Goal: Task Accomplishment & Management: Complete application form

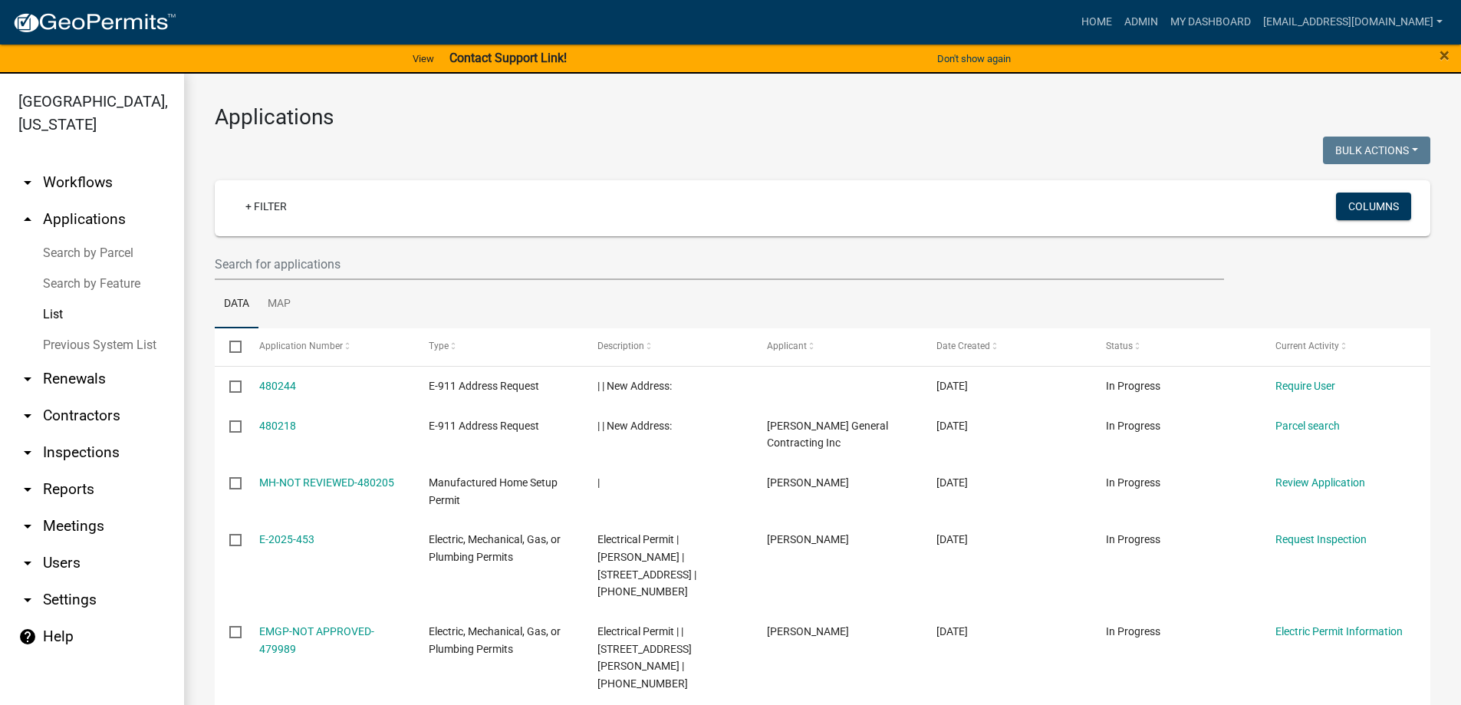
select select "3: 100"
click at [295, 270] on input "text" at bounding box center [719, 263] width 1009 height 31
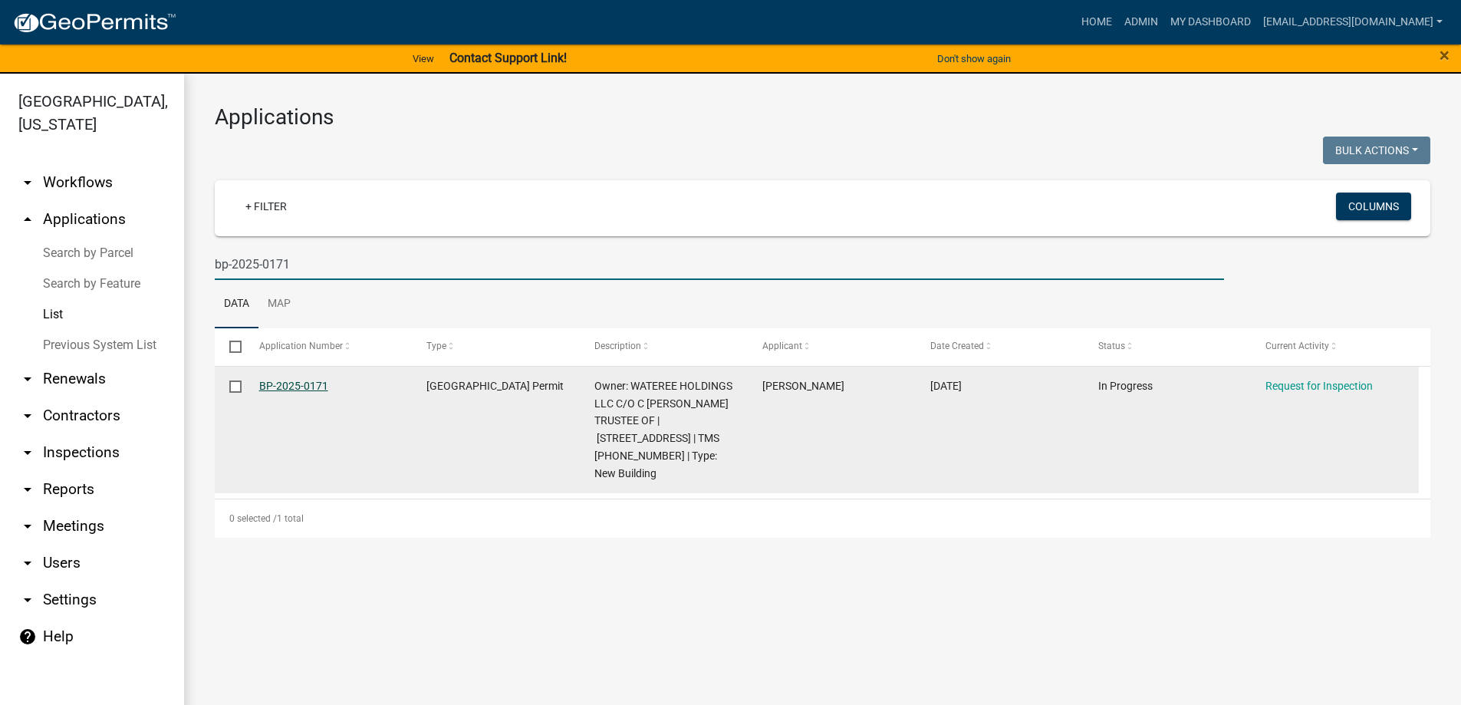
type input "bp-2025-0171"
click at [271, 386] on link "BP-2025-0171" at bounding box center [293, 386] width 69 height 12
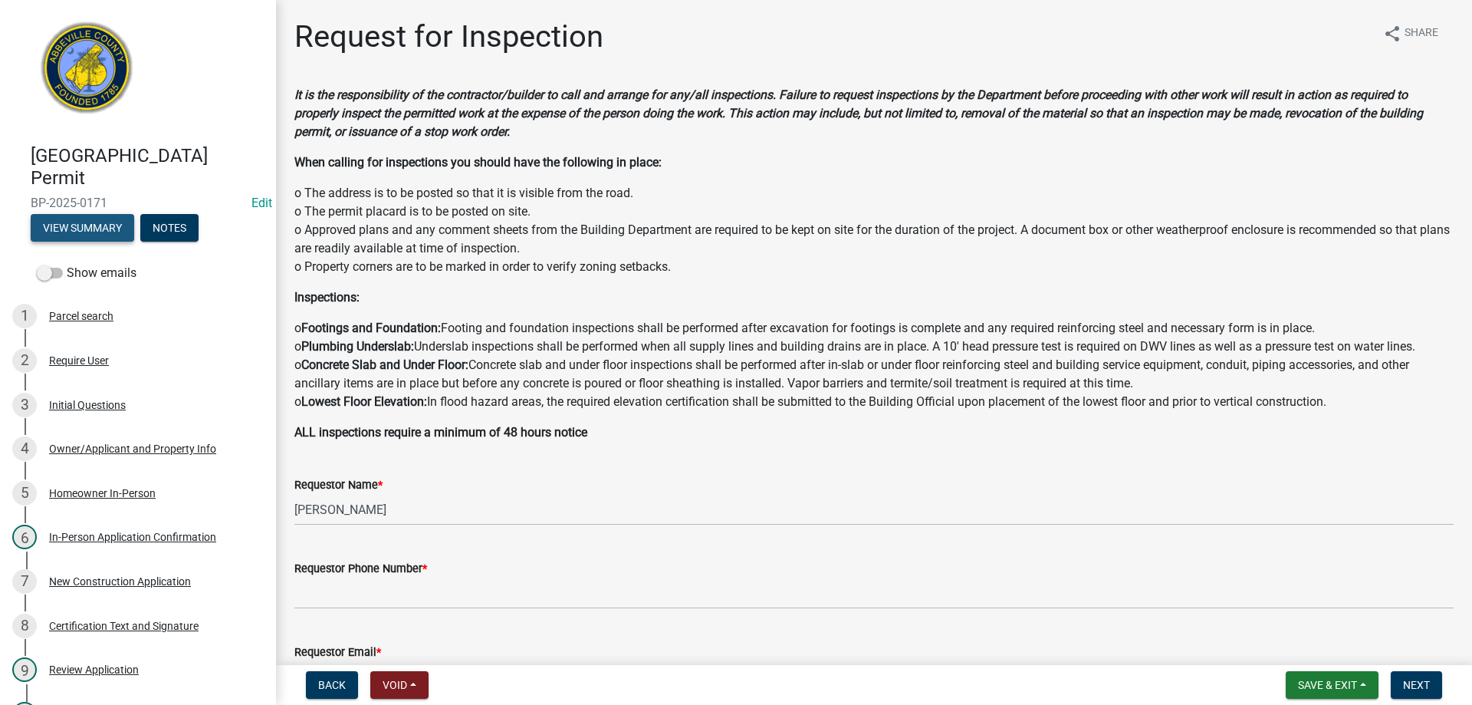
click at [88, 226] on button "View Summary" at bounding box center [83, 228] width 104 height 28
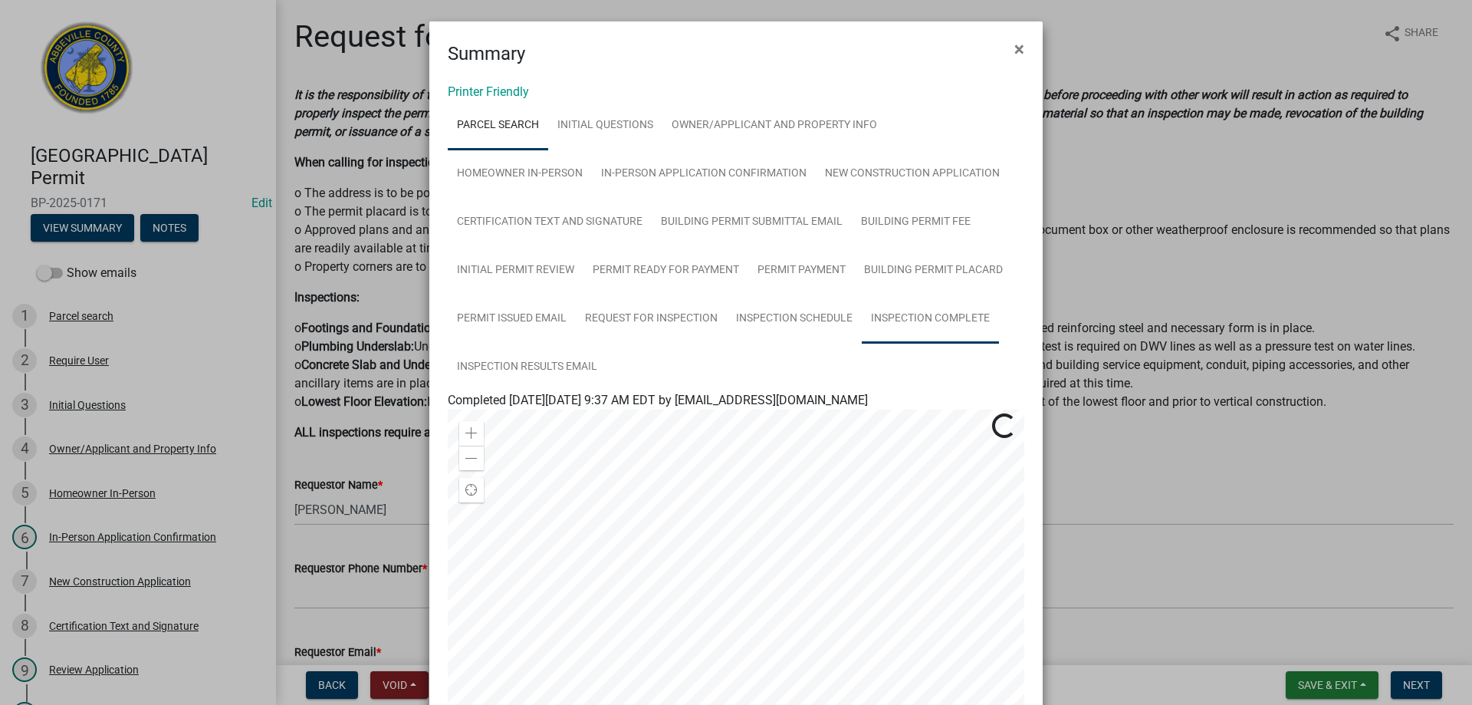
click at [892, 316] on link "Inspection Complete" at bounding box center [930, 318] width 137 height 49
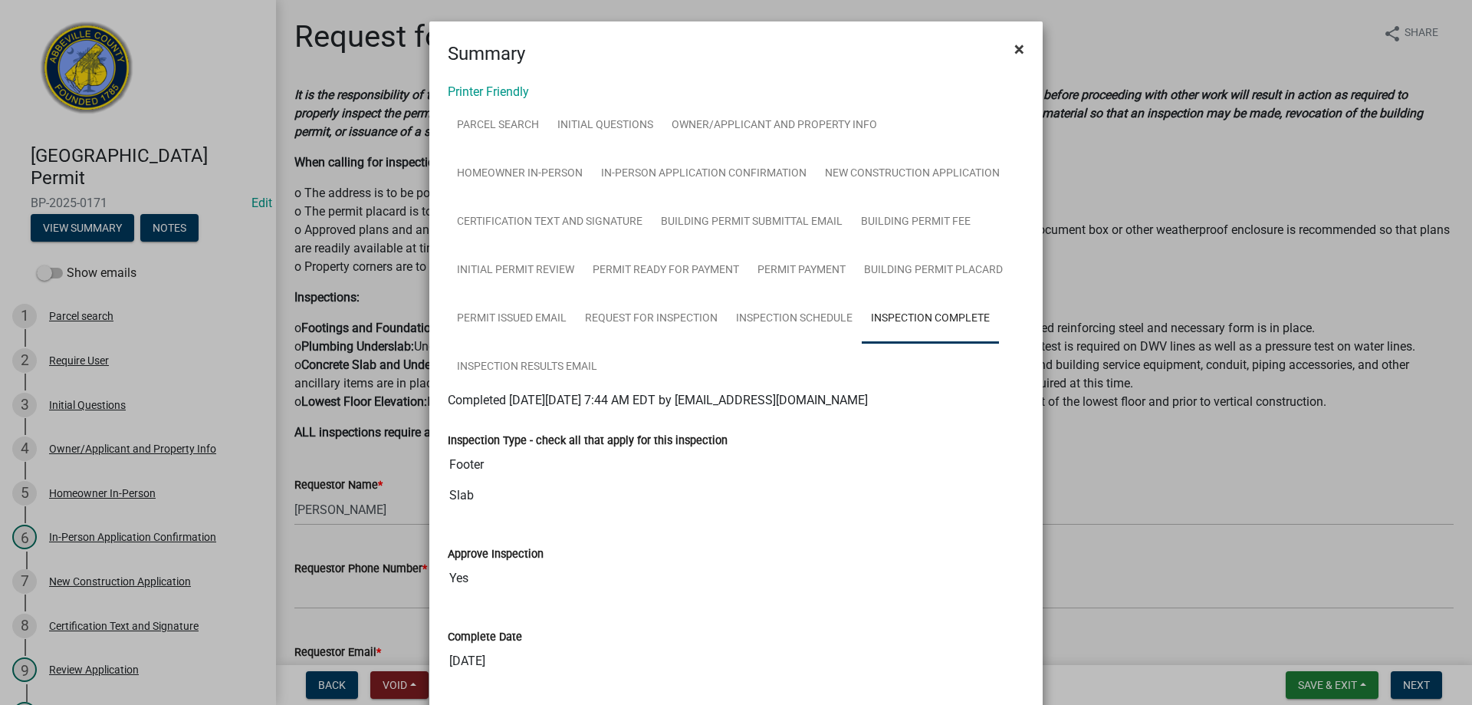
click at [1014, 48] on span "×" at bounding box center [1019, 48] width 10 height 21
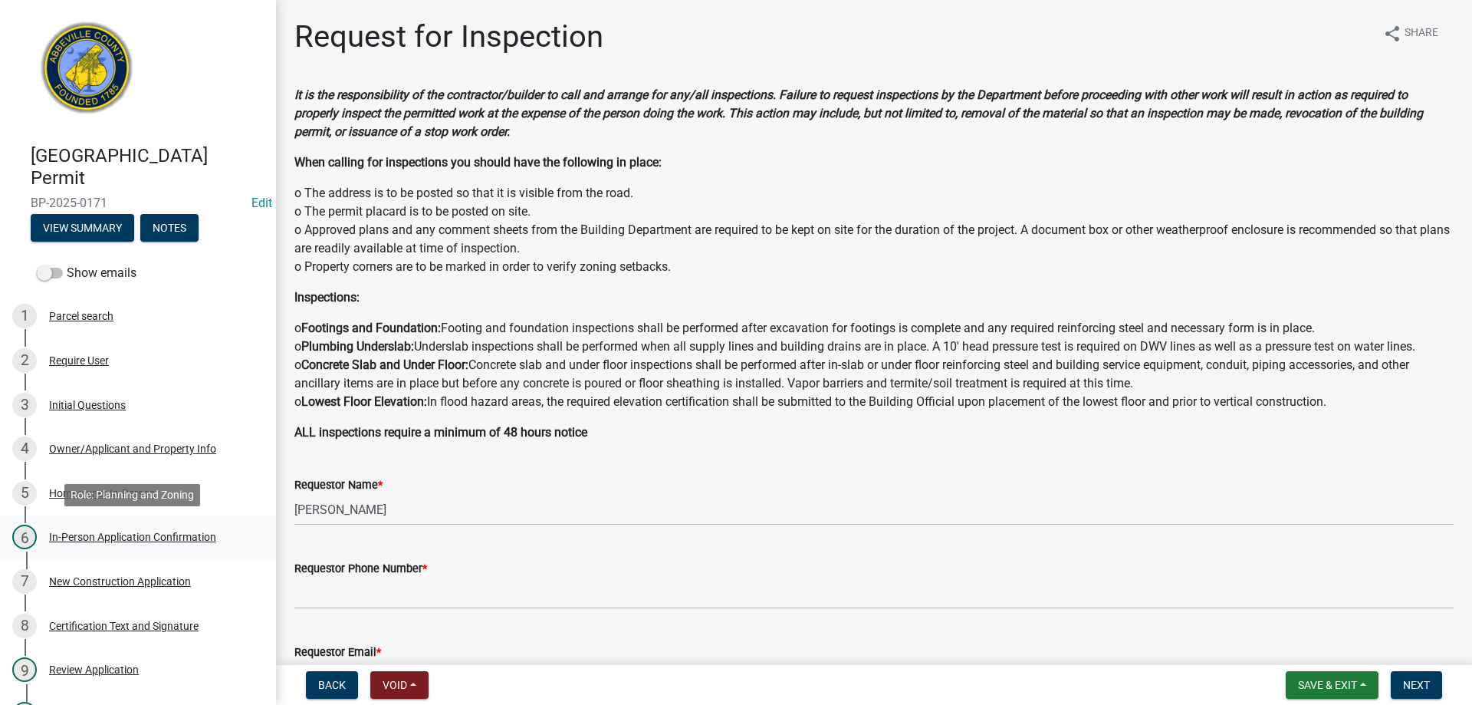
click at [84, 542] on div "In-Person Application Confirmation" at bounding box center [132, 536] width 167 height 11
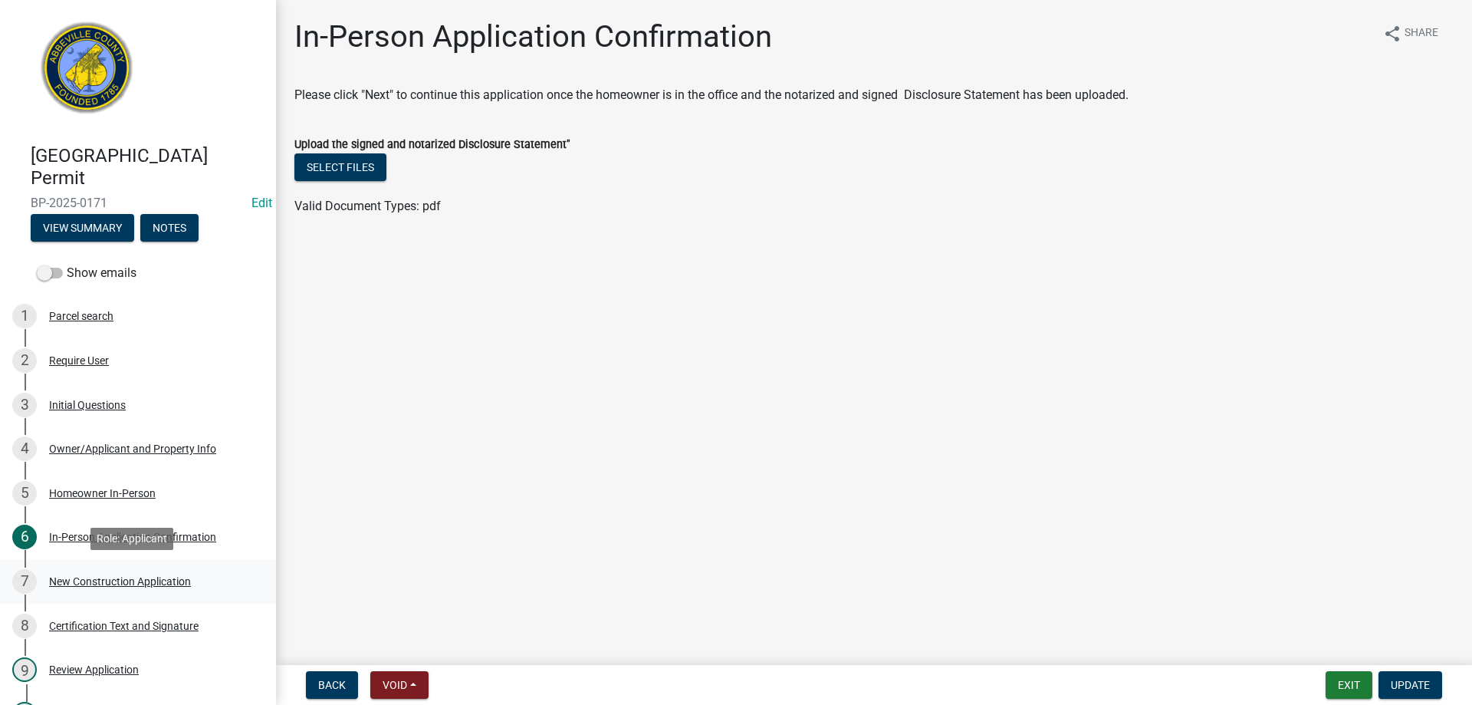
click at [88, 570] on div "7 New Construction Application" at bounding box center [131, 581] width 239 height 25
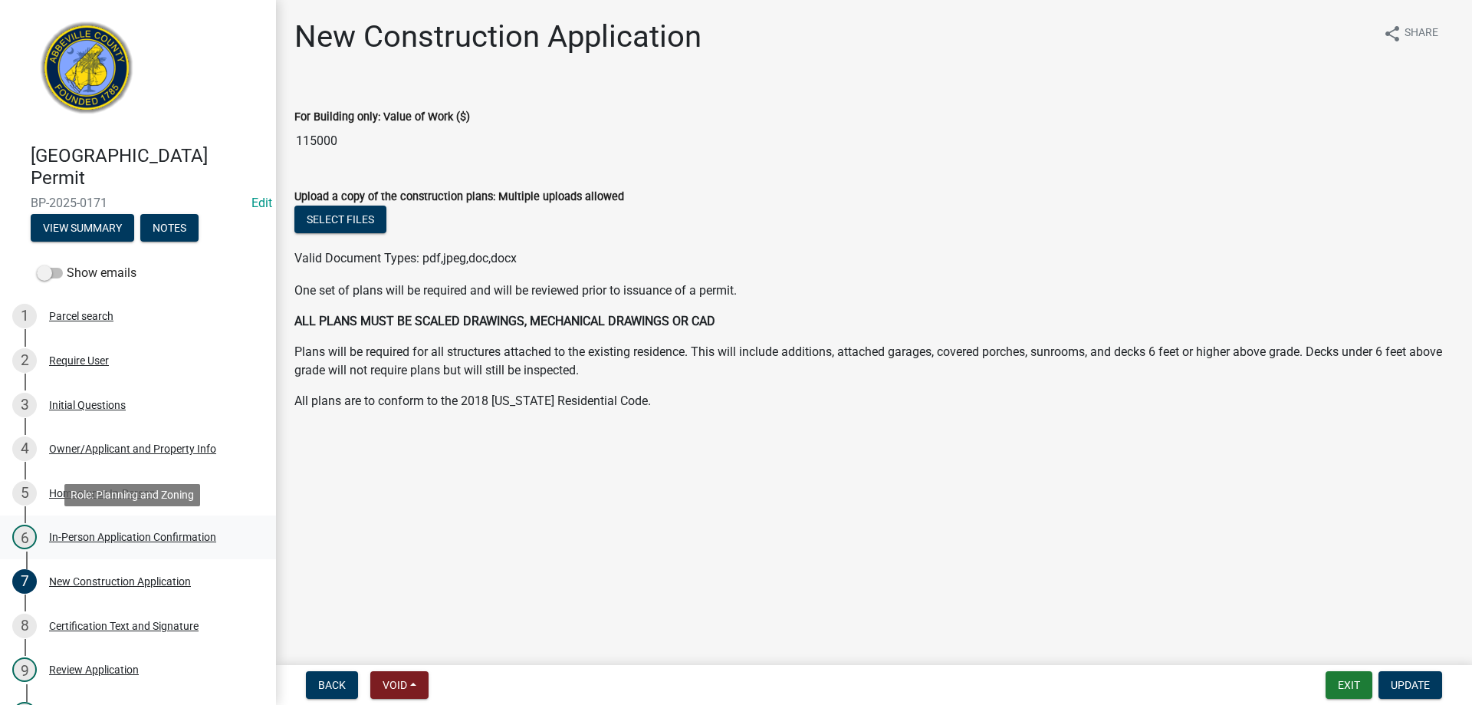
click at [80, 533] on div "In-Person Application Confirmation" at bounding box center [132, 536] width 167 height 11
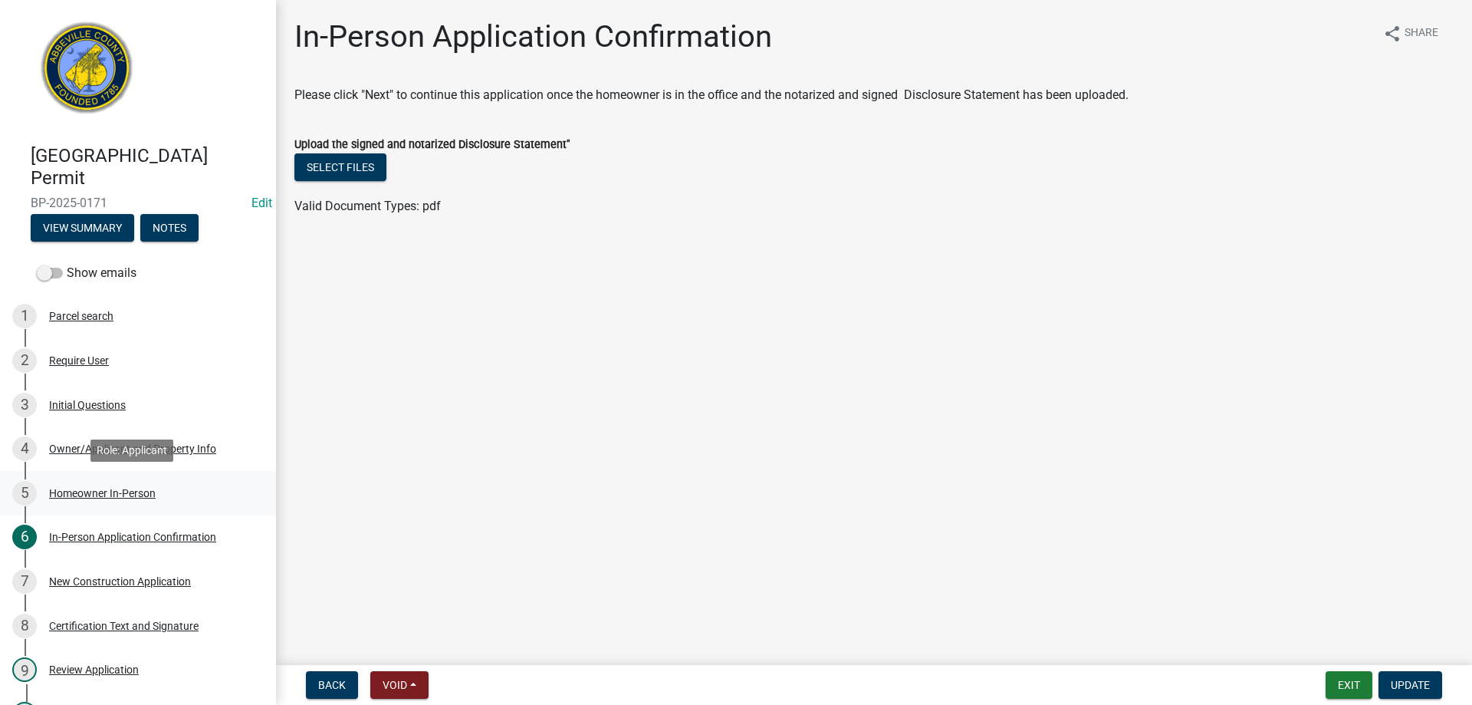
click at [71, 488] on div "Homeowner In-Person" at bounding box center [102, 493] width 107 height 11
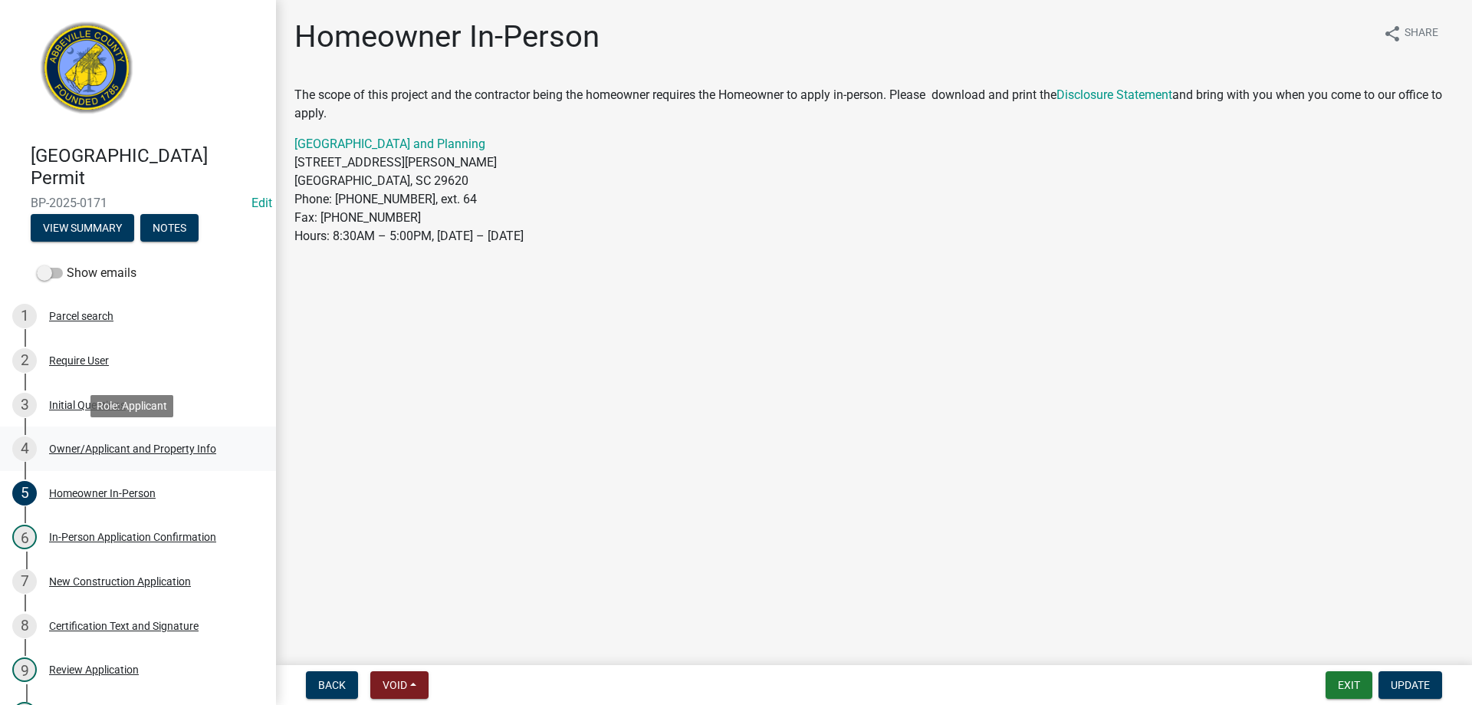
click at [72, 449] on div "Owner/Applicant and Property Info" at bounding box center [132, 448] width 167 height 11
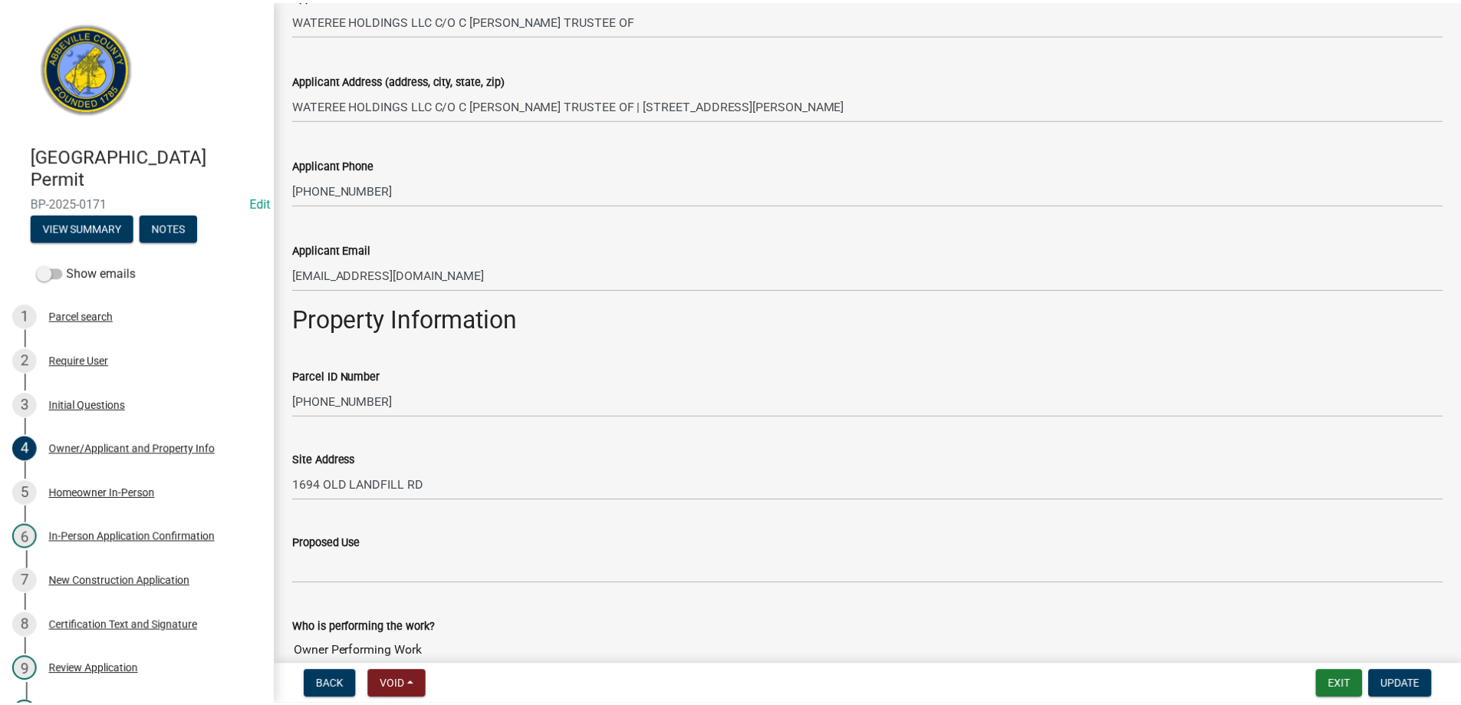
scroll to position [537, 0]
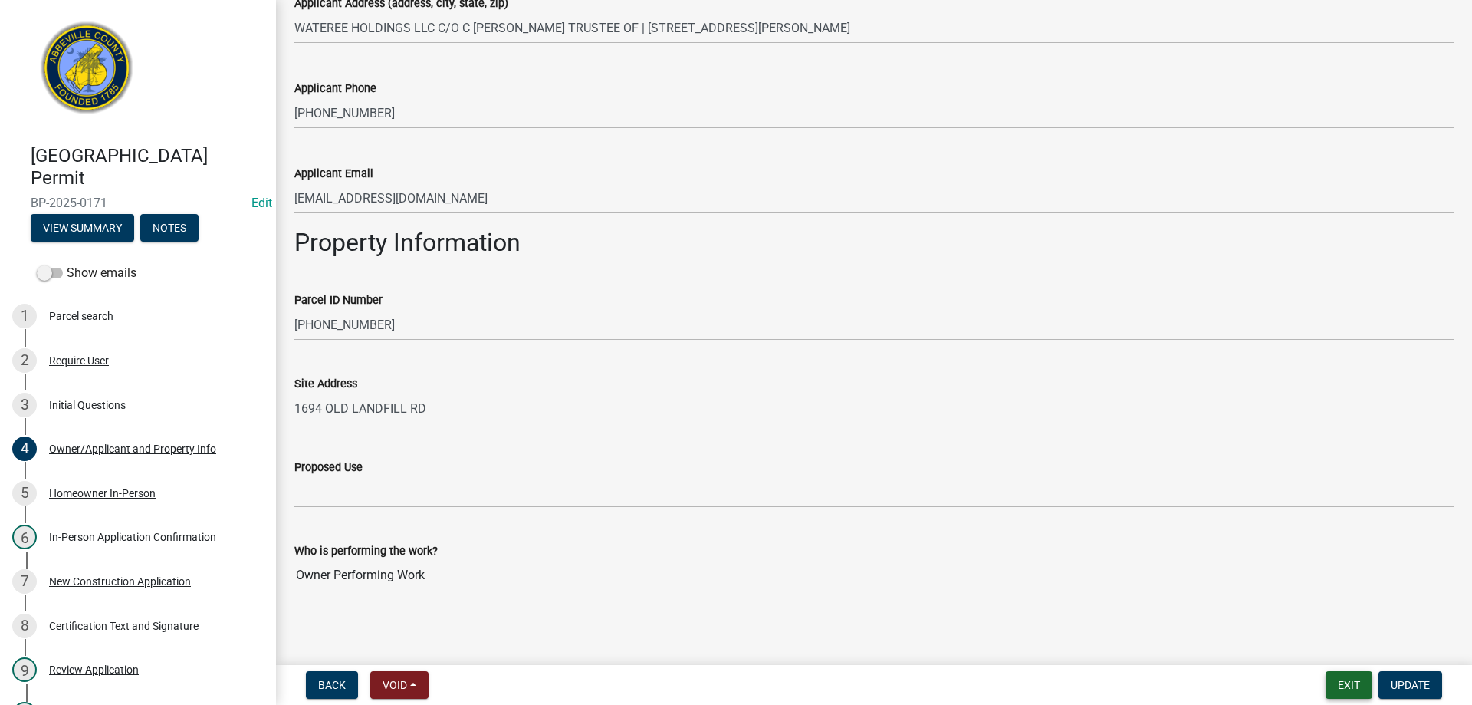
click at [1351, 688] on button "Exit" at bounding box center [1349, 685] width 47 height 28
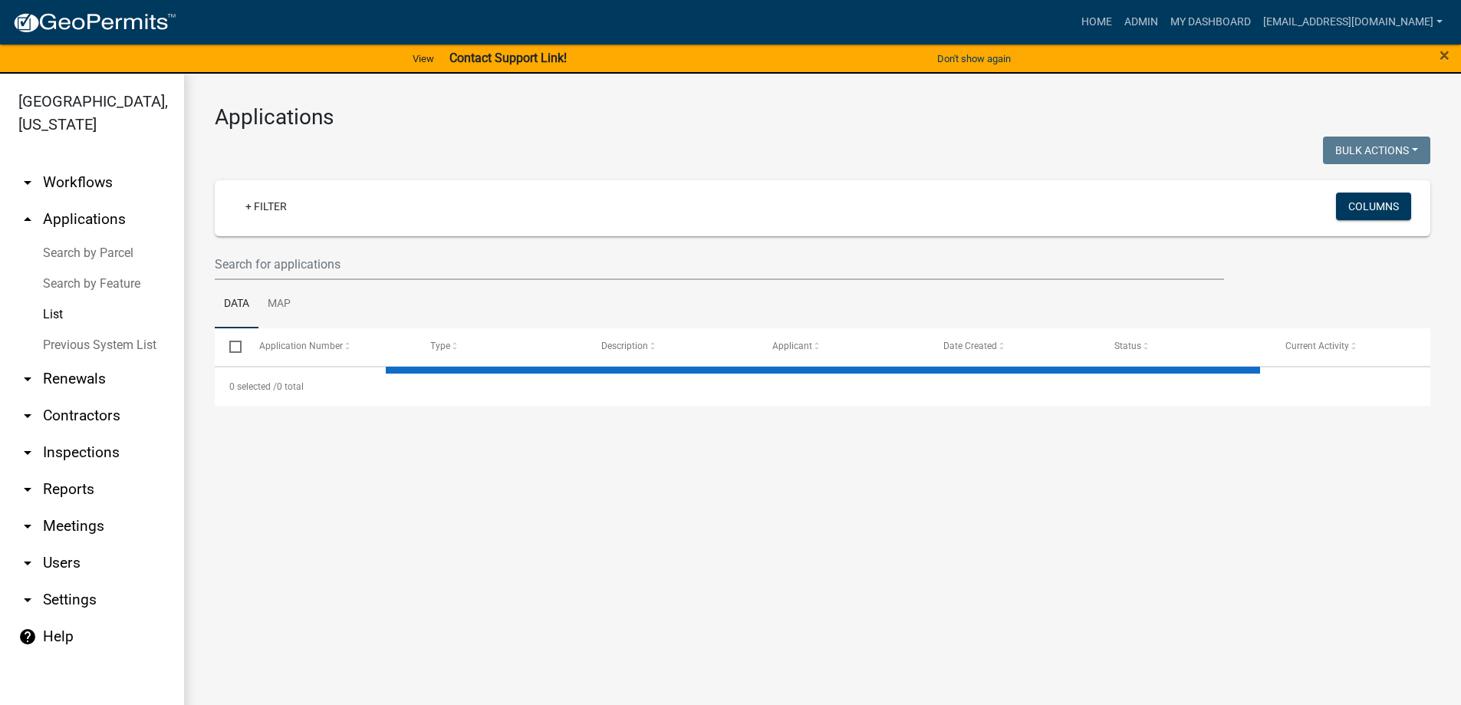
select select "3: 100"
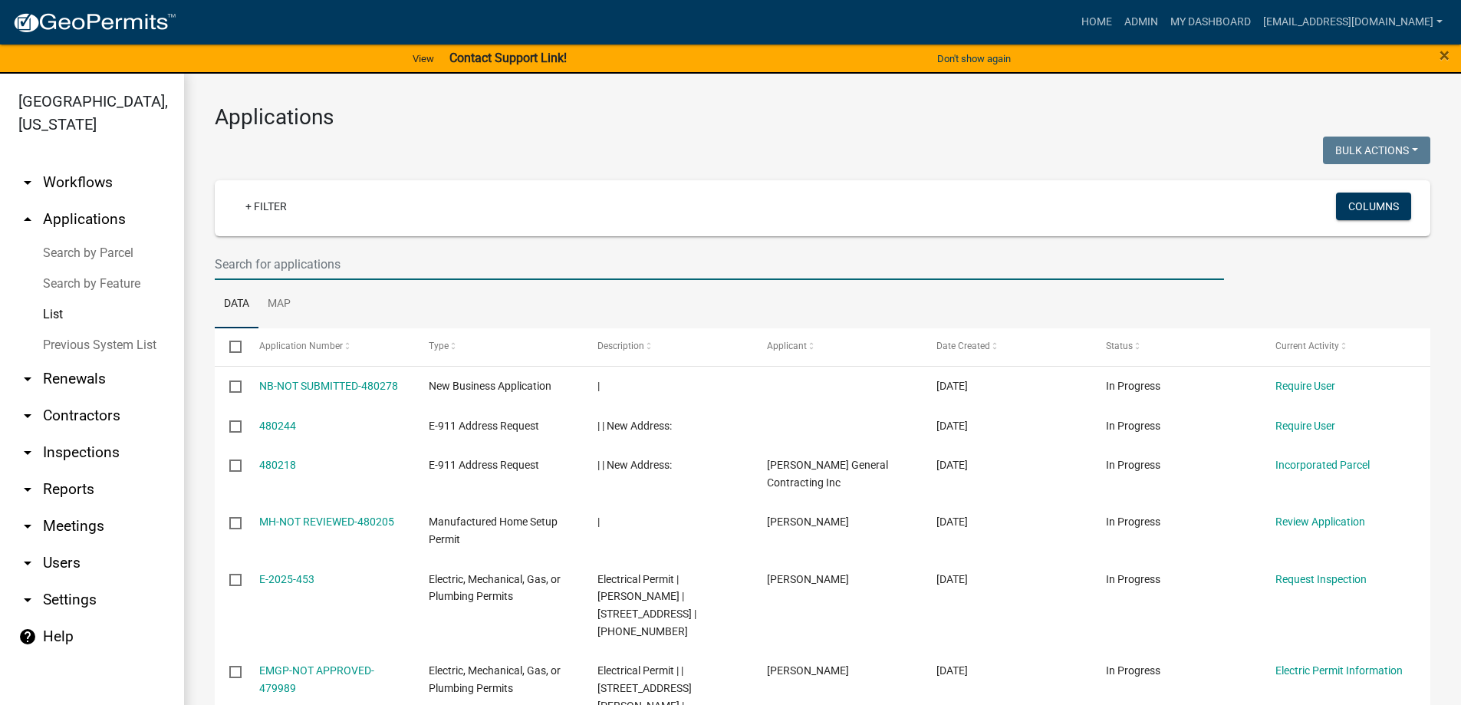
click at [406, 259] on input "text" at bounding box center [719, 263] width 1009 height 31
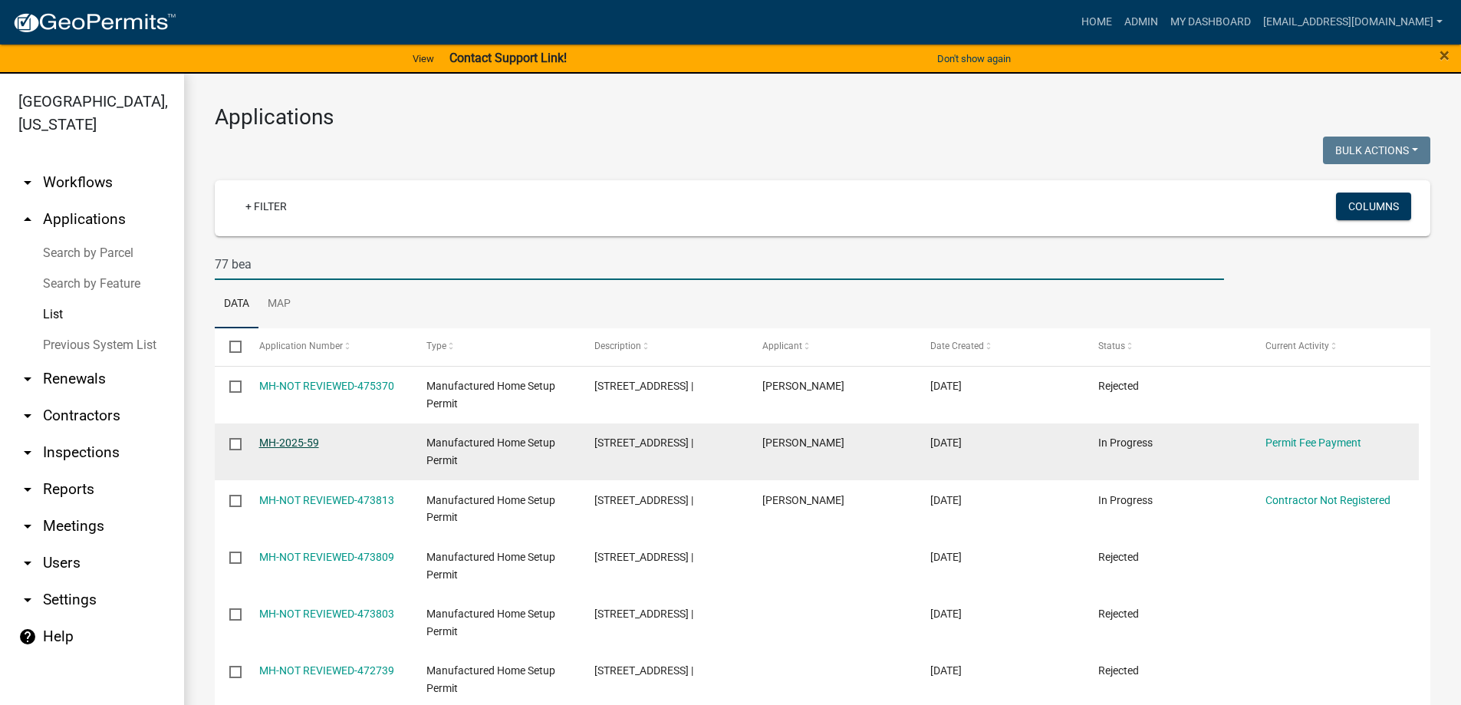
type input "77 bea"
click at [298, 447] on link "MH-2025-59" at bounding box center [289, 442] width 60 height 12
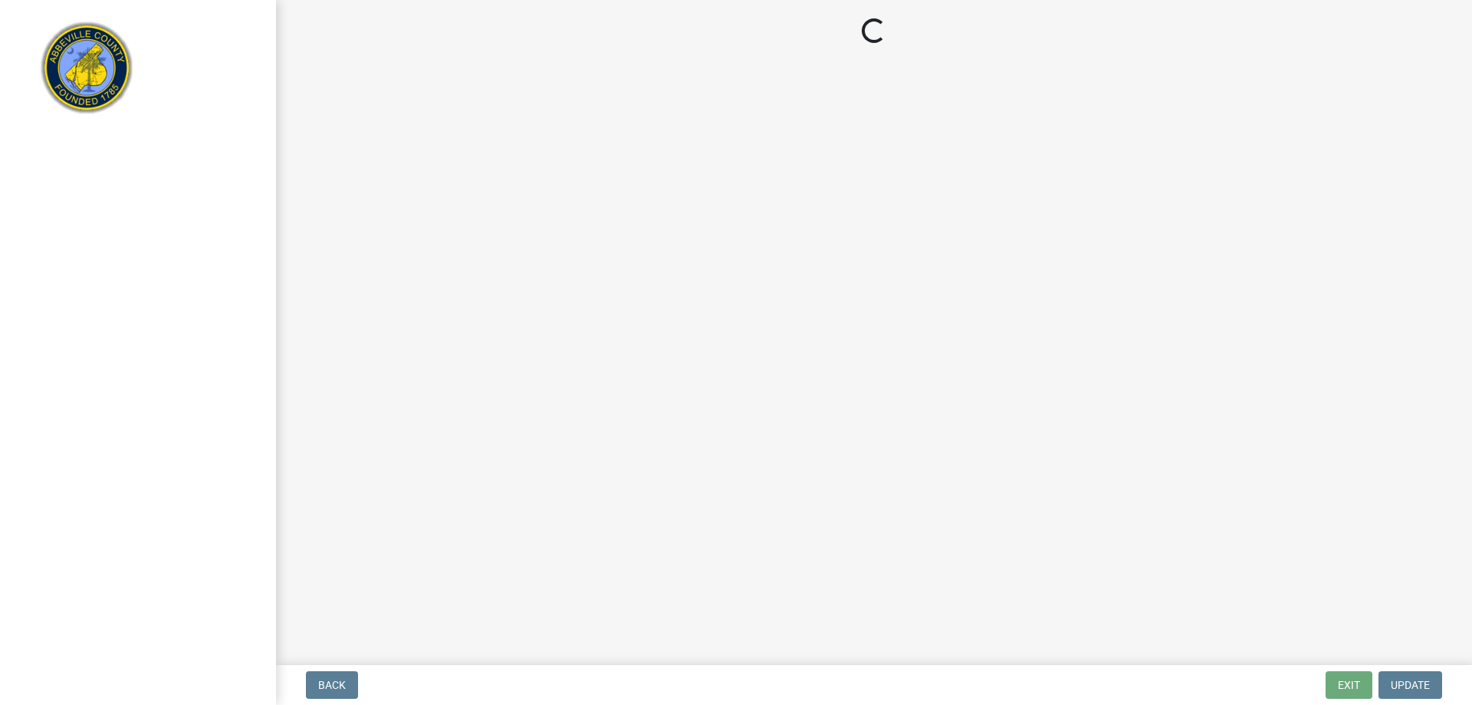
select select "3: 3"
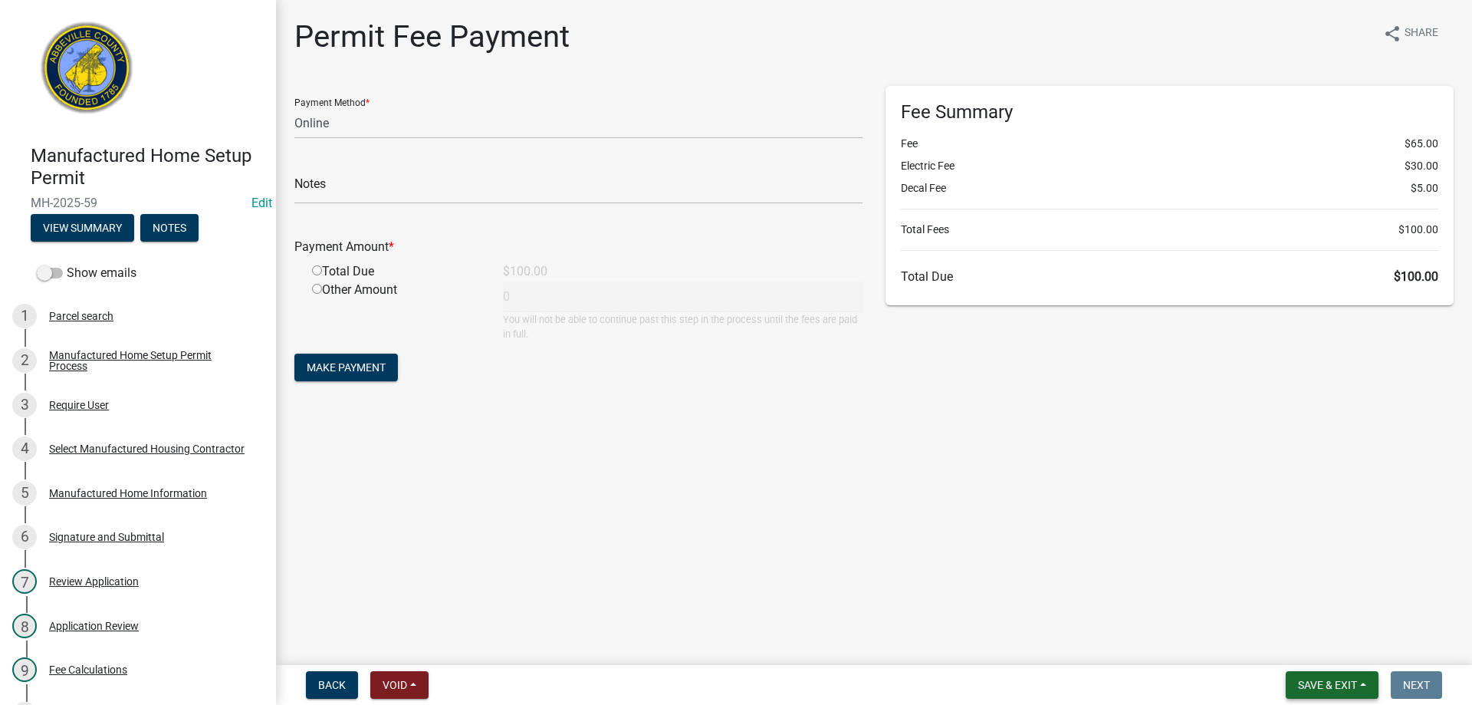
click at [1326, 687] on span "Save & Exit" at bounding box center [1327, 685] width 59 height 12
click at [1319, 654] on button "Save & Exit" at bounding box center [1317, 644] width 123 height 37
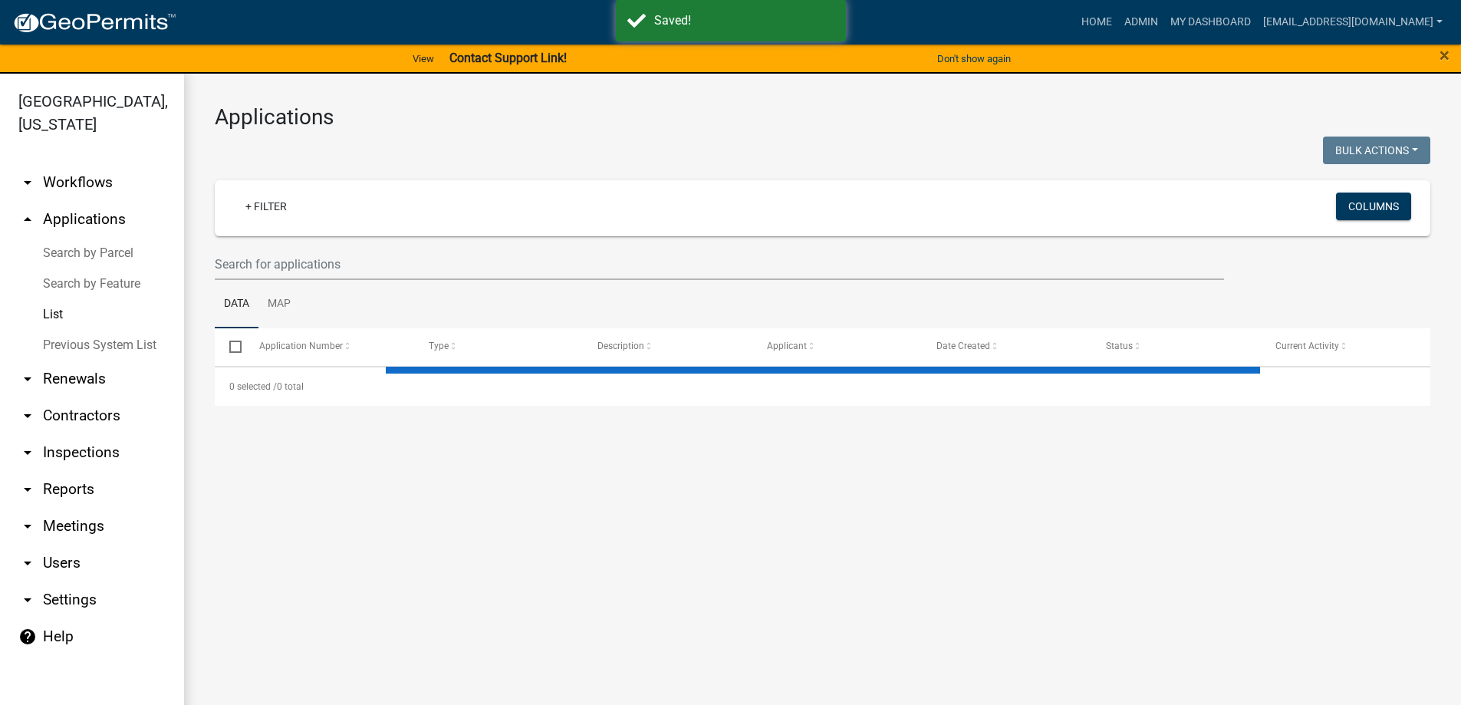
select select "3: 100"
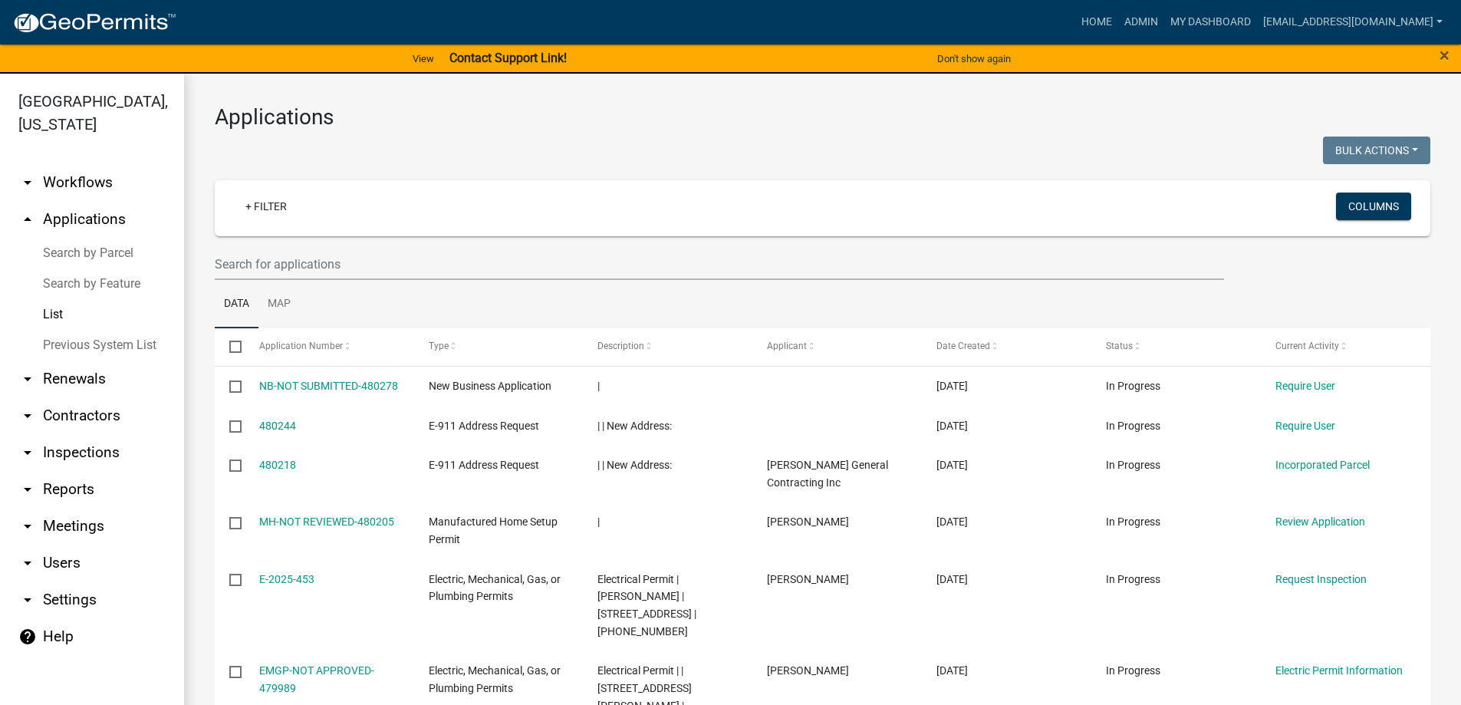
drag, startPoint x: 353, startPoint y: 282, endPoint x: 357, endPoint y: 271, distance: 12.1
click at [353, 282] on ul "Data Map" at bounding box center [822, 304] width 1215 height 48
click at [357, 268] on input "text" at bounding box center [719, 263] width 1009 height 31
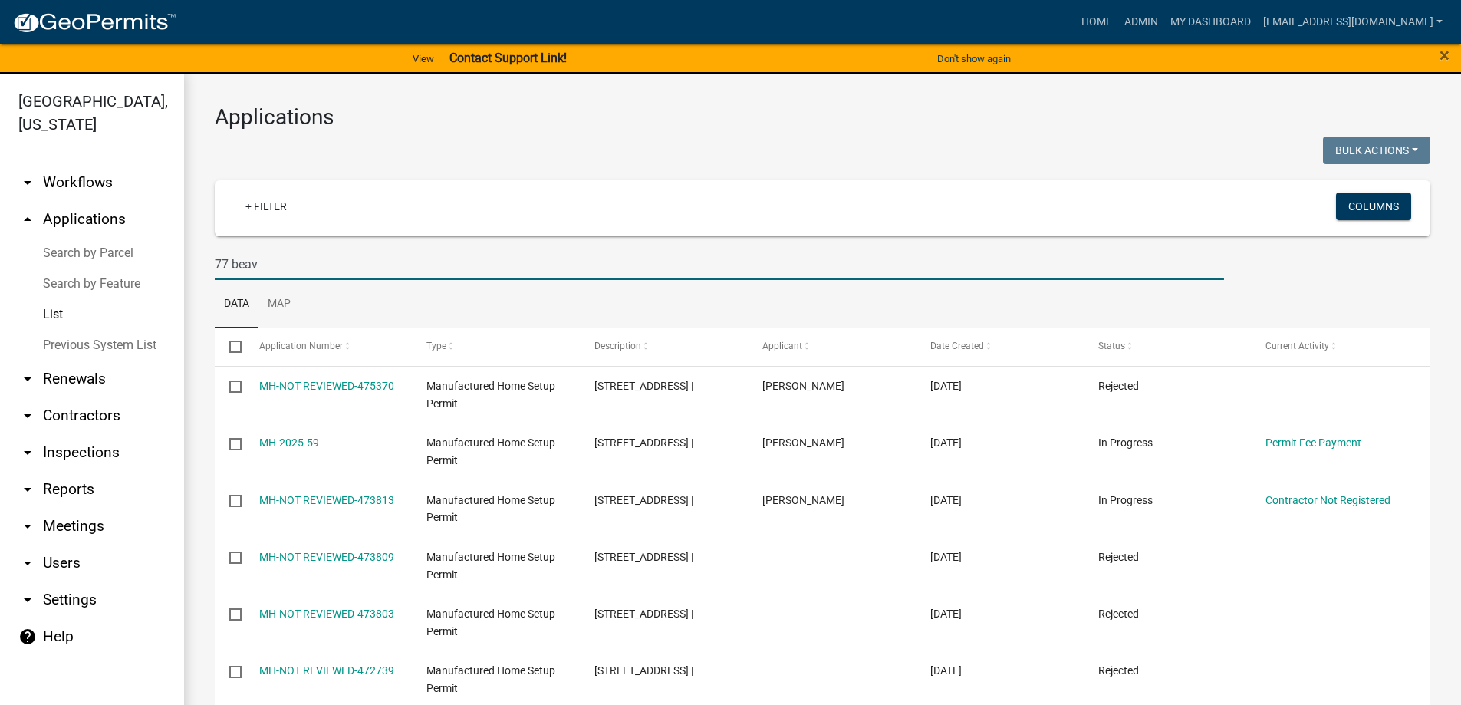
type input "77 beav"
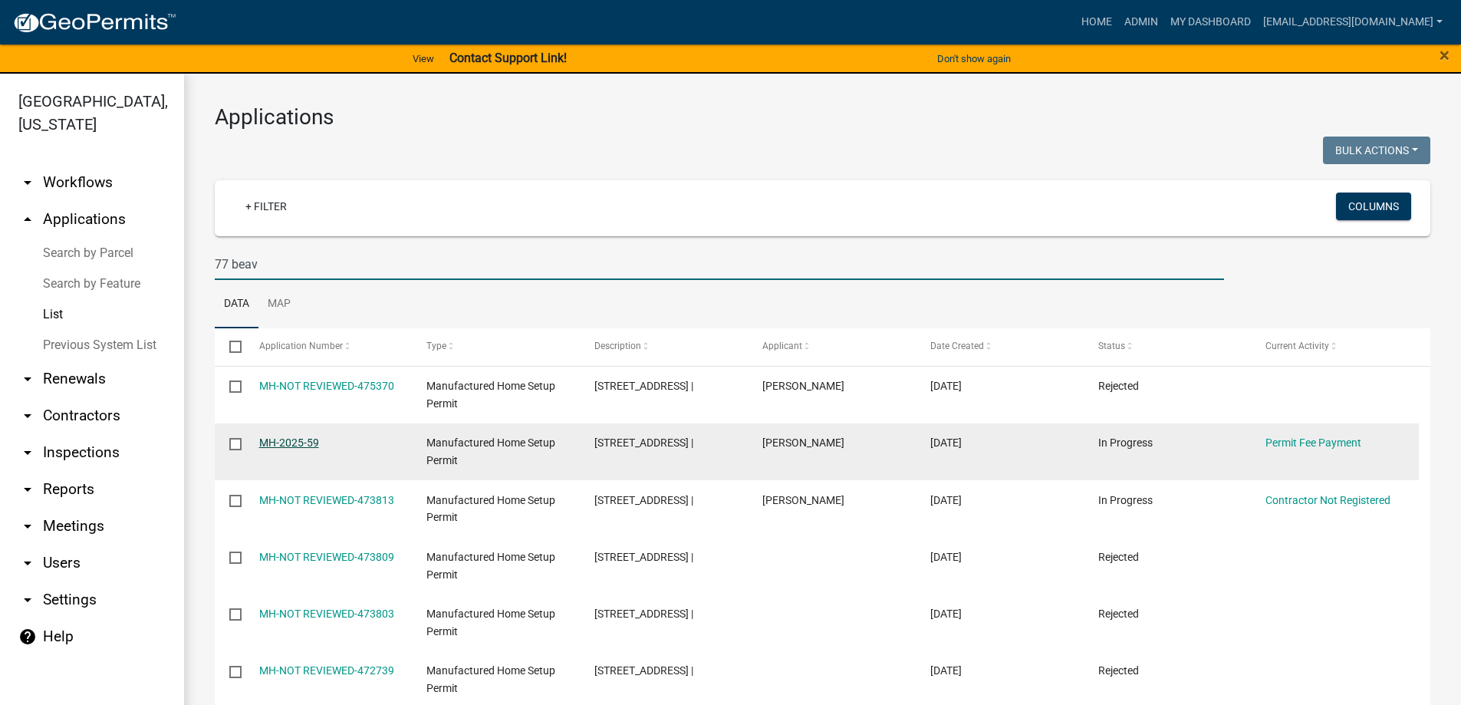
click at [283, 448] on link "MH-2025-59" at bounding box center [289, 442] width 60 height 12
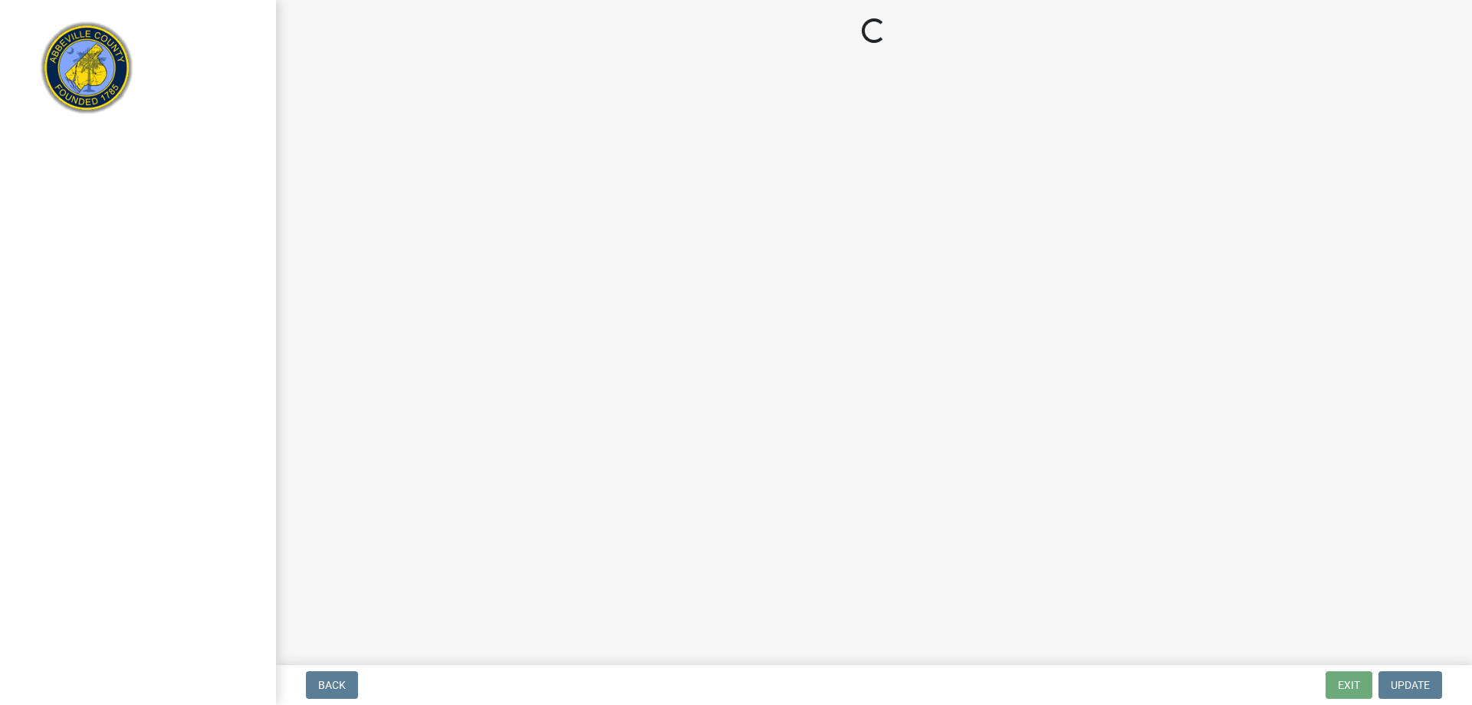
select select "3: 3"
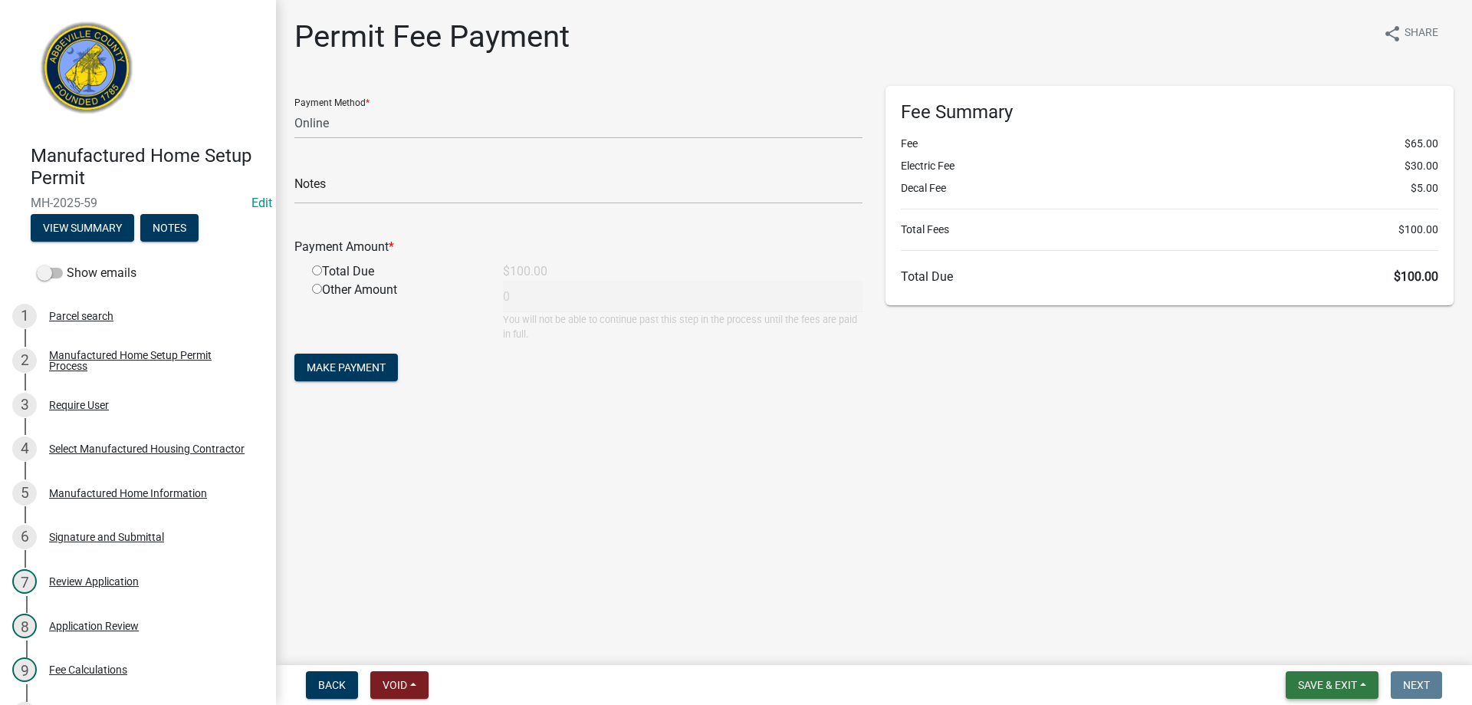
click at [1322, 682] on span "Save & Exit" at bounding box center [1327, 685] width 59 height 12
click at [1315, 646] on button "Save & Exit" at bounding box center [1317, 644] width 123 height 37
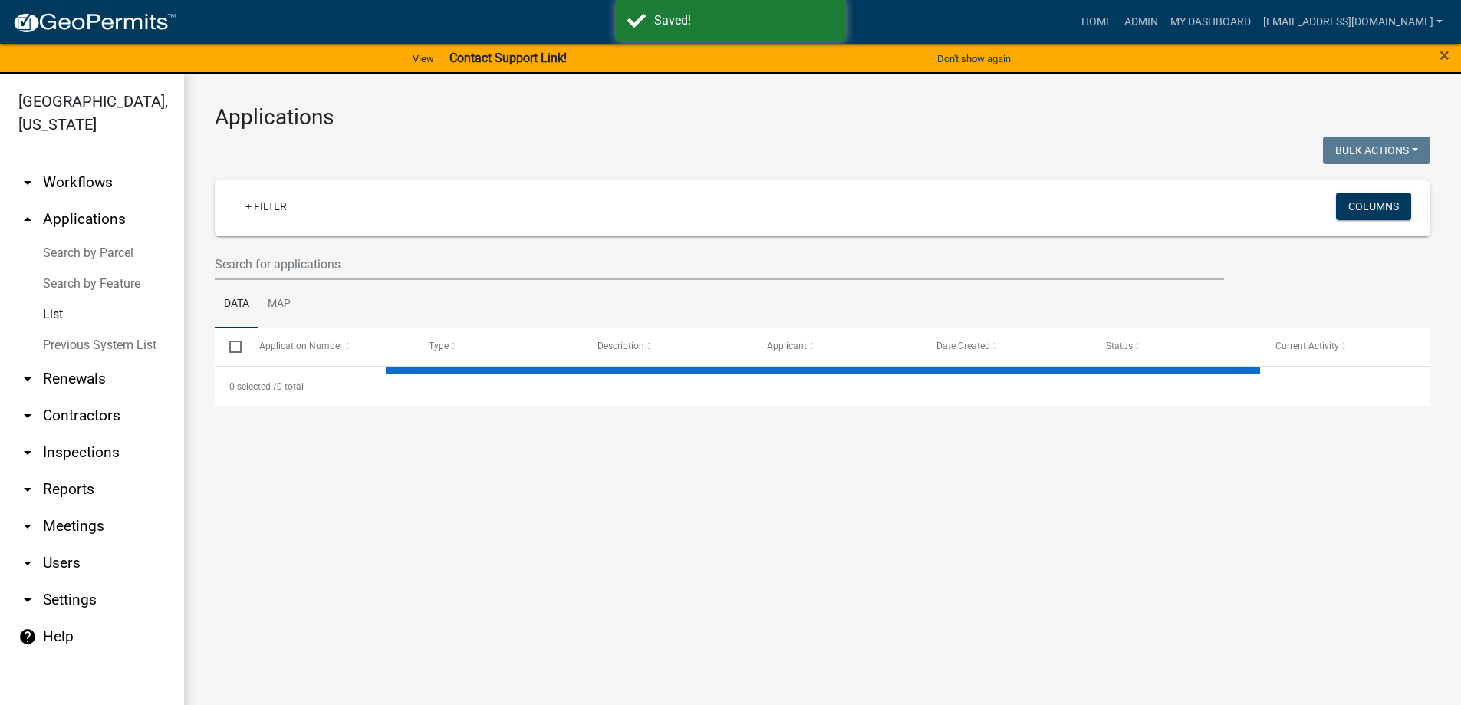
select select "3: 100"
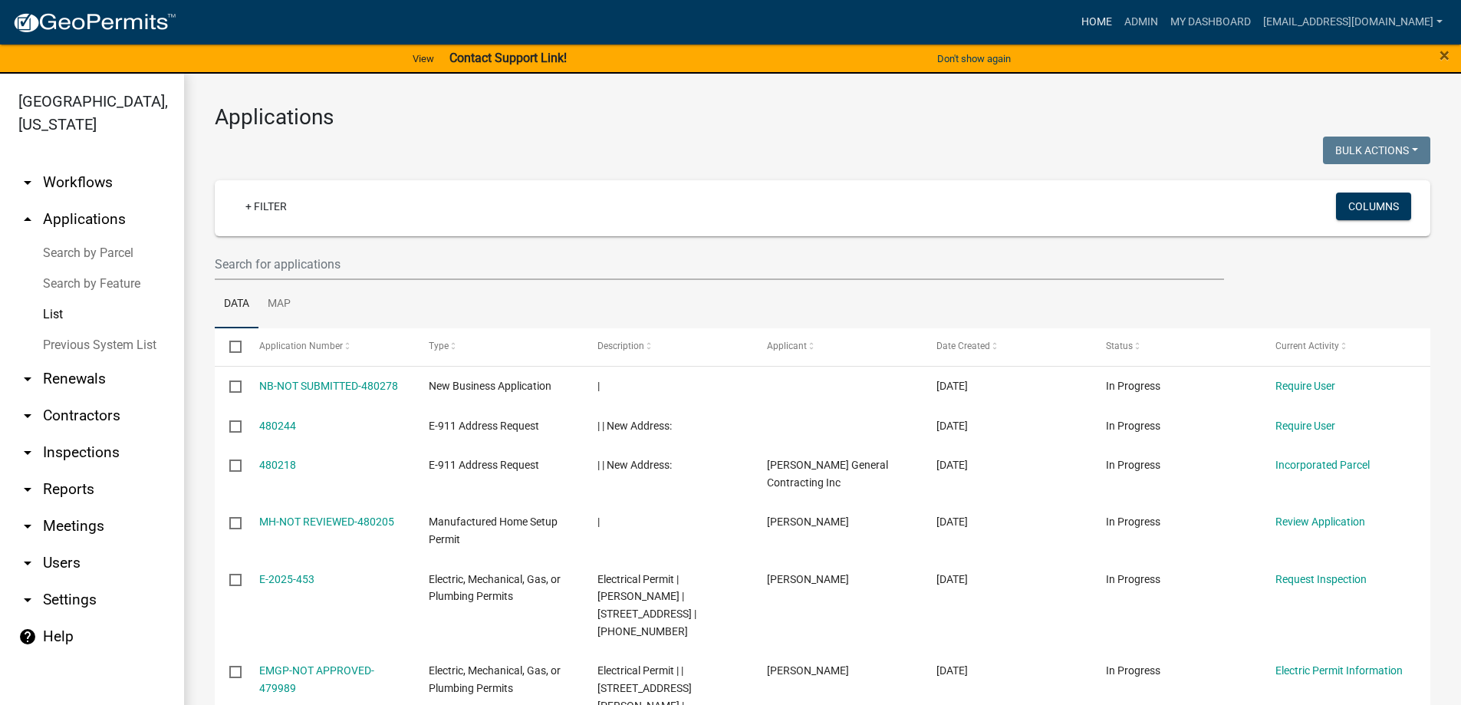
click at [1075, 25] on link "Home" at bounding box center [1096, 22] width 43 height 29
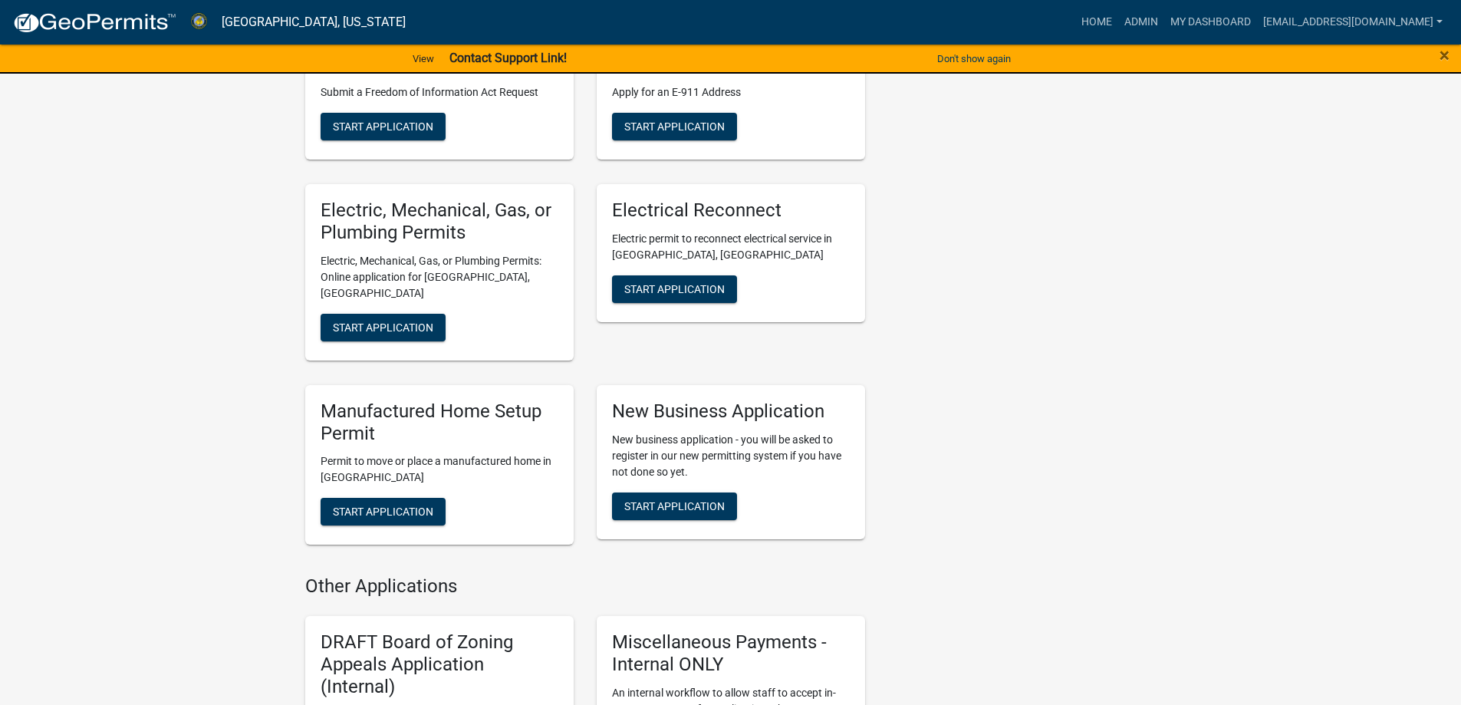
scroll to position [843, 0]
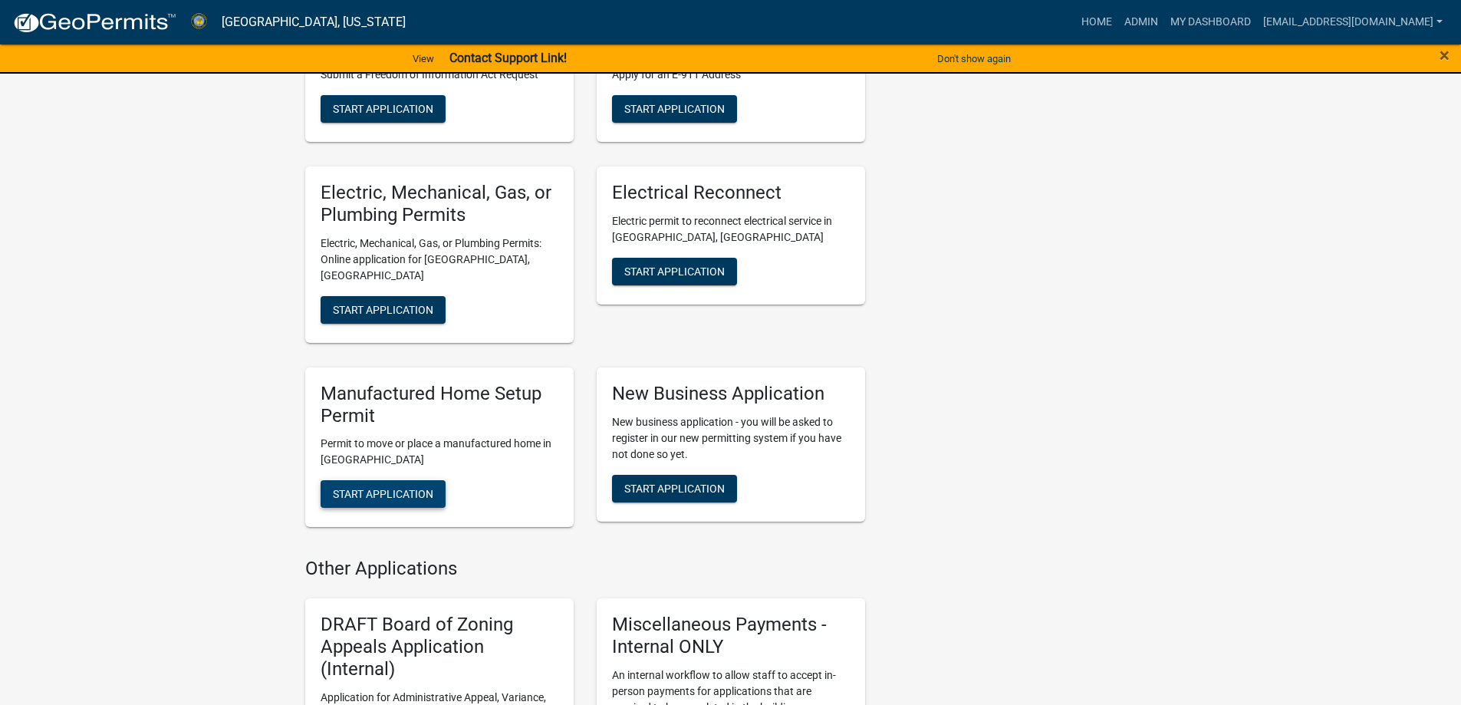
click at [347, 488] on span "Start Application" at bounding box center [383, 494] width 100 height 12
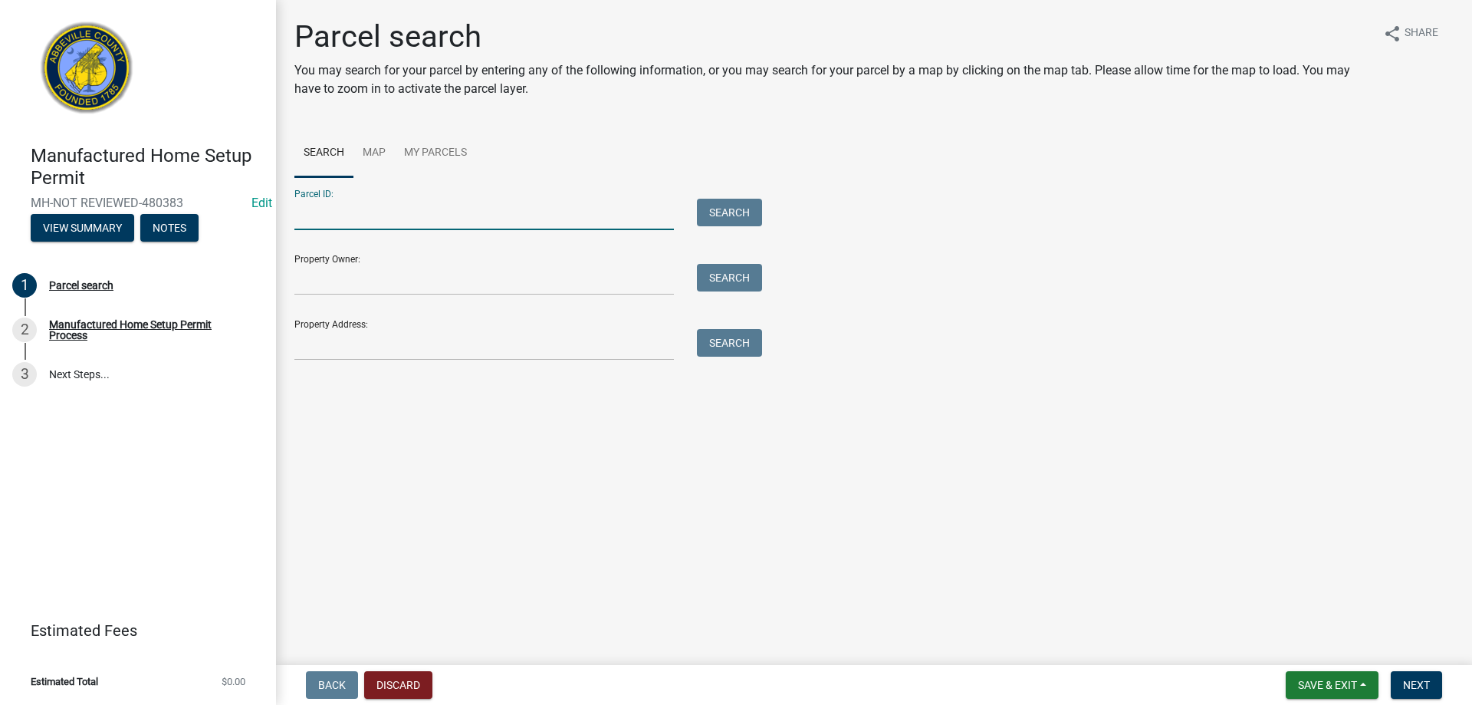
click at [338, 210] on input "Parcel ID:" at bounding box center [484, 214] width 380 height 31
type input "014-00-00-056"
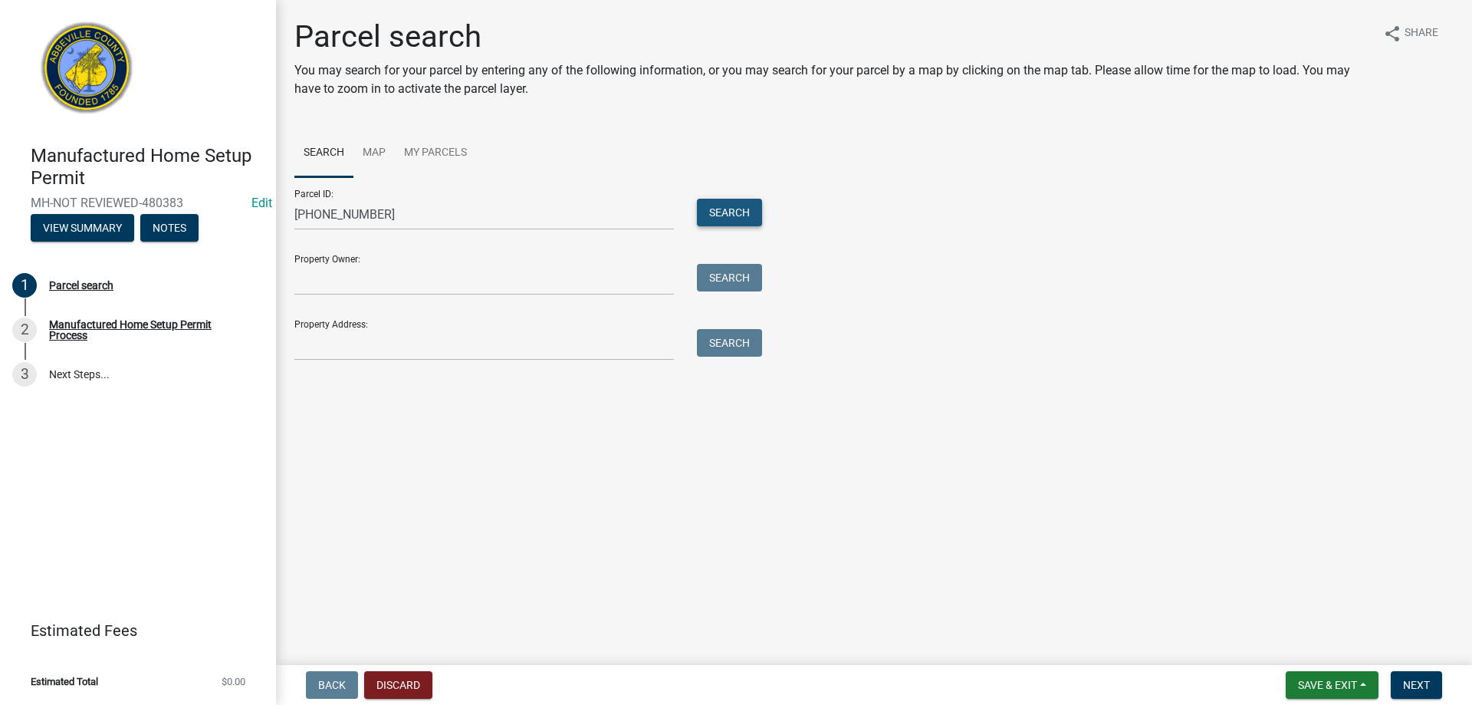
click at [720, 205] on button "Search" at bounding box center [729, 213] width 65 height 28
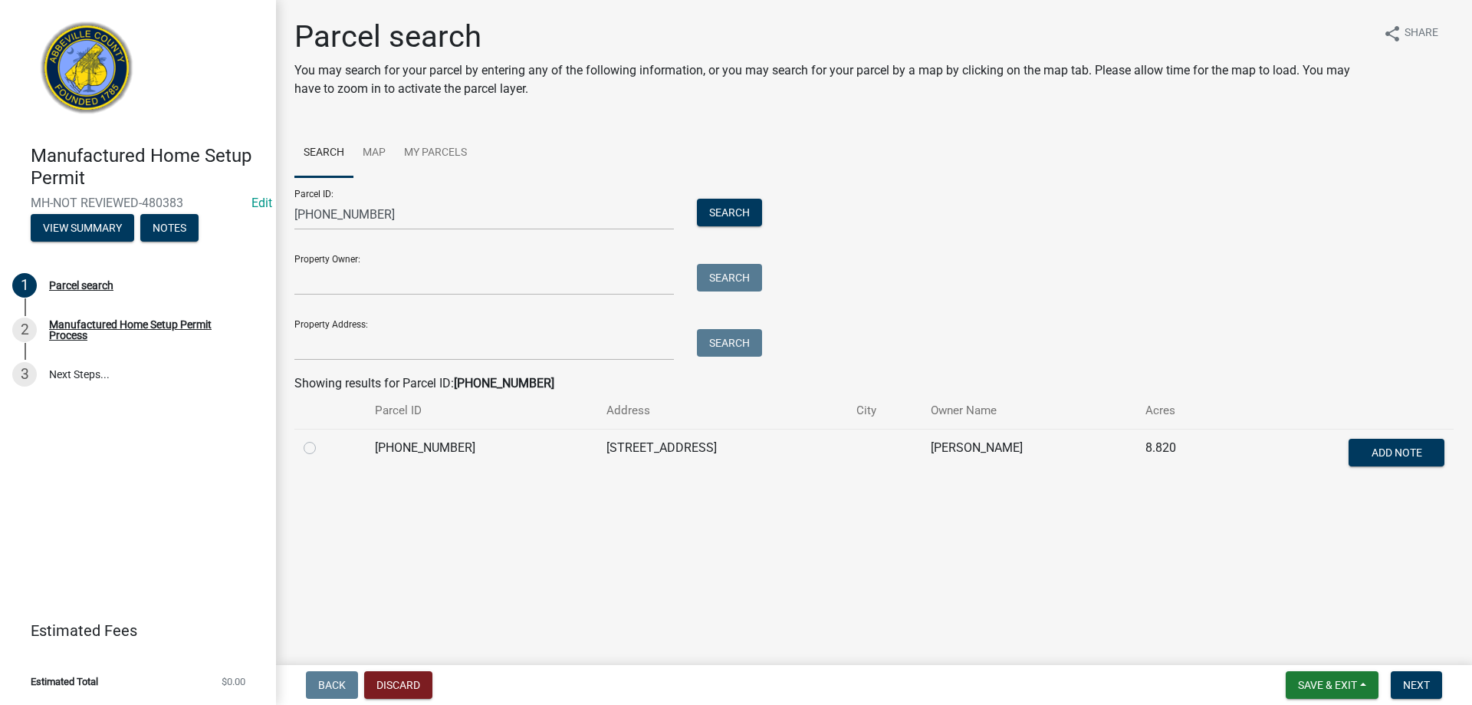
click at [302, 453] on td at bounding box center [329, 454] width 71 height 51
click at [322, 439] on label at bounding box center [322, 439] width 0 height 0
click at [322, 449] on input "radio" at bounding box center [327, 444] width 10 height 10
radio input "true"
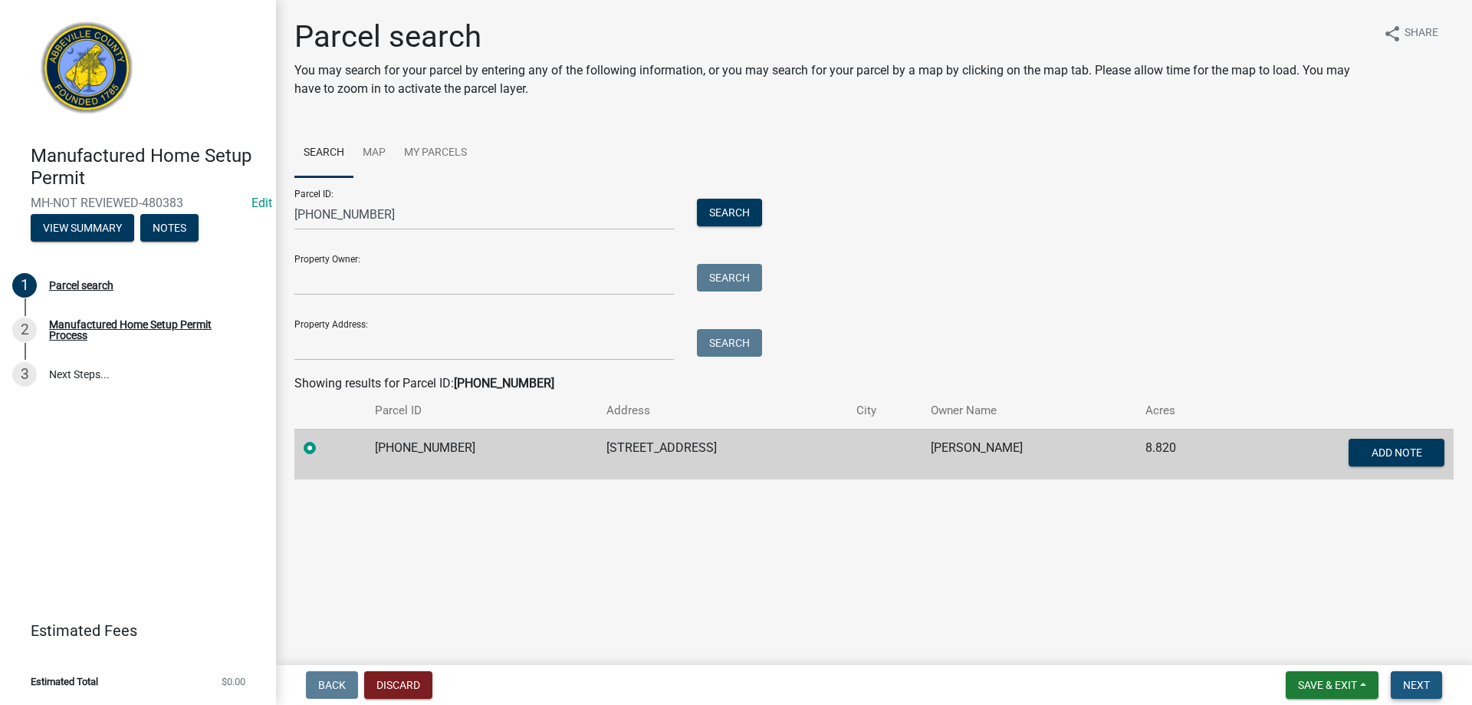
click at [1398, 682] on button "Next" at bounding box center [1416, 685] width 51 height 28
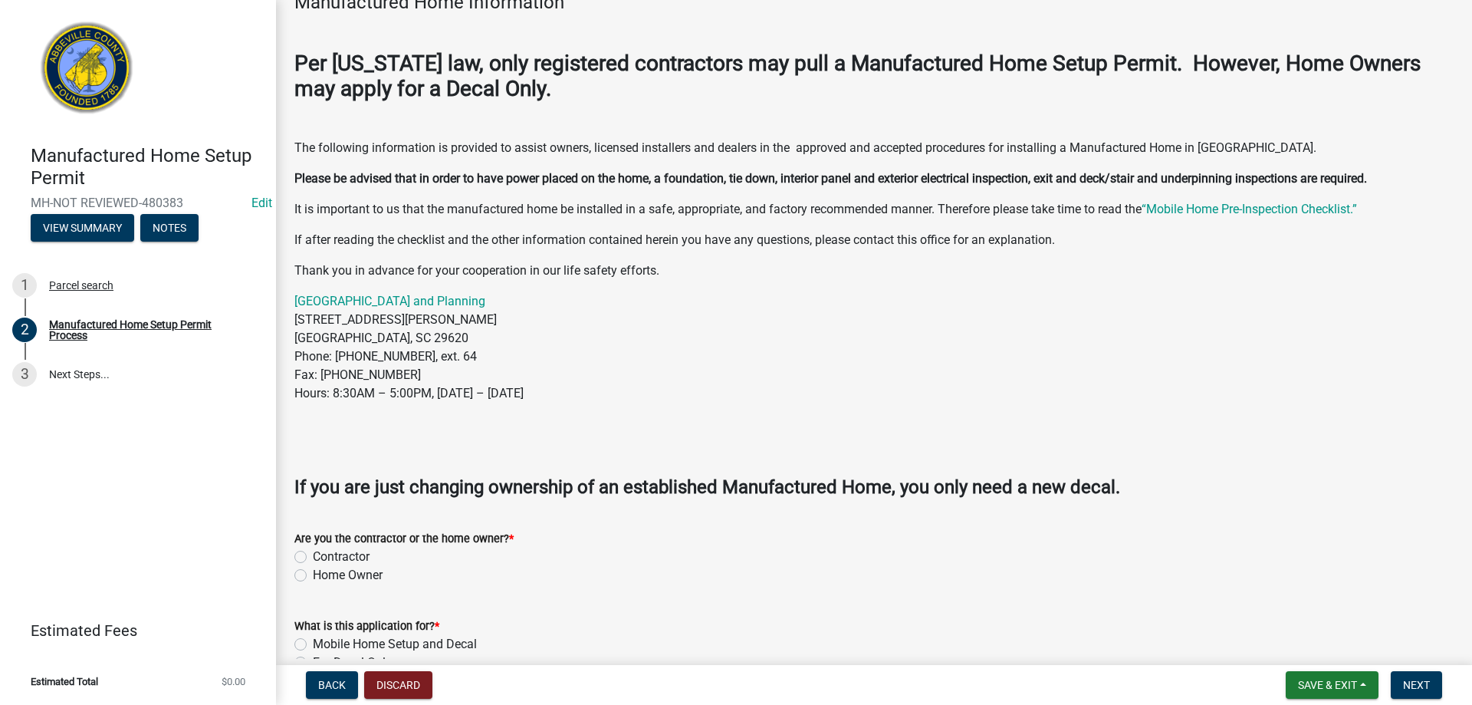
scroll to position [307, 0]
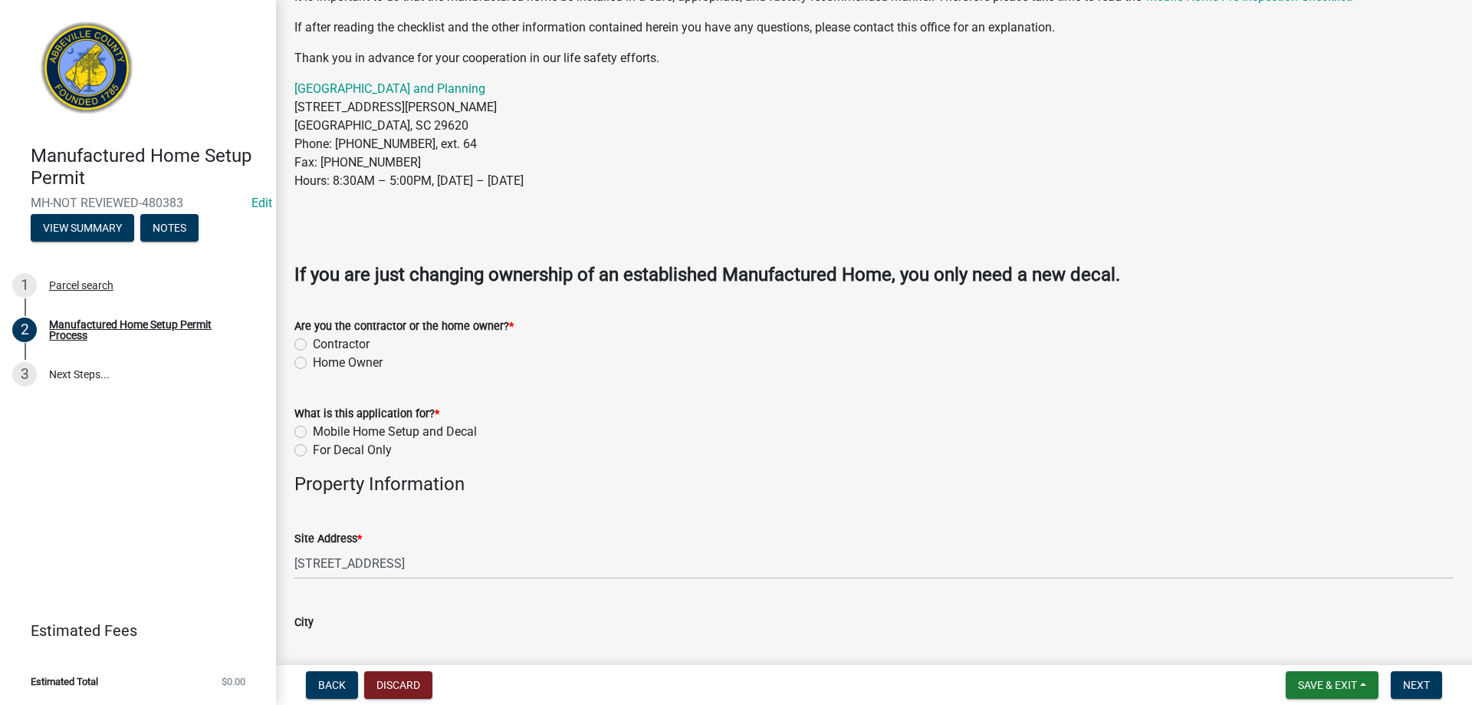
click at [313, 339] on label "Contractor" at bounding box center [341, 344] width 57 height 18
click at [313, 339] on input "Contractor" at bounding box center [318, 340] width 10 height 10
radio input "true"
click at [313, 429] on label "Mobile Home Setup and Decal" at bounding box center [395, 431] width 164 height 18
click at [313, 429] on input "Mobile Home Setup and Decal" at bounding box center [318, 427] width 10 height 10
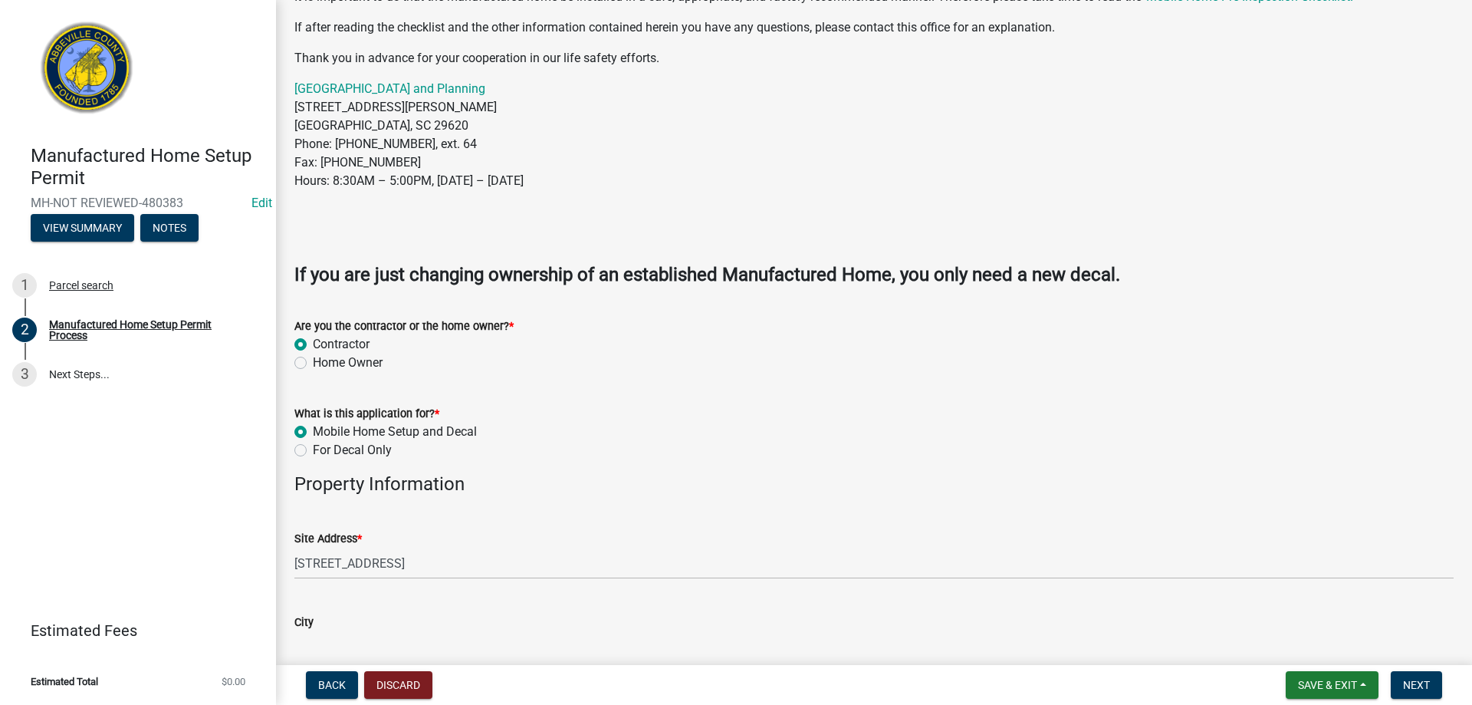
radio input "true"
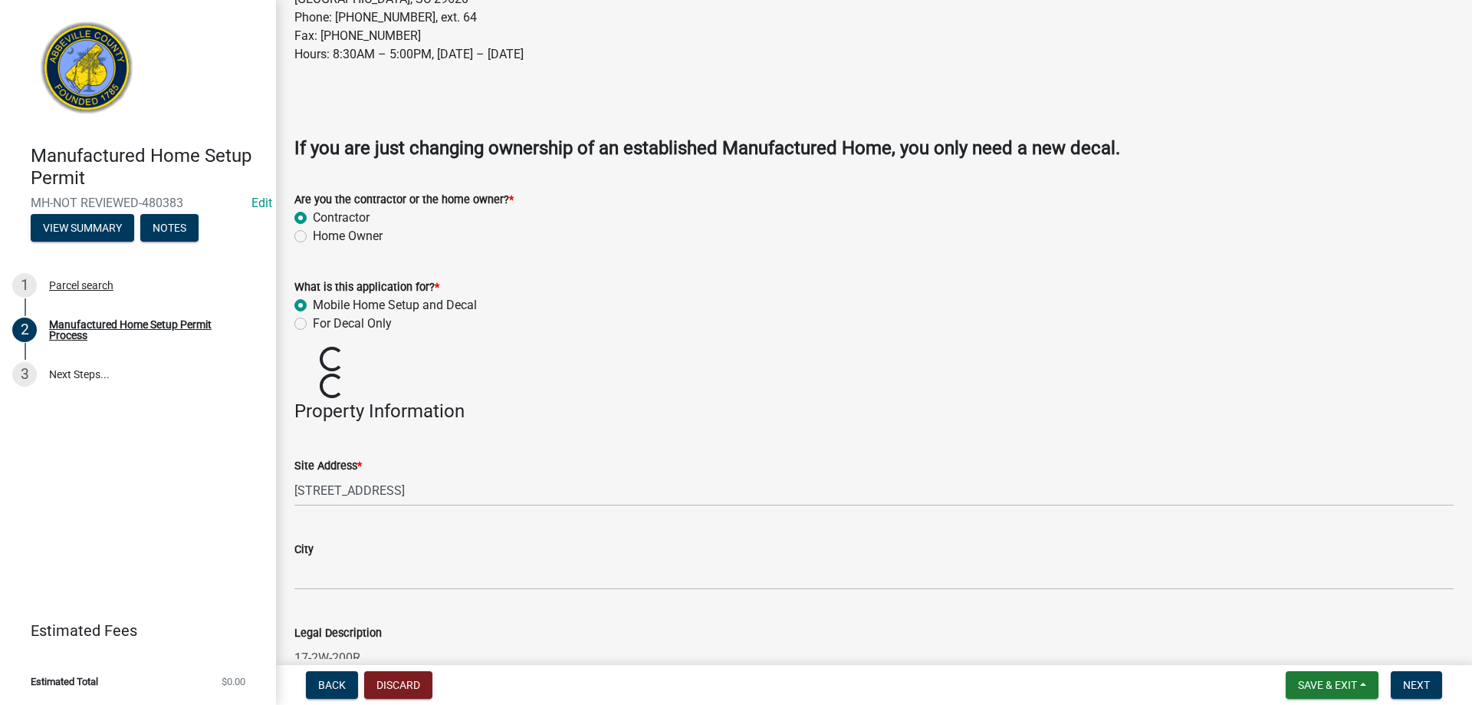
scroll to position [460, 0]
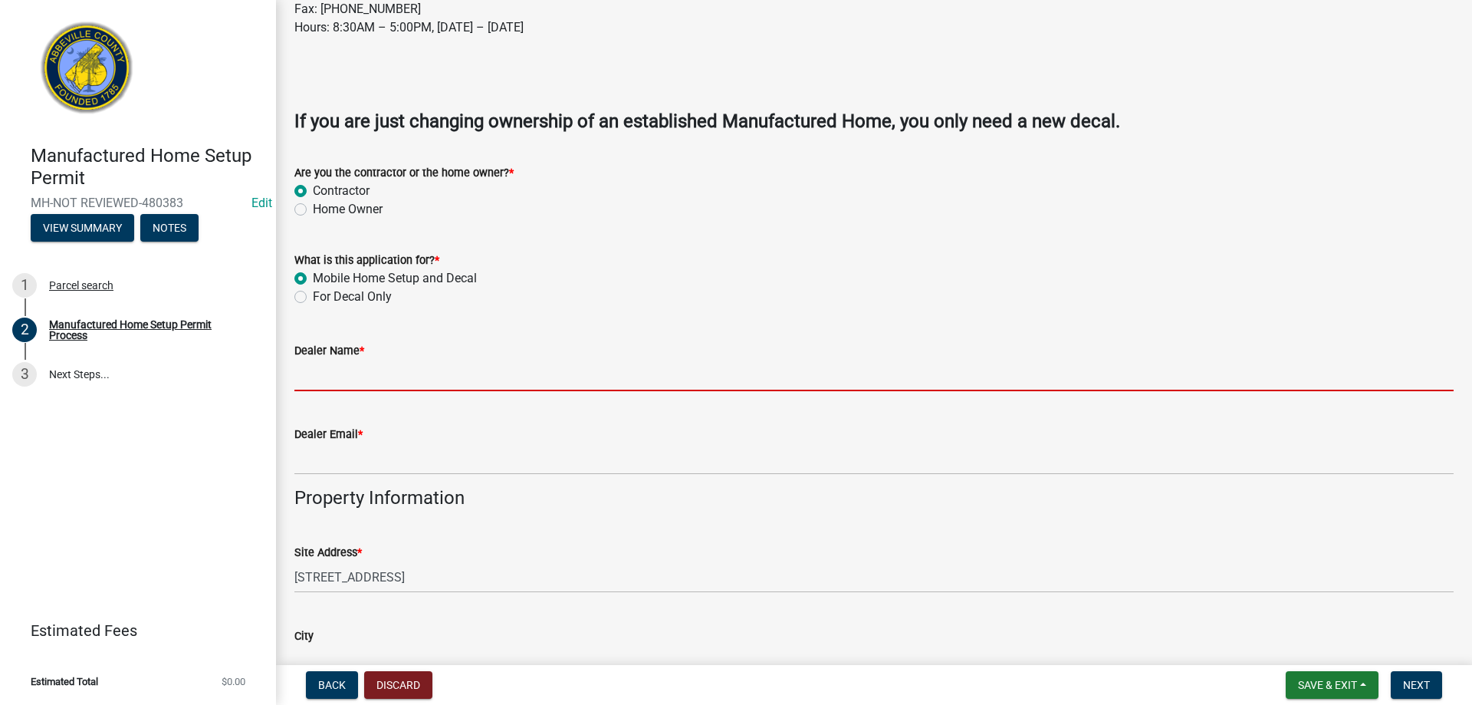
click at [356, 389] on input "Dealer Name *" at bounding box center [873, 375] width 1159 height 31
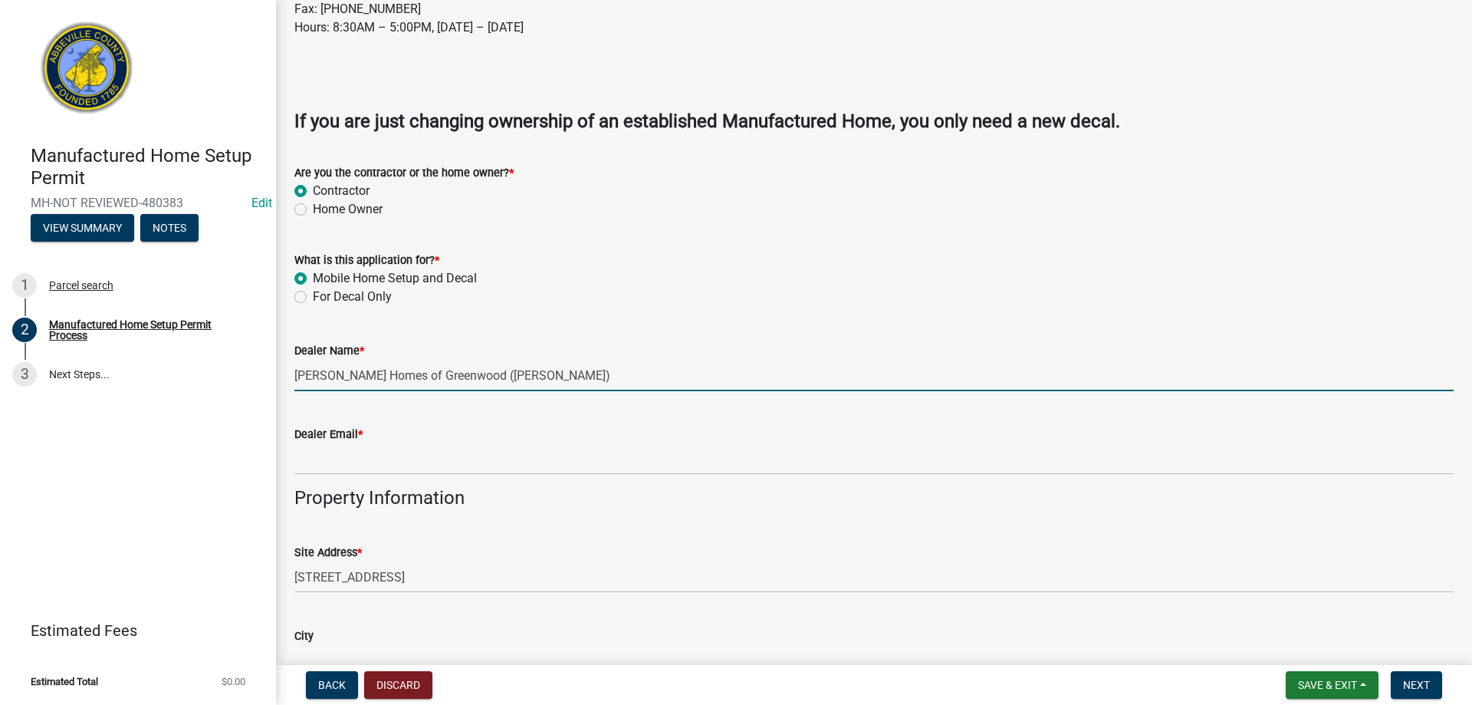
type input "Clayton Homes of Greenwood (Nicole Lawrence)"
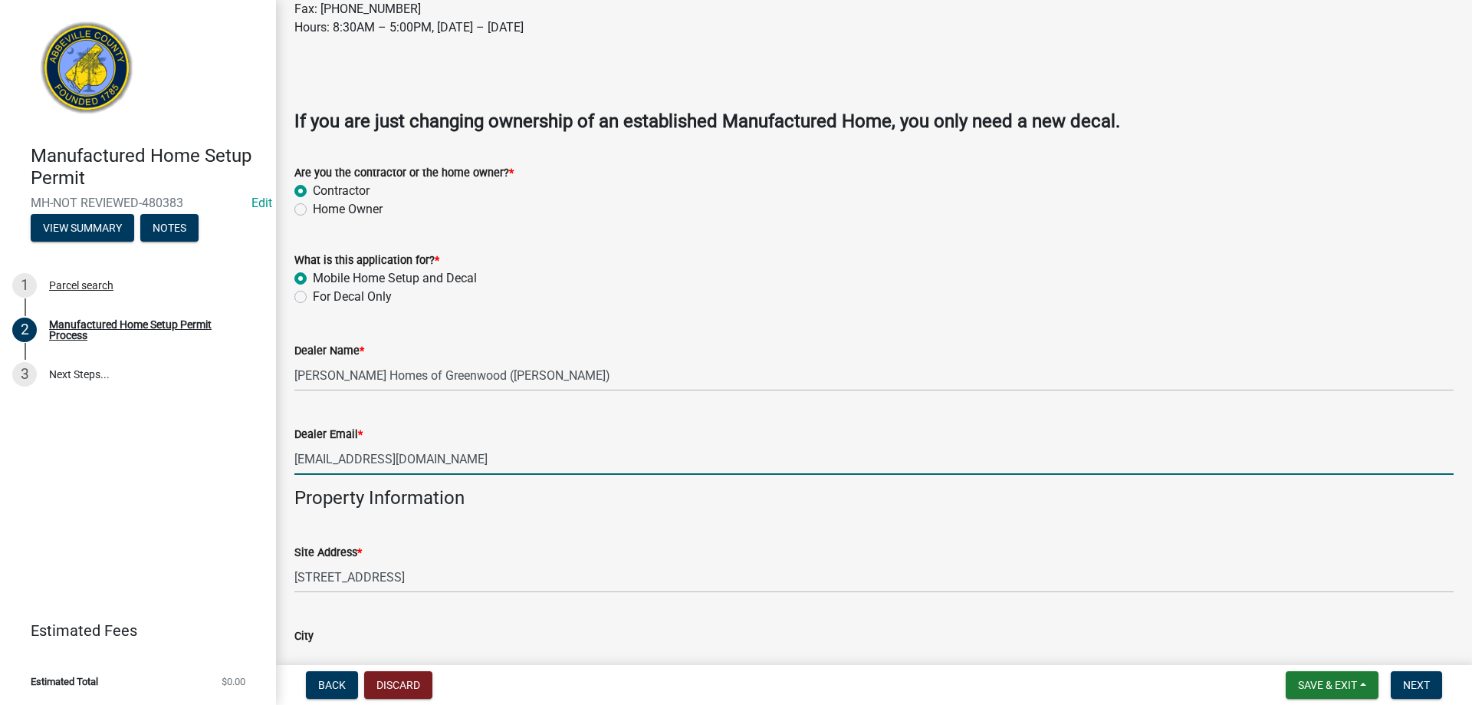
type input "hc335@claytonhomes.com"
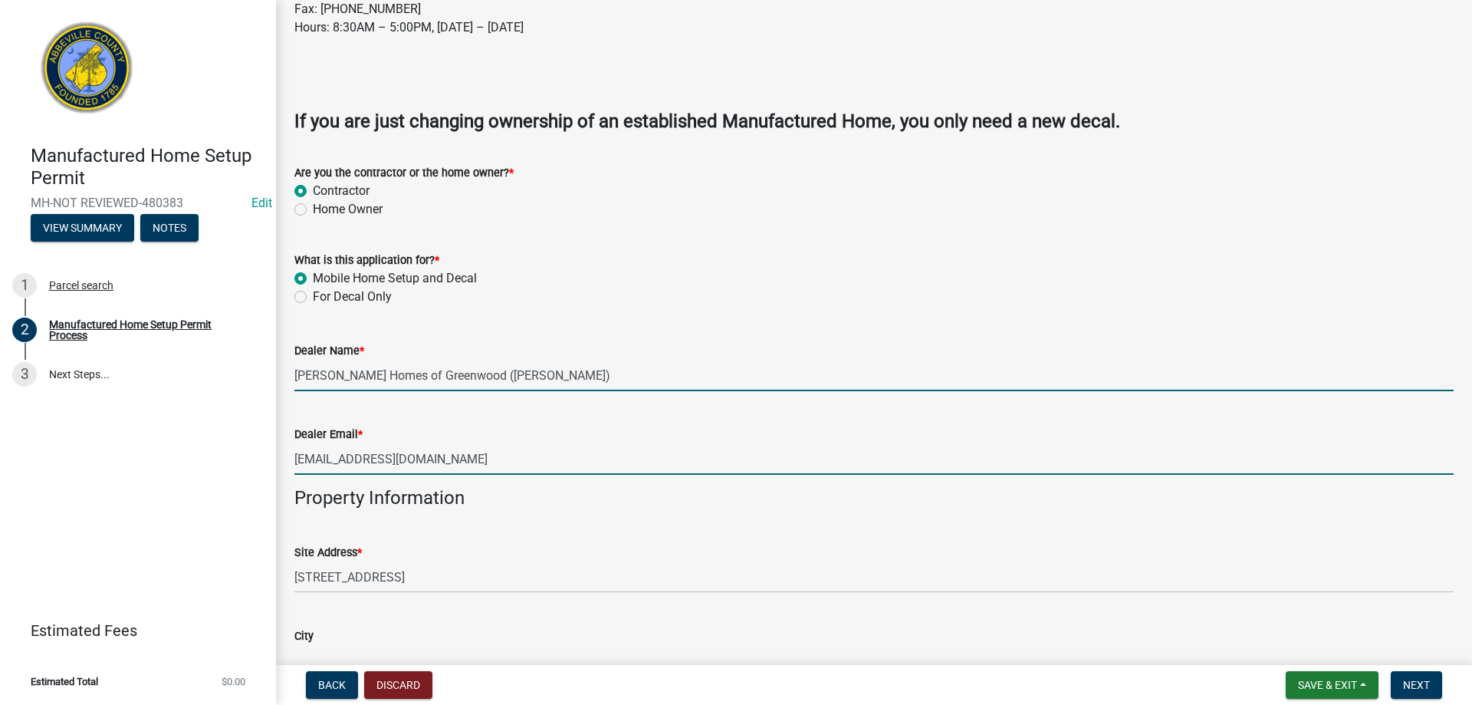
click at [357, 389] on input "Clayton Homes of Greenwood (Nicole Lawrence)" at bounding box center [873, 375] width 1159 height 31
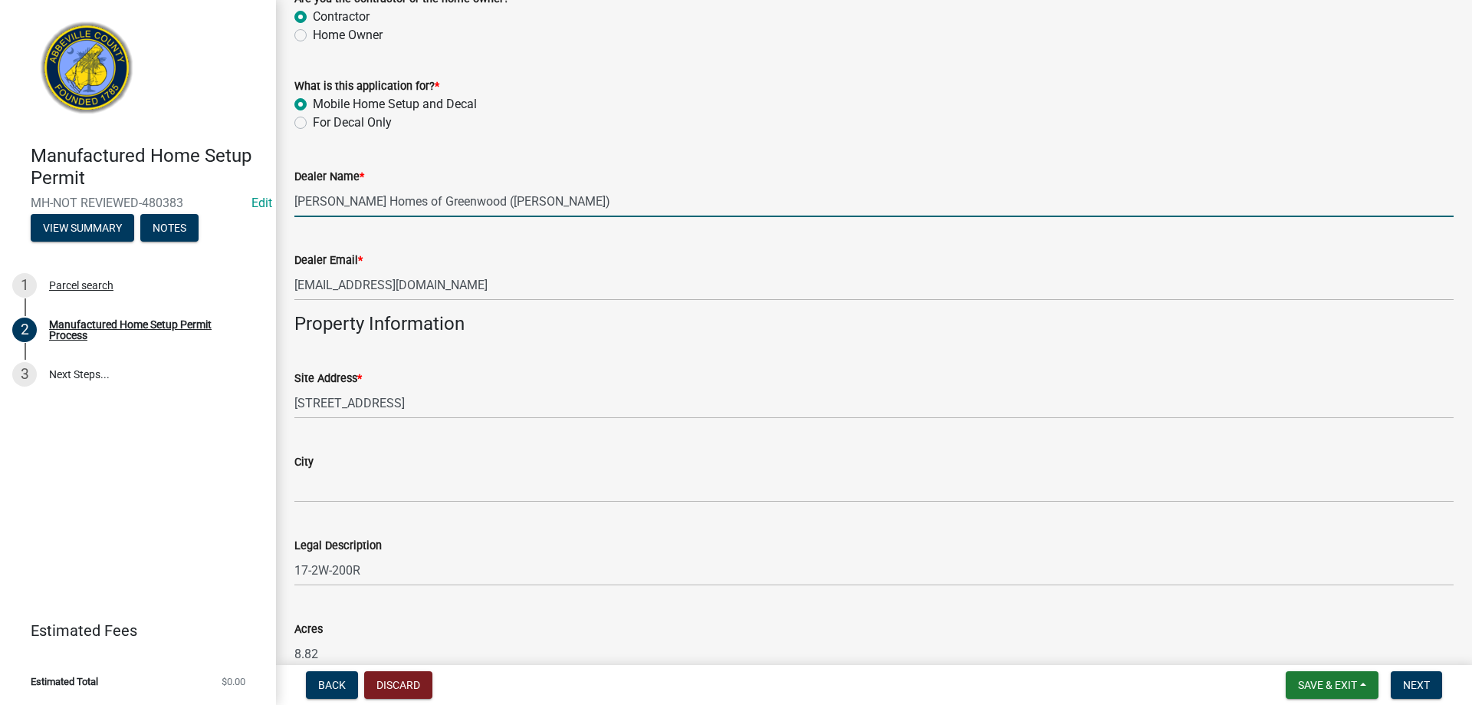
scroll to position [767, 0]
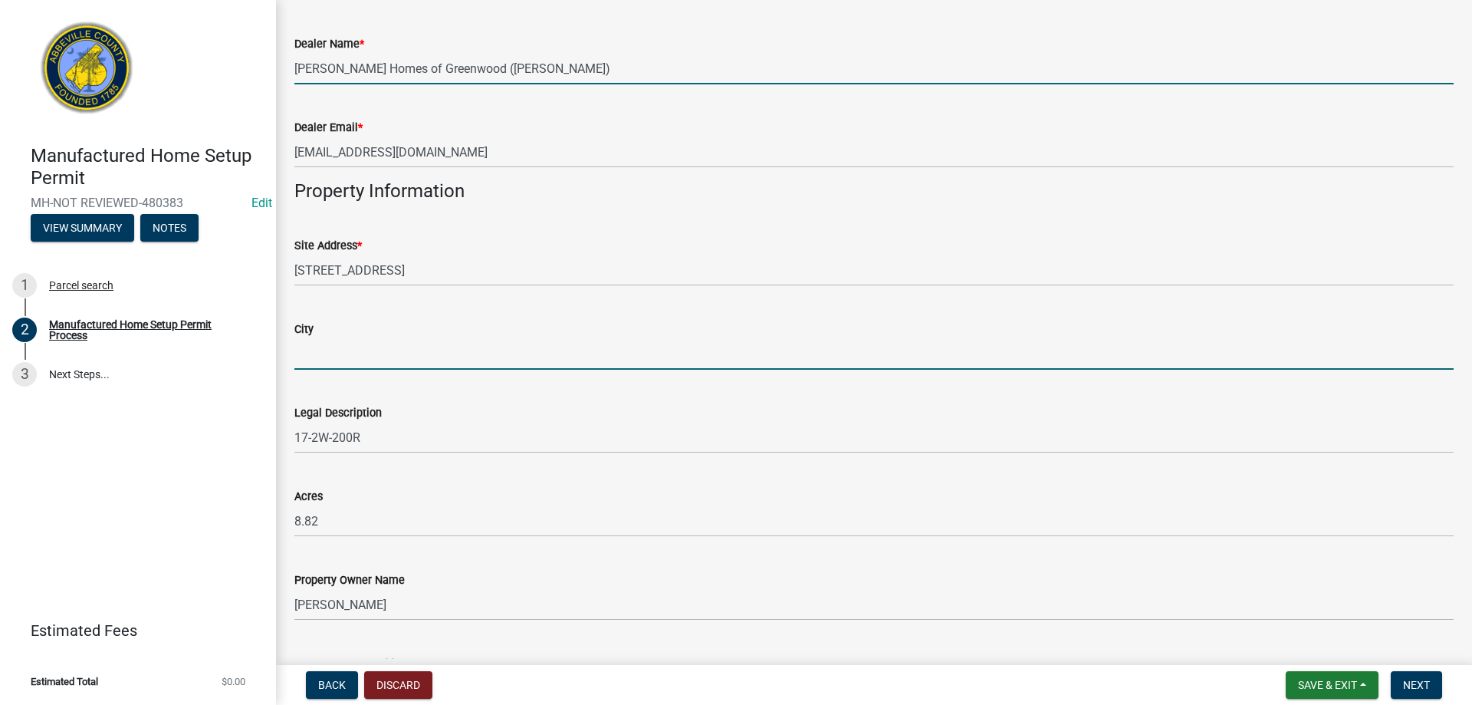
click at [326, 360] on input "City" at bounding box center [873, 353] width 1159 height 31
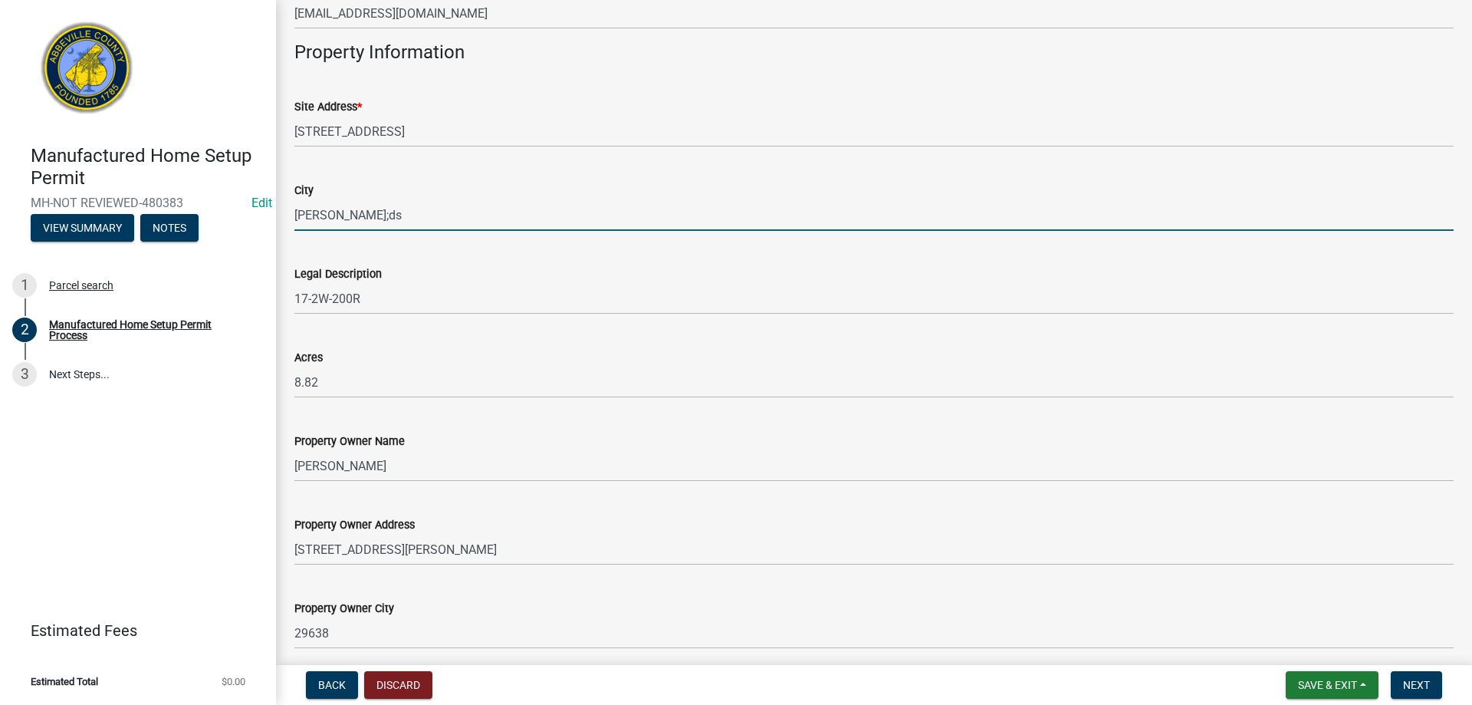
scroll to position [905, 0]
drag, startPoint x: 330, startPoint y: 217, endPoint x: 344, endPoint y: 224, distance: 16.1
click at [330, 218] on input "Donal;ds" at bounding box center [873, 215] width 1159 height 31
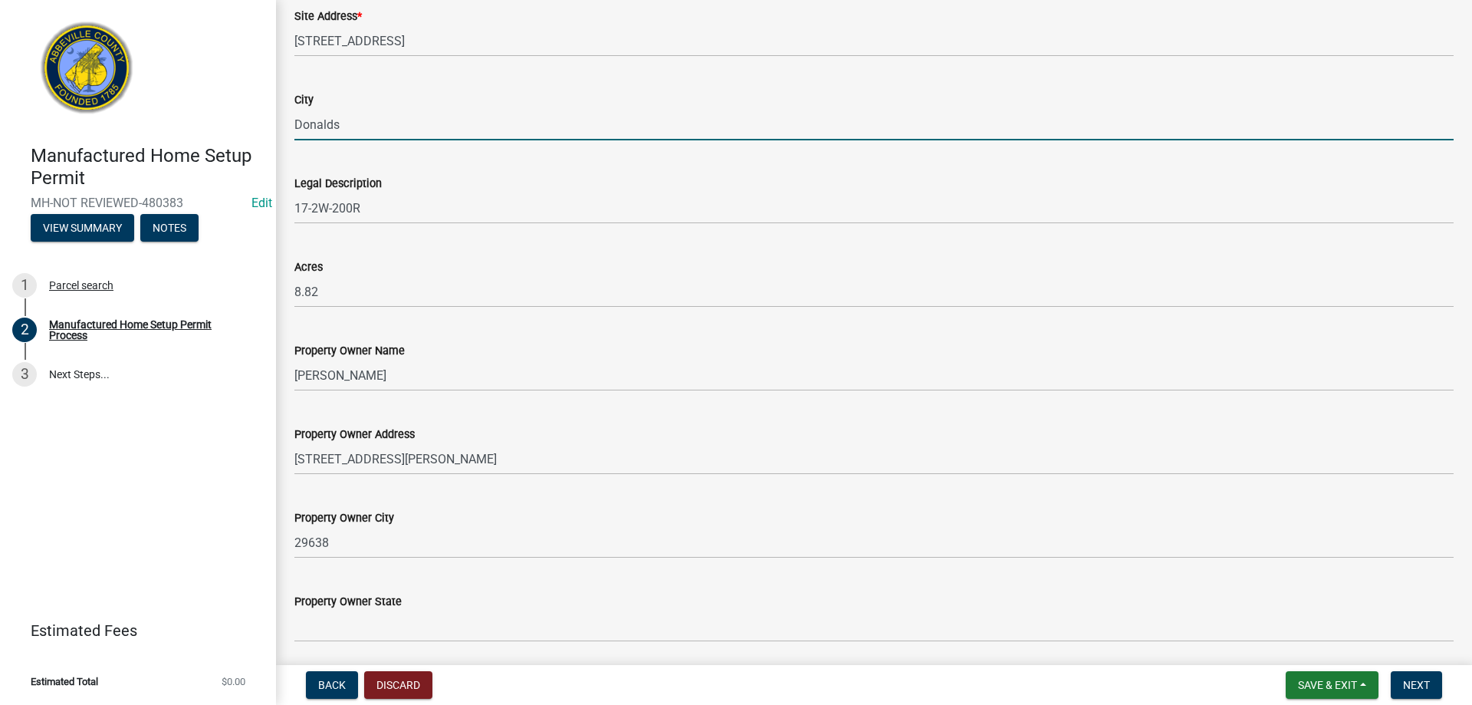
scroll to position [1135, 0]
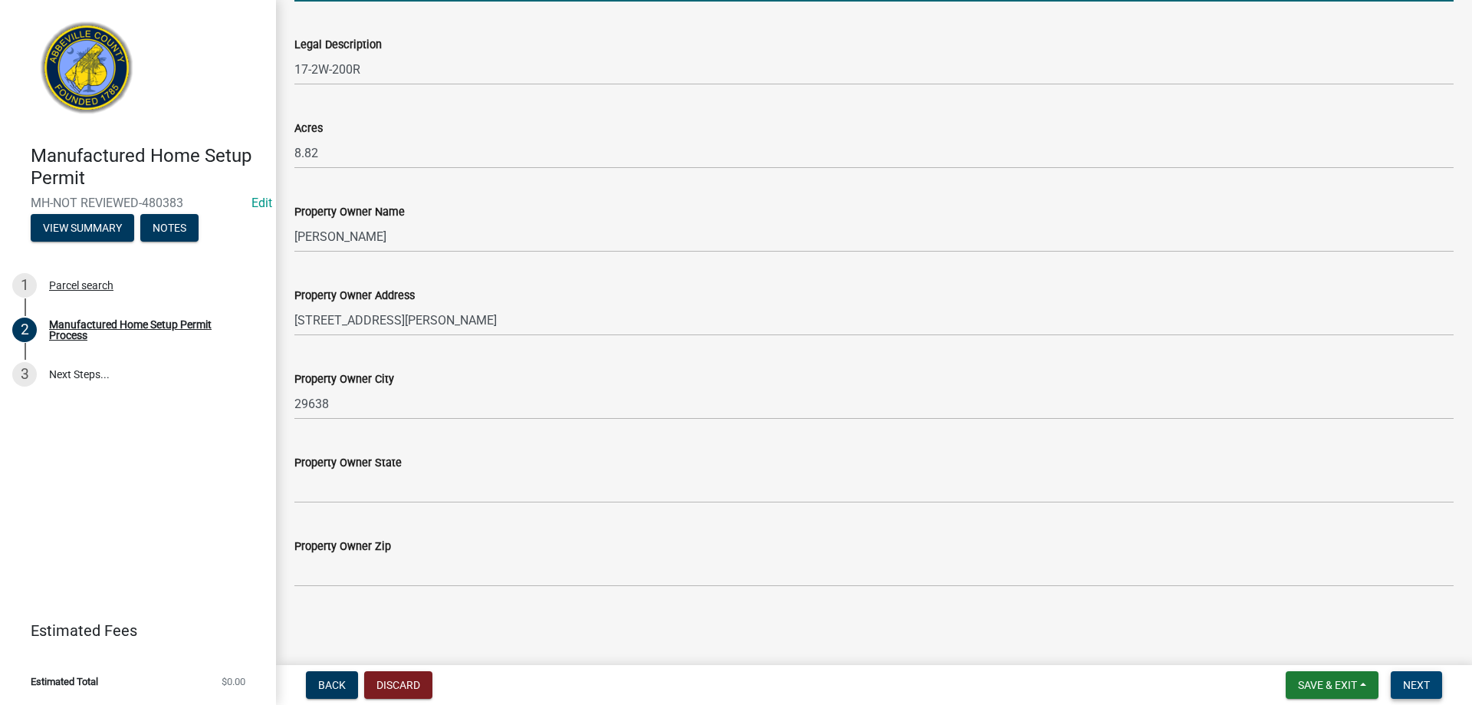
type input "Donalds"
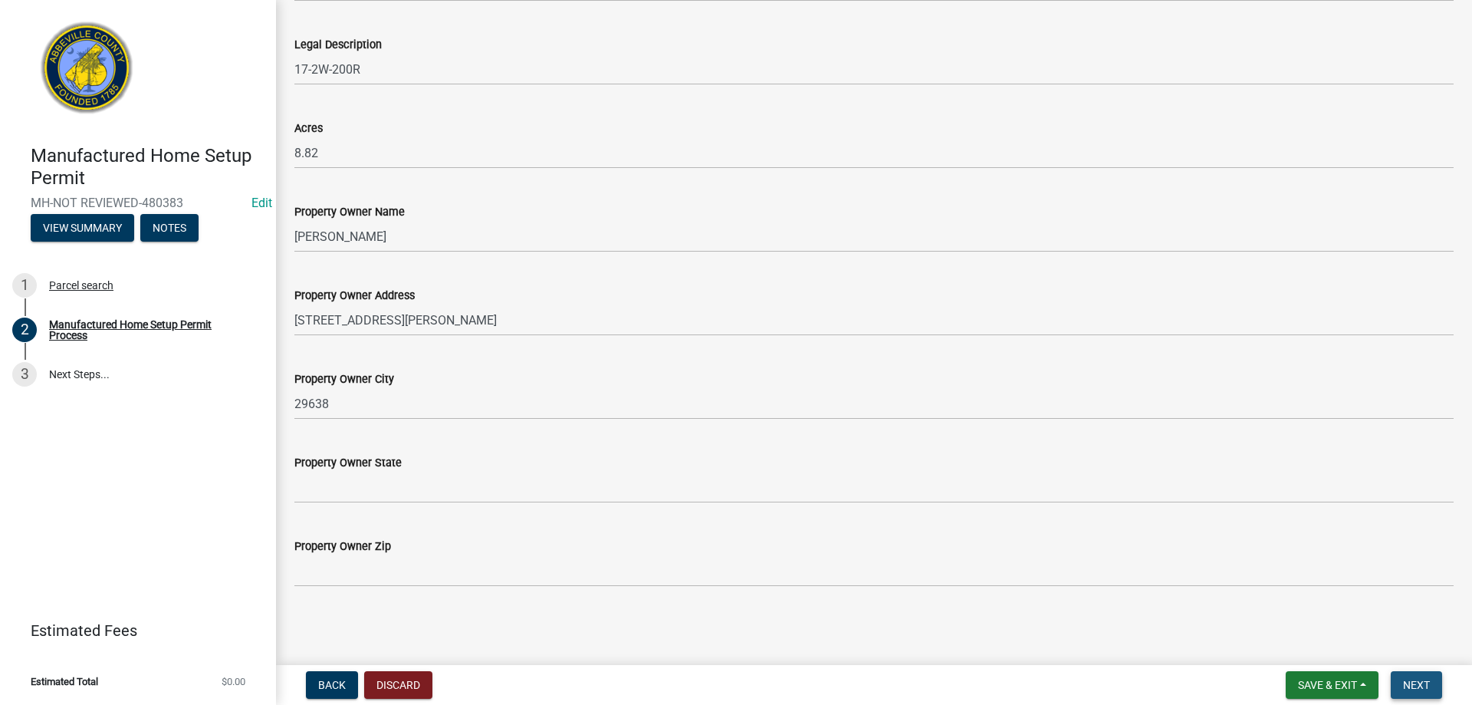
click at [1418, 688] on span "Next" at bounding box center [1416, 685] width 27 height 12
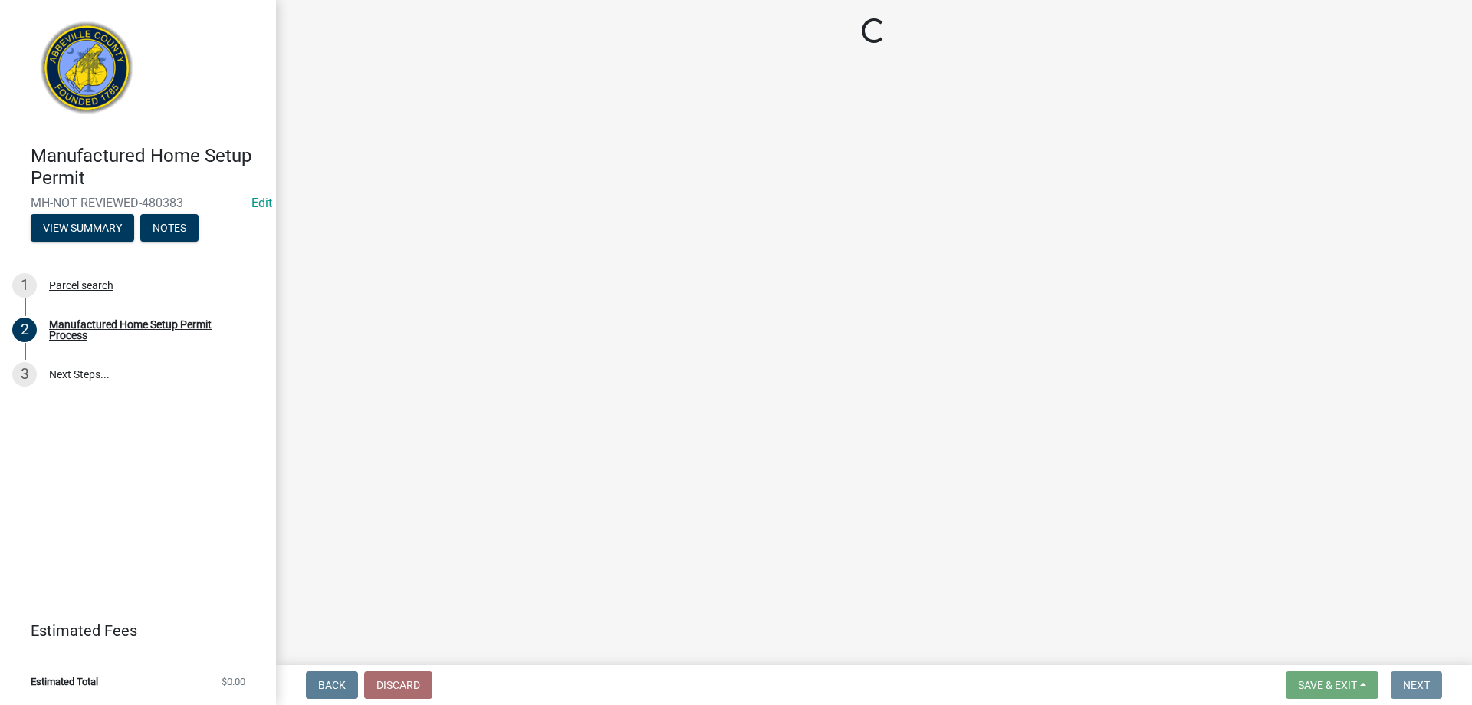
scroll to position [0, 0]
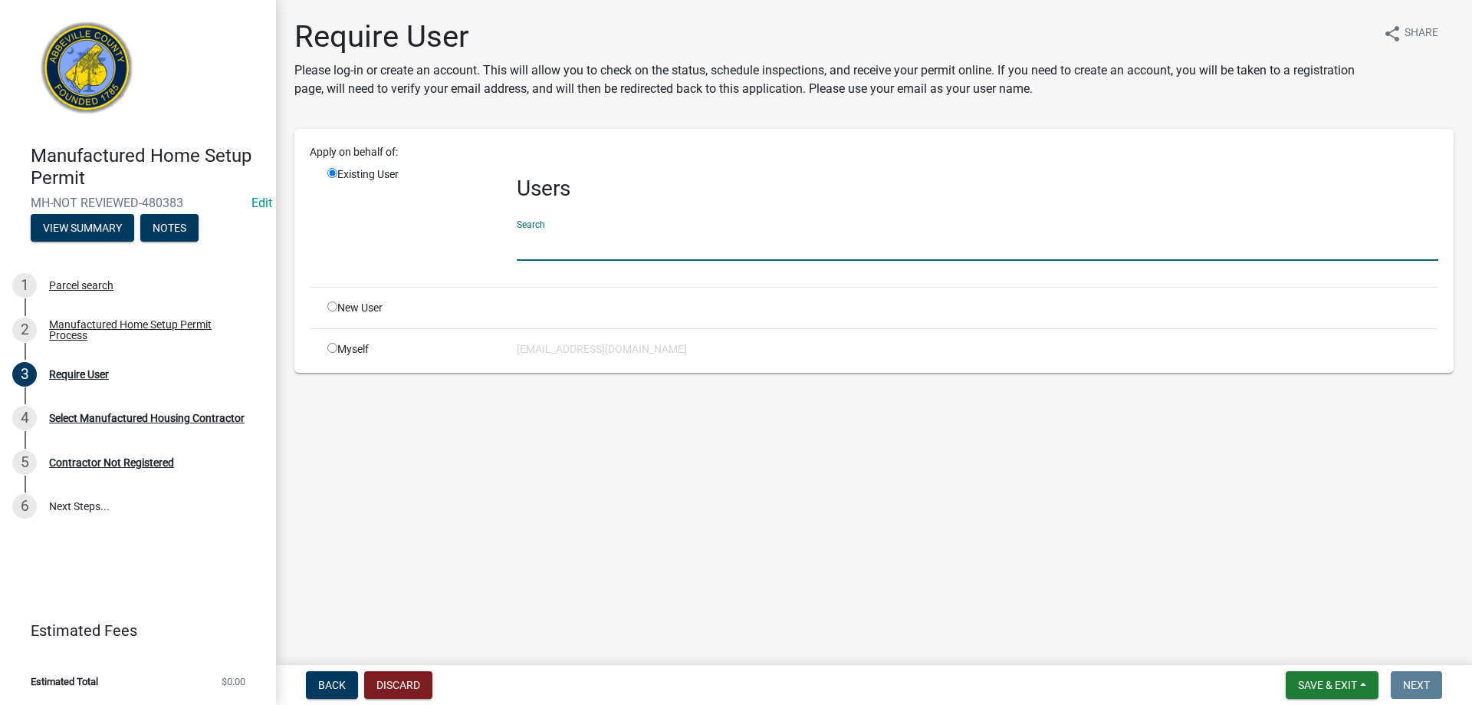
click at [608, 252] on input "text" at bounding box center [978, 244] width 922 height 31
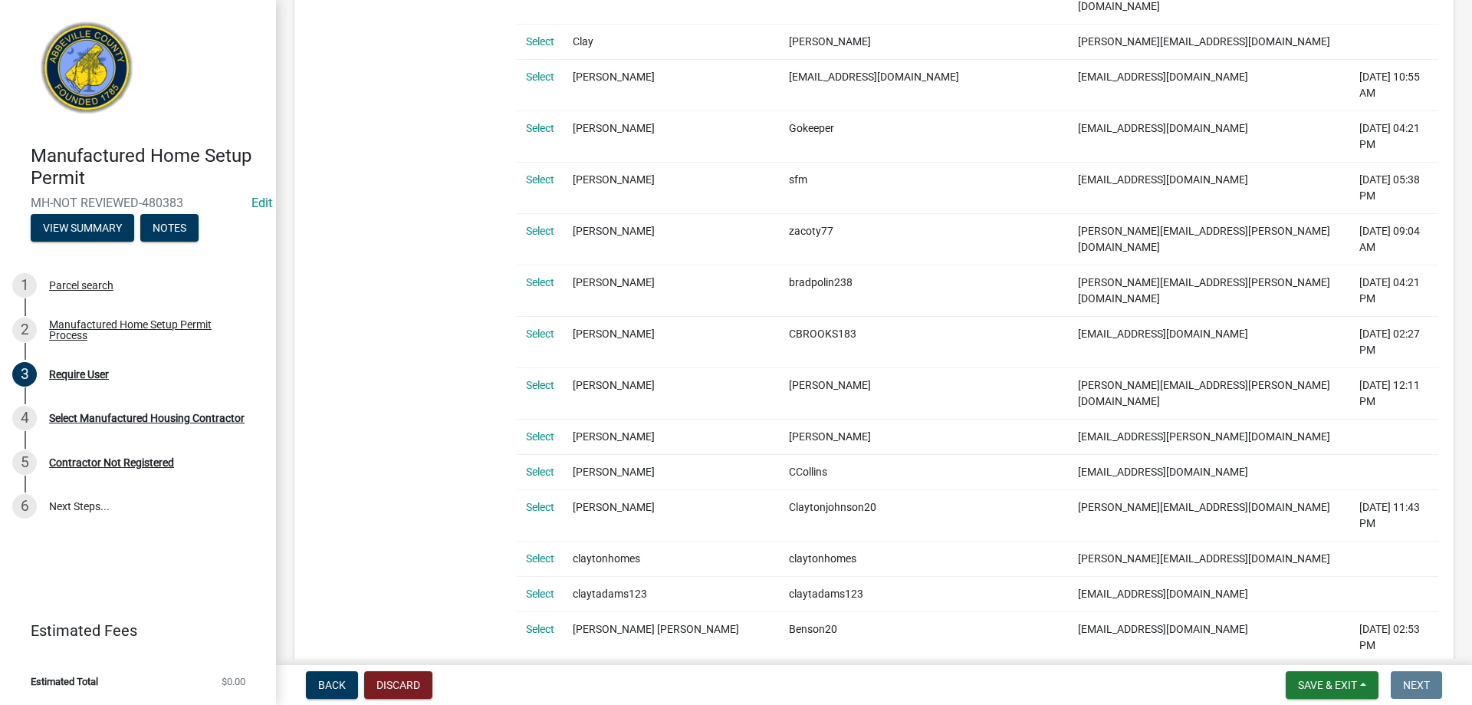
scroll to position [537, 0]
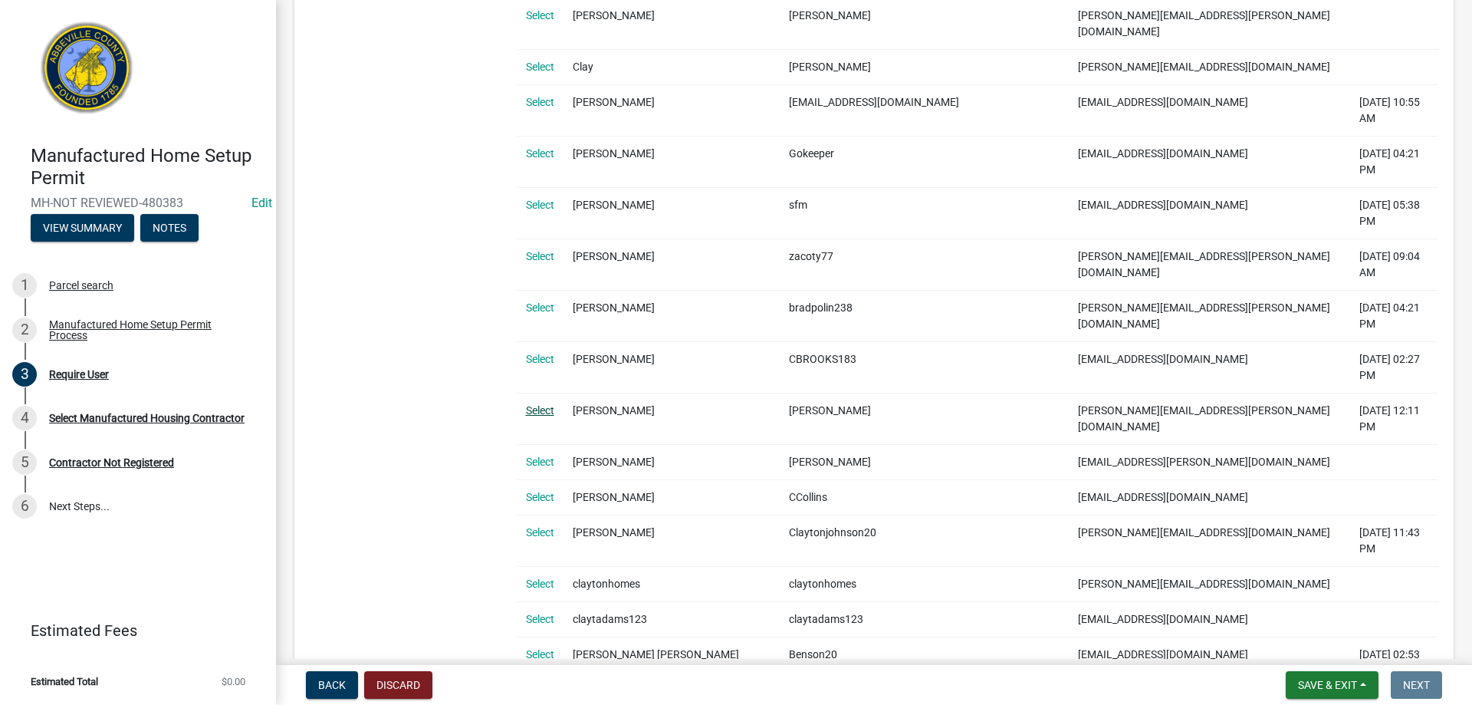
type input "clay"
click at [547, 404] on link "Select" at bounding box center [540, 410] width 28 height 12
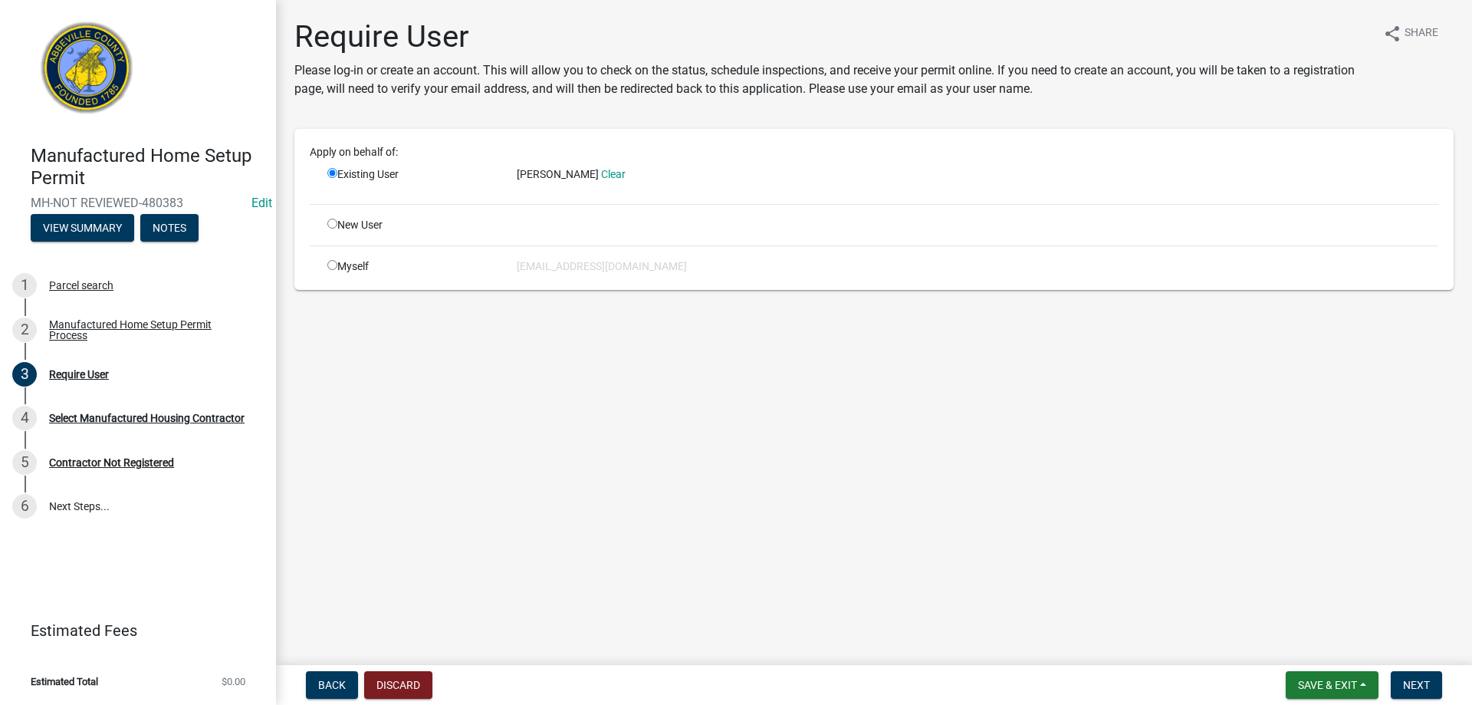
scroll to position [0, 0]
click at [1408, 690] on span "Next" at bounding box center [1416, 685] width 27 height 12
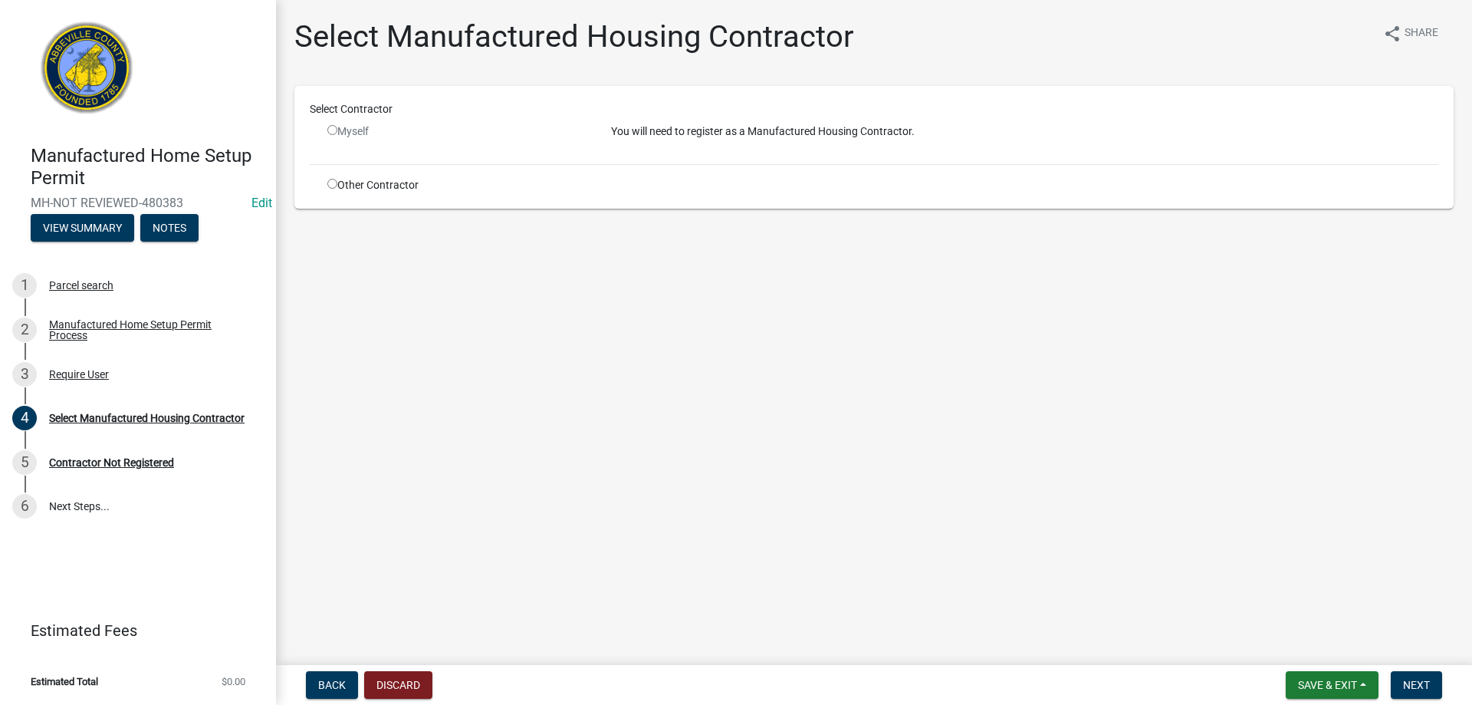
click at [326, 183] on div "Other Contractor" at bounding box center [458, 185] width 284 height 16
click at [328, 182] on input "radio" at bounding box center [332, 184] width 10 height 10
radio input "true"
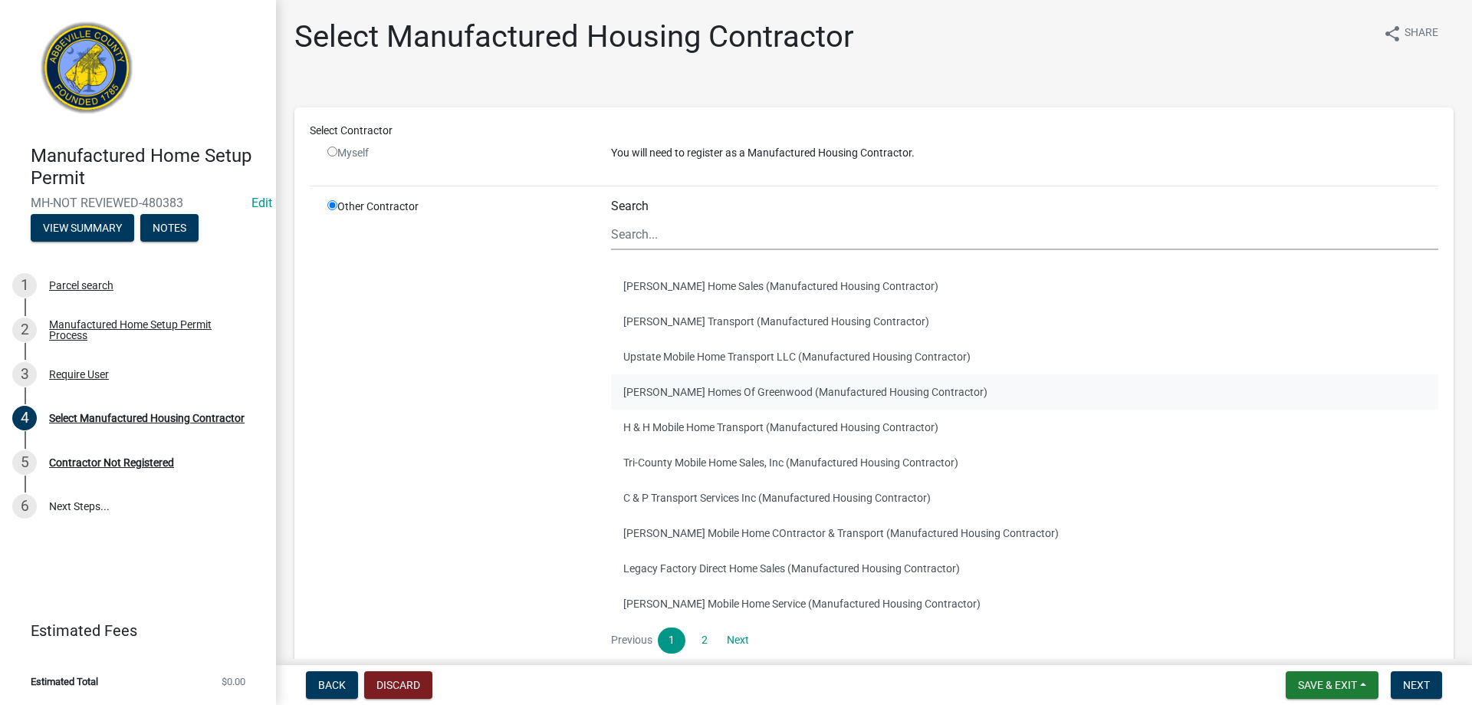
click at [669, 388] on button "Clayton Homes Of Greenwood (Manufactured Housing Contractor)" at bounding box center [1024, 391] width 827 height 35
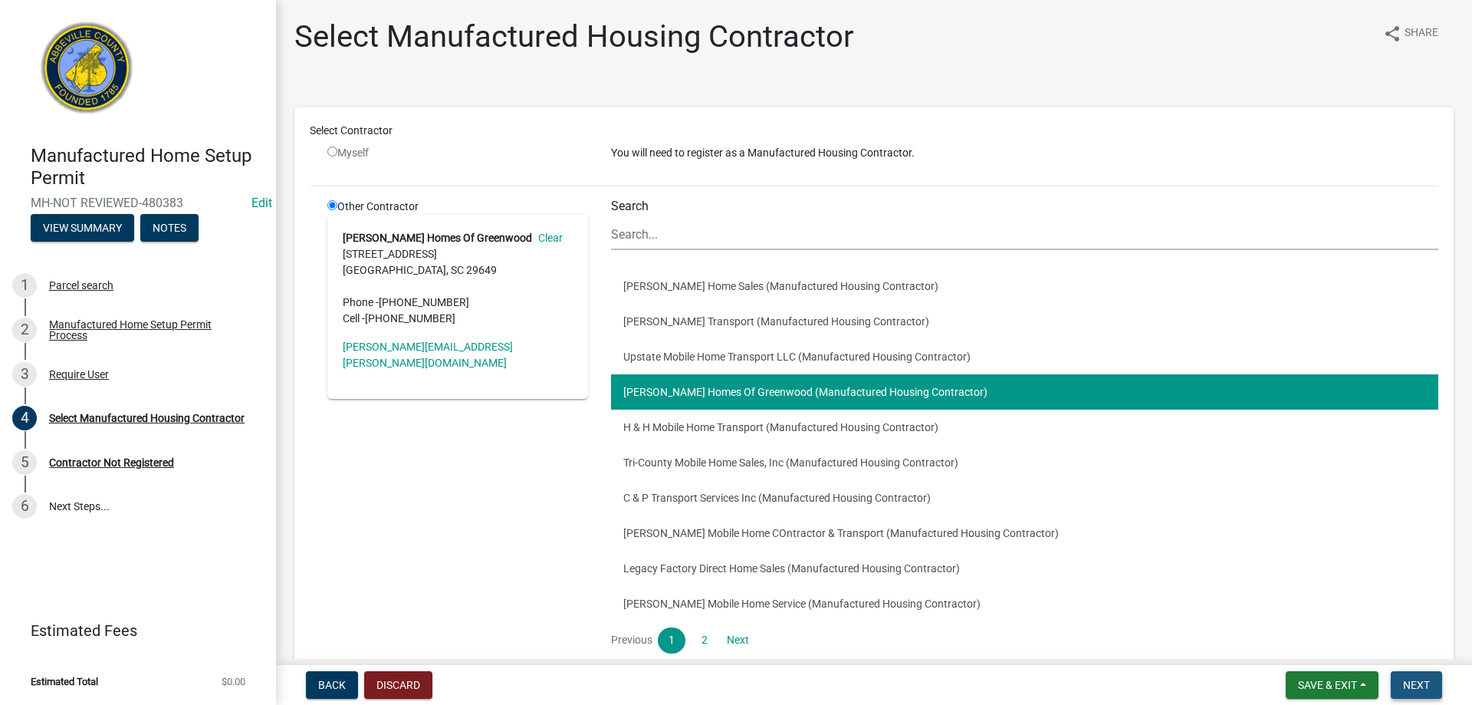
click at [1431, 687] on button "Next" at bounding box center [1416, 685] width 51 height 28
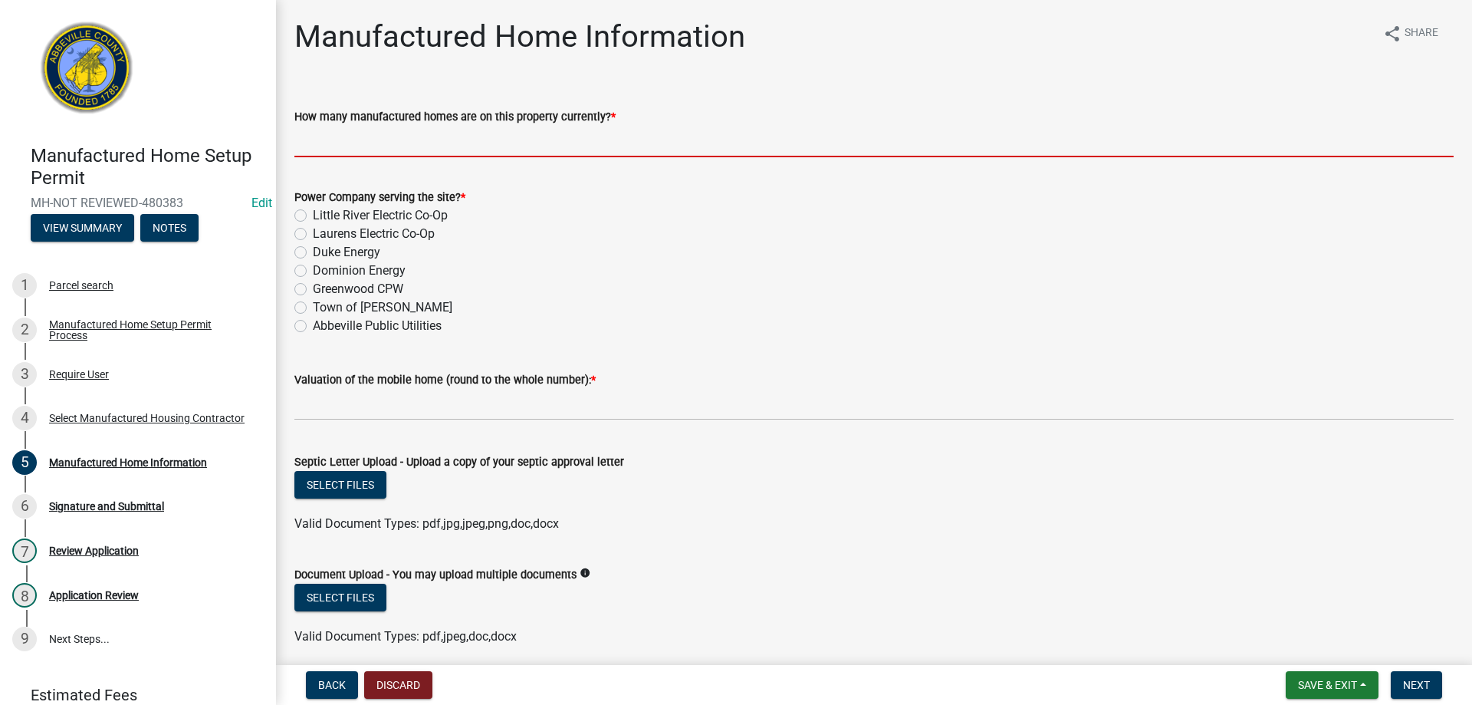
click at [521, 147] on input "How many manufactured homes are on this property currently? *" at bounding box center [873, 141] width 1159 height 31
type input "0"
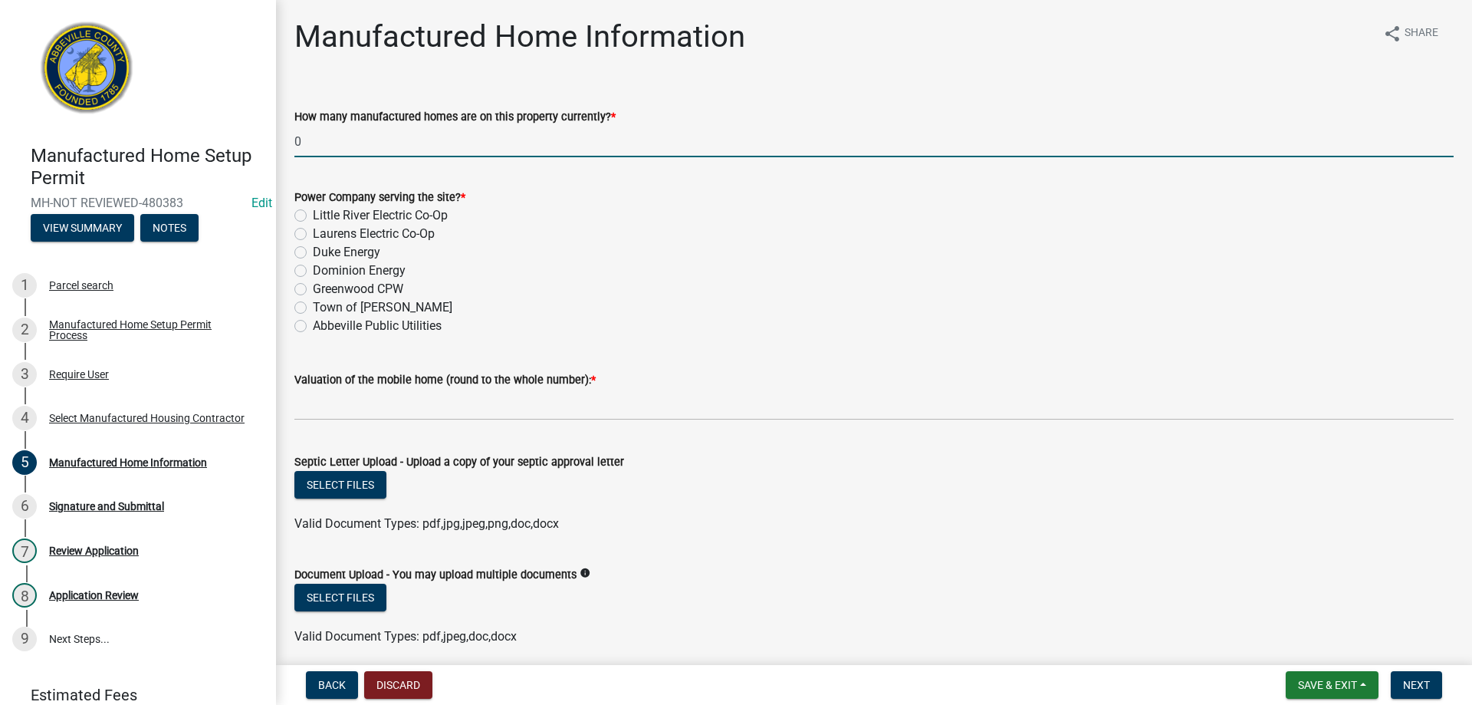
click at [294, 219] on div "Power Company serving the site? * Little River Electric Co-Op Laurens Electric …" at bounding box center [874, 252] width 1182 height 166
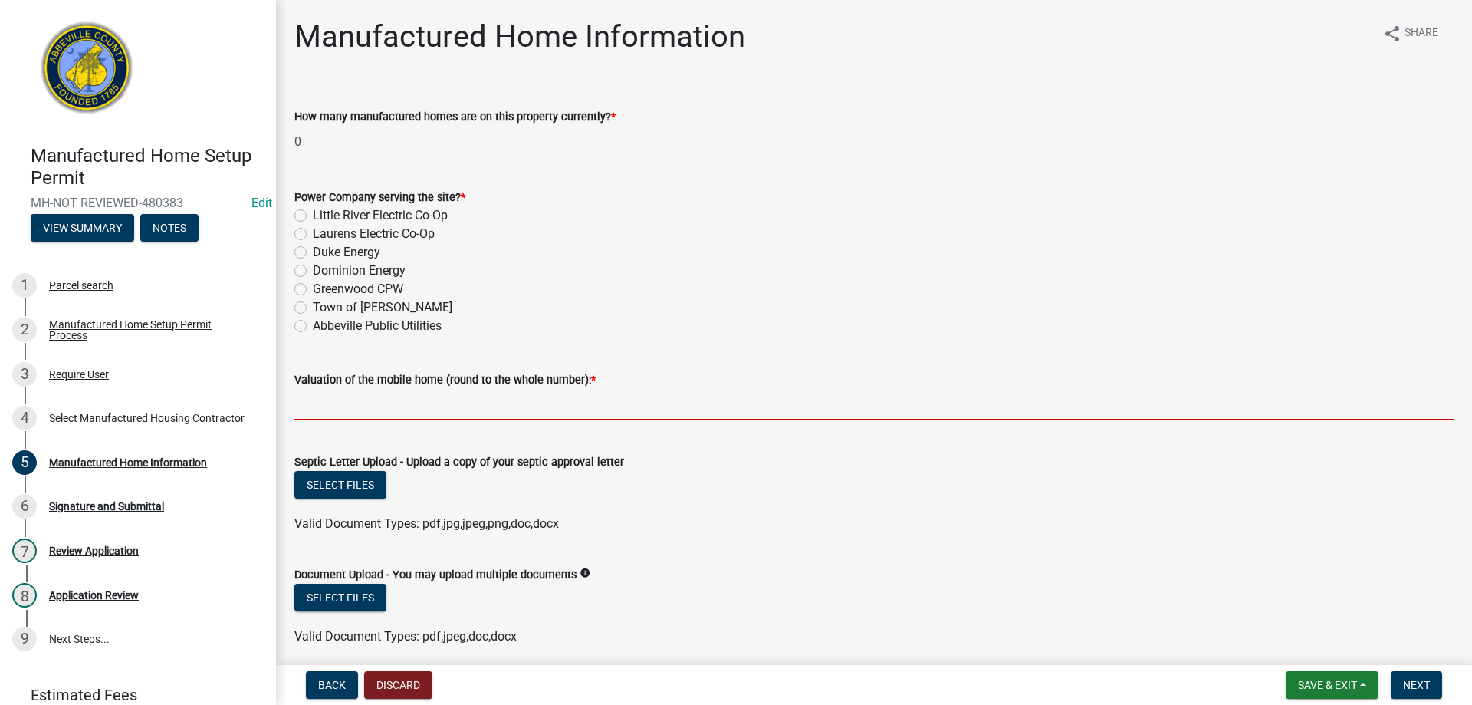
click at [342, 404] on input "text" at bounding box center [873, 404] width 1159 height 31
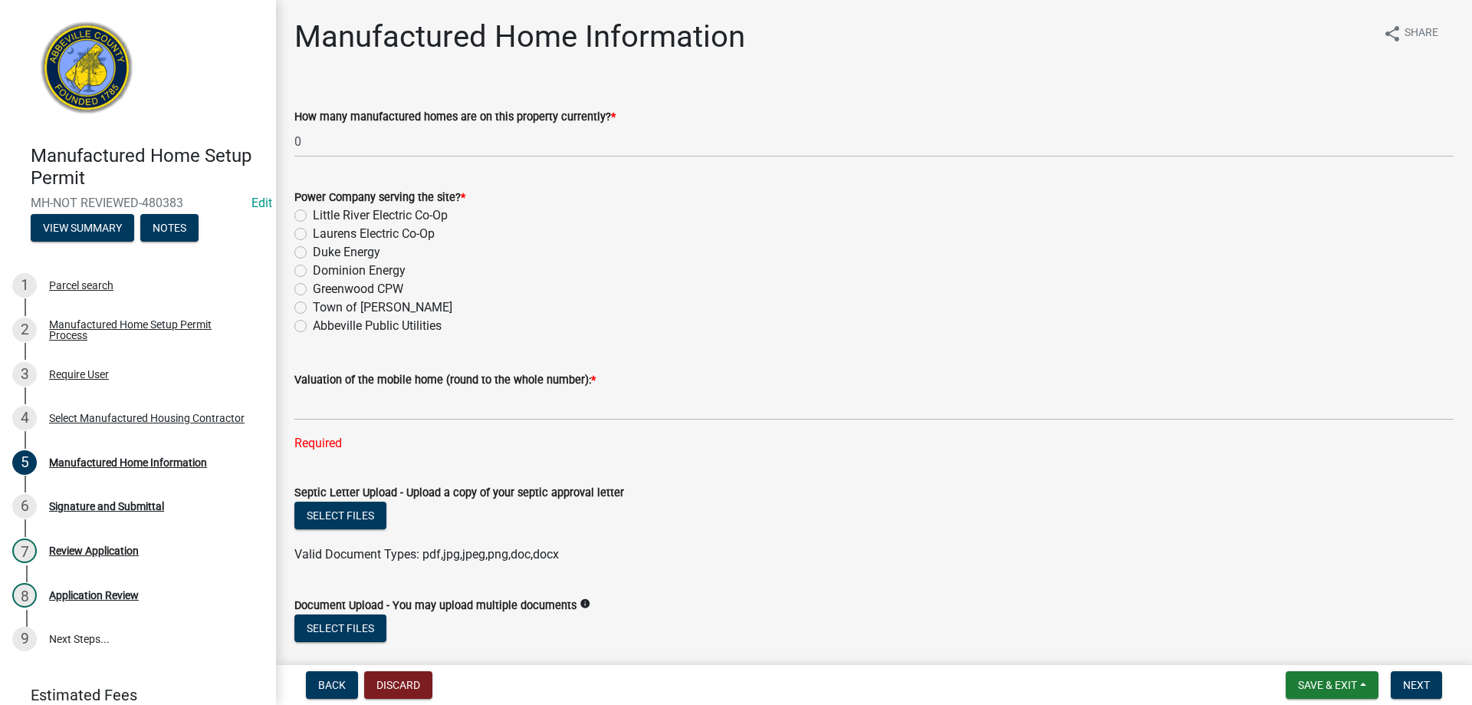
click at [313, 219] on label "Little River Electric Co-Op" at bounding box center [380, 215] width 135 height 18
click at [313, 216] on input "Little River Electric Co-Op" at bounding box center [318, 211] width 10 height 10
radio input "true"
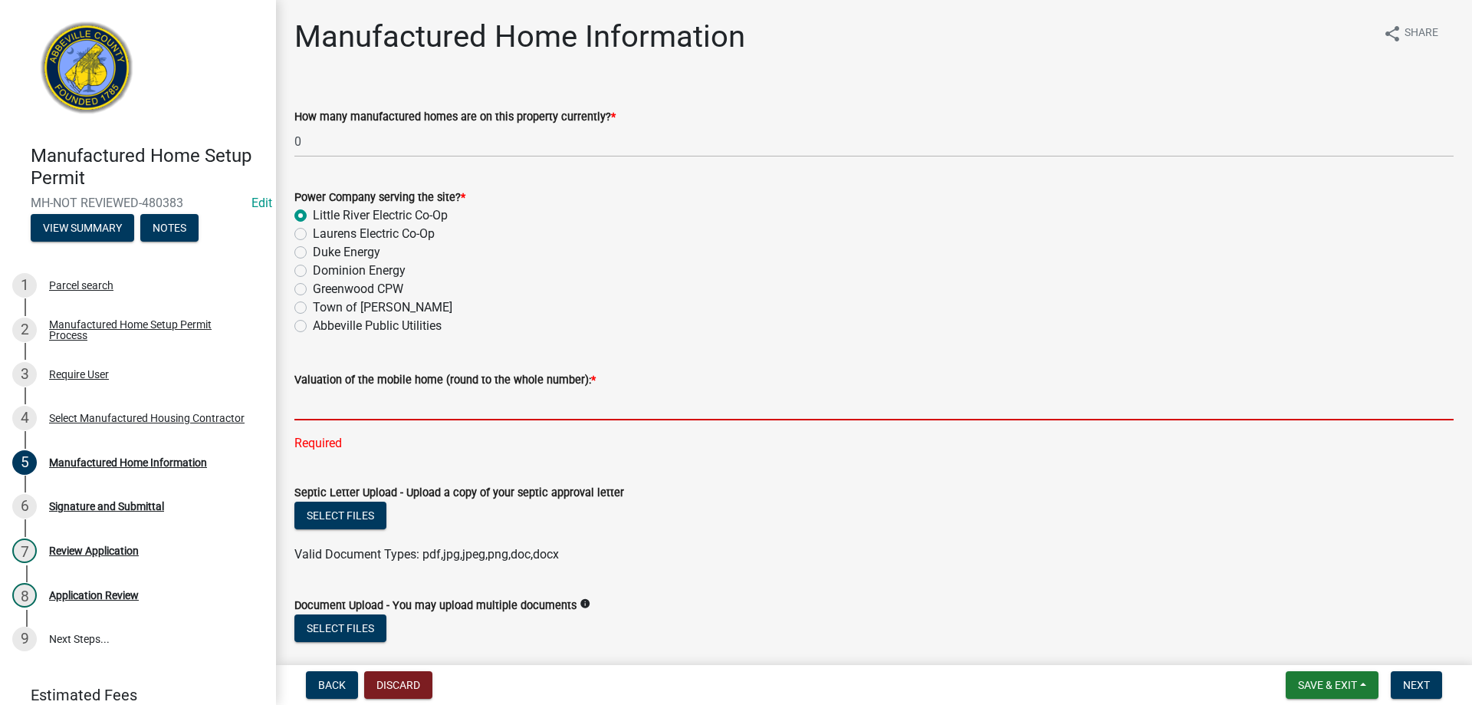
click at [344, 398] on input "text" at bounding box center [873, 404] width 1159 height 31
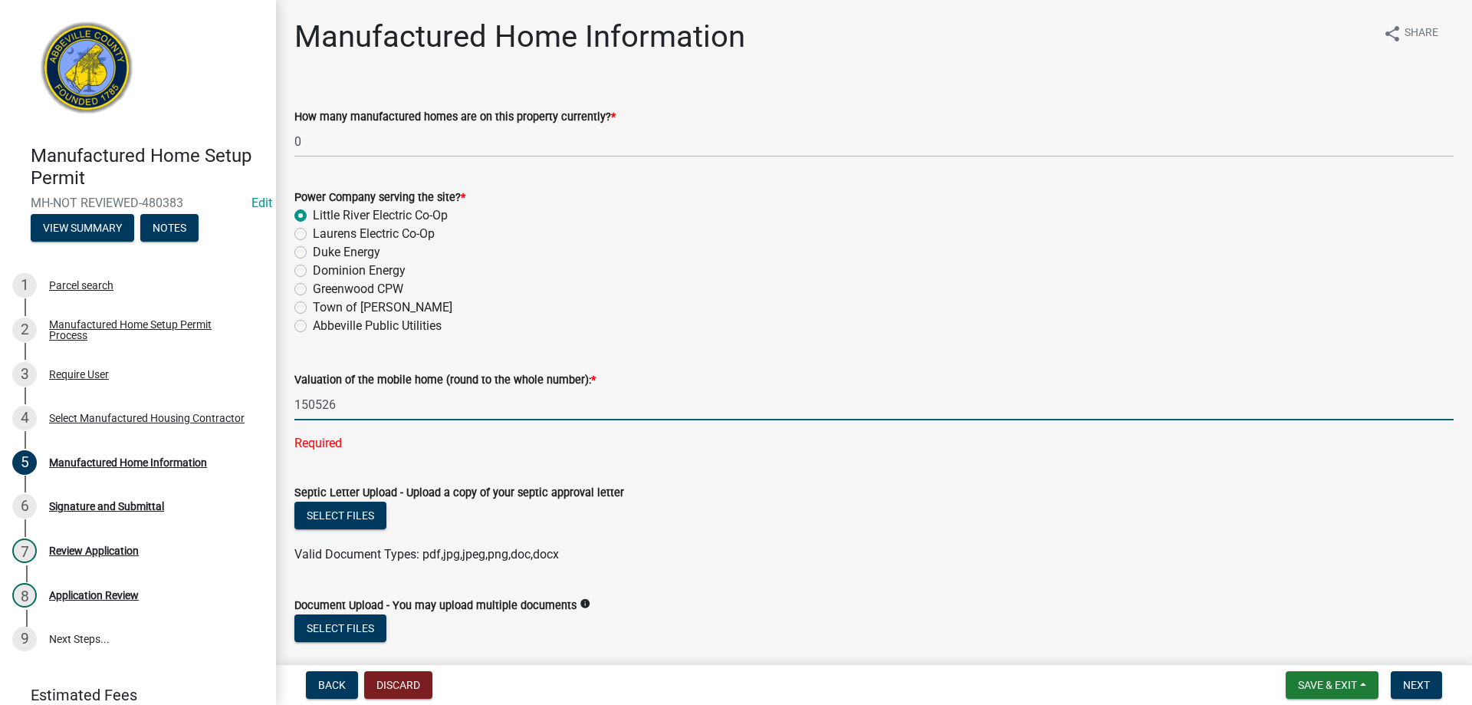
type input "150526"
click at [888, 544] on wm-data-entity-input "Septic Letter Upload - Upload a copy of your septic approval letter Select file…" at bounding box center [873, 521] width 1159 height 113
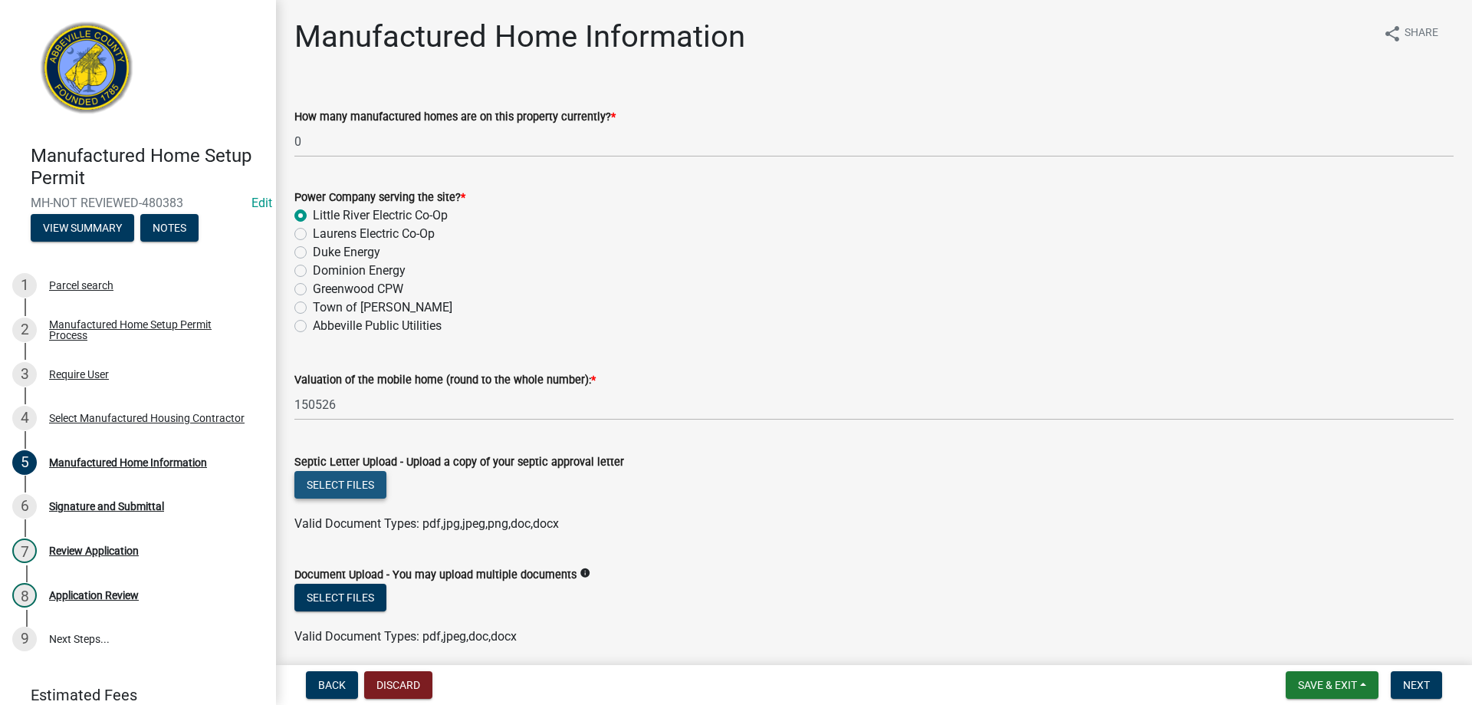
click at [324, 479] on button "Select files" at bounding box center [340, 485] width 92 height 28
click at [370, 490] on button "Select files" at bounding box center [340, 485] width 92 height 28
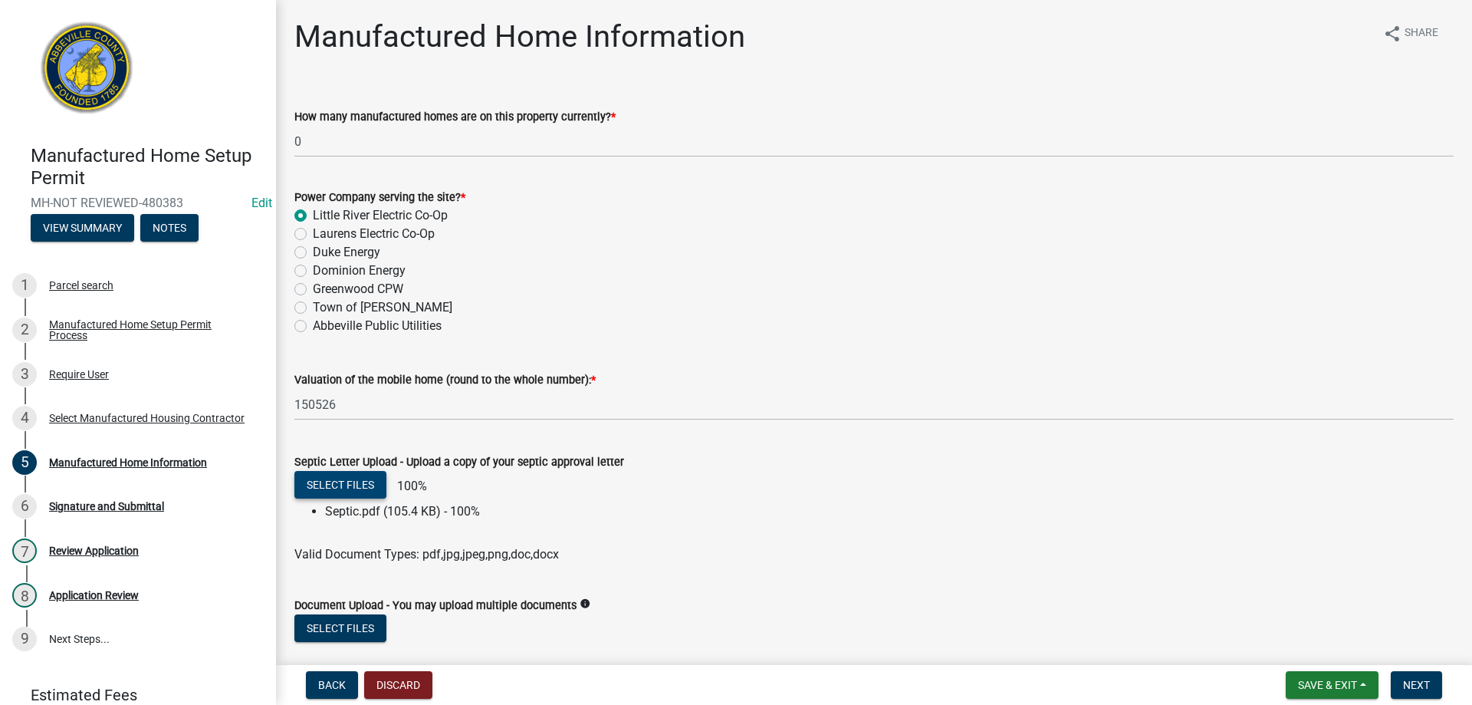
scroll to position [77, 0]
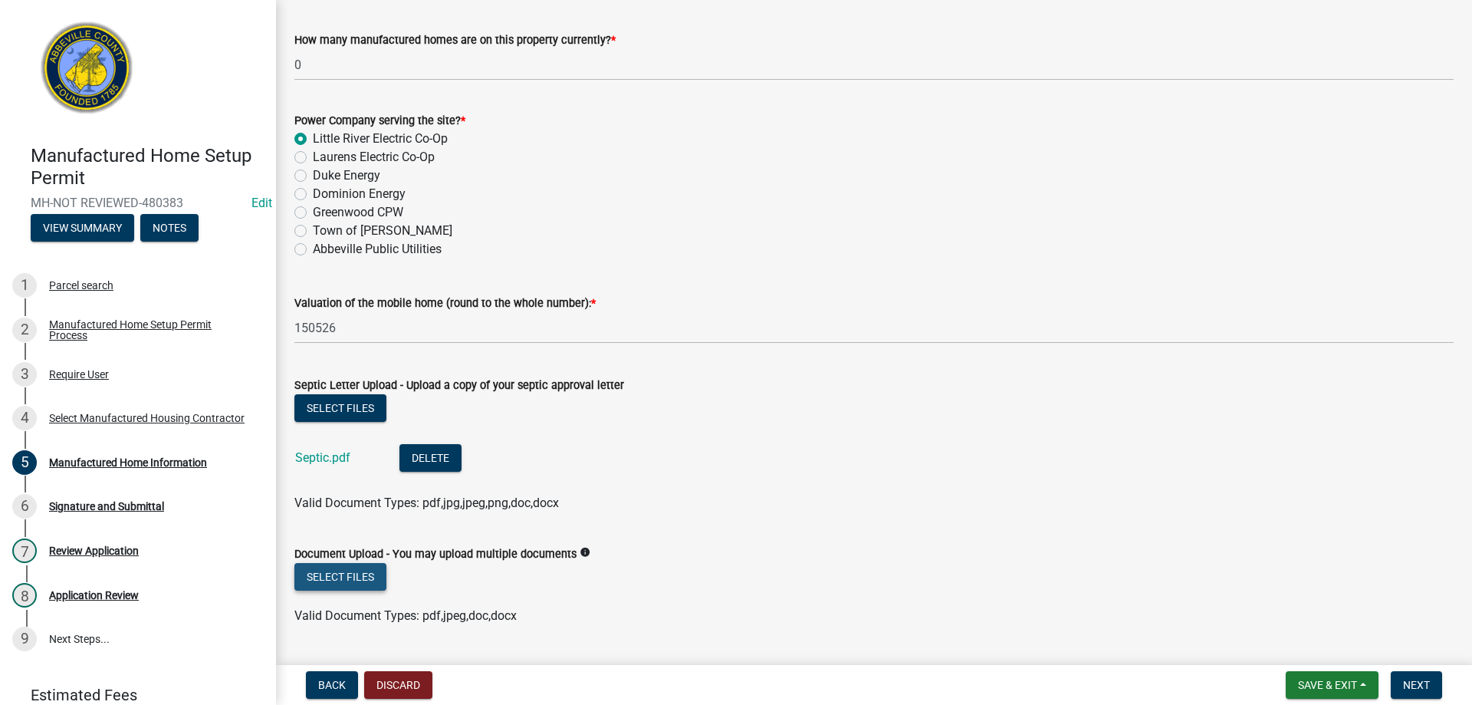
click at [332, 583] on button "Select files" at bounding box center [340, 577] width 92 height 28
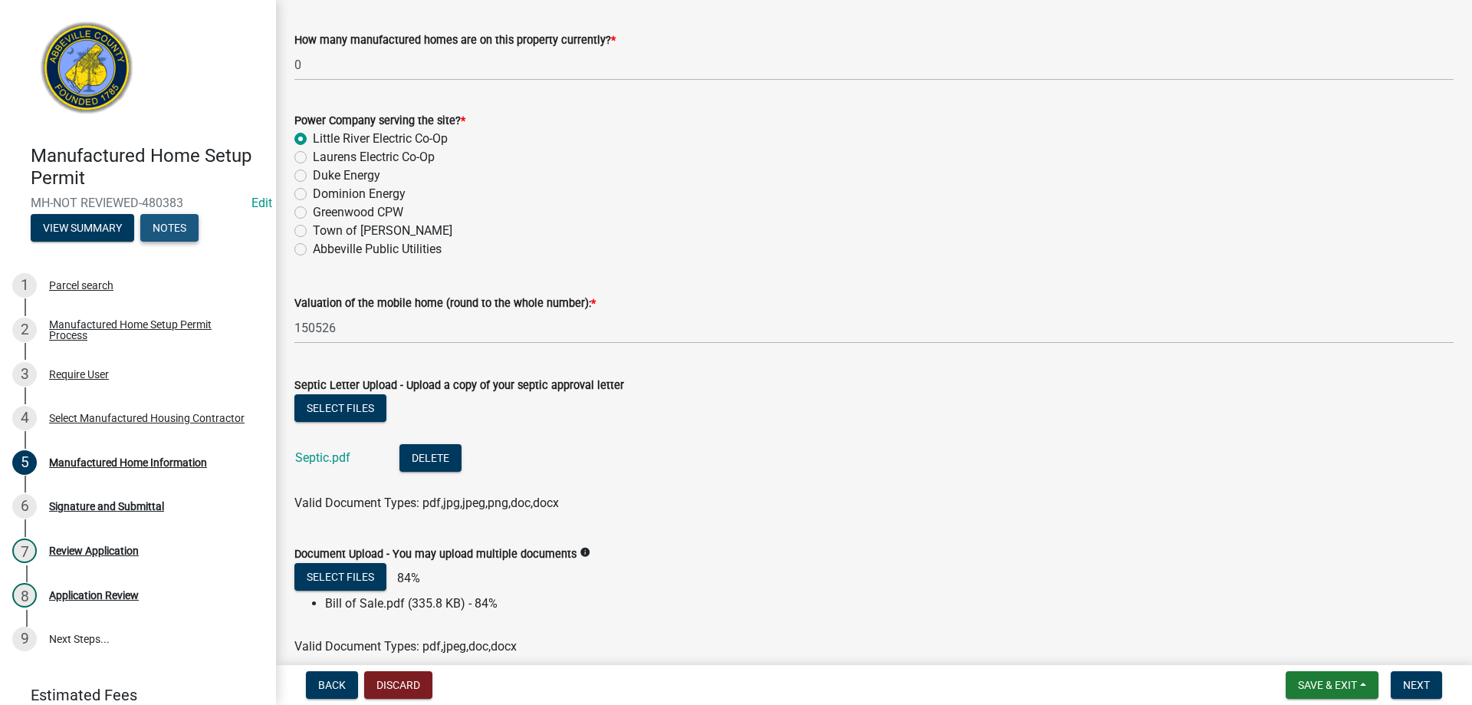
click at [173, 228] on button "Notes" at bounding box center [169, 228] width 58 height 28
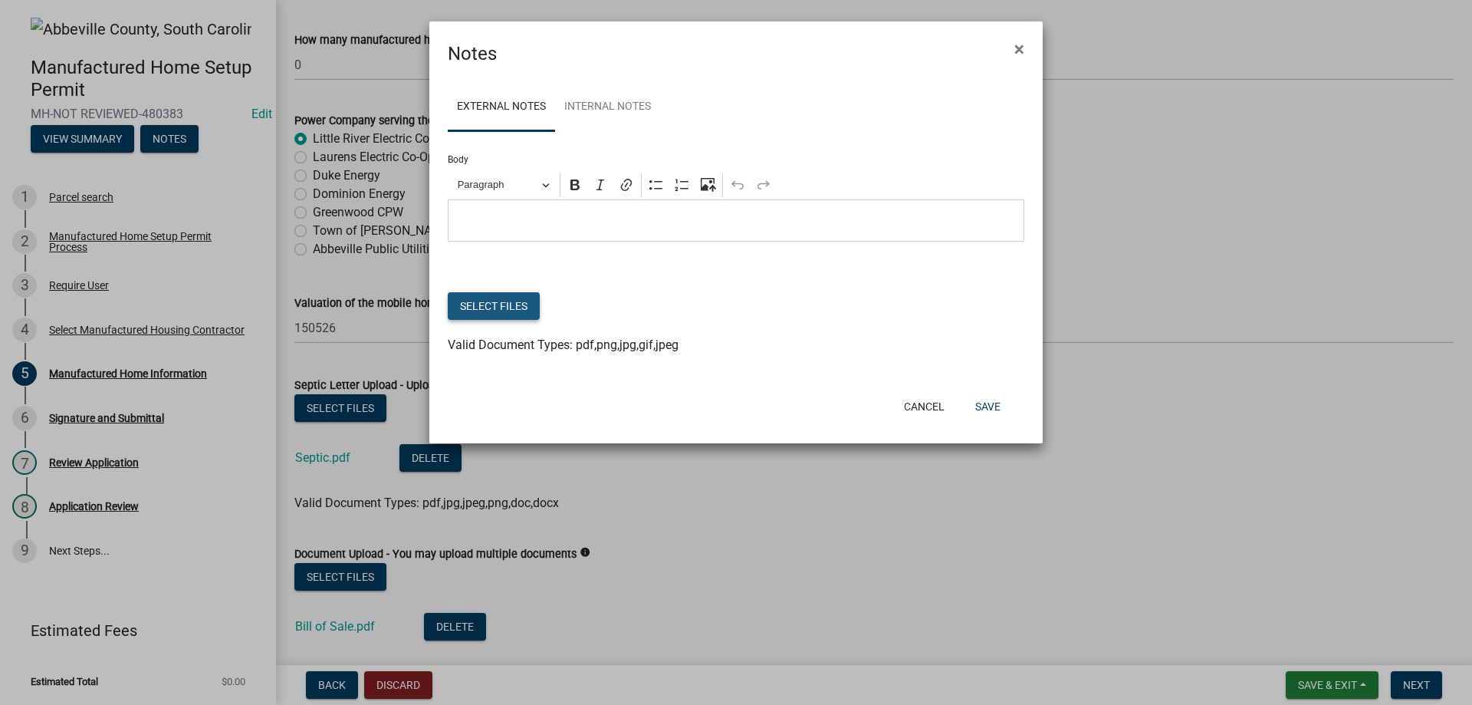
click at [503, 309] on button "Select files" at bounding box center [494, 306] width 92 height 28
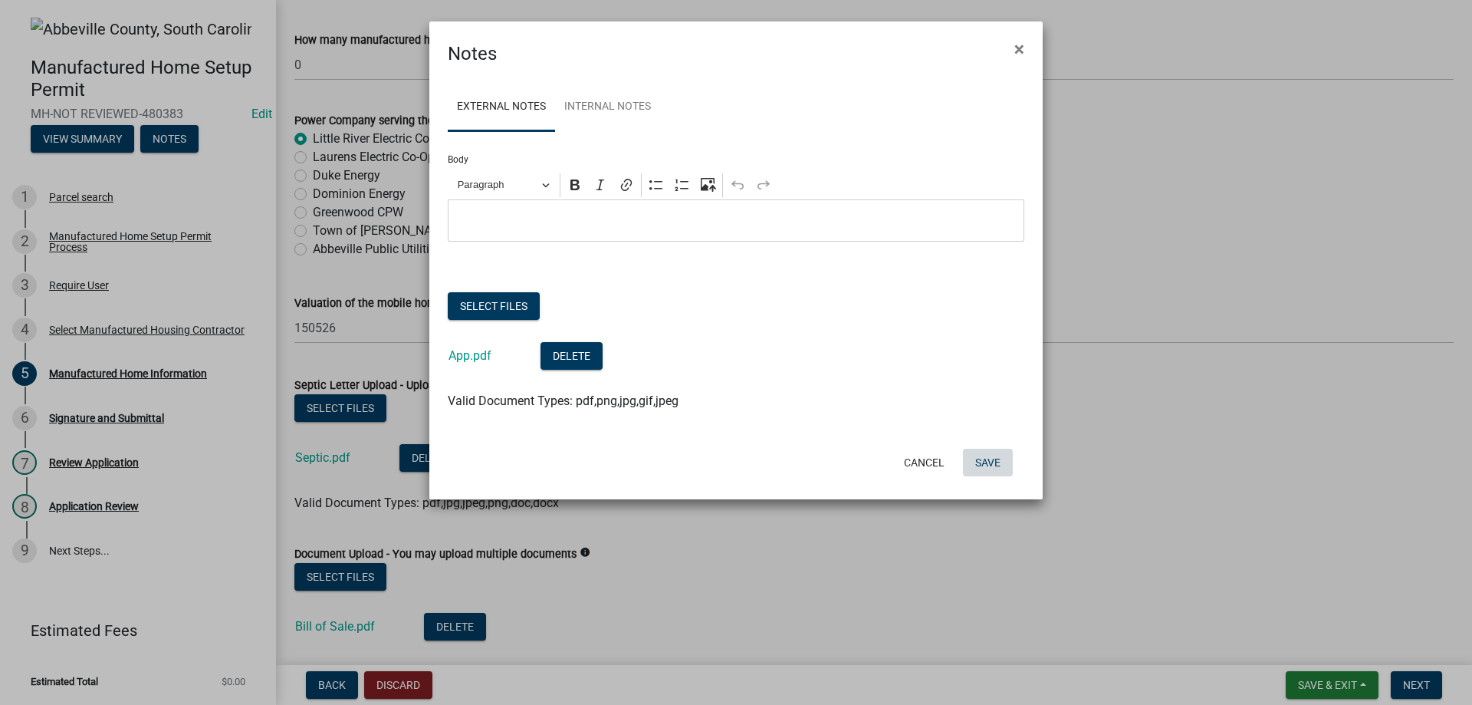
click at [994, 459] on button "Save" at bounding box center [988, 463] width 50 height 28
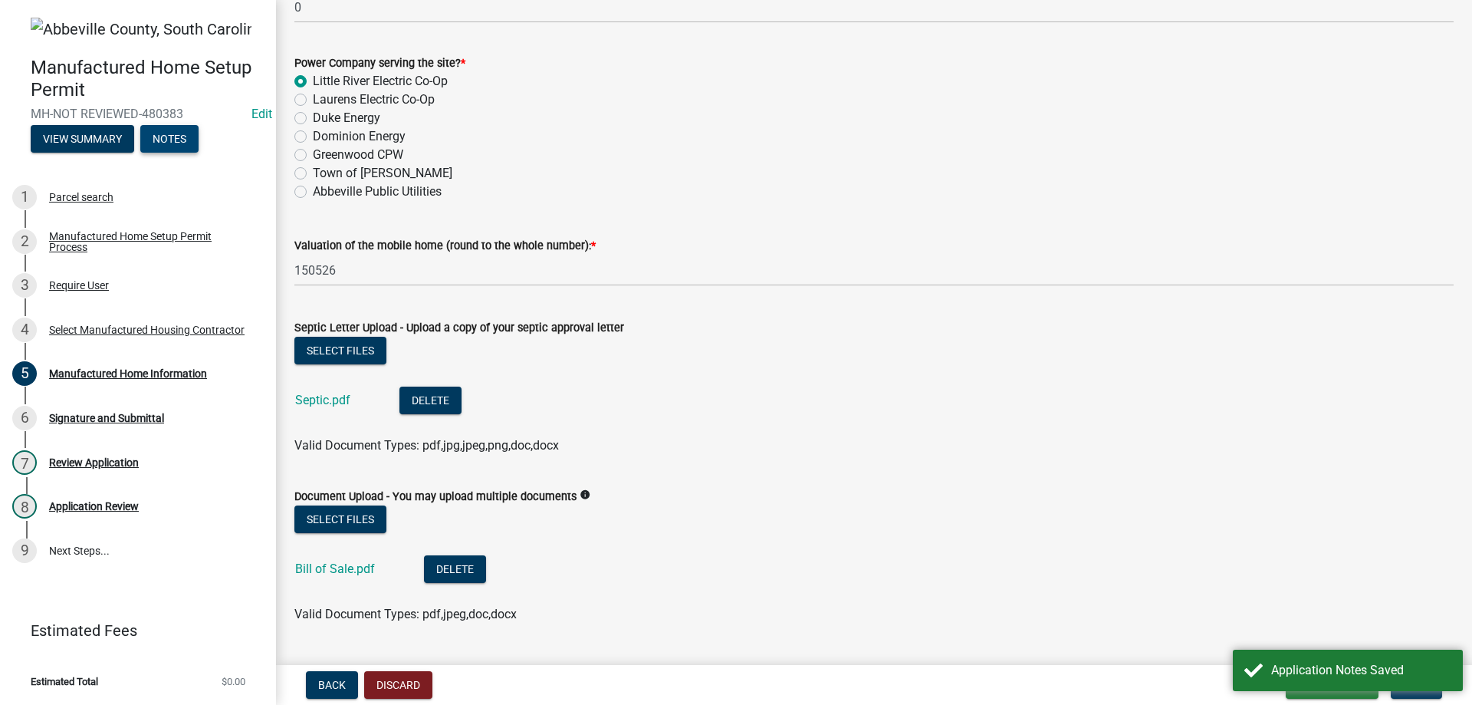
scroll to position [285, 0]
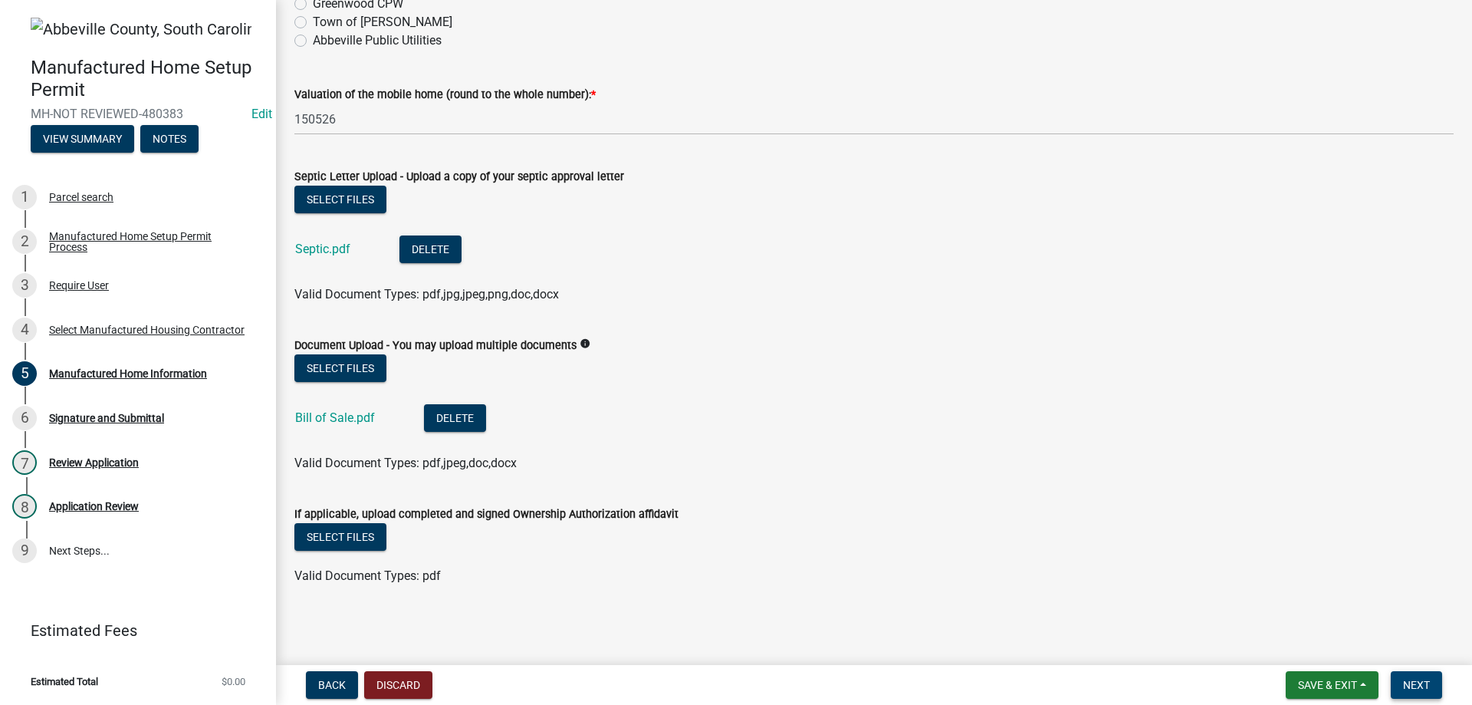
click at [1431, 693] on button "Next" at bounding box center [1416, 685] width 51 height 28
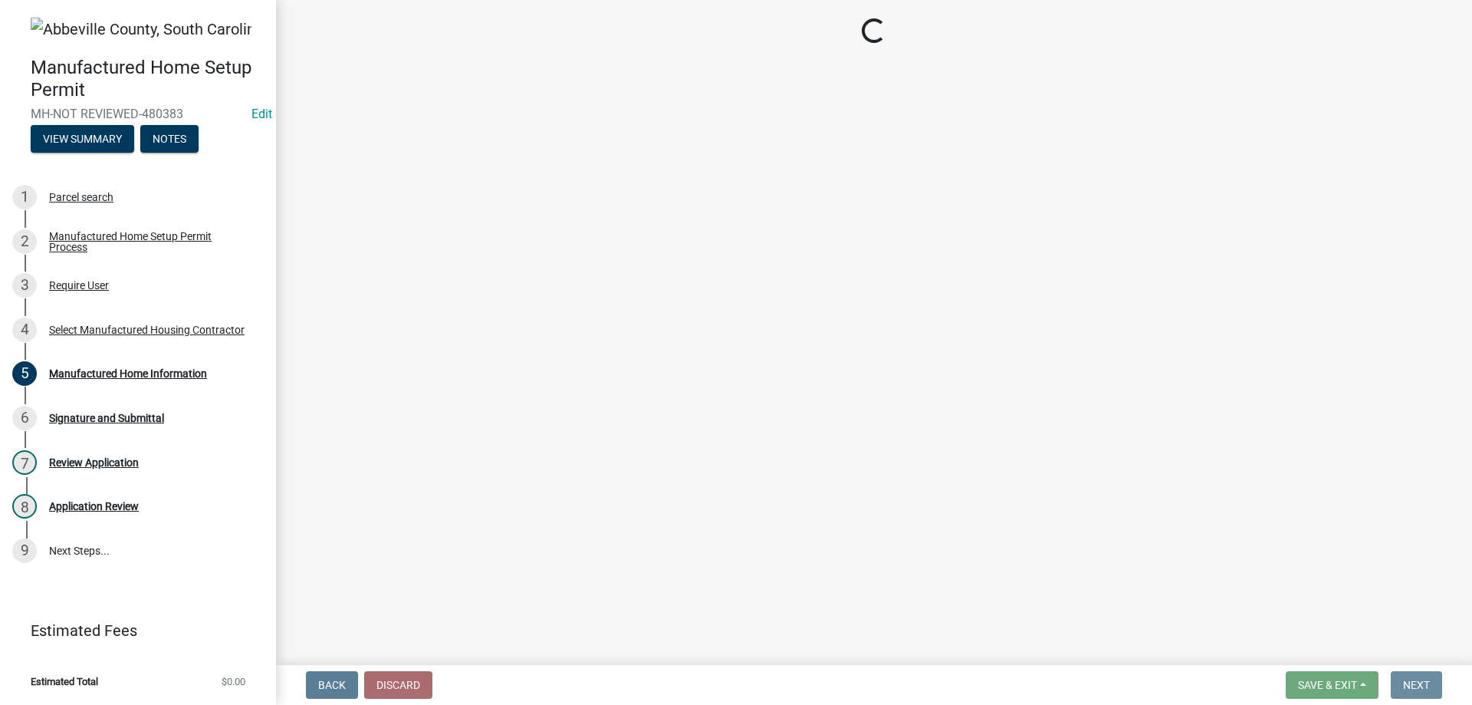
scroll to position [0, 0]
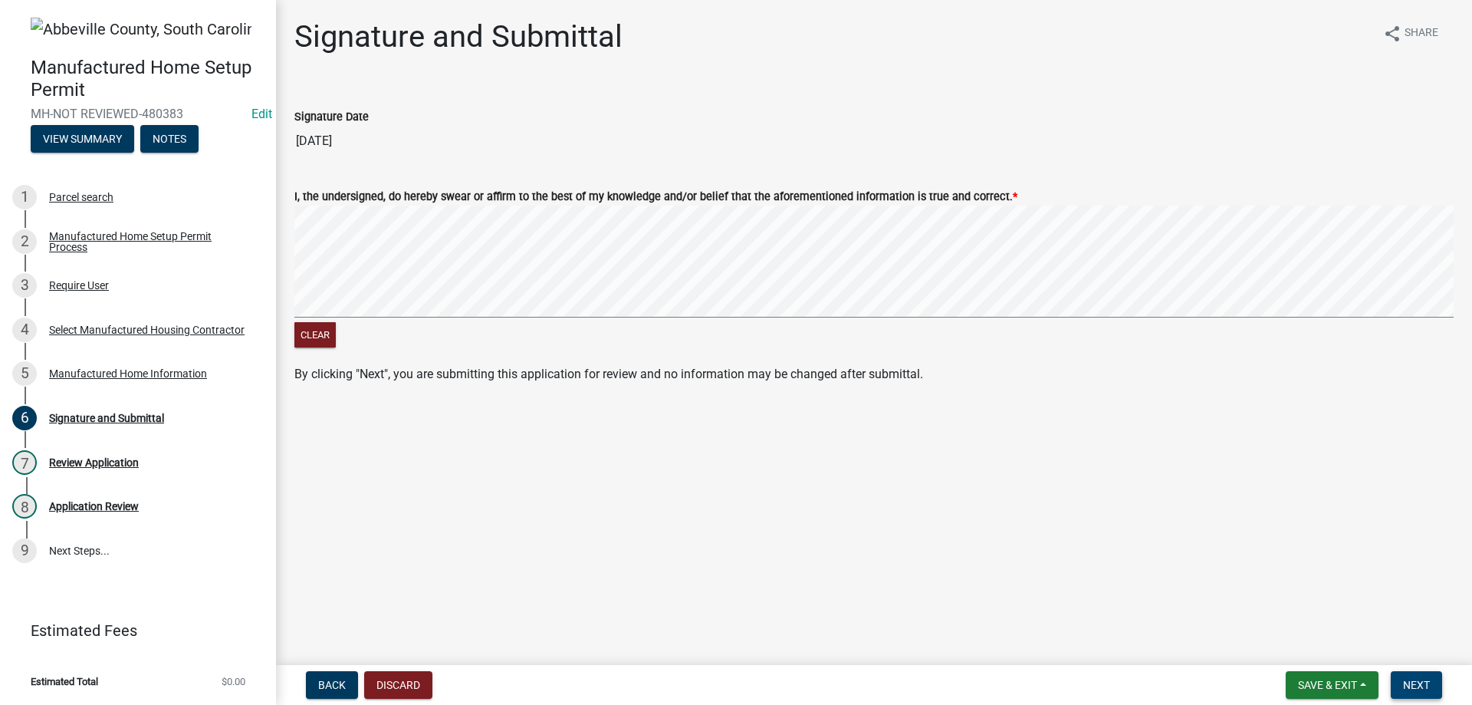
click at [1441, 692] on button "Next" at bounding box center [1416, 685] width 51 height 28
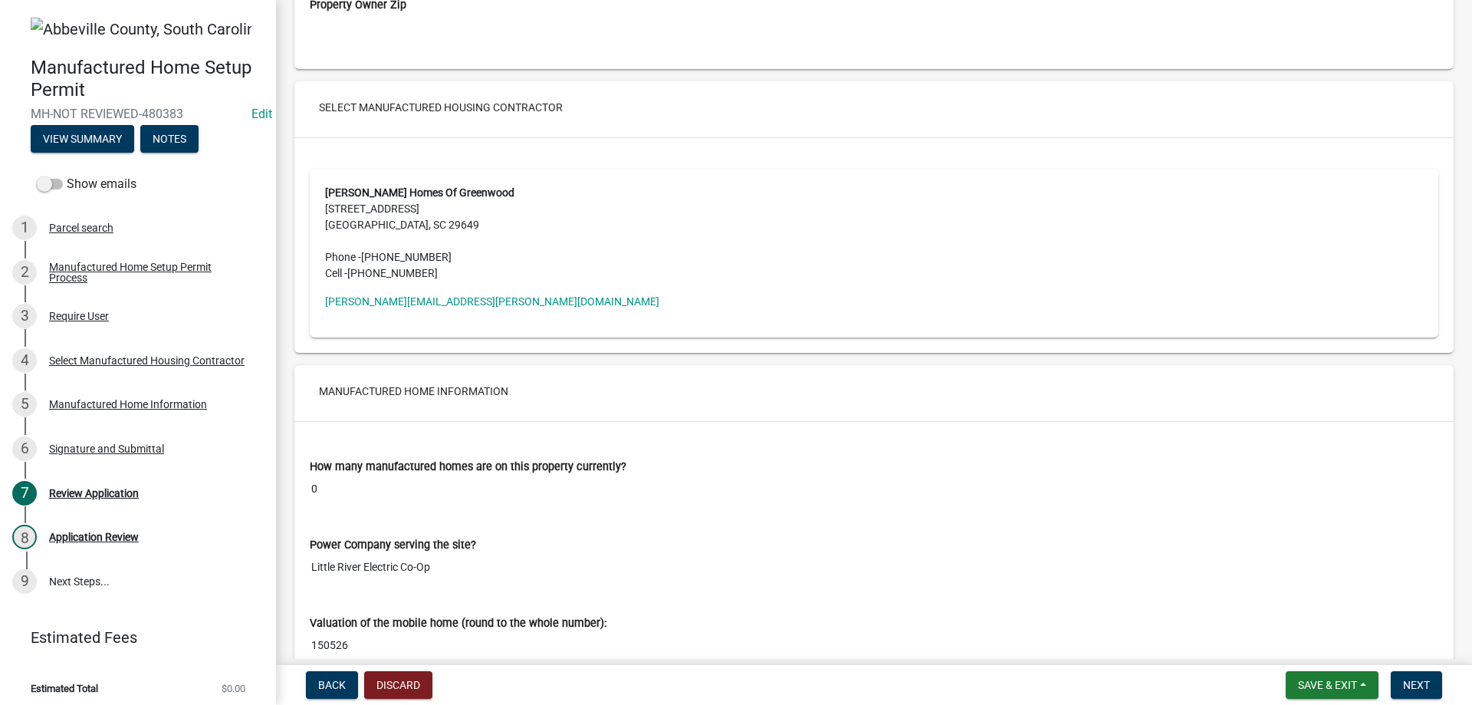
scroll to position [2147, 0]
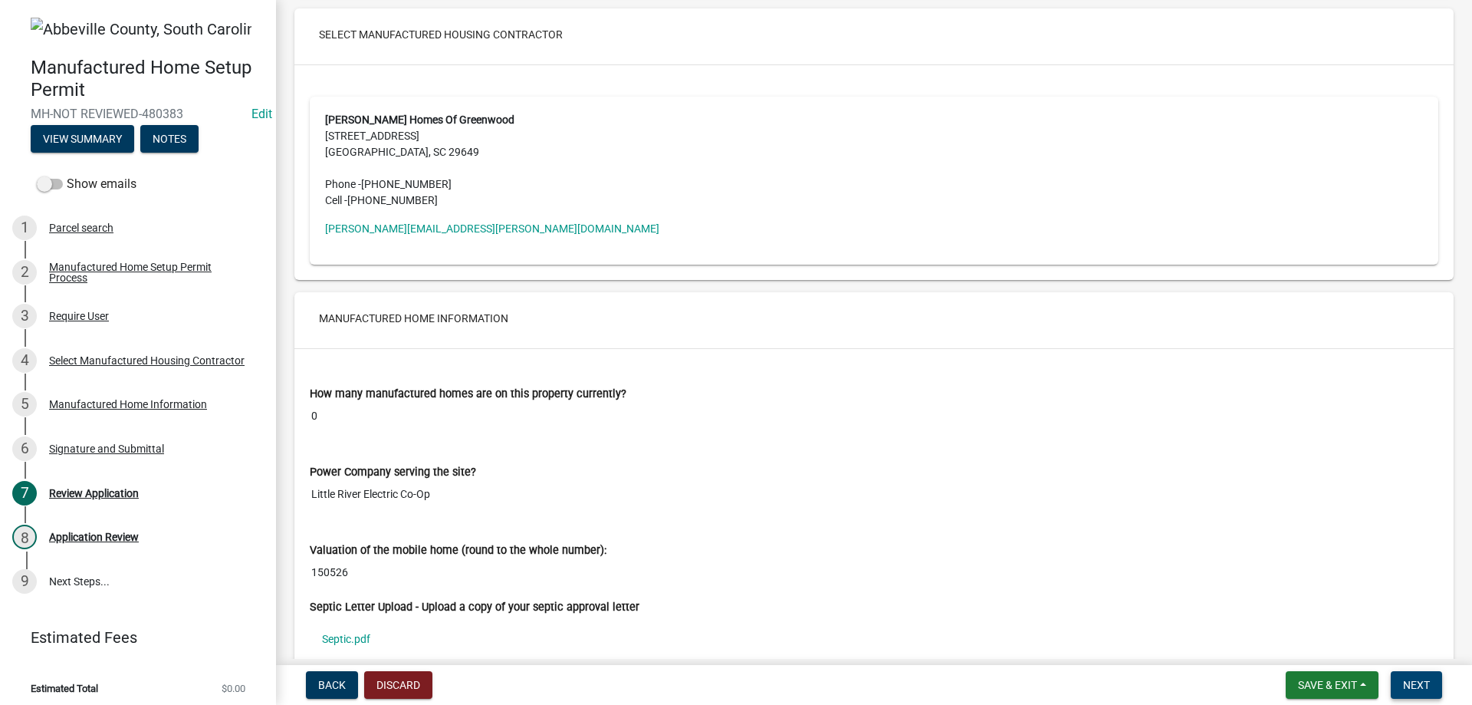
click at [1434, 682] on button "Next" at bounding box center [1416, 685] width 51 height 28
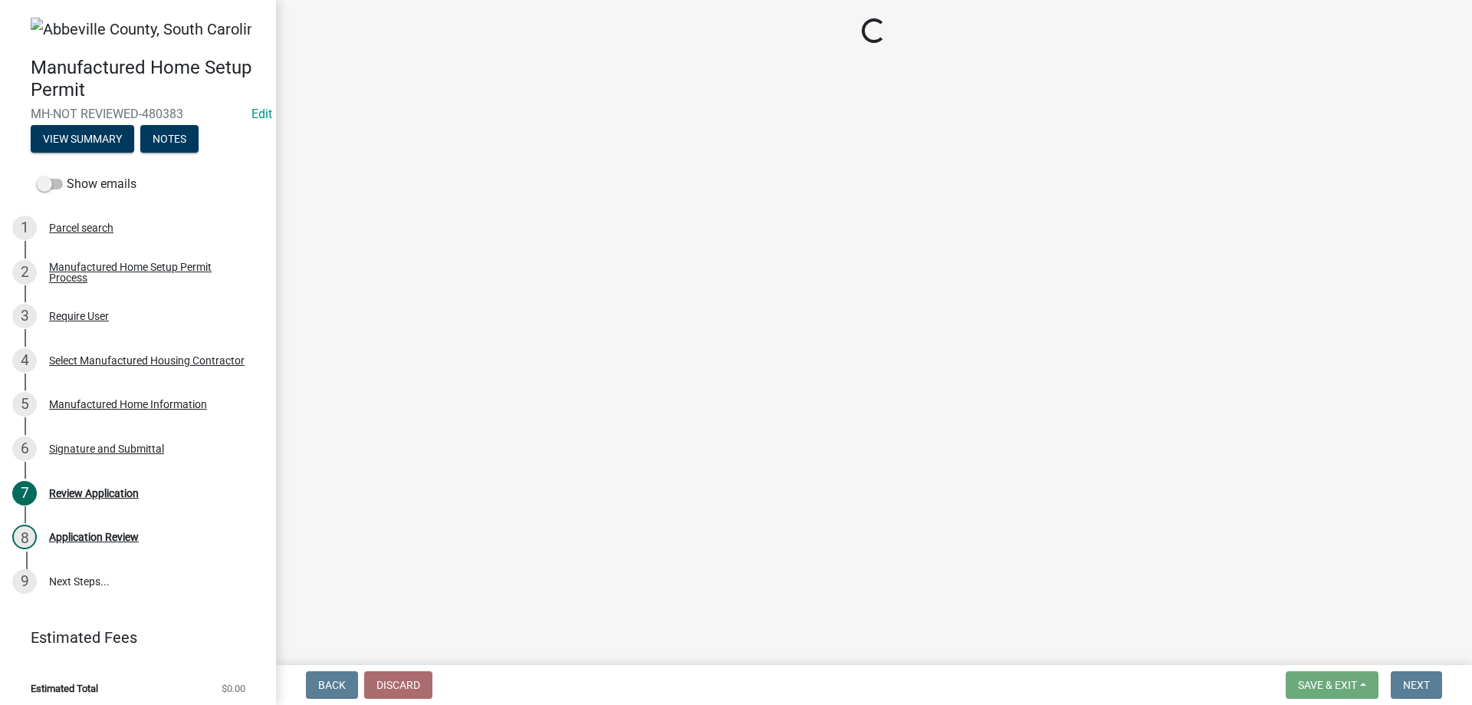
scroll to position [0, 0]
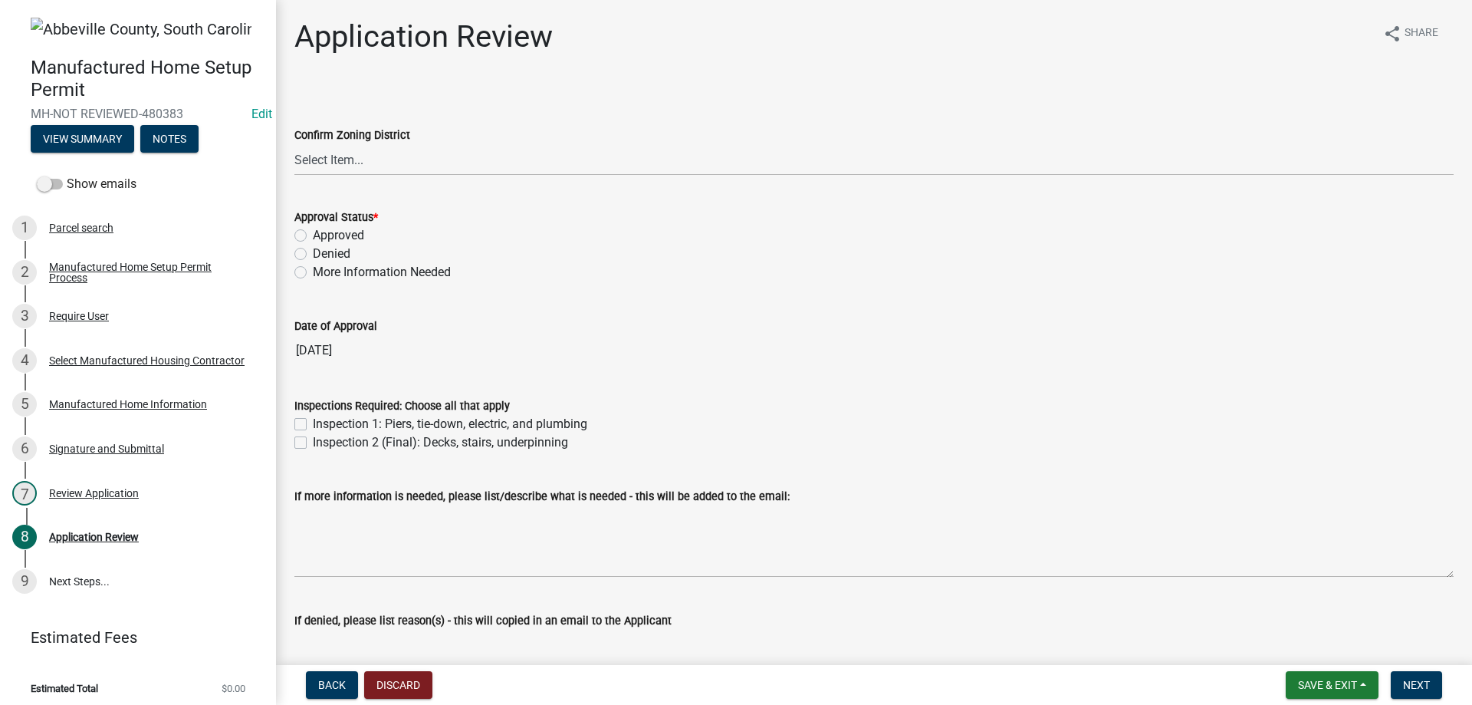
click at [313, 236] on label "Approved" at bounding box center [338, 235] width 51 height 18
click at [313, 236] on input "Approved" at bounding box center [318, 231] width 10 height 10
radio input "true"
click at [313, 422] on label "Inspection 1: Piers, tie-down, electric, and plumbing" at bounding box center [450, 424] width 274 height 18
click at [313, 422] on input "Inspection 1: Piers, tie-down, electric, and plumbing" at bounding box center [318, 420] width 10 height 10
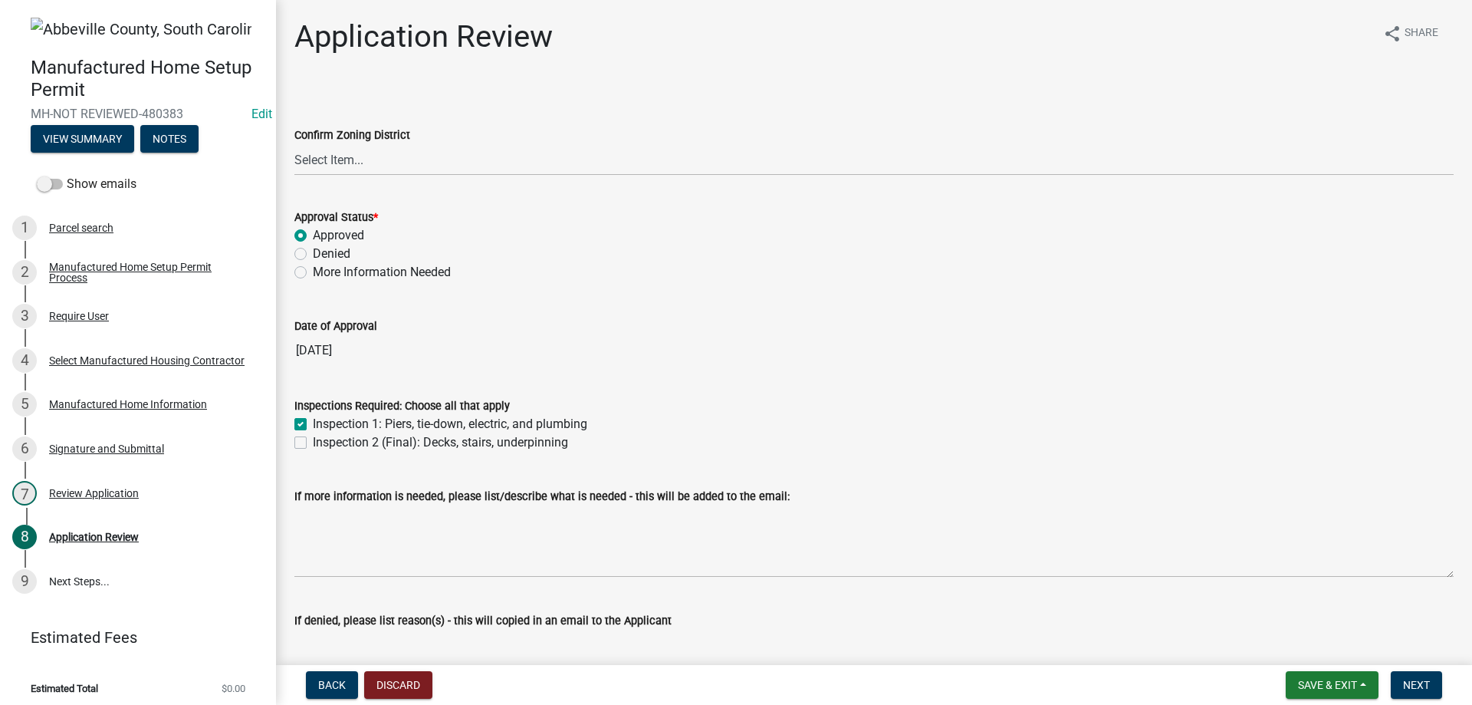
checkbox input "true"
click at [313, 447] on label "Inspection 2 (Final): Decks, stairs, underpinning" at bounding box center [440, 442] width 255 height 18
click at [313, 443] on input "Inspection 2 (Final): Decks, stairs, underpinning" at bounding box center [318, 438] width 10 height 10
checkbox input "true"
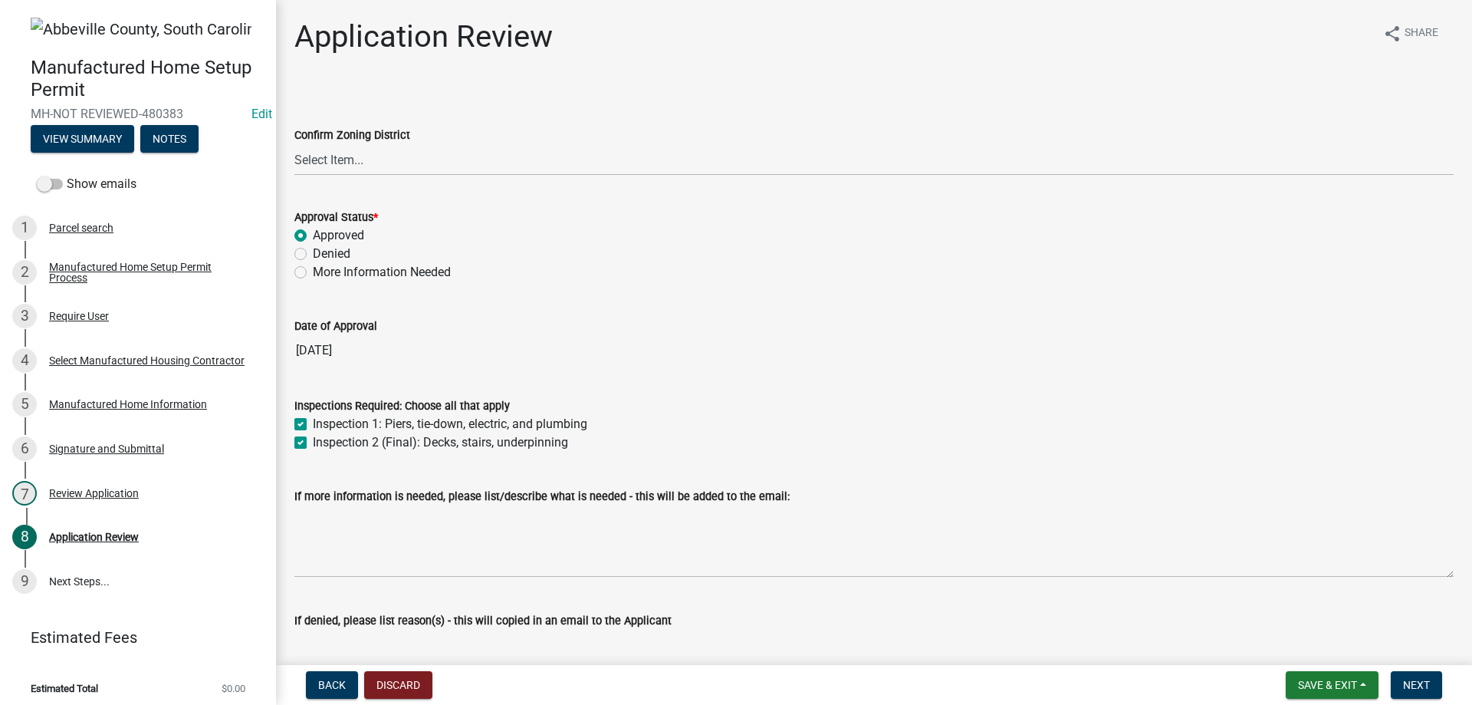
checkbox input "true"
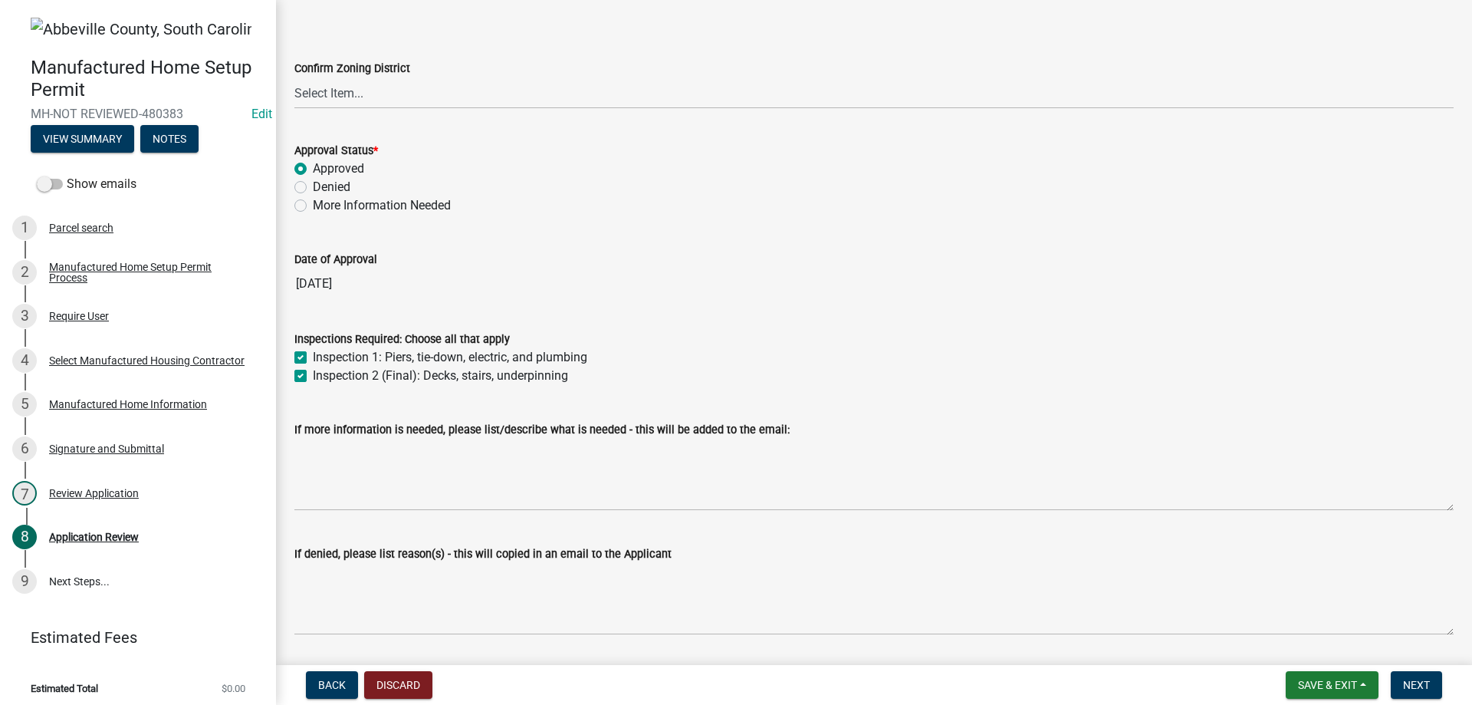
scroll to position [115, 0]
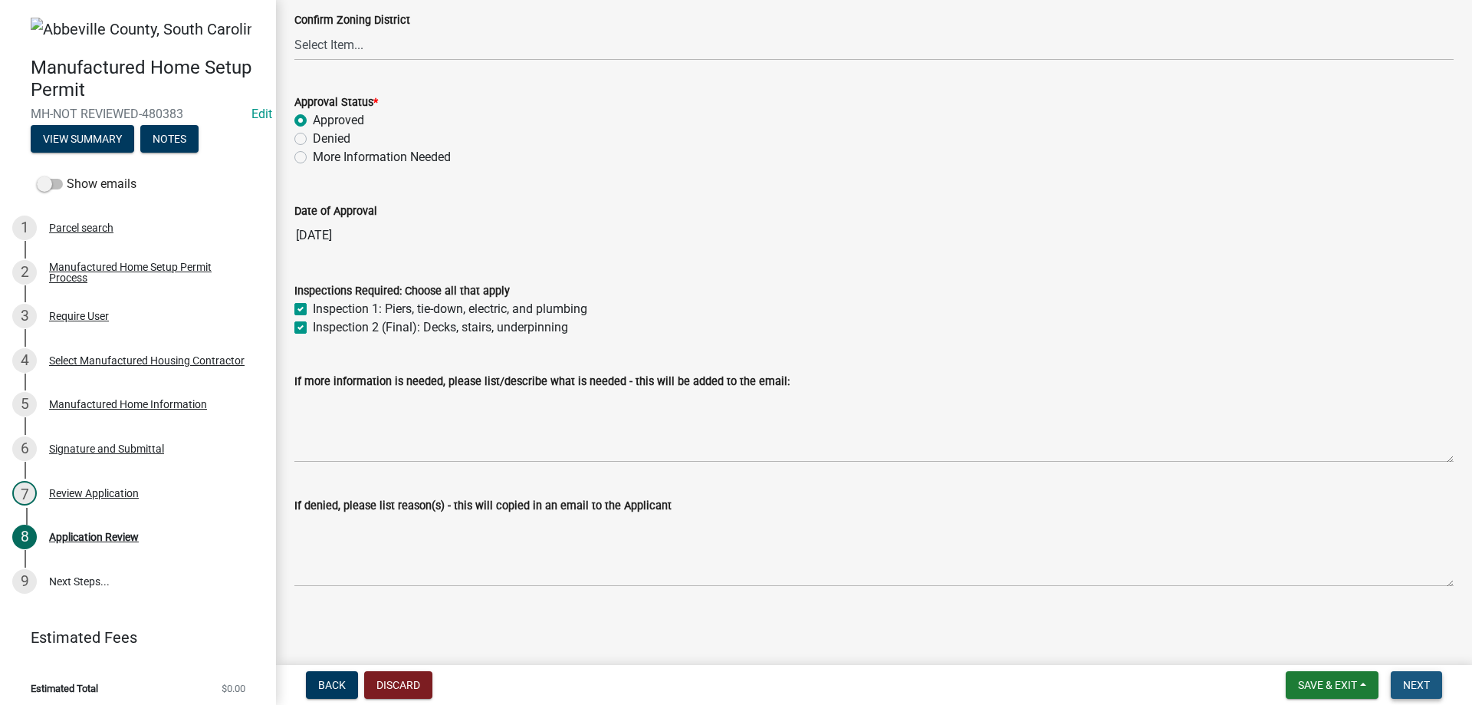
click at [1421, 688] on span "Next" at bounding box center [1416, 685] width 27 height 12
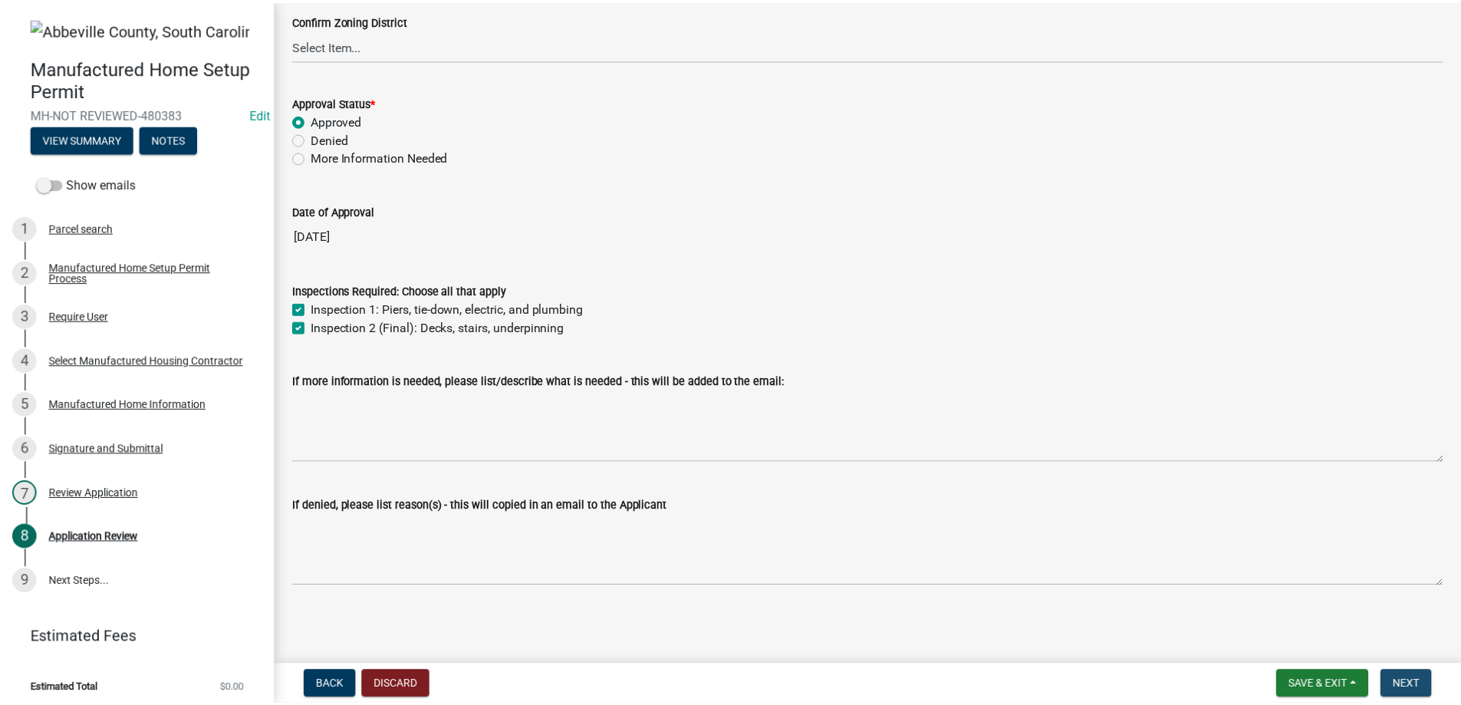
scroll to position [0, 0]
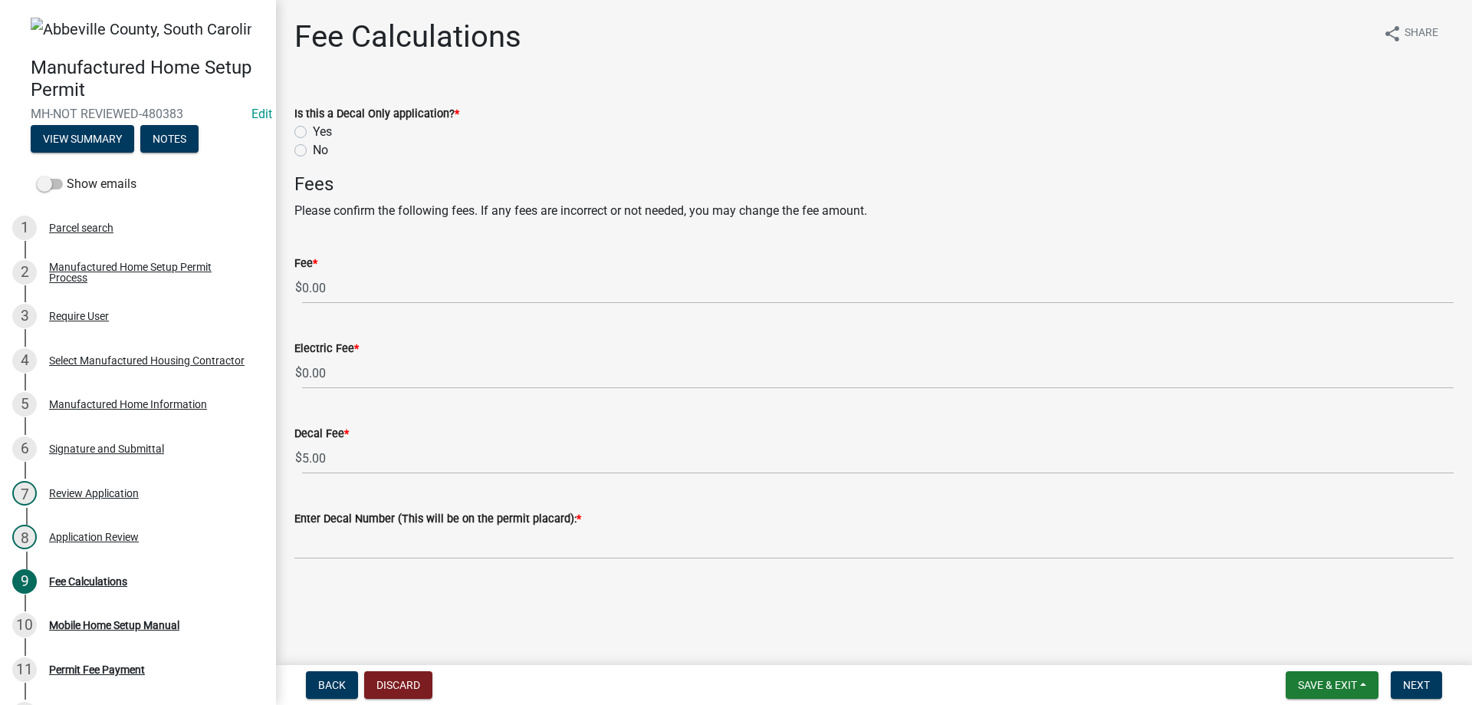
click at [313, 144] on label "No" at bounding box center [320, 150] width 15 height 18
click at [313, 144] on input "No" at bounding box center [318, 146] width 10 height 10
radio input "true"
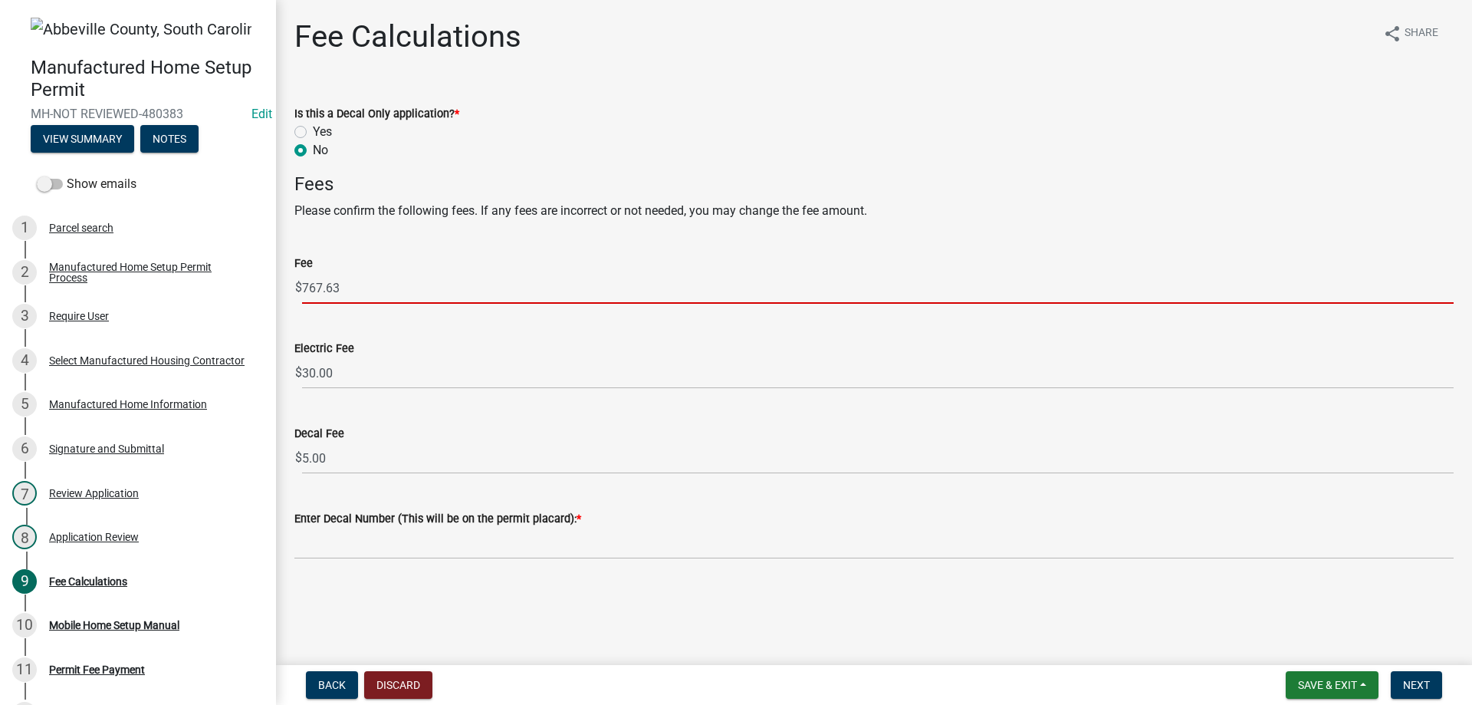
drag, startPoint x: 356, startPoint y: 288, endPoint x: 304, endPoint y: 281, distance: 51.9
click at [304, 281] on input "767.63" at bounding box center [878, 287] width 1152 height 31
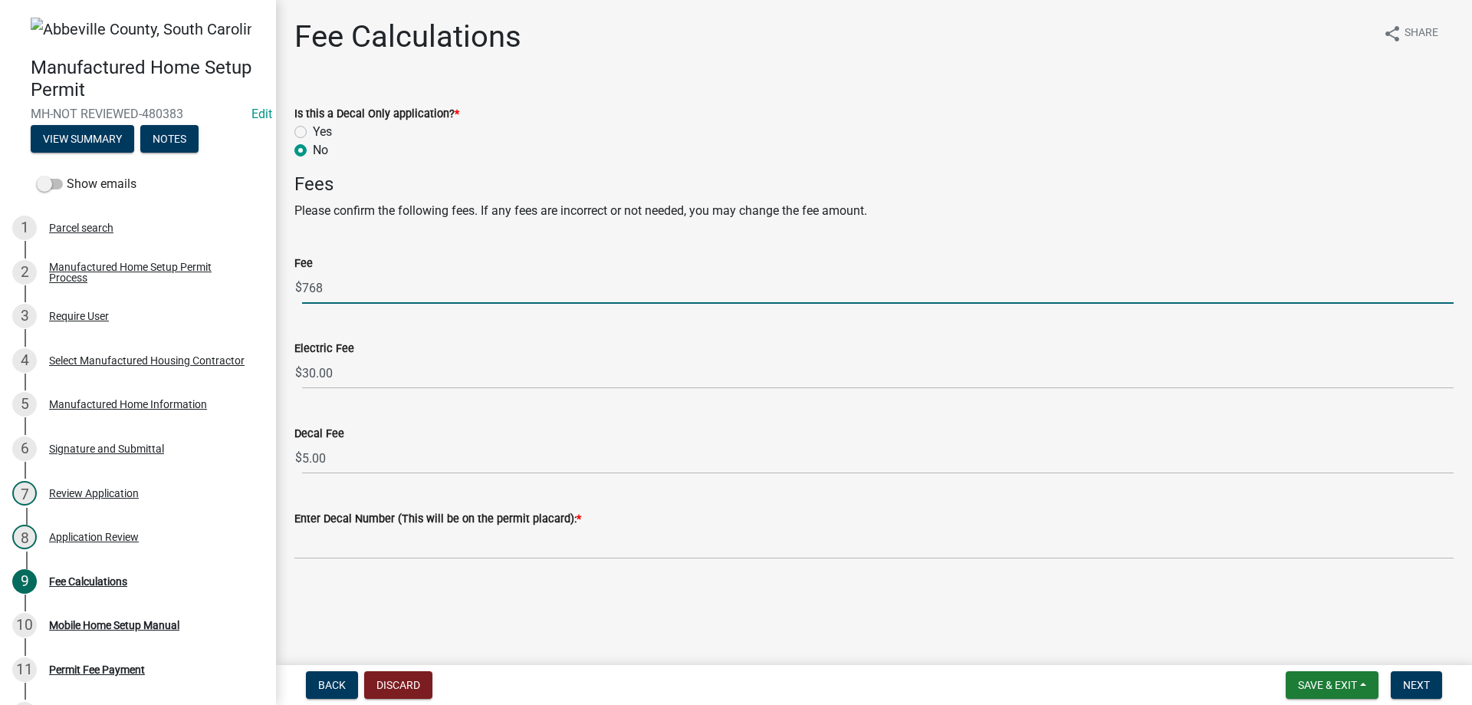
type input "768"
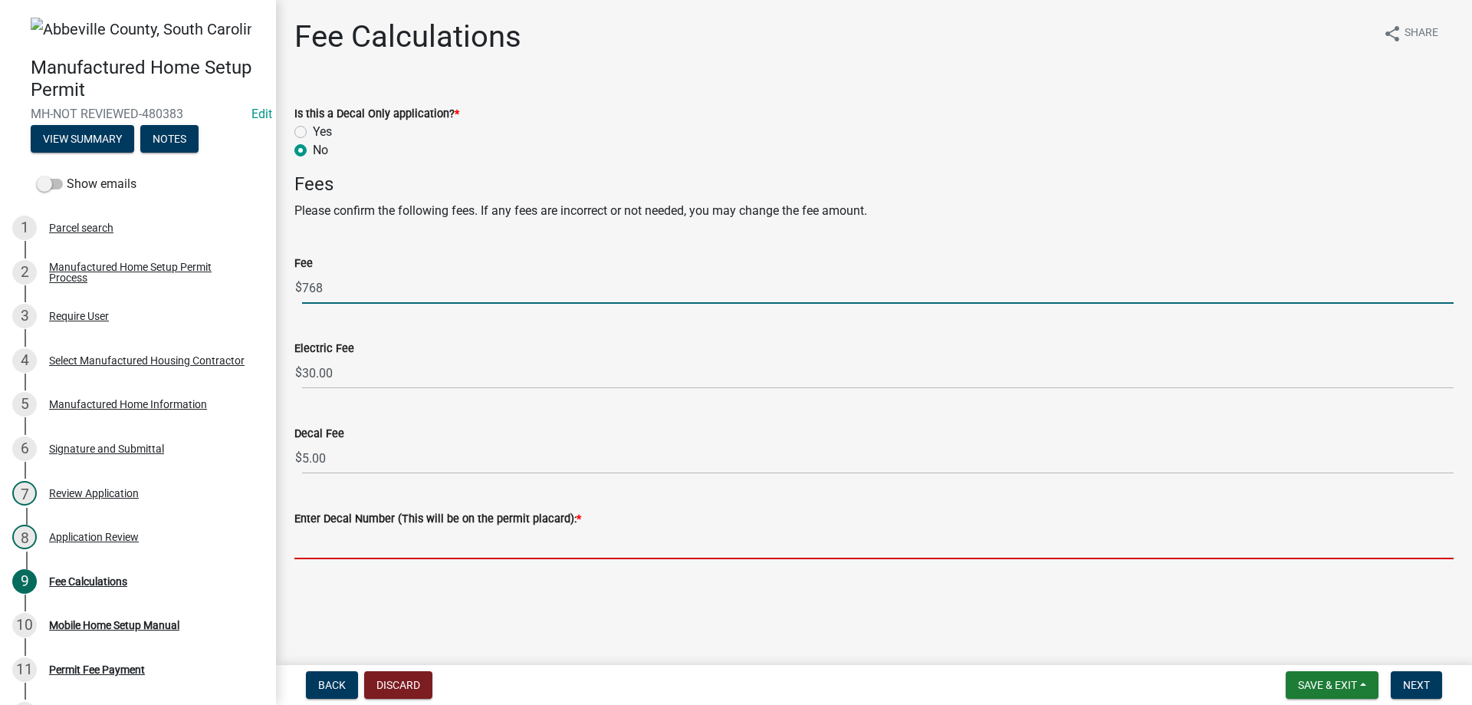
click at [436, 549] on input "Enter Decal Number (This will be on the permit placard): *" at bounding box center [873, 542] width 1159 height 31
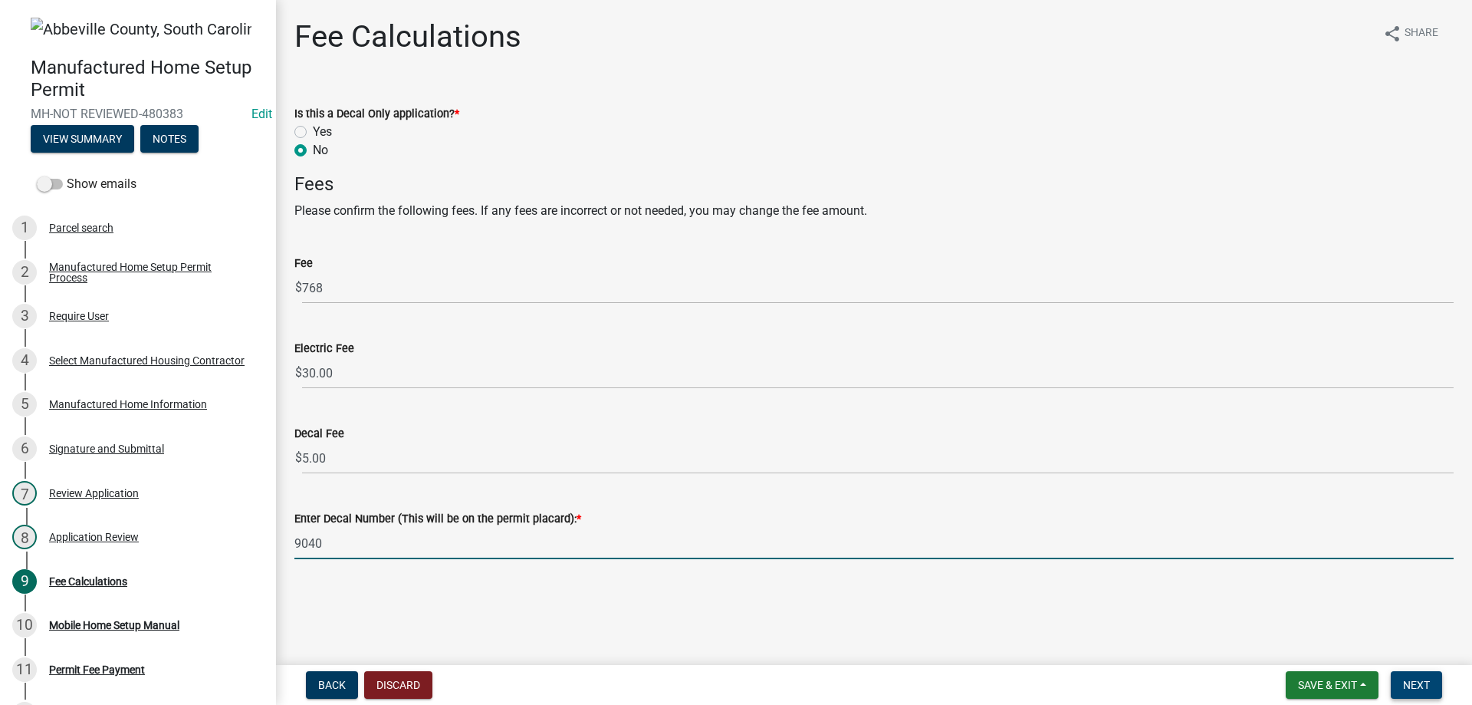
type input "9040"
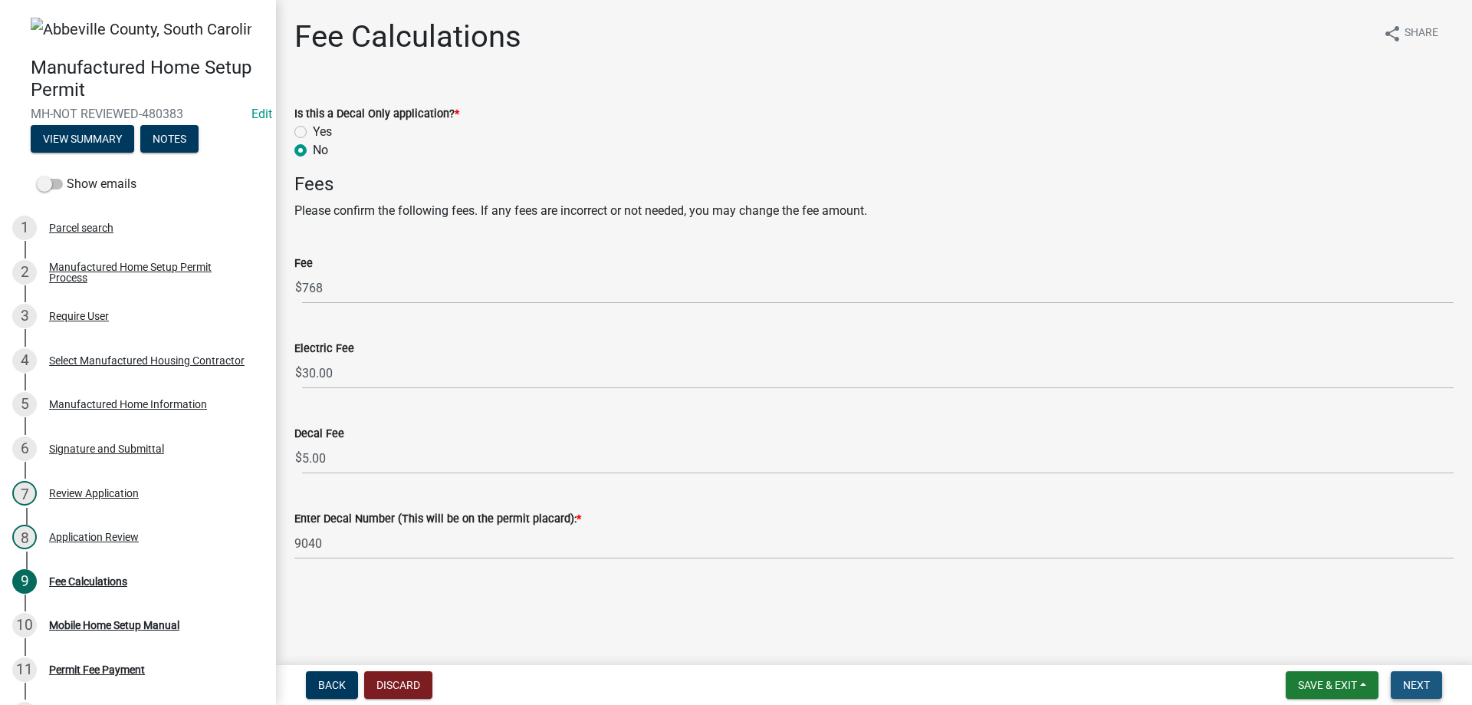
click at [1428, 676] on button "Next" at bounding box center [1416, 685] width 51 height 28
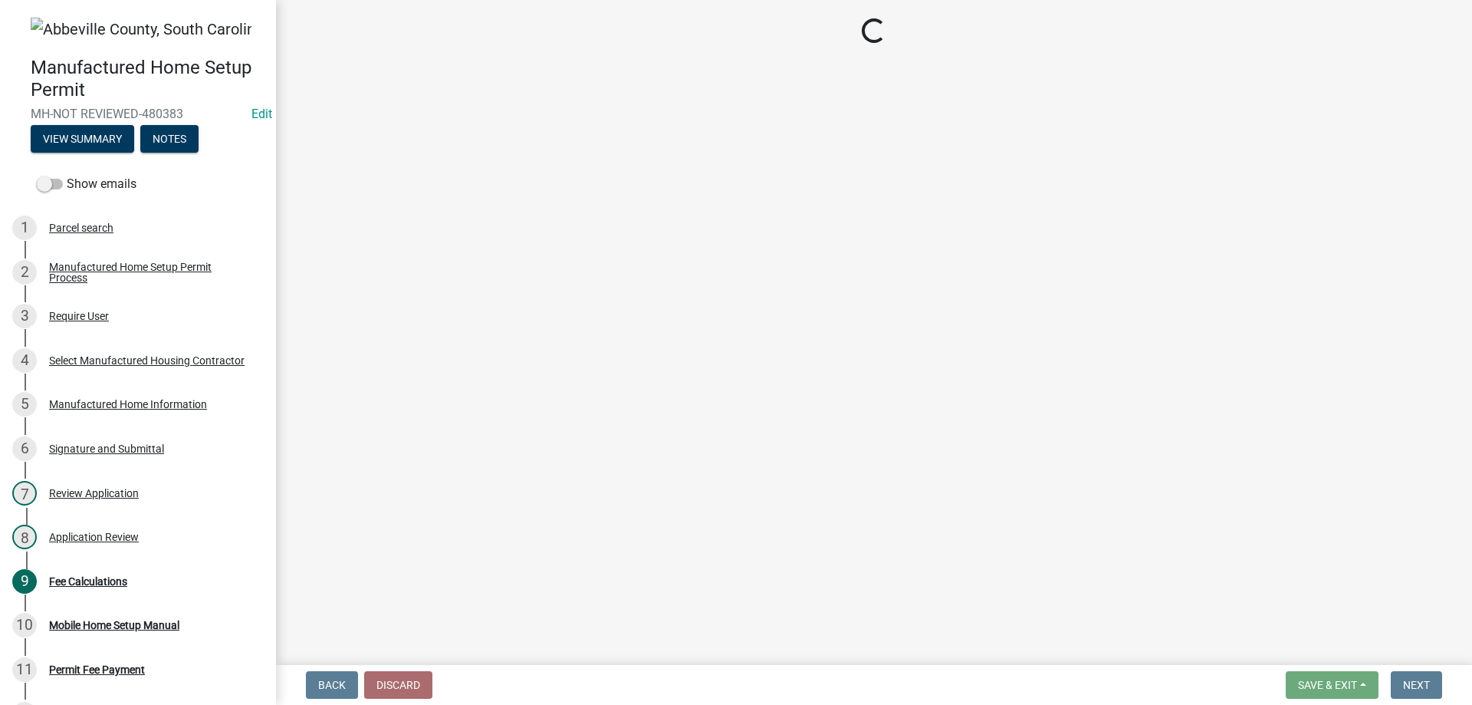
select select "3: 3"
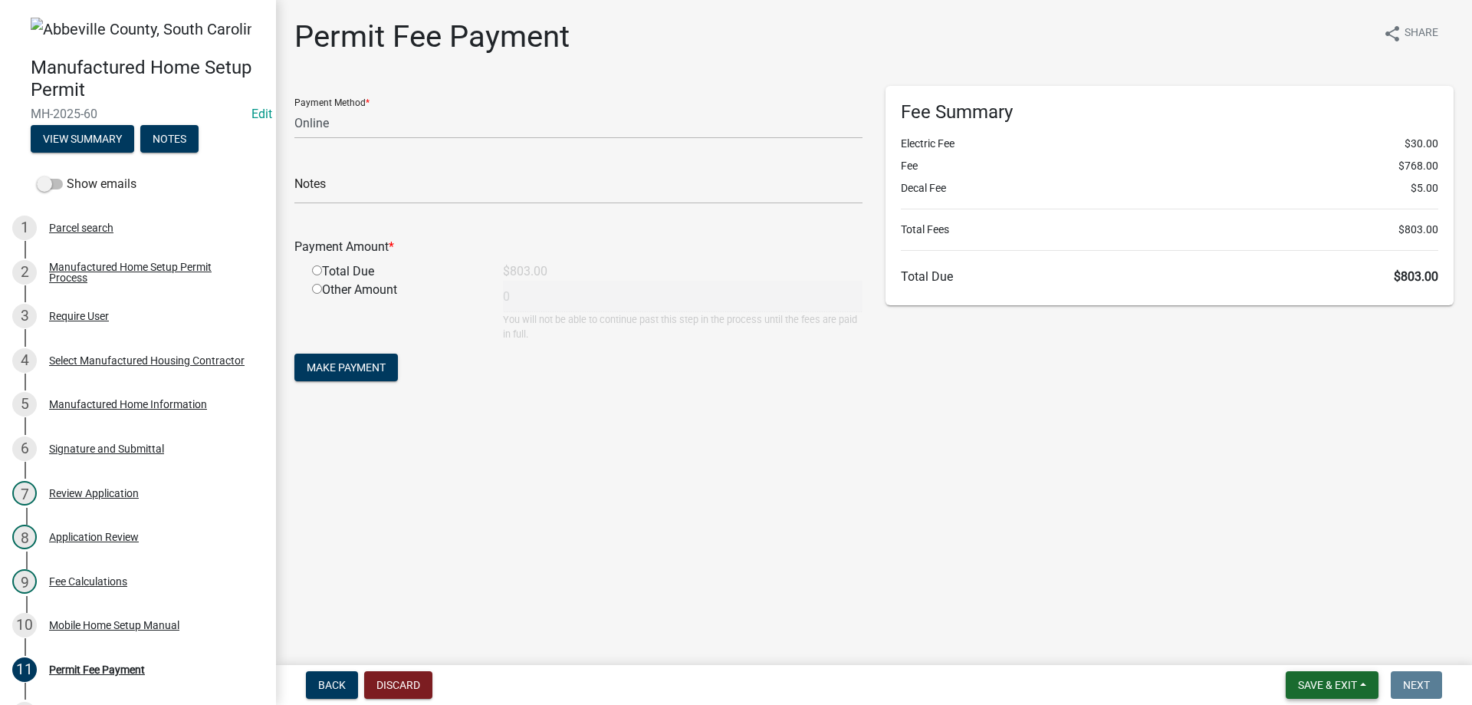
click at [1323, 690] on span "Save & Exit" at bounding box center [1327, 685] width 59 height 12
click at [1330, 649] on button "Save & Exit" at bounding box center [1317, 644] width 123 height 37
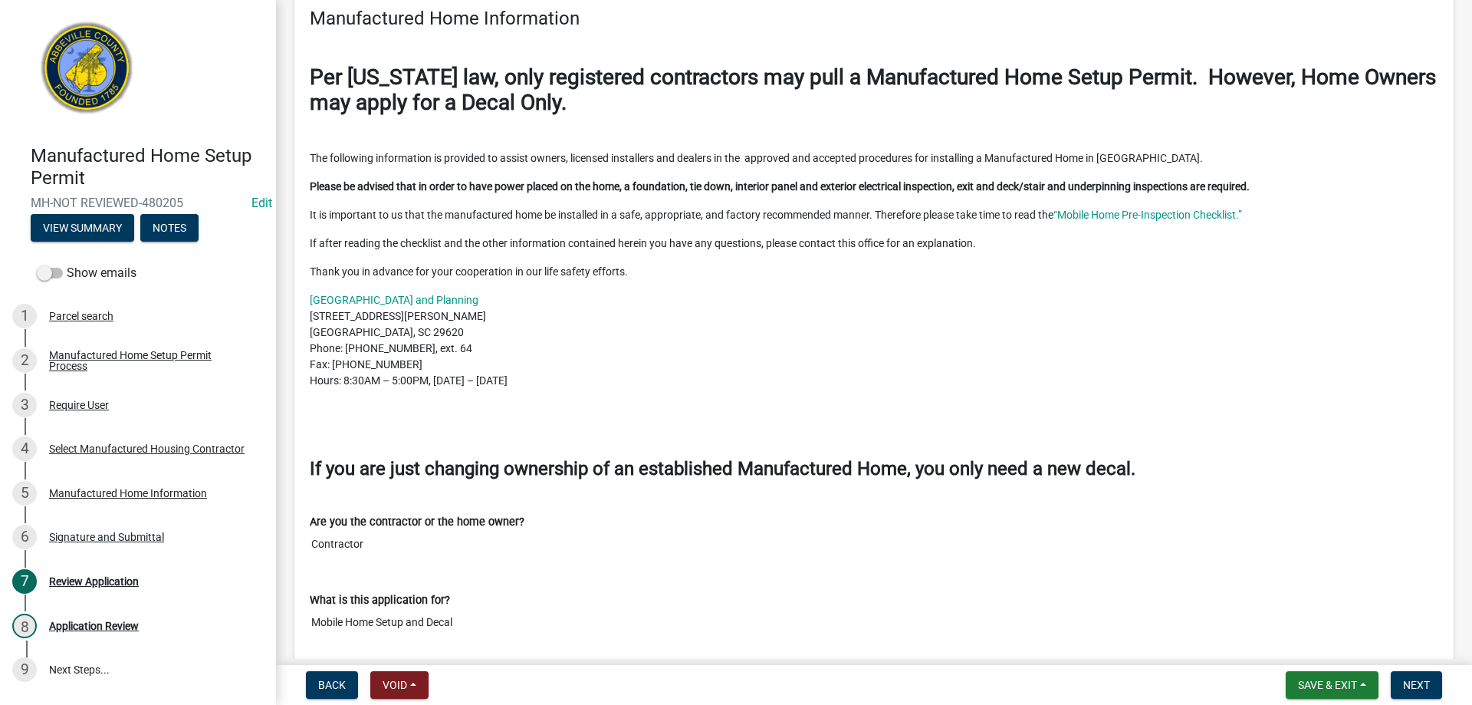
scroll to position [690, 0]
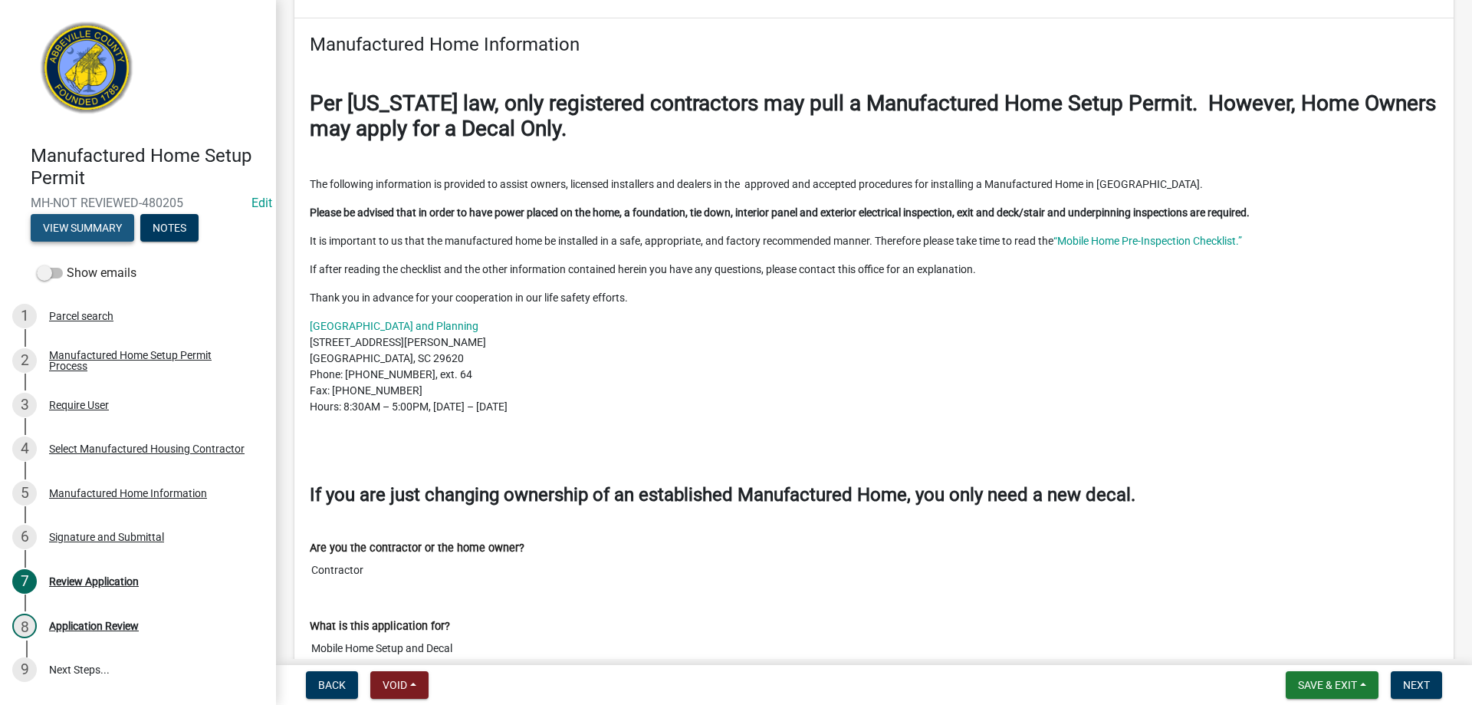
click at [64, 234] on button "View Summary" at bounding box center [83, 228] width 104 height 28
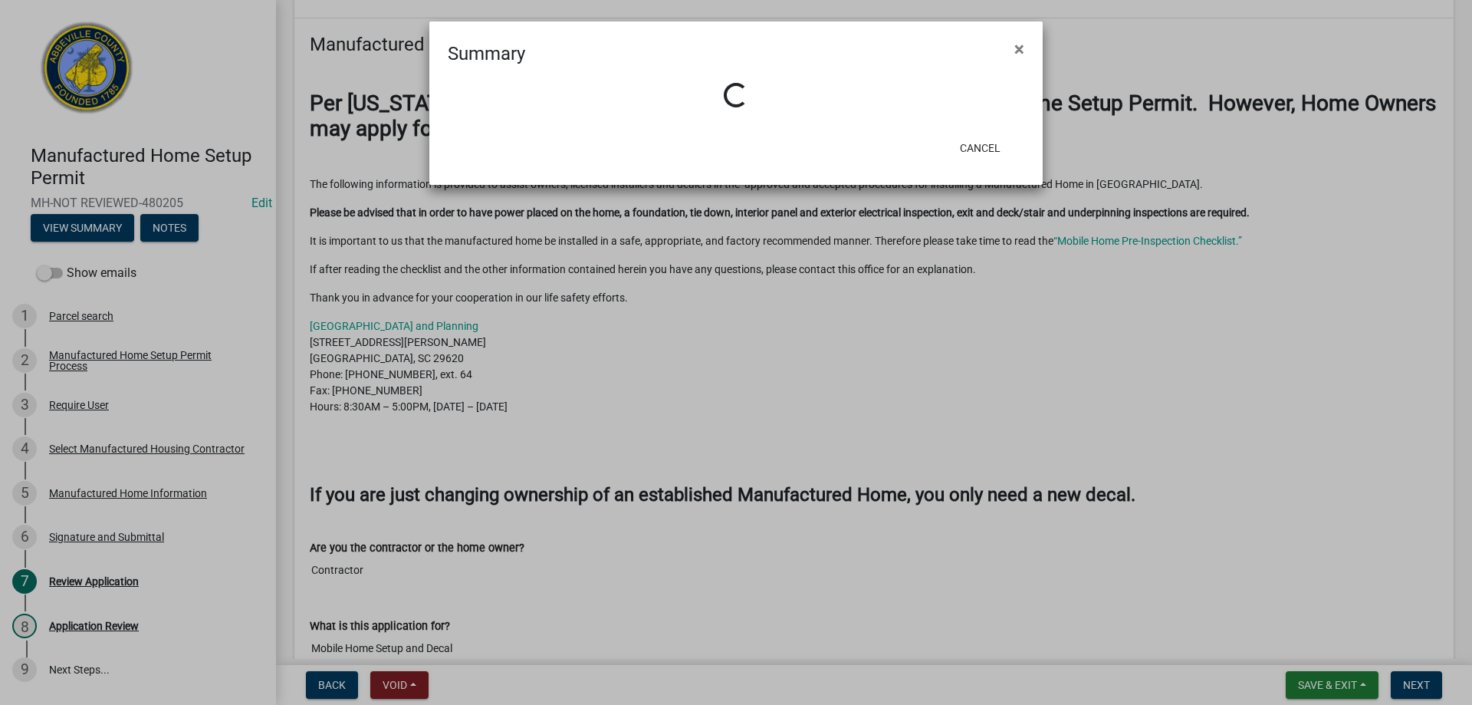
click at [62, 320] on ngb-modal-window "Summary × Loading... Cancel" at bounding box center [736, 352] width 1472 height 705
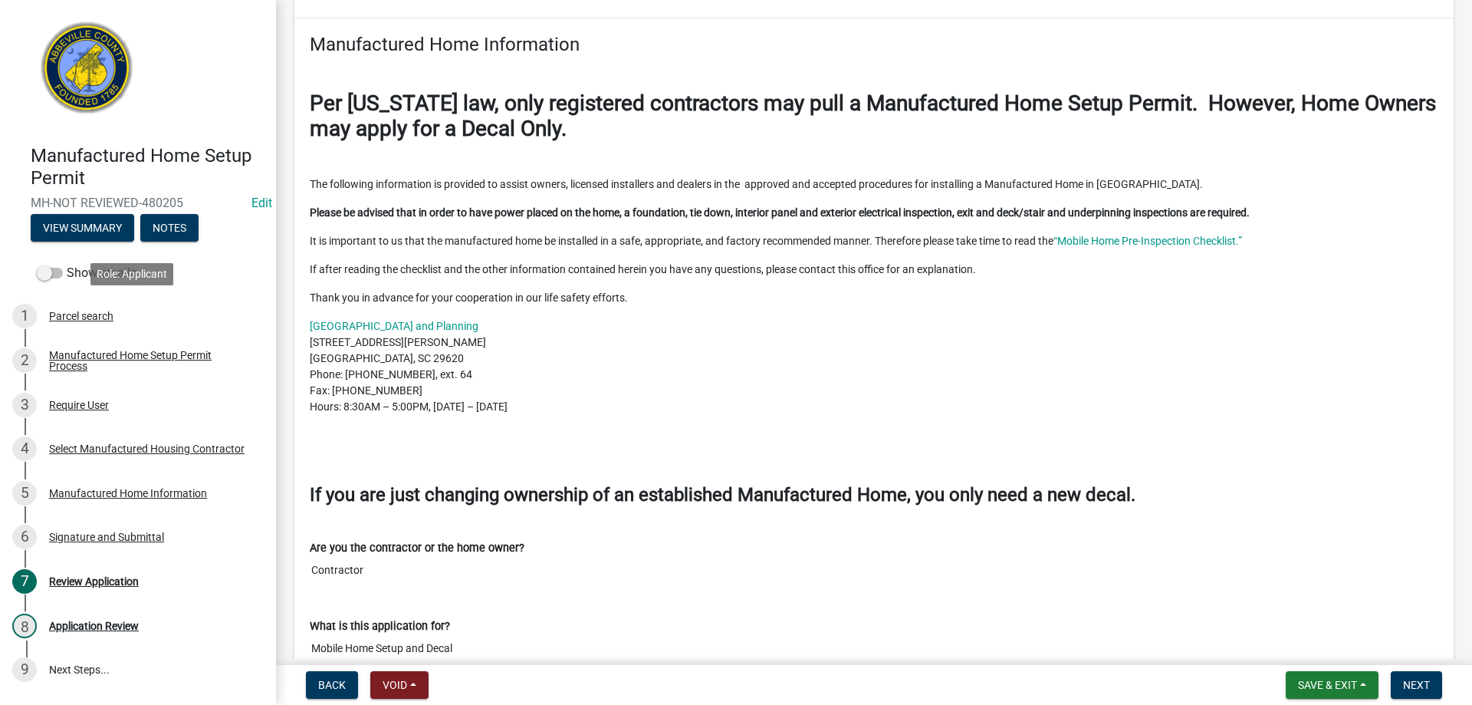
click at [62, 320] on div "Parcel search" at bounding box center [81, 316] width 64 height 11
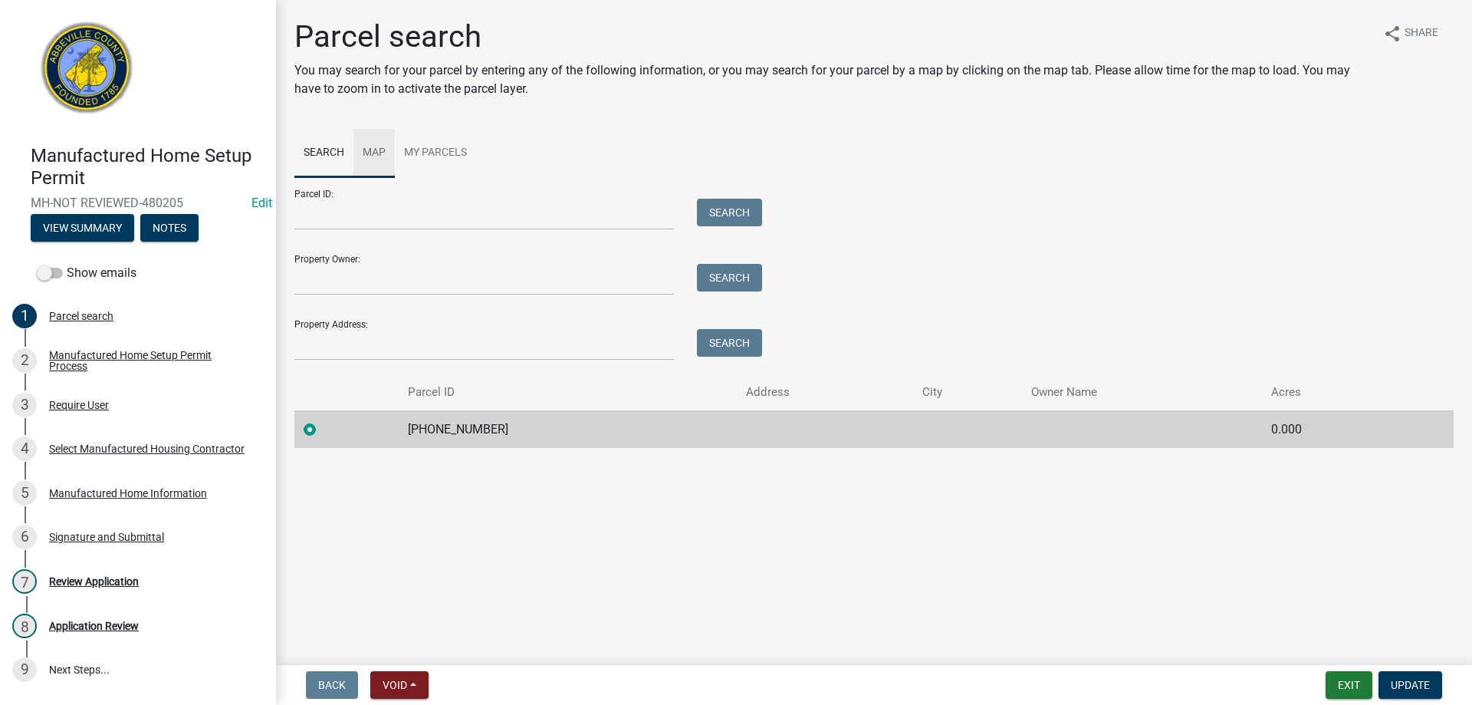
click at [383, 156] on link "Map" at bounding box center [373, 153] width 41 height 49
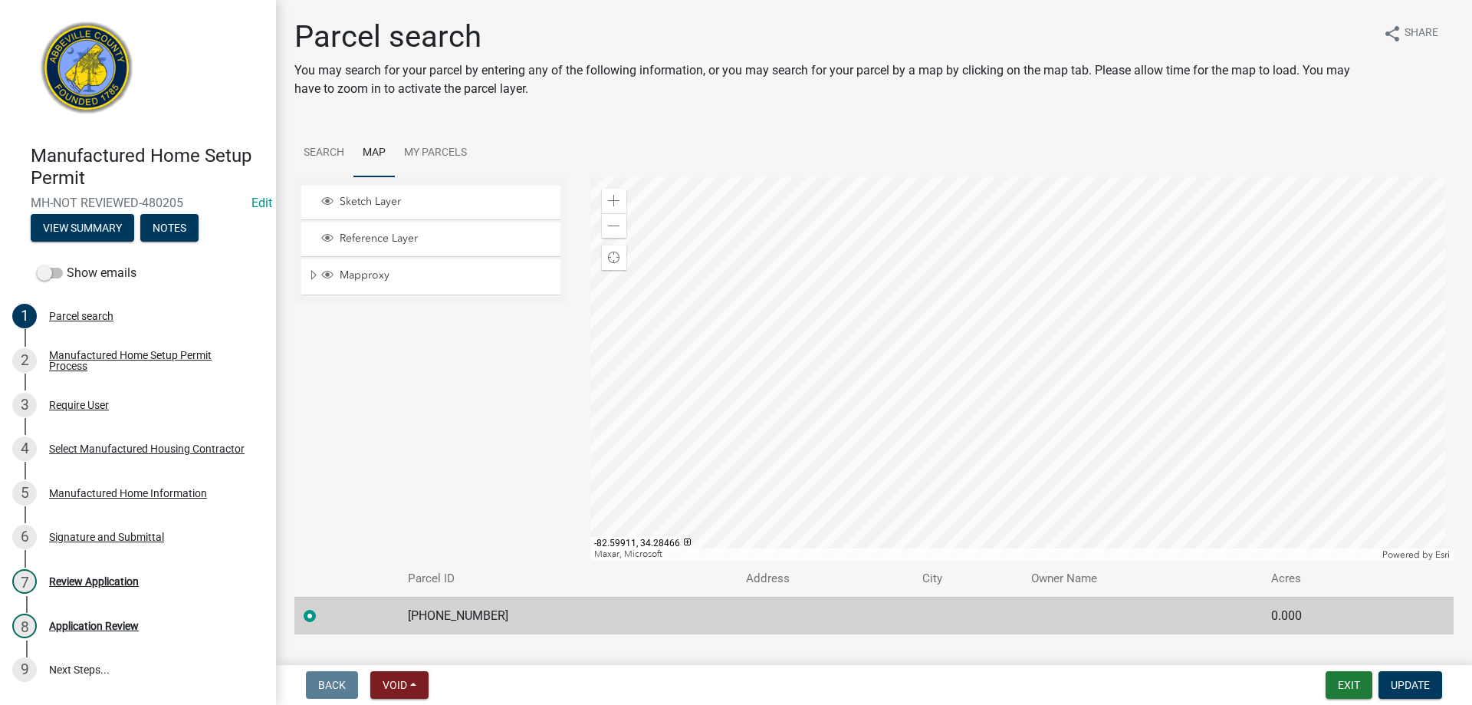
click at [1013, 363] on div at bounding box center [1022, 368] width 864 height 383
click at [969, 514] on div at bounding box center [1022, 368] width 864 height 383
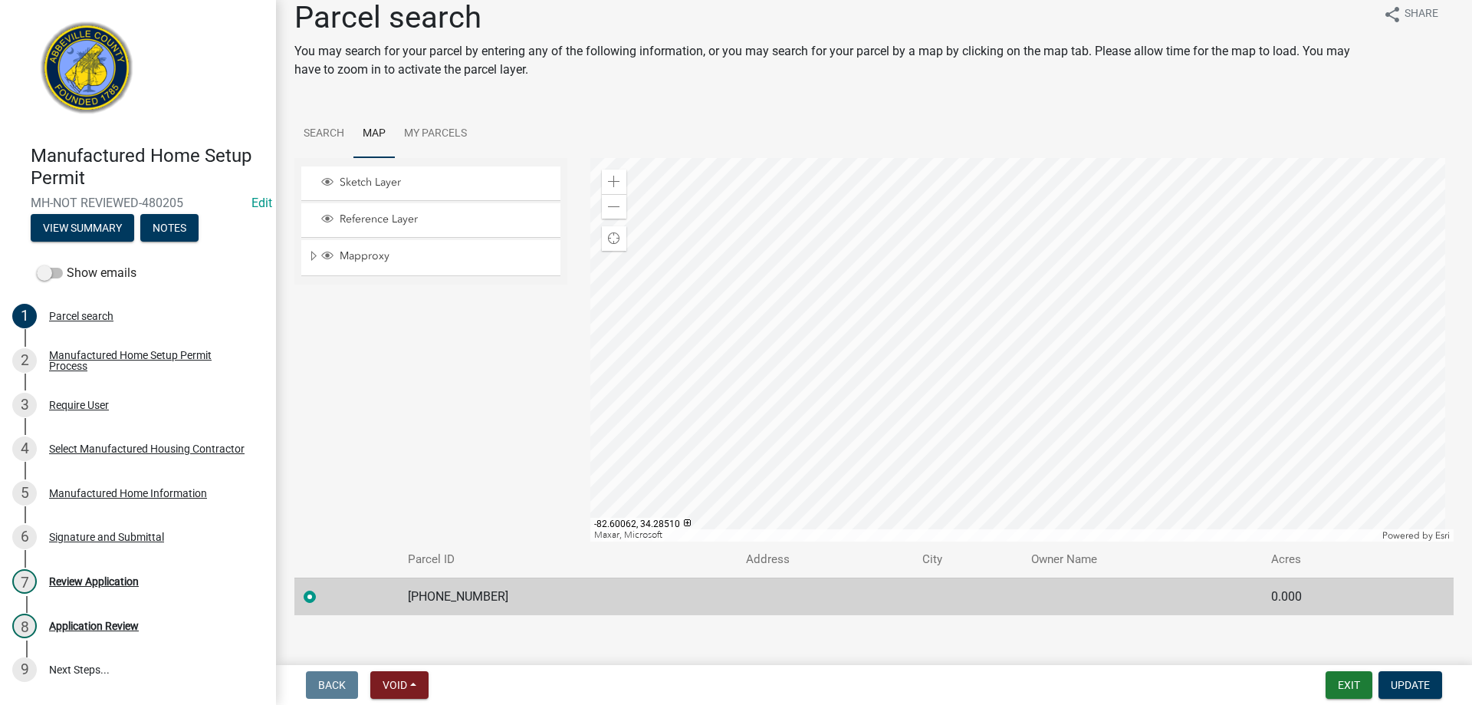
scroll to position [35, 0]
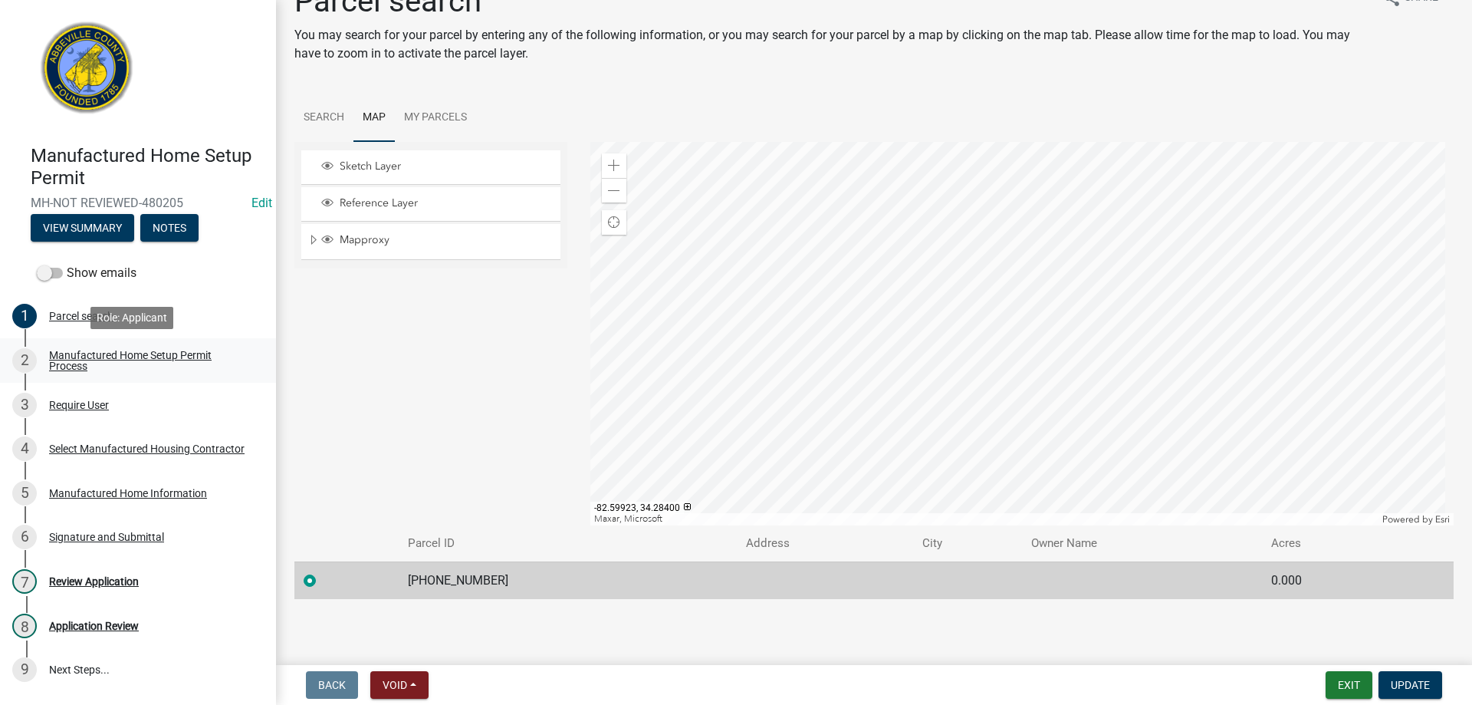
click at [166, 358] on div "Manufactured Home Setup Permit Process" at bounding box center [150, 360] width 202 height 21
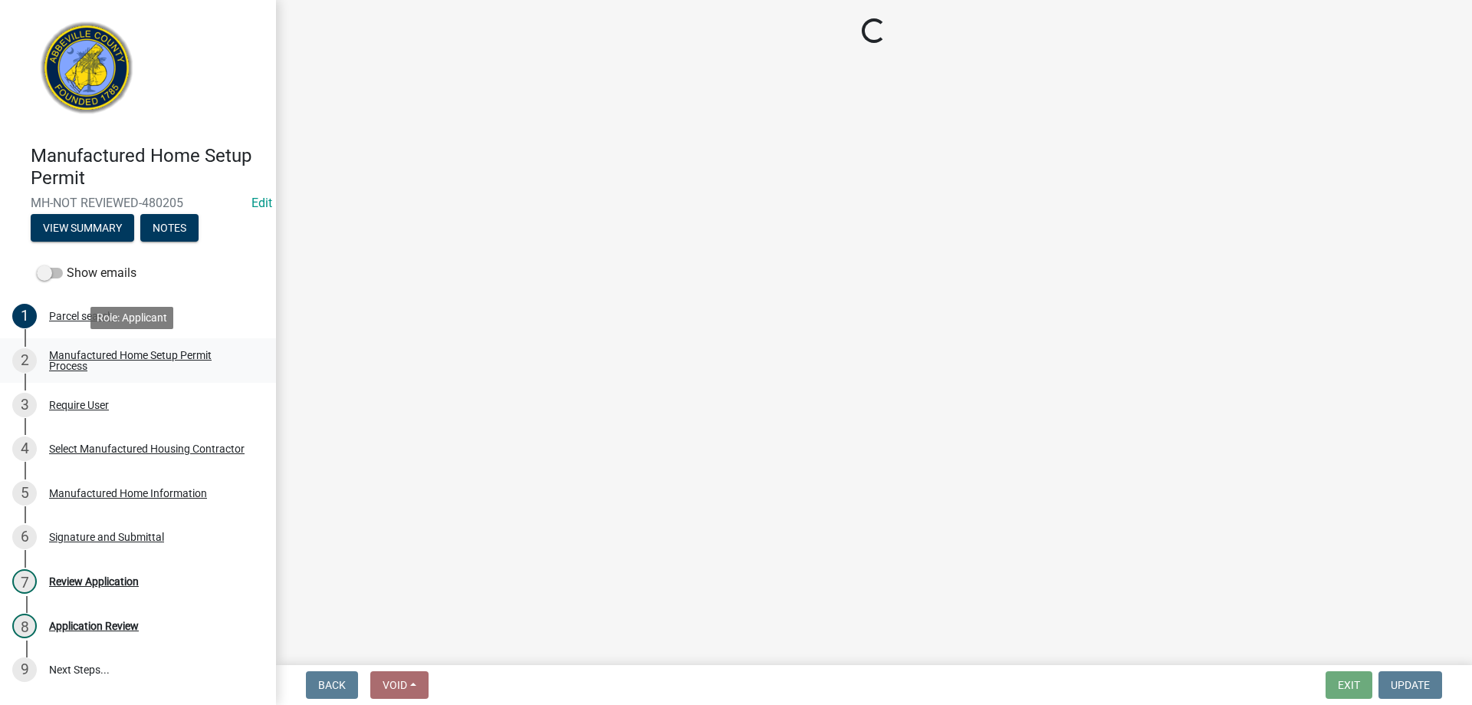
scroll to position [0, 0]
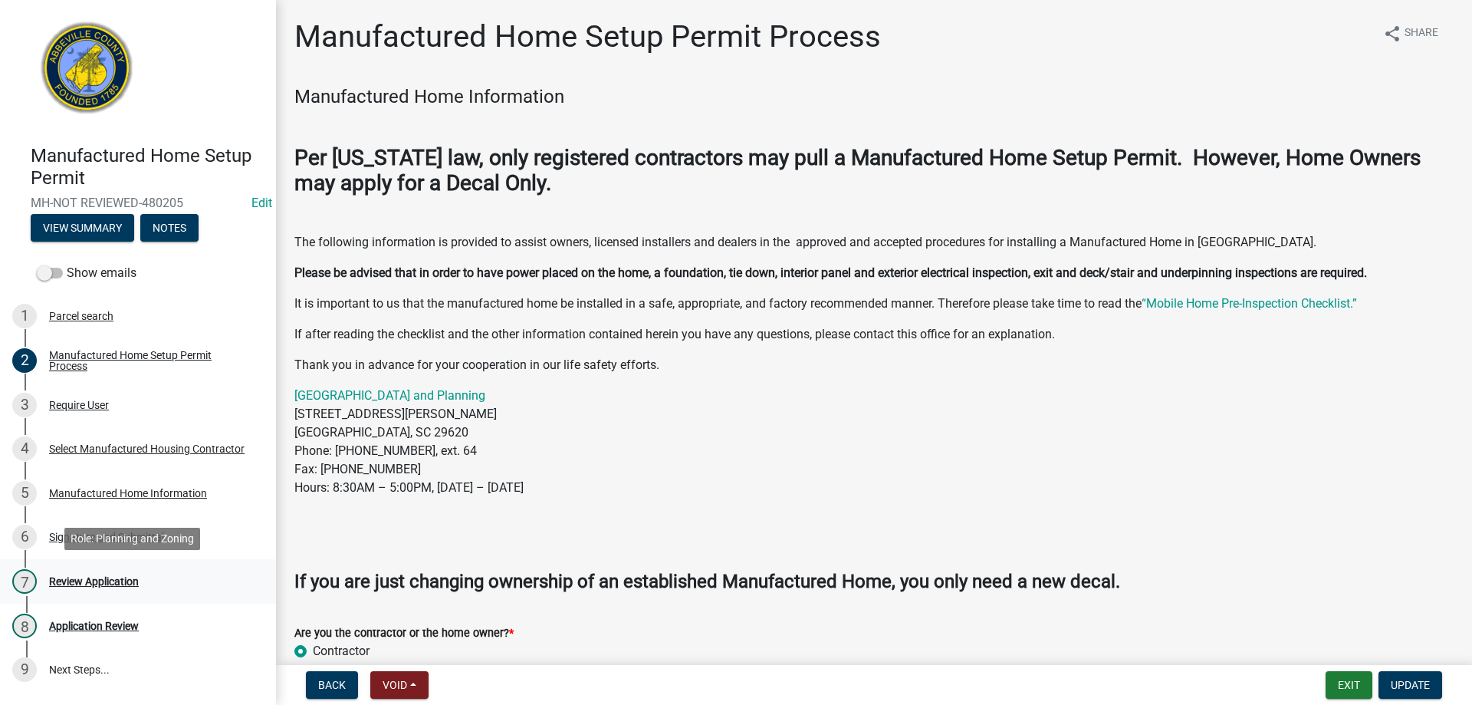
click at [99, 570] on div "7 Review Application" at bounding box center [131, 581] width 239 height 25
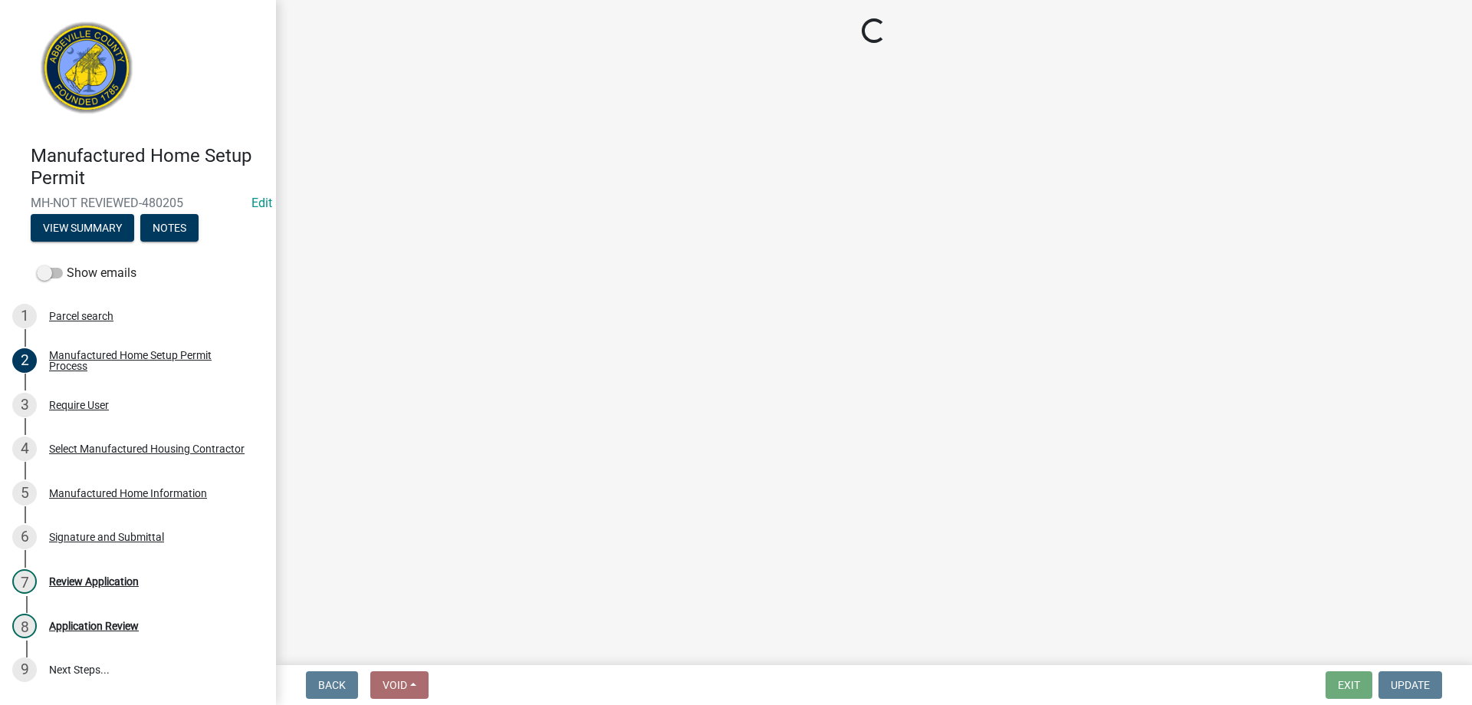
click at [106, 356] on div "Manufactured Home Setup Permit Process" at bounding box center [150, 360] width 202 height 21
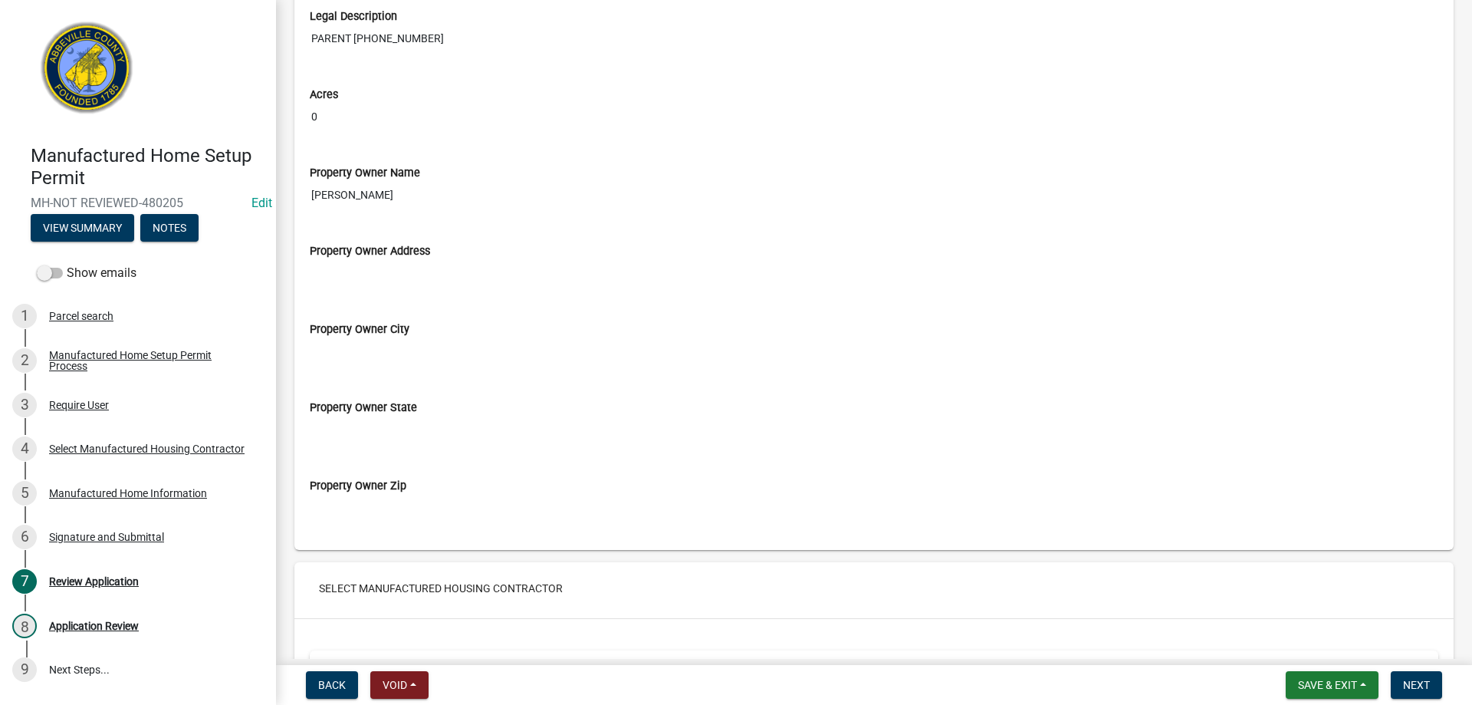
scroll to position [1610, 0]
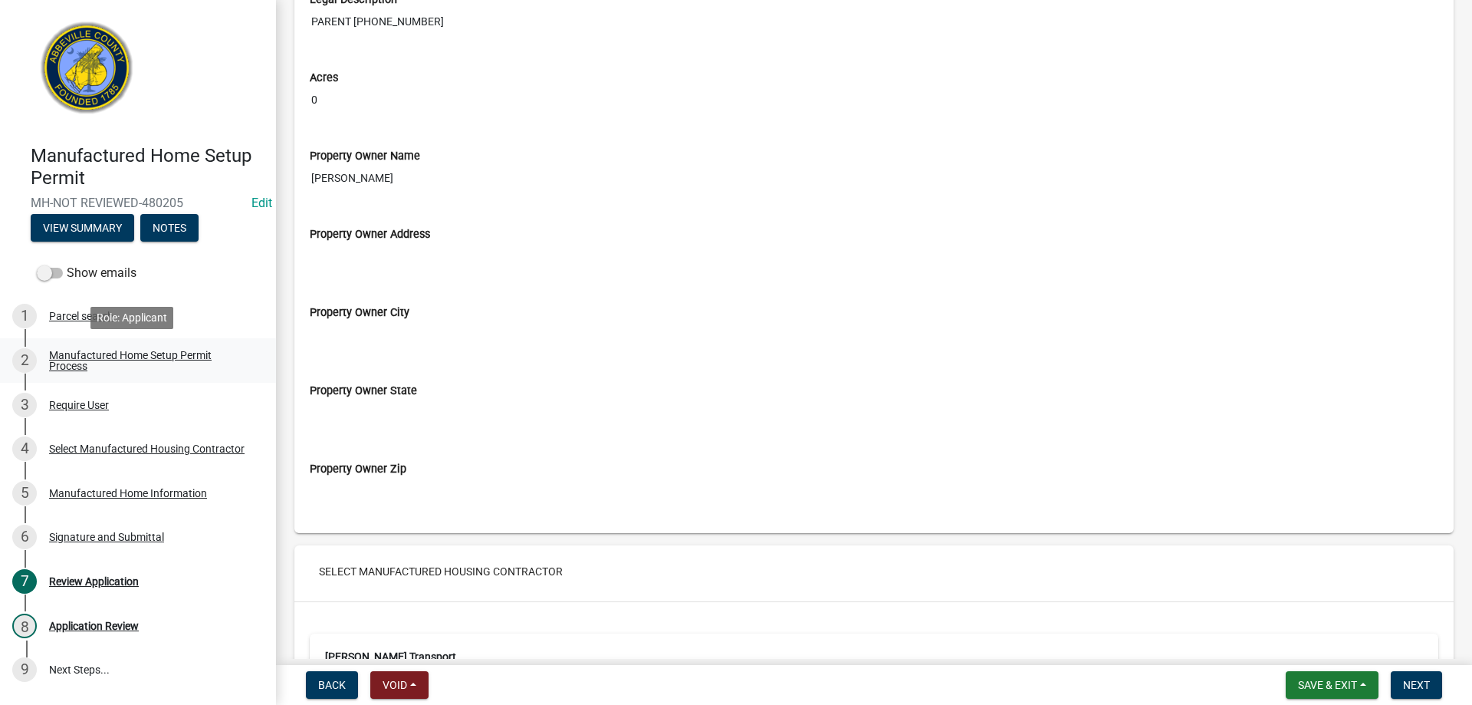
click at [136, 357] on div "Manufactured Home Setup Permit Process" at bounding box center [150, 360] width 202 height 21
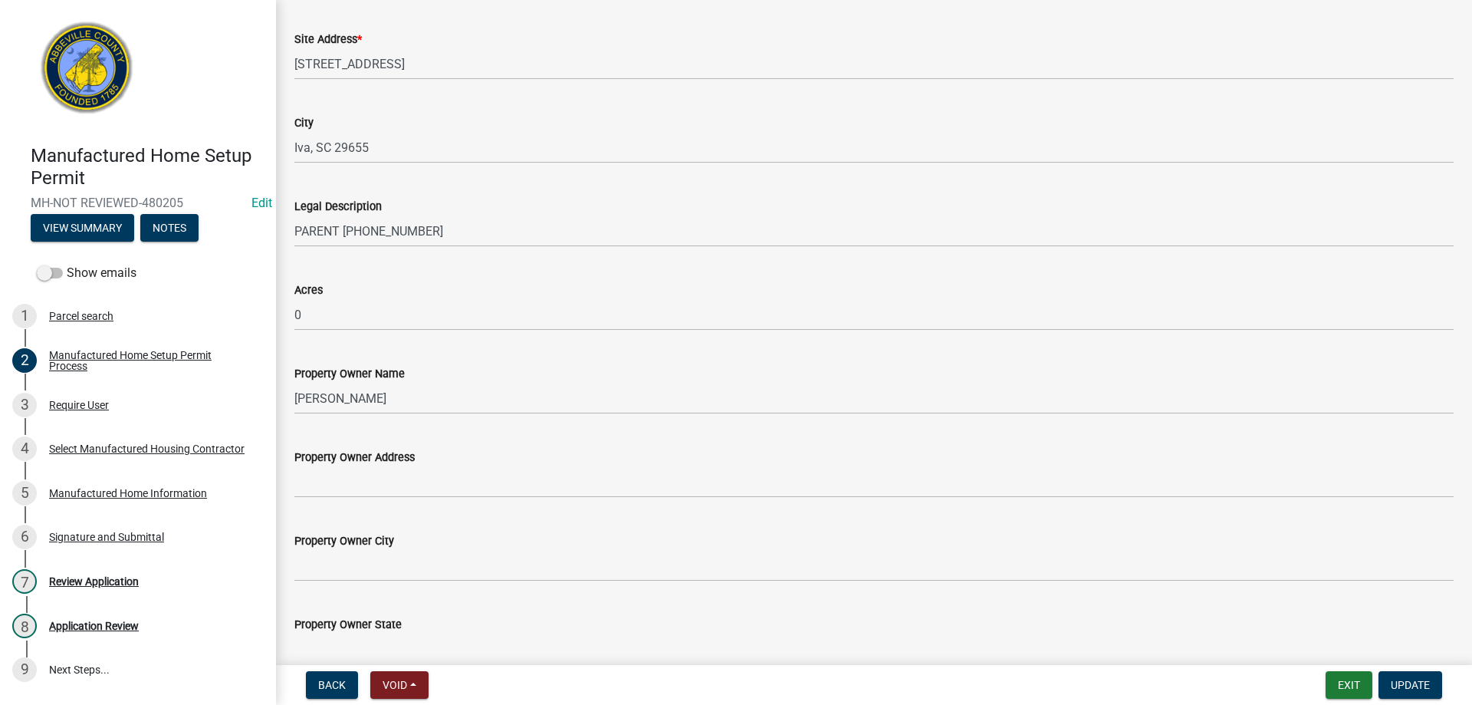
scroll to position [997, 0]
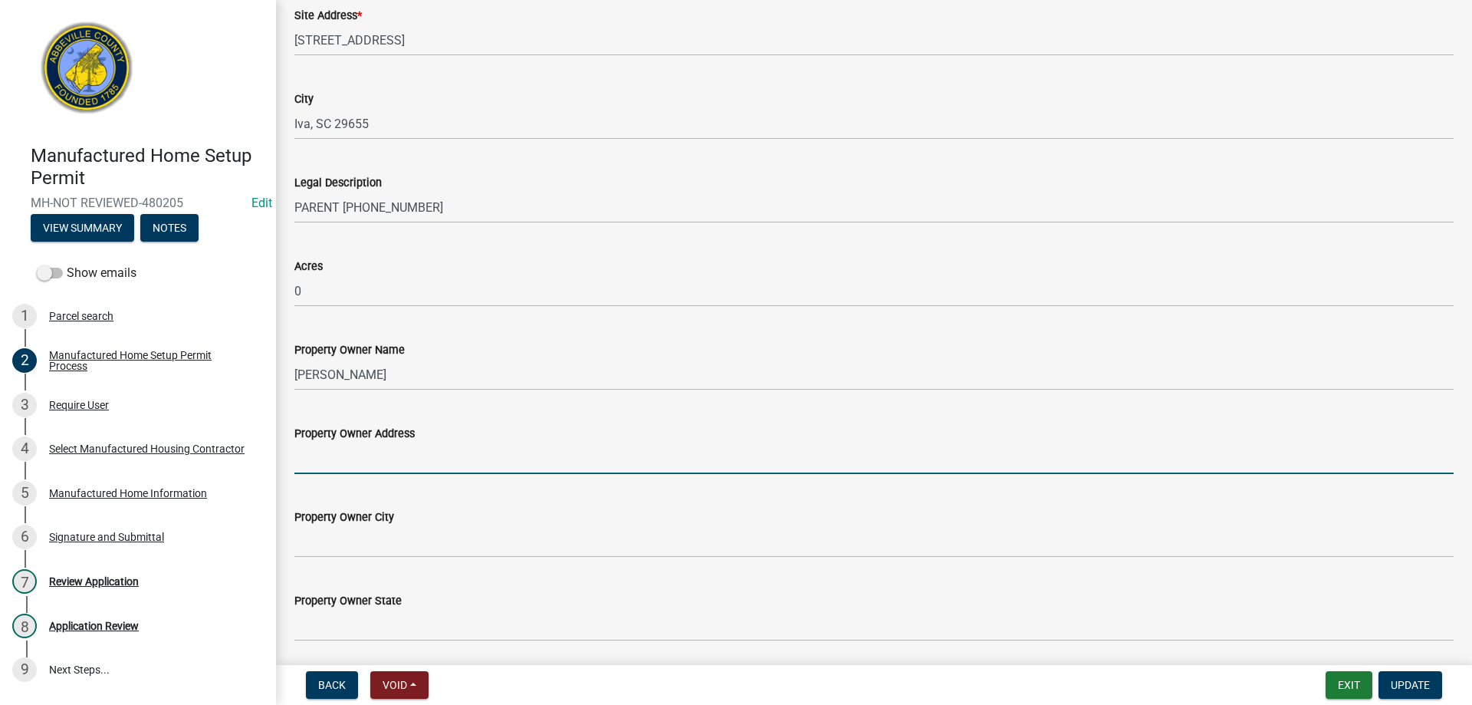
click at [348, 467] on input "Property Owner Address" at bounding box center [873, 457] width 1159 height 31
type input "211 Miller Rd"
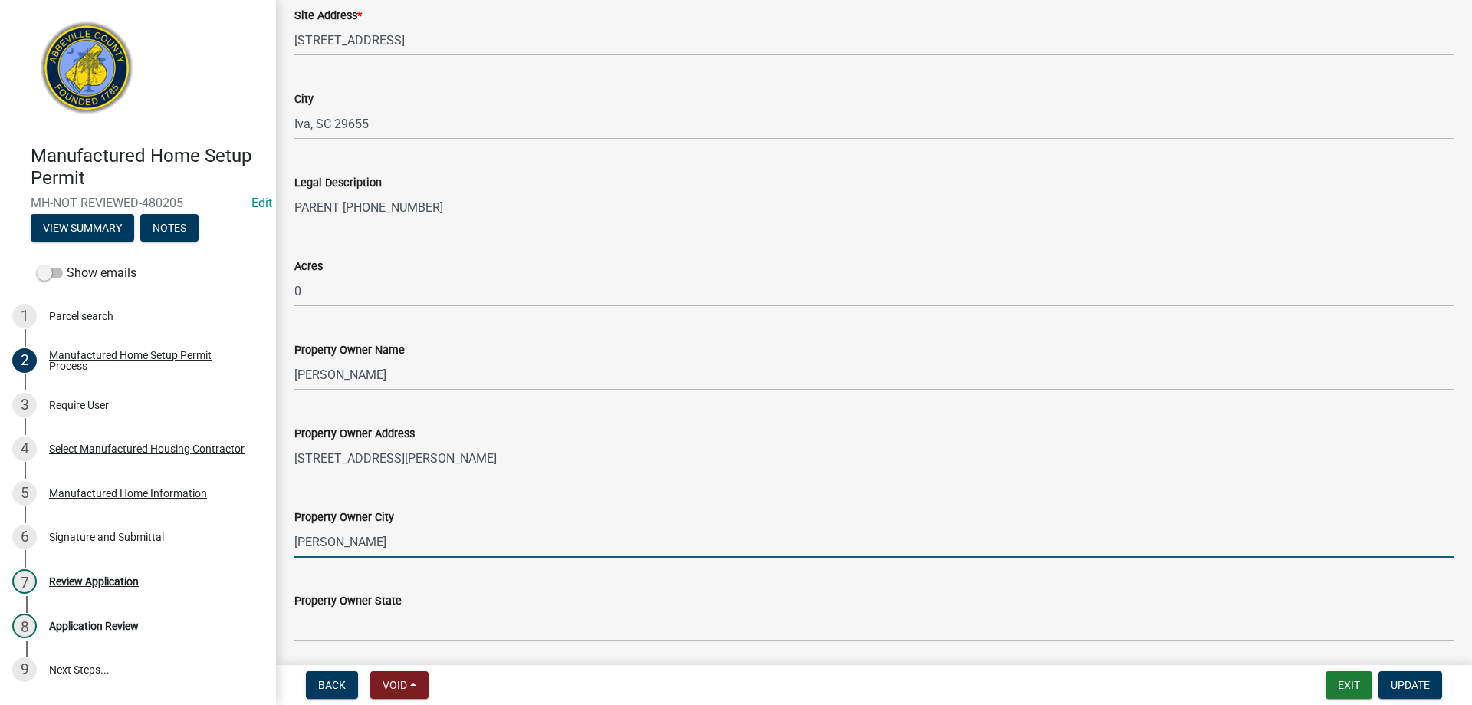
type input "Belton"
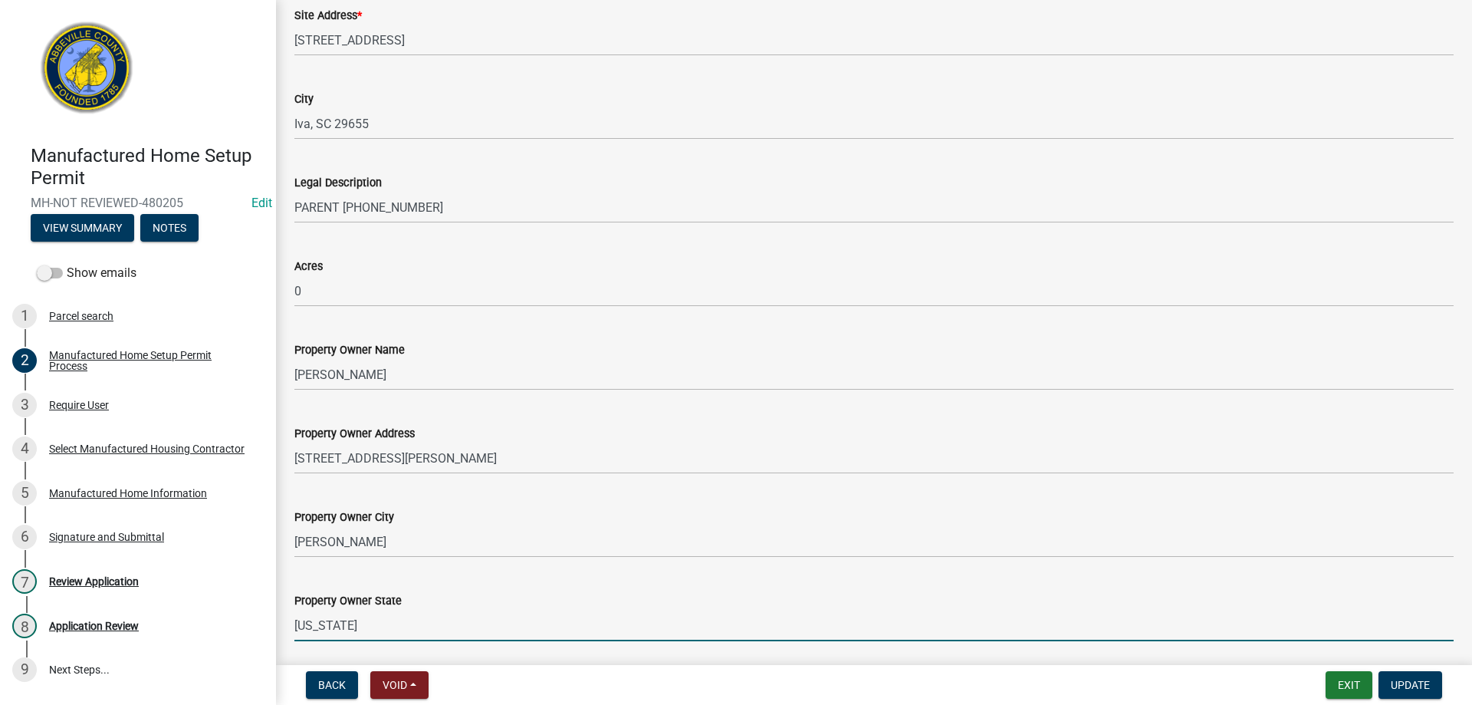
type input "South Carolina"
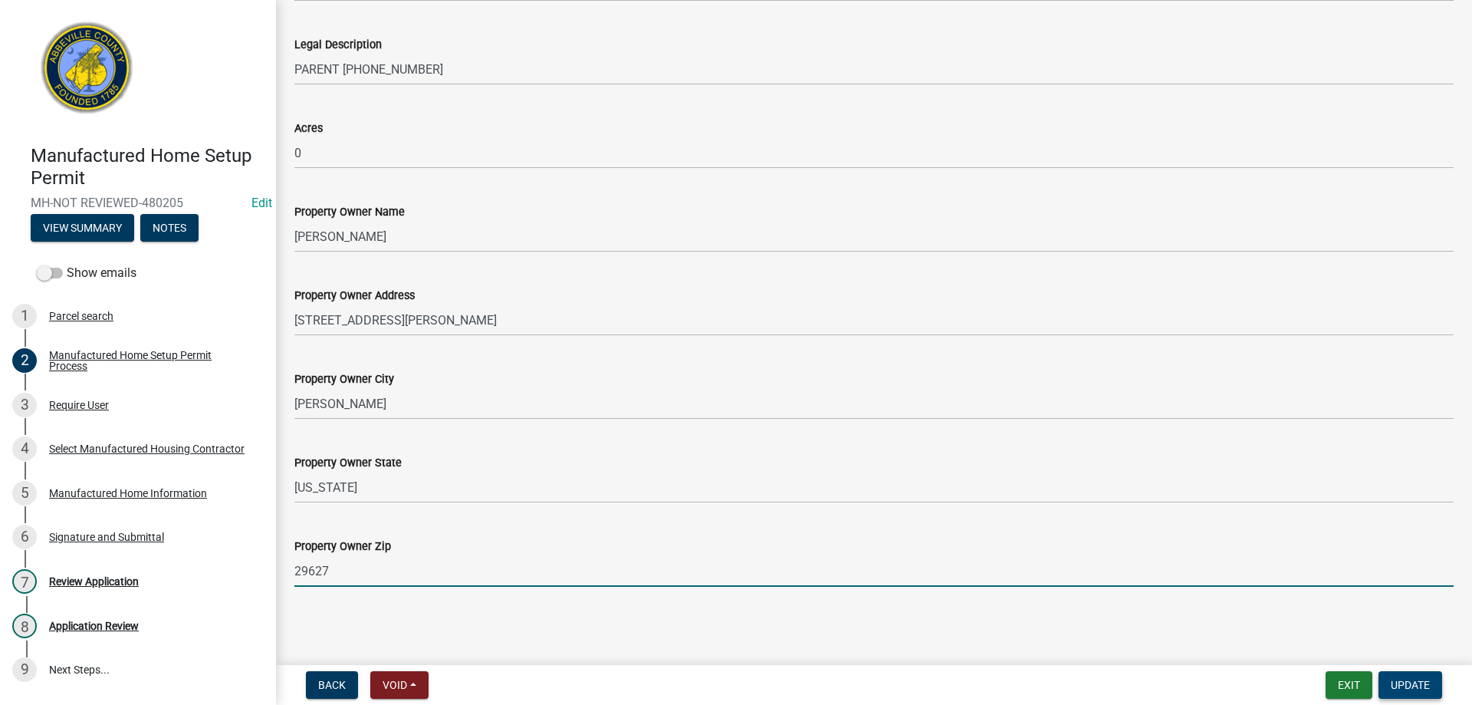
type input "29627"
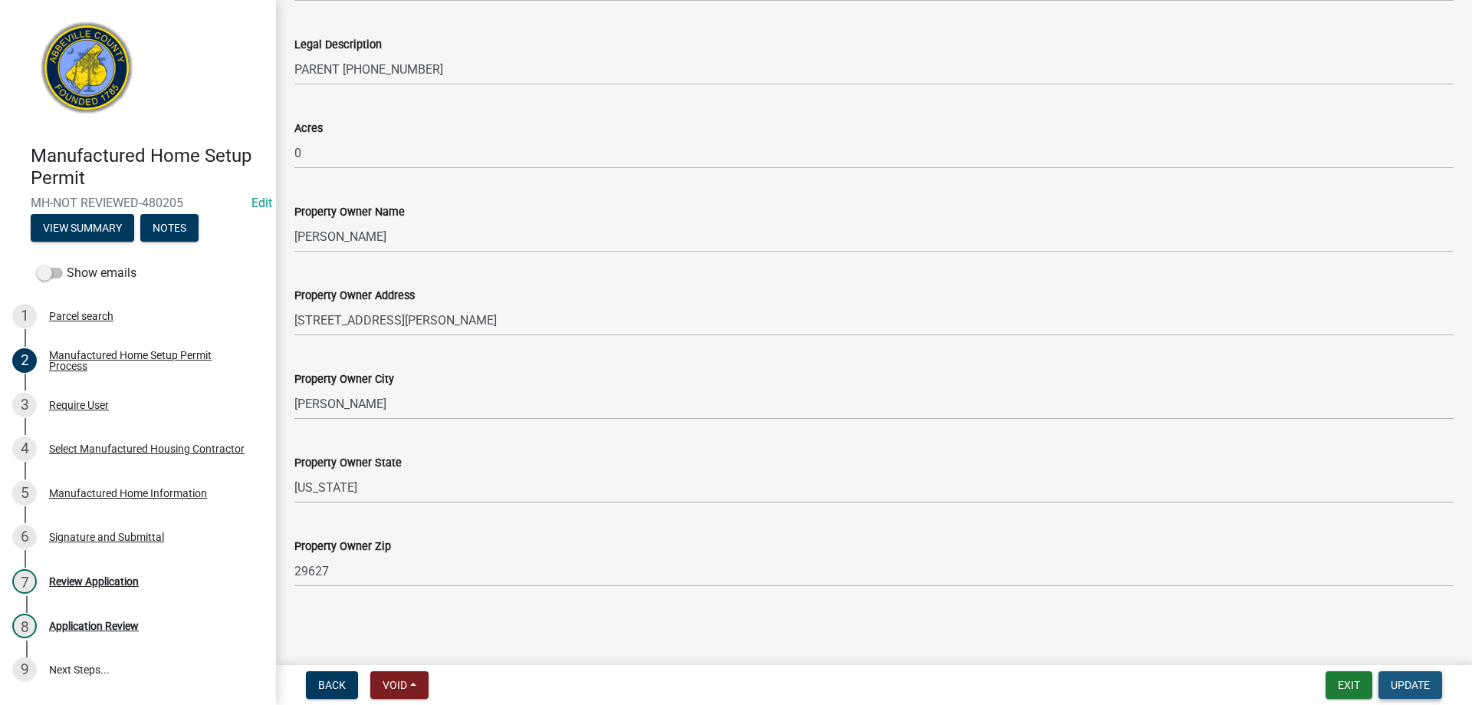
click at [1402, 690] on span "Update" at bounding box center [1410, 685] width 39 height 12
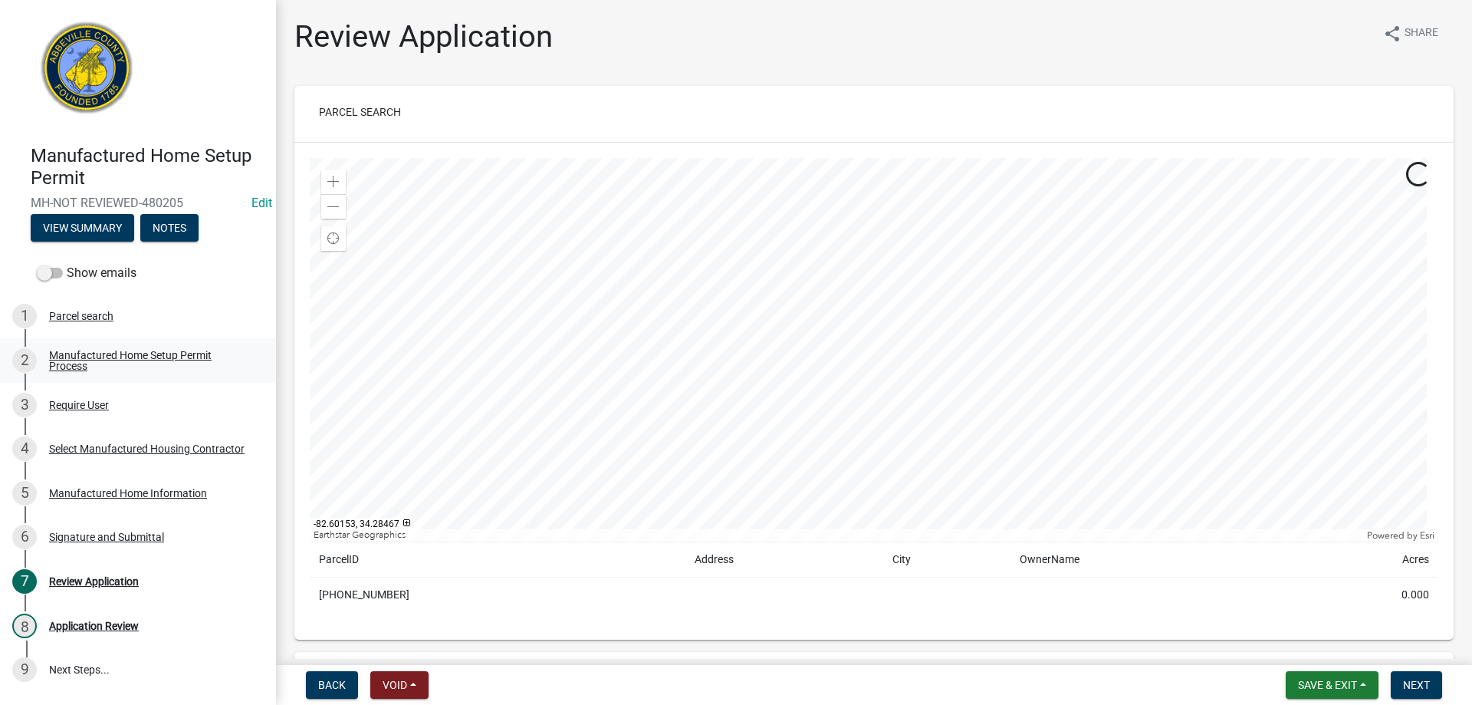
scroll to position [307, 0]
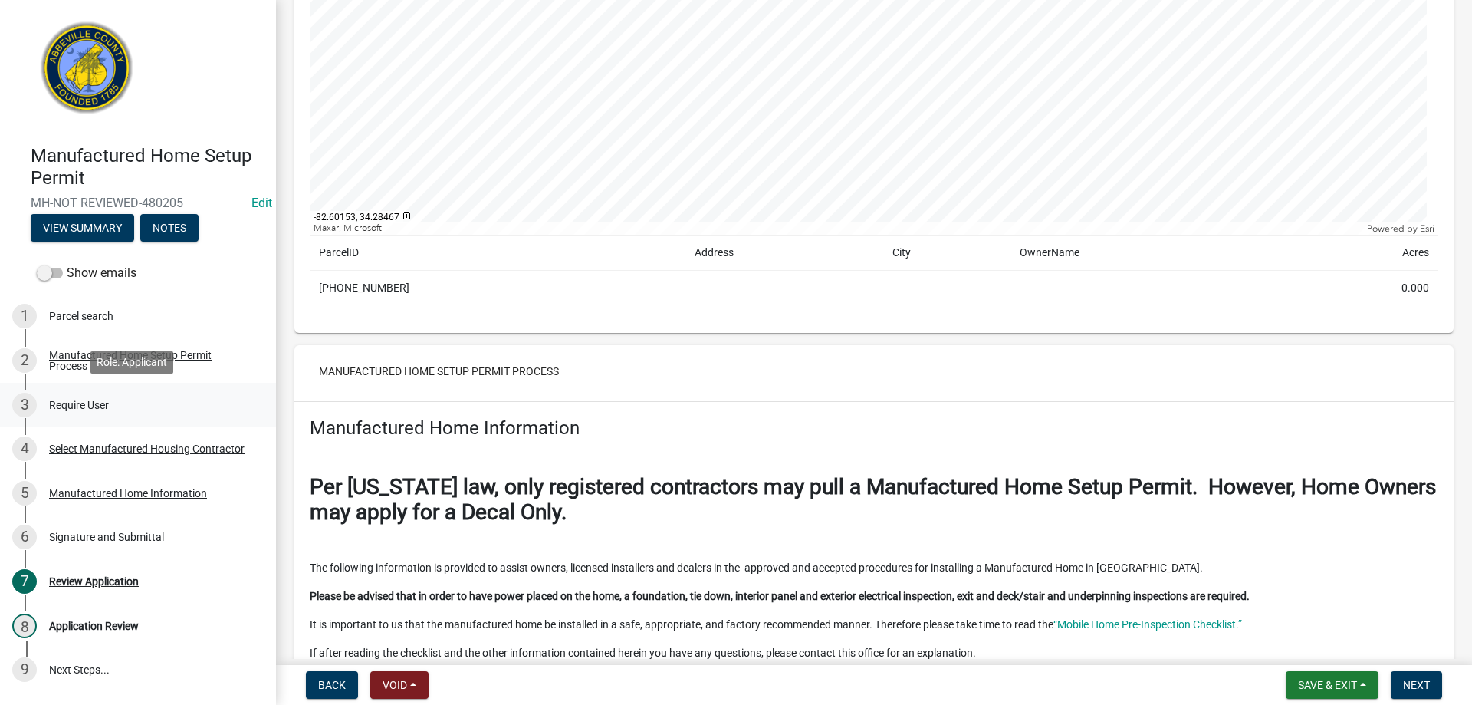
click at [79, 409] on div "Require User" at bounding box center [79, 404] width 60 height 11
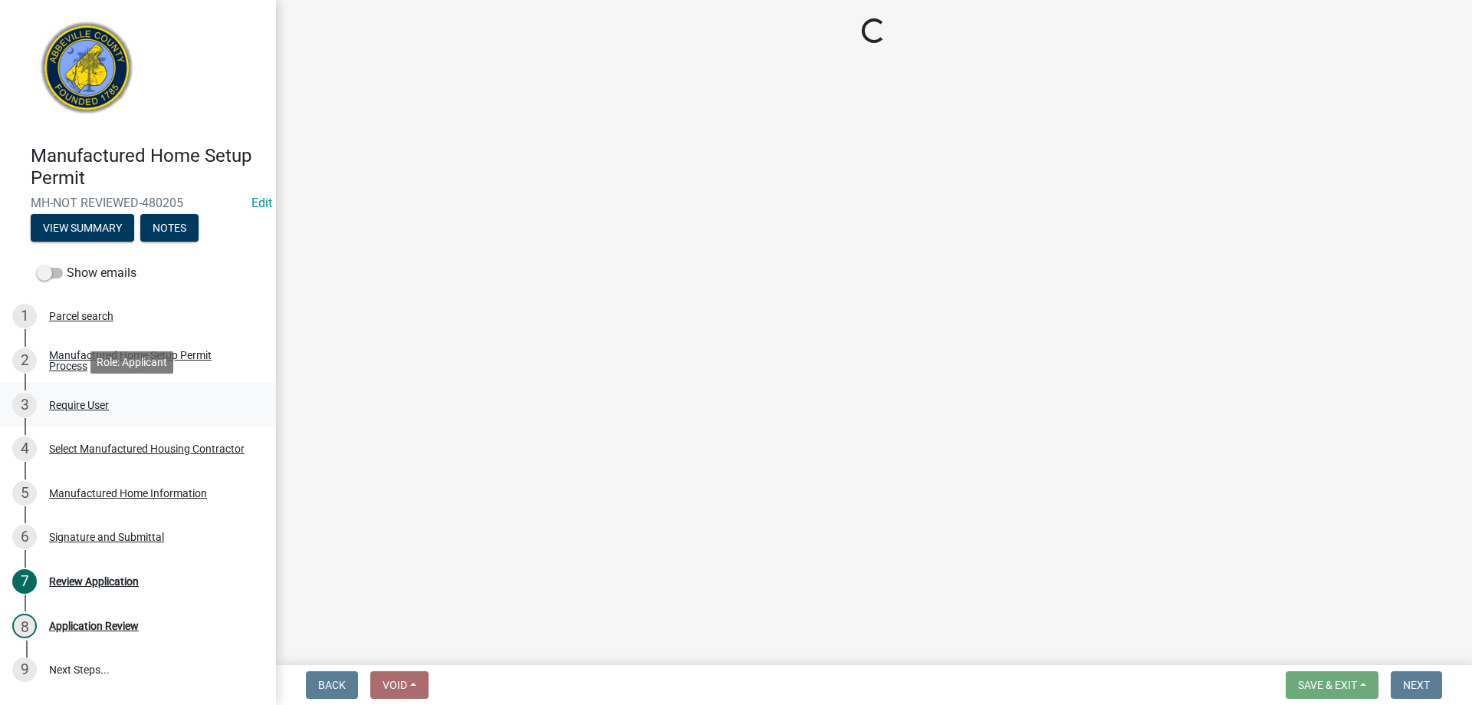
scroll to position [0, 0]
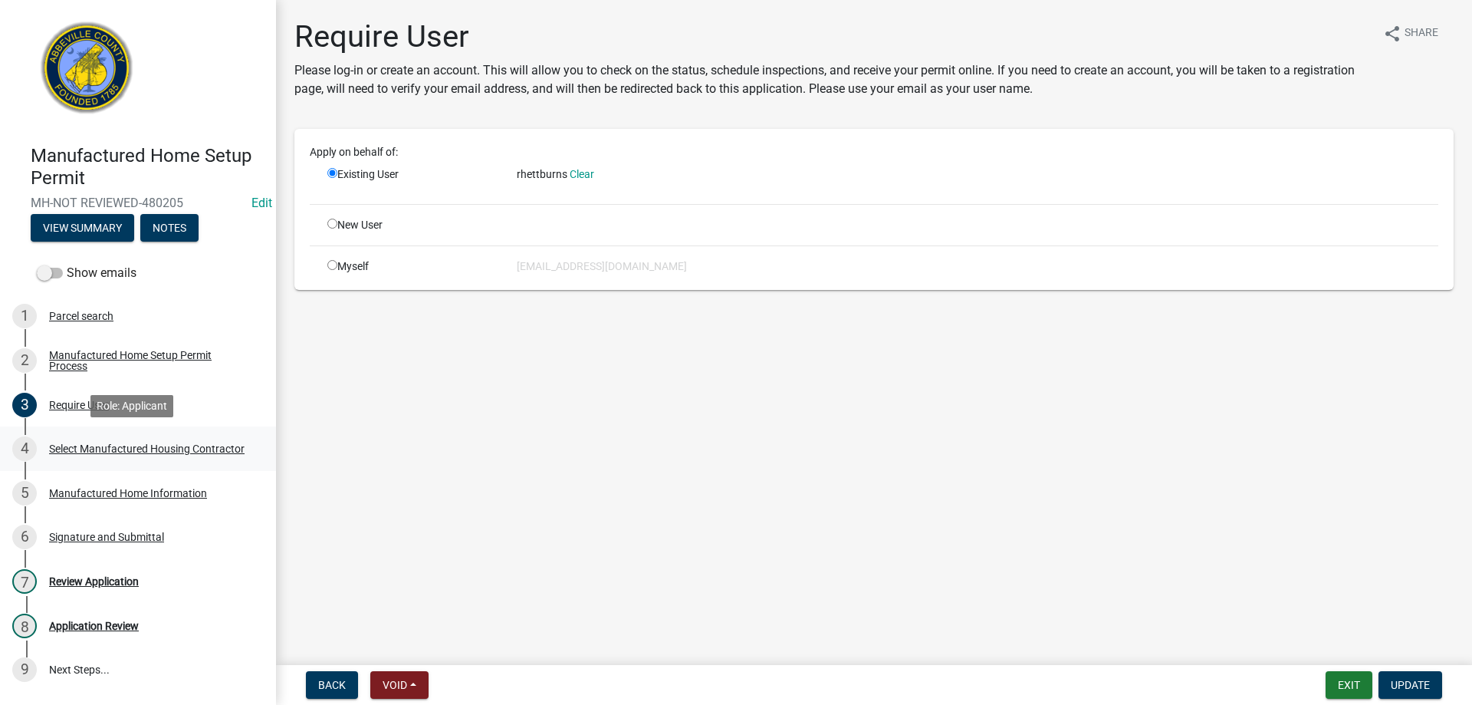
click at [93, 443] on div "Select Manufactured Housing Contractor" at bounding box center [147, 448] width 196 height 11
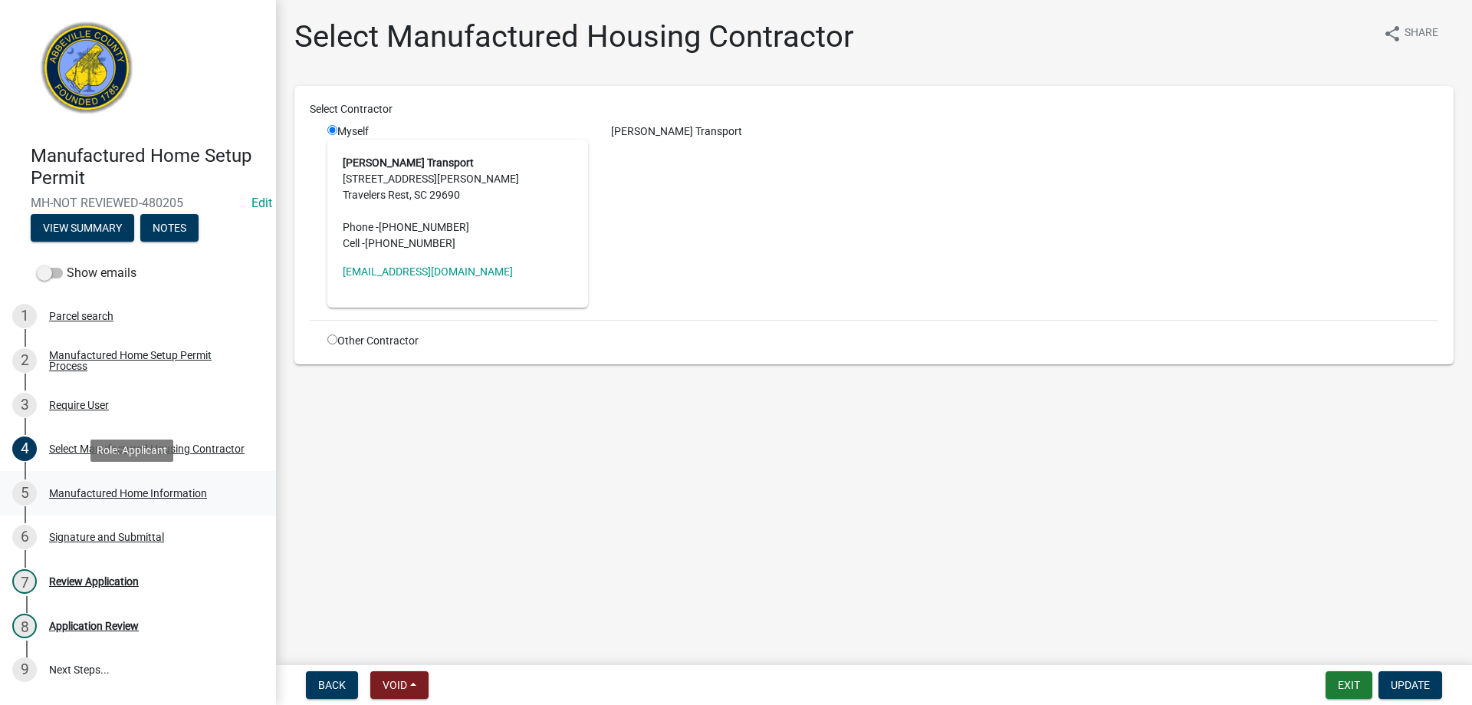
click at [97, 499] on div "5 Manufactured Home Information" at bounding box center [131, 493] width 239 height 25
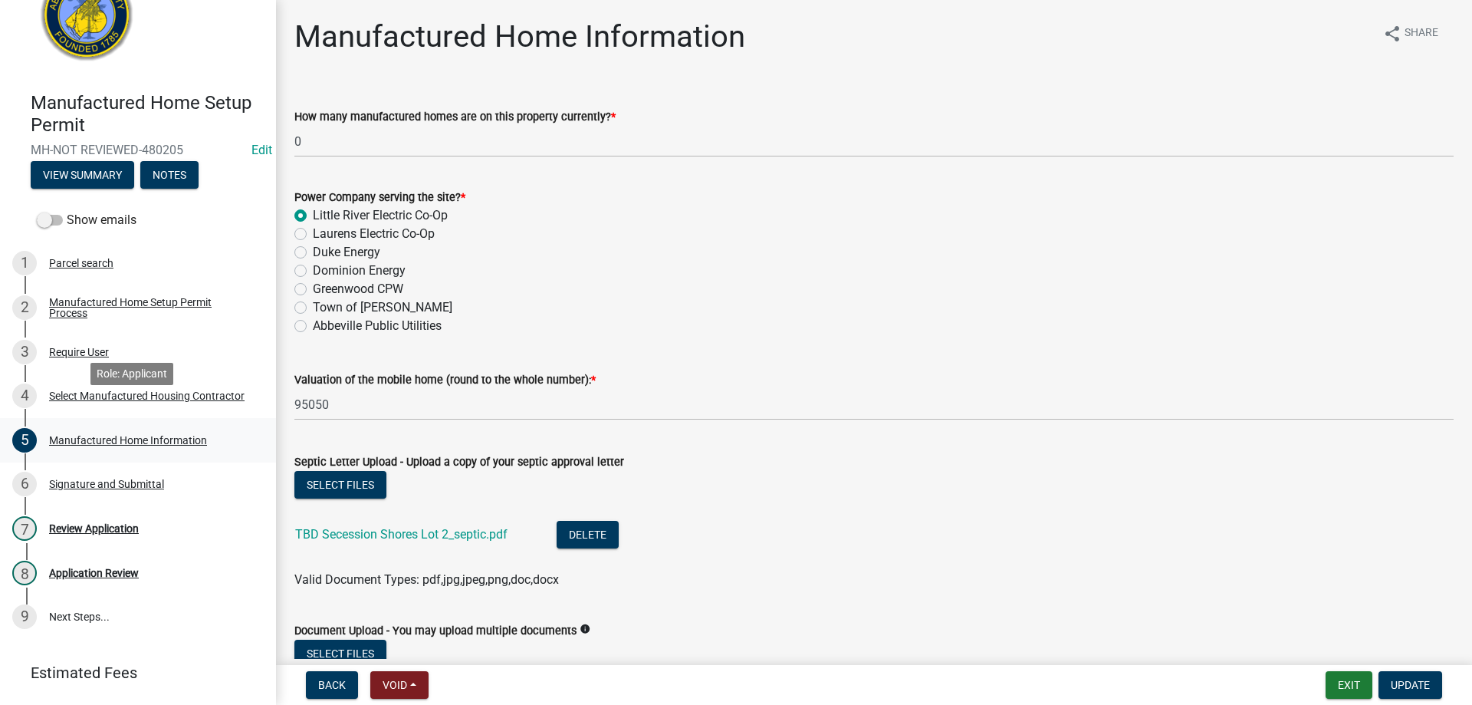
scroll to position [77, 0]
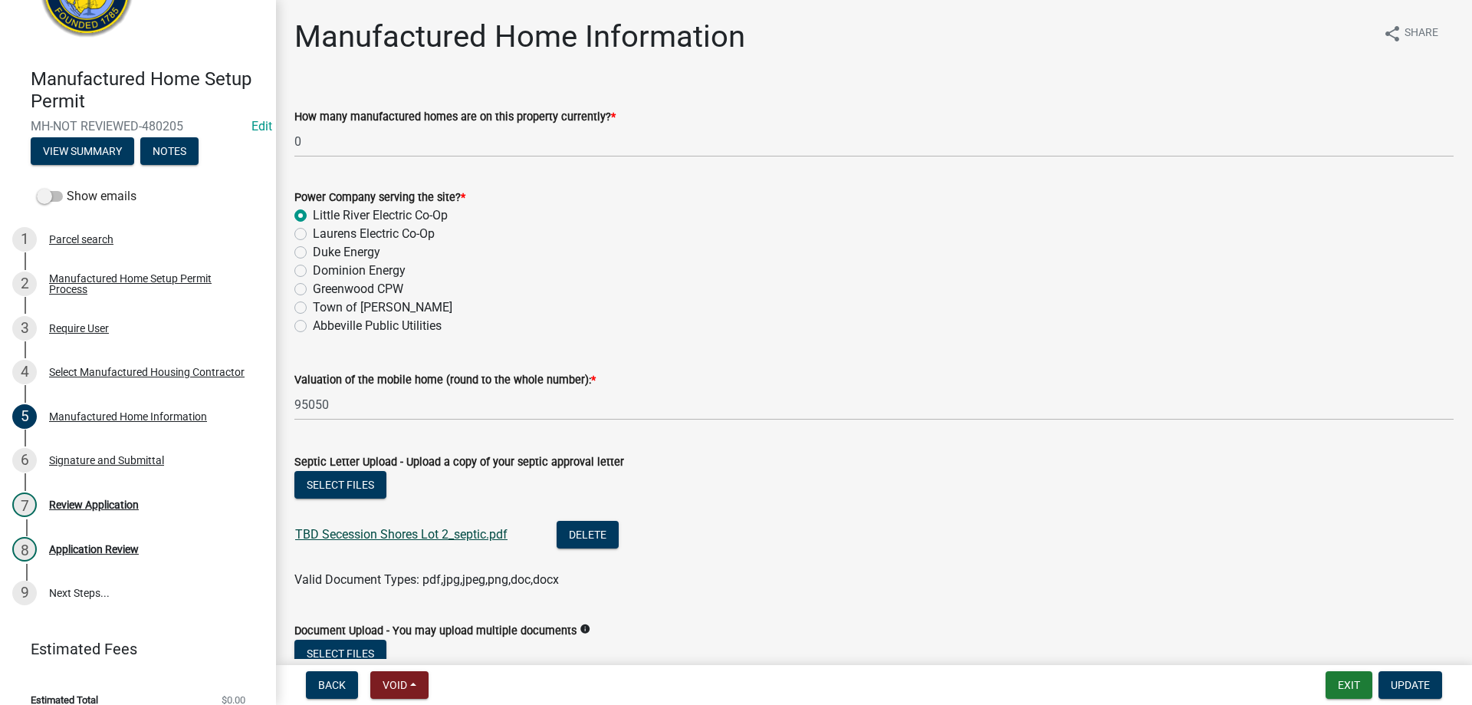
click at [358, 533] on link "TBD Secession Shores Lot 2_septic.pdf" at bounding box center [401, 534] width 212 height 15
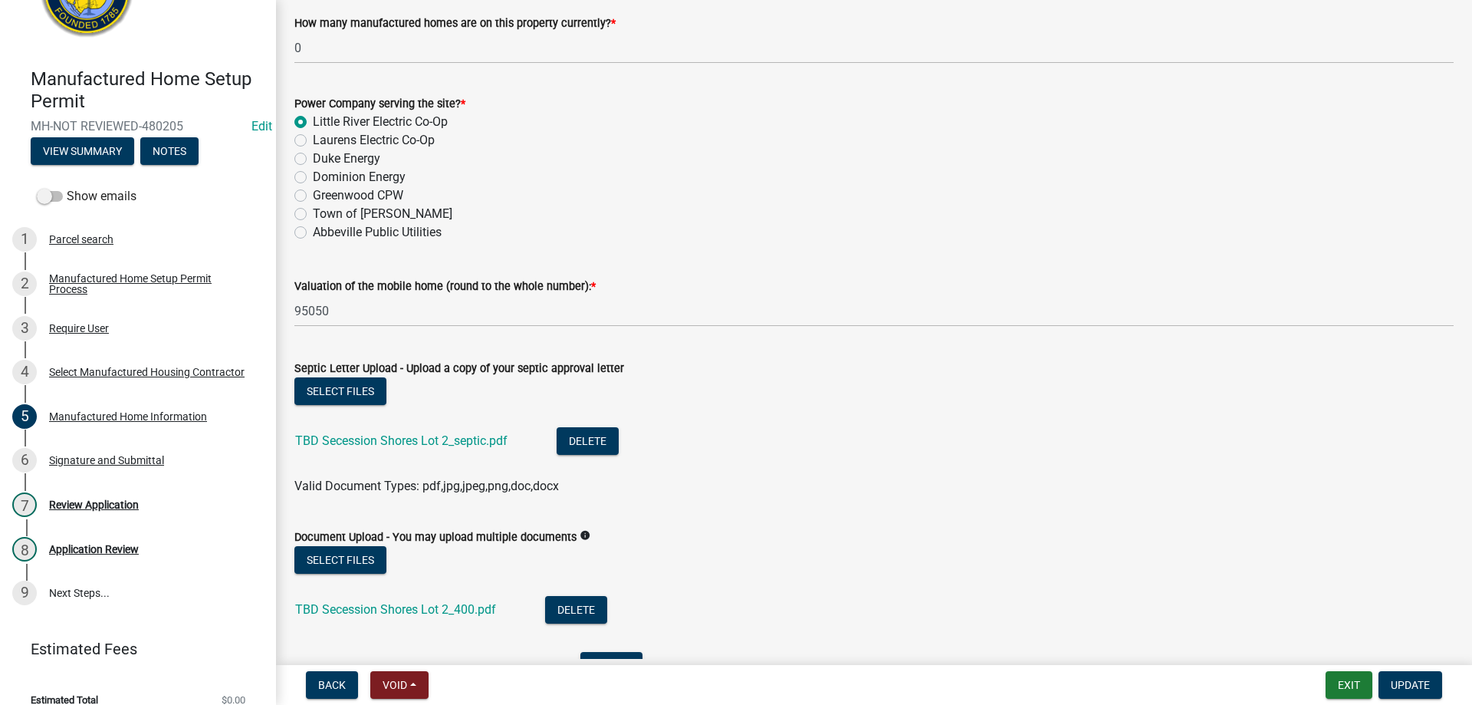
scroll to position [230, 0]
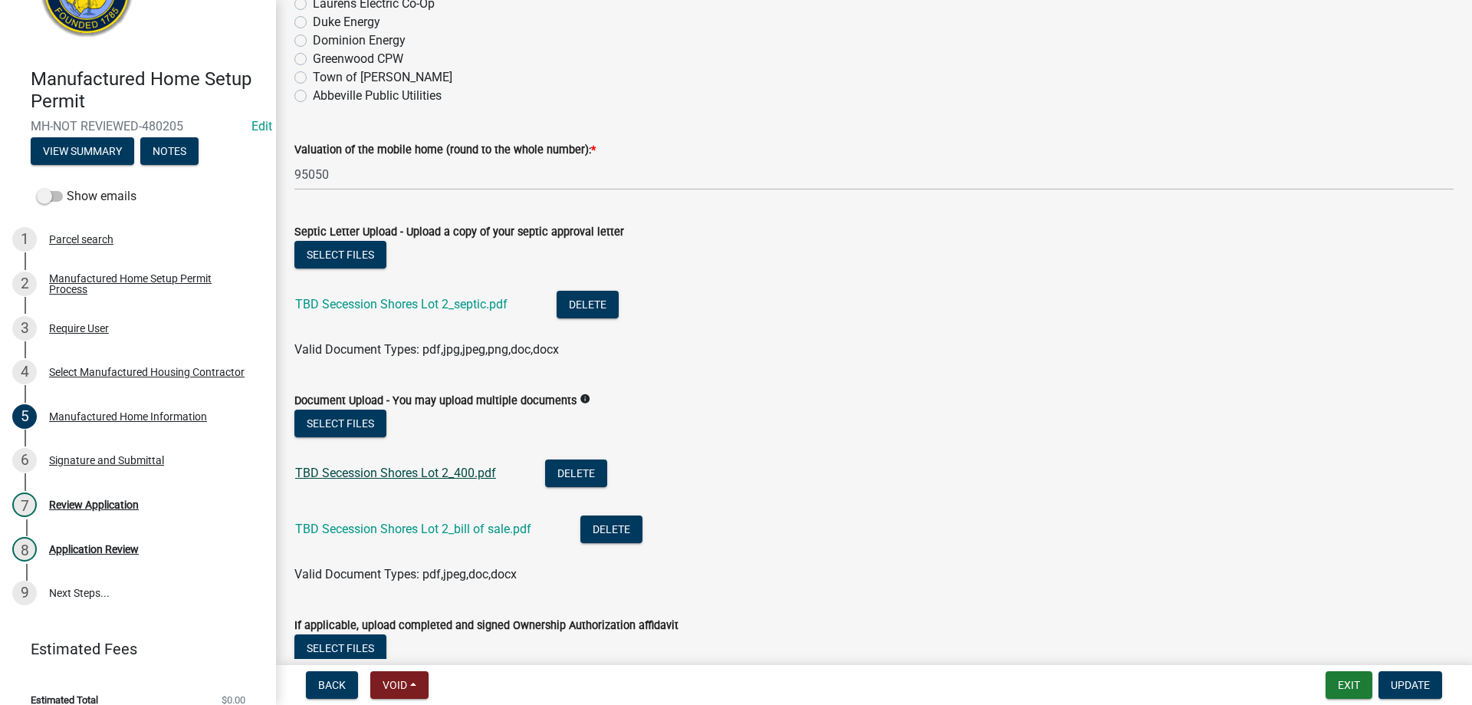
click at [363, 472] on link "TBD Secession Shores Lot 2_400.pdf" at bounding box center [395, 472] width 201 height 15
click at [470, 531] on link "TBD Secession Shores Lot 2_bill of sale.pdf" at bounding box center [413, 528] width 236 height 15
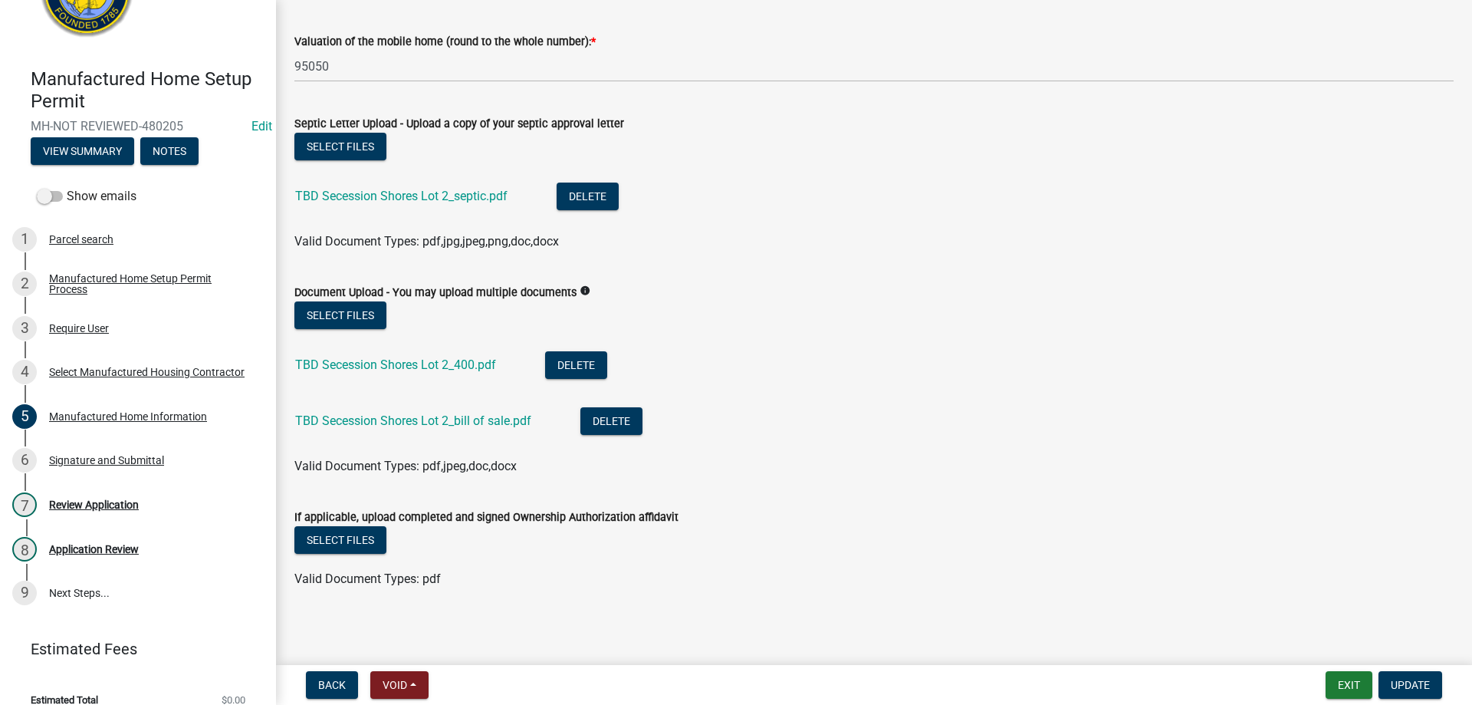
scroll to position [341, 0]
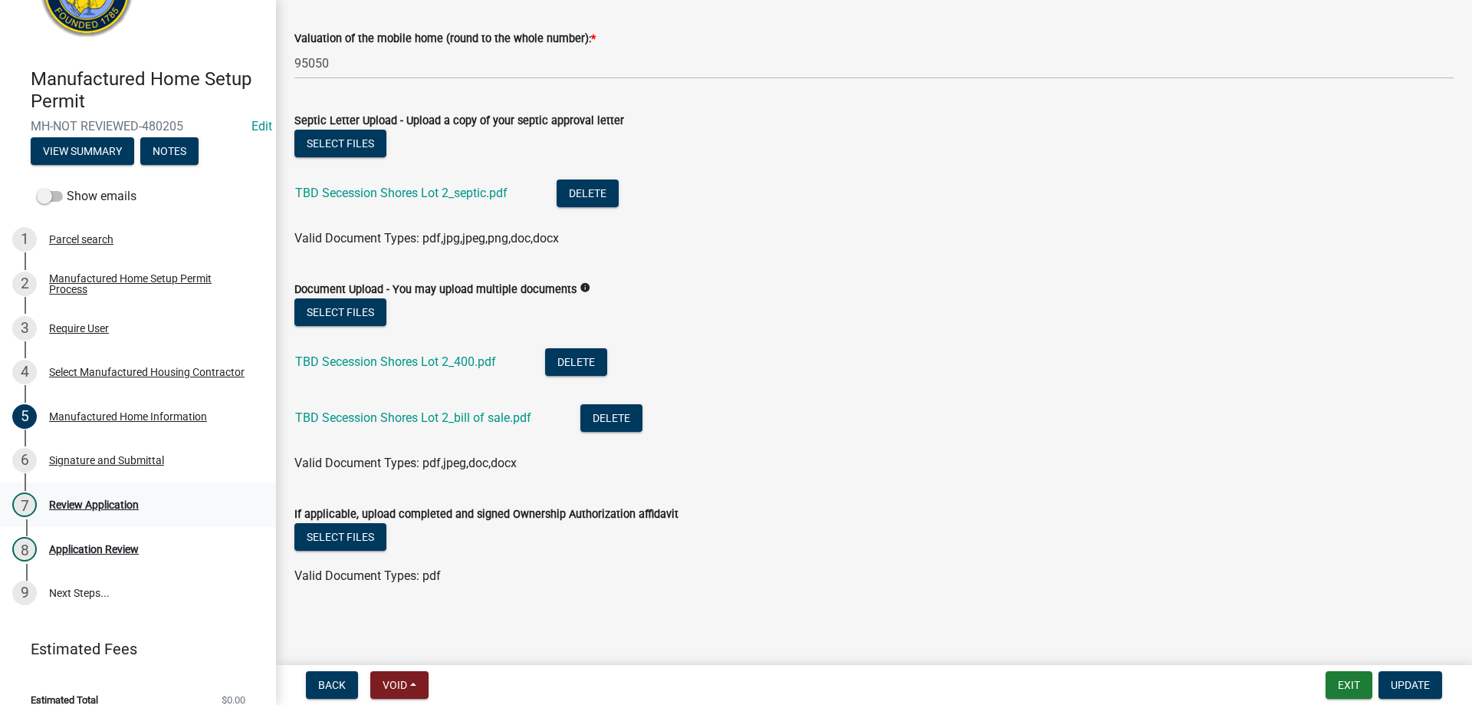
click at [61, 492] on div "7 Review Application" at bounding box center [131, 504] width 239 height 25
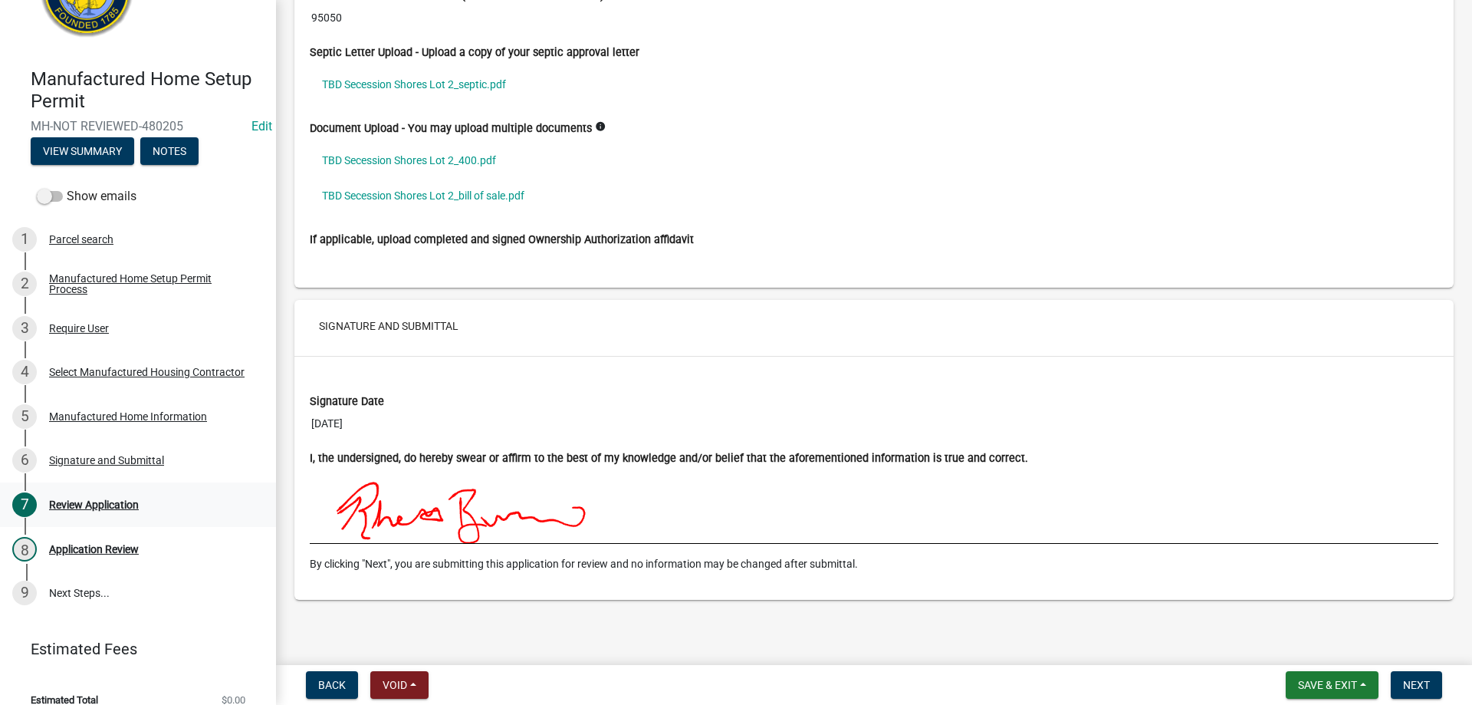
scroll to position [2702, 0]
click at [1417, 689] on span "Next" at bounding box center [1416, 685] width 27 height 12
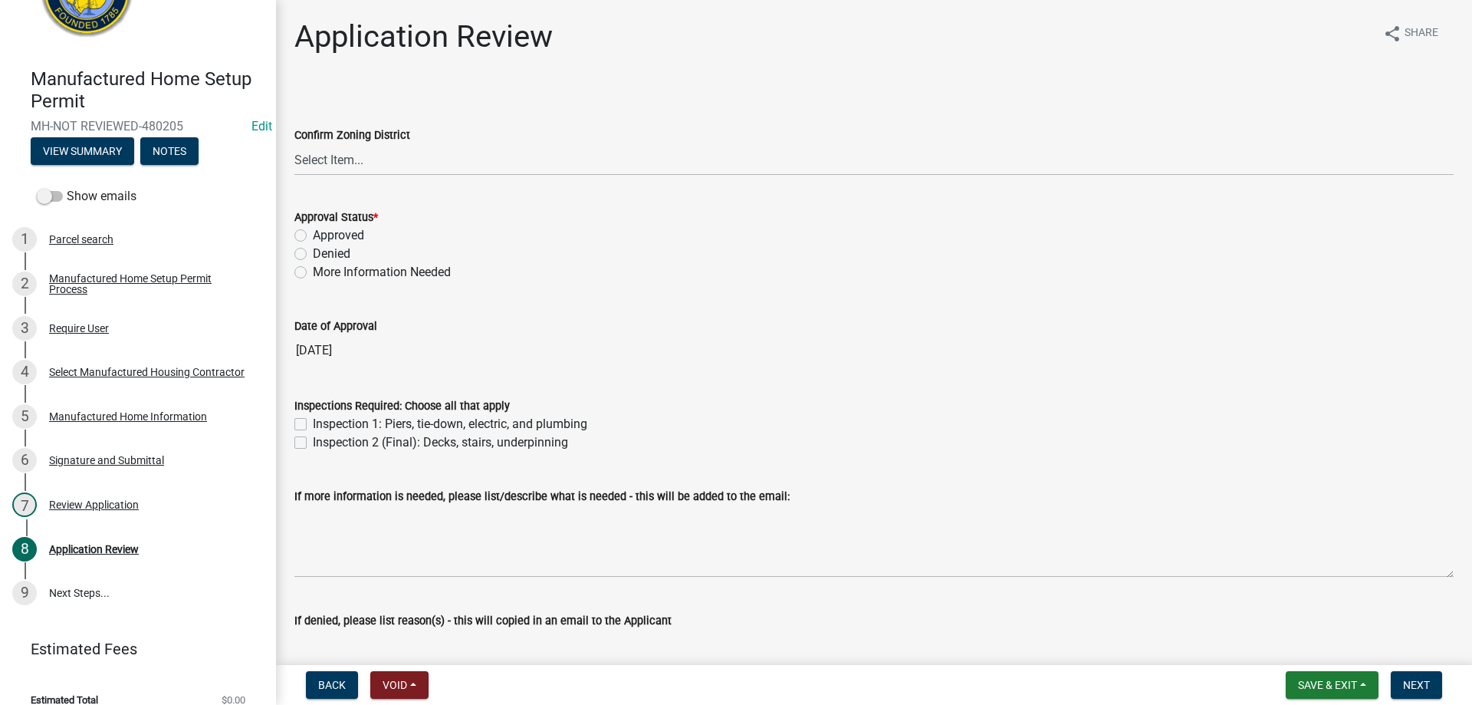
click at [293, 234] on div "Approval Status * Approved Denied More Information Needed" at bounding box center [874, 235] width 1182 height 92
click at [309, 235] on div "Approved" at bounding box center [873, 235] width 1159 height 18
click at [313, 231] on label "Approved" at bounding box center [338, 235] width 51 height 18
click at [313, 231] on input "Approved" at bounding box center [318, 231] width 10 height 10
radio input "true"
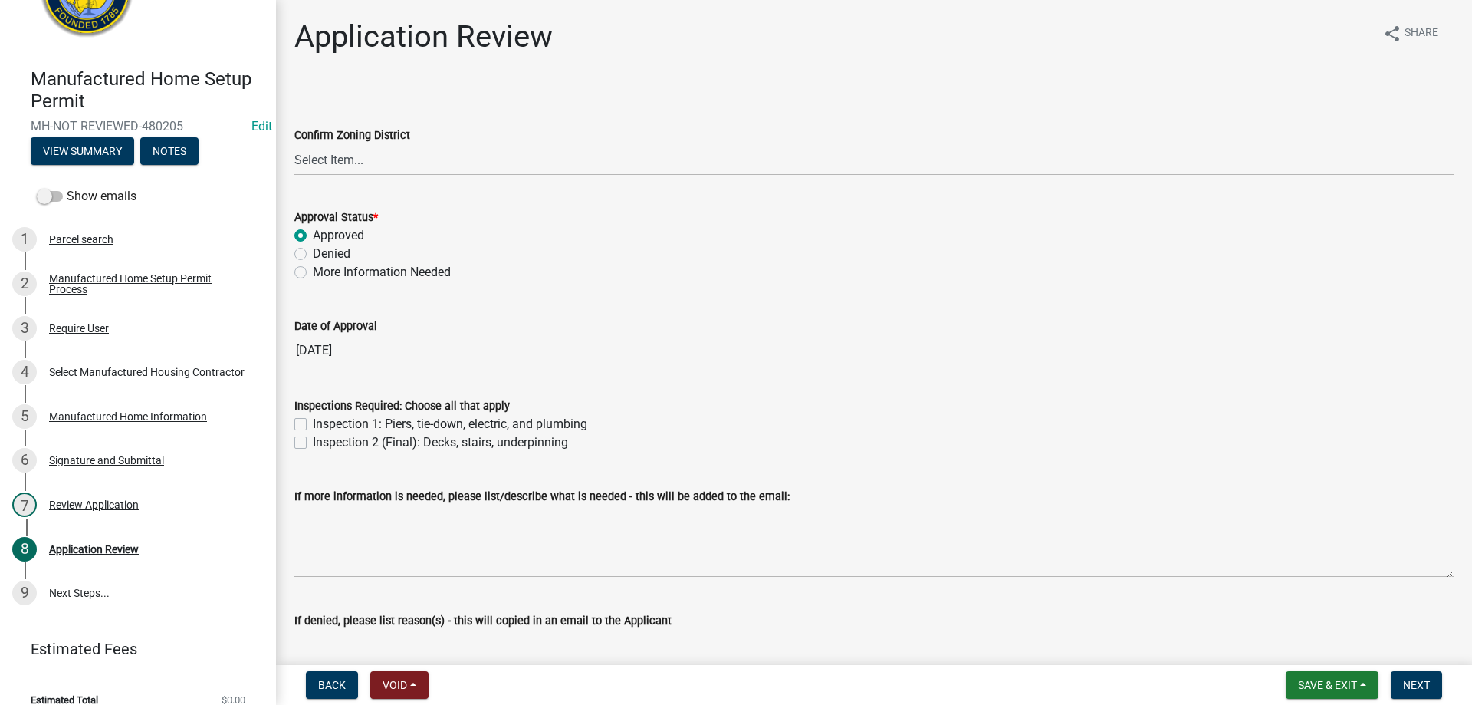
click at [313, 424] on label "Inspection 1: Piers, tie-down, electric, and plumbing" at bounding box center [450, 424] width 274 height 18
click at [313, 424] on input "Inspection 1: Piers, tie-down, electric, and plumbing" at bounding box center [318, 420] width 10 height 10
checkbox input "true"
click at [313, 448] on label "Inspection 2 (Final): Decks, stairs, underpinning" at bounding box center [440, 442] width 255 height 18
click at [313, 443] on input "Inspection 2 (Final): Decks, stairs, underpinning" at bounding box center [318, 438] width 10 height 10
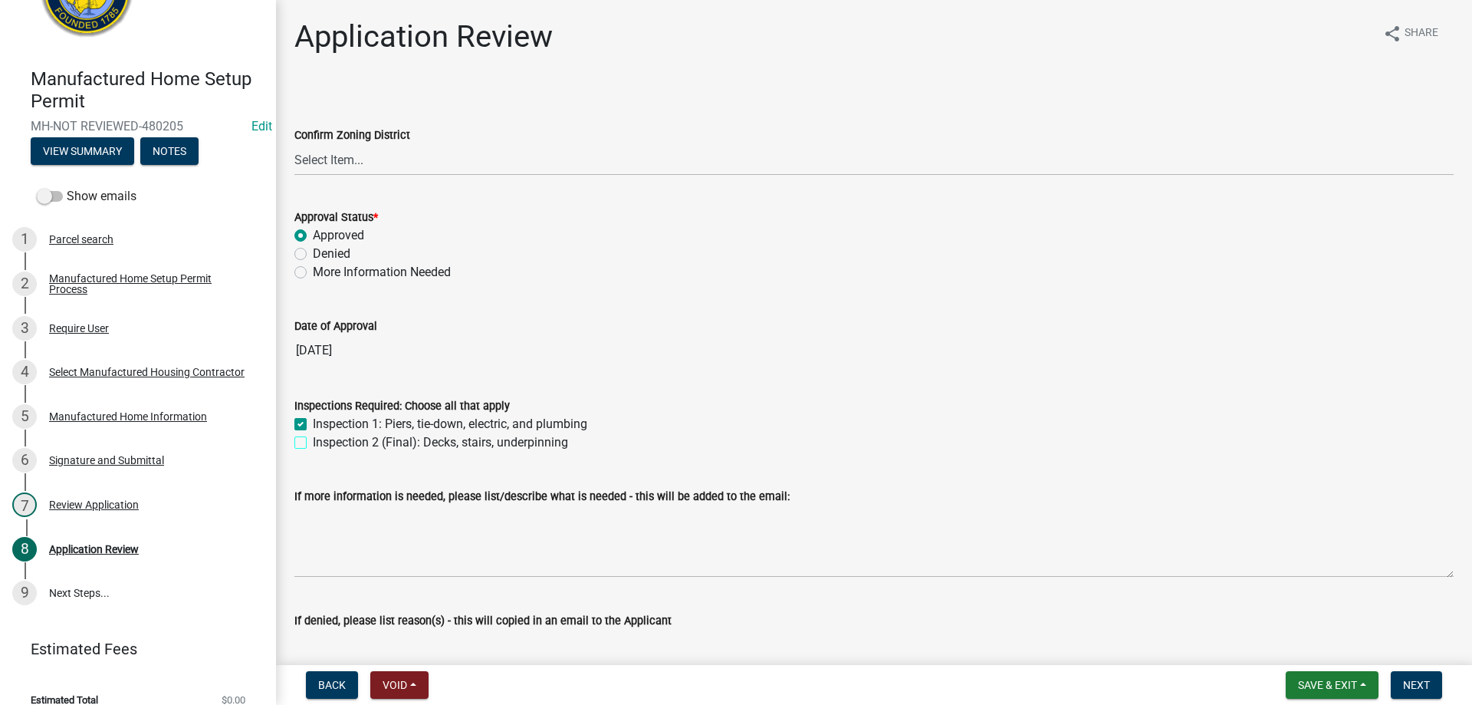
checkbox input "true"
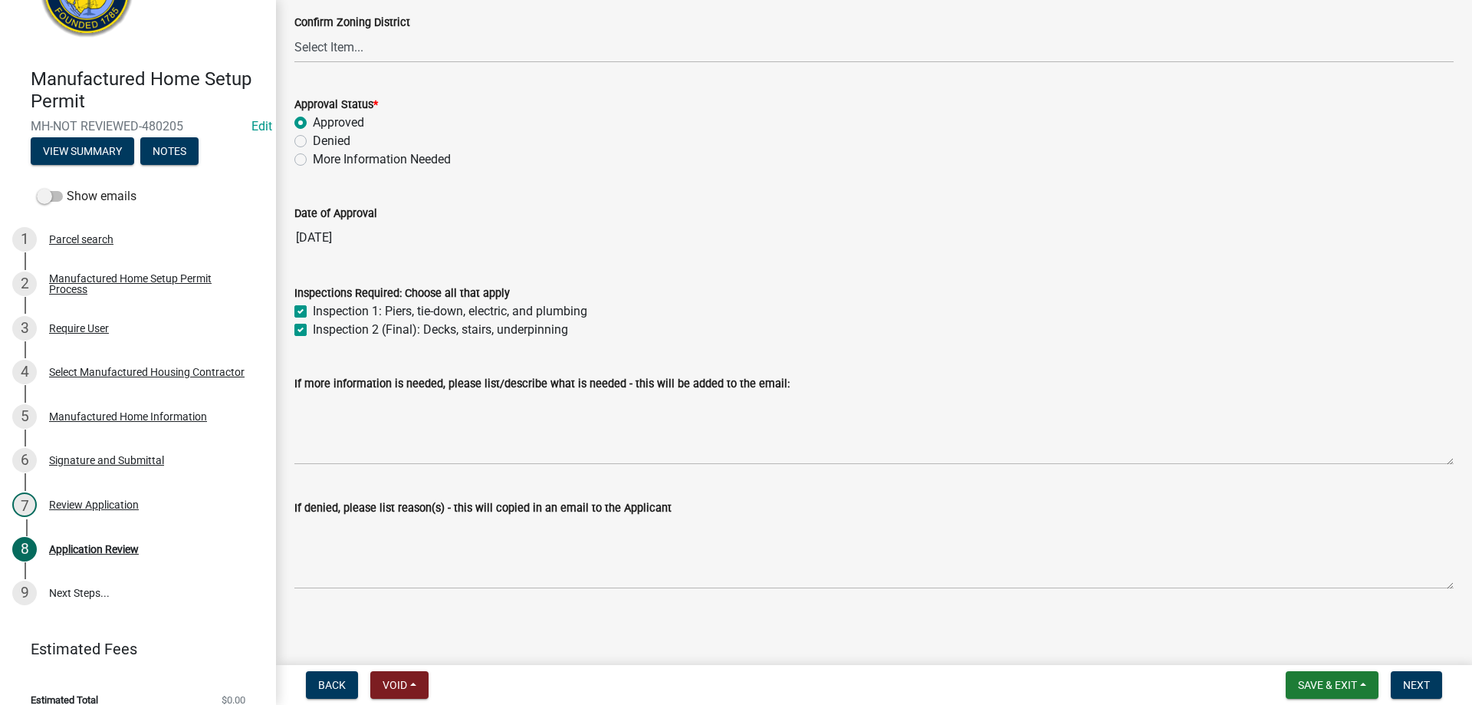
scroll to position [115, 0]
click at [1420, 682] on span "Next" at bounding box center [1416, 685] width 27 height 12
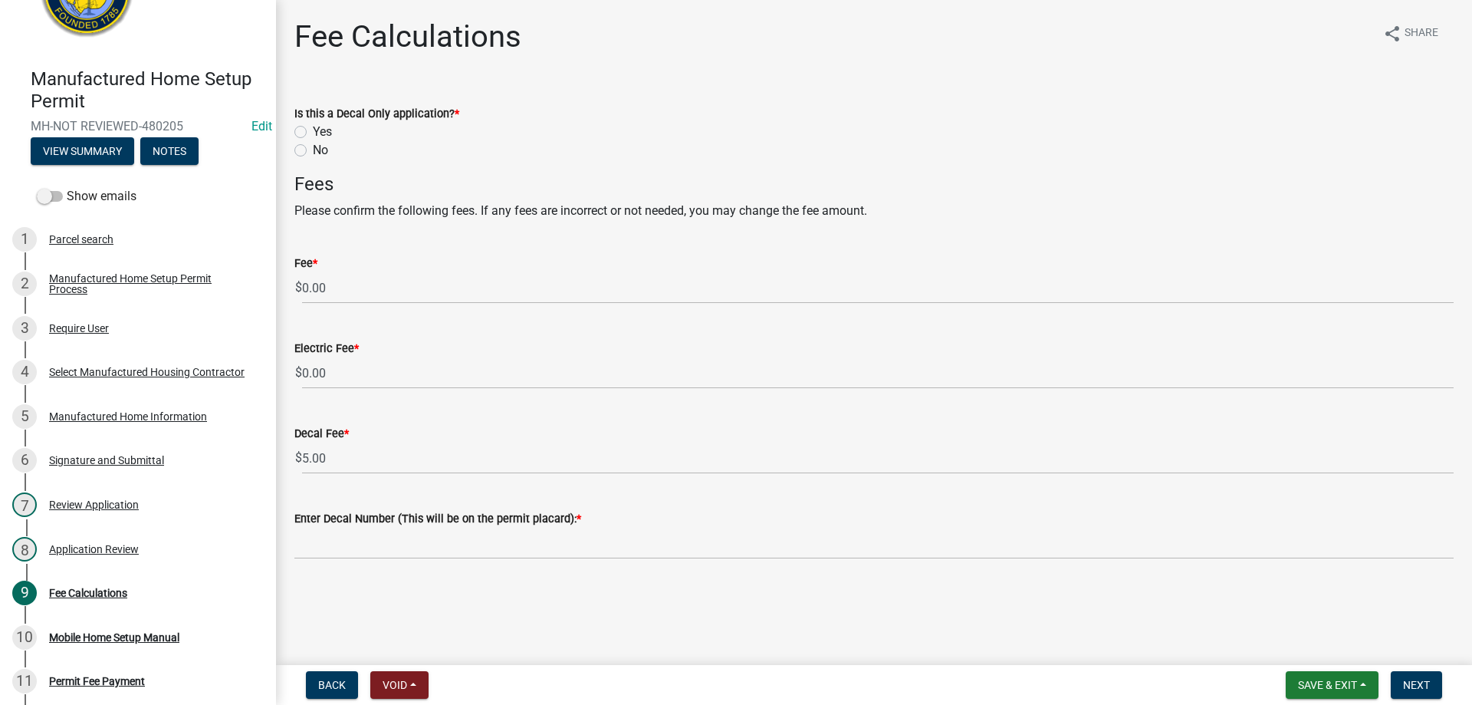
click at [313, 154] on label "No" at bounding box center [320, 150] width 15 height 18
click at [313, 151] on input "No" at bounding box center [318, 146] width 10 height 10
radio input "true"
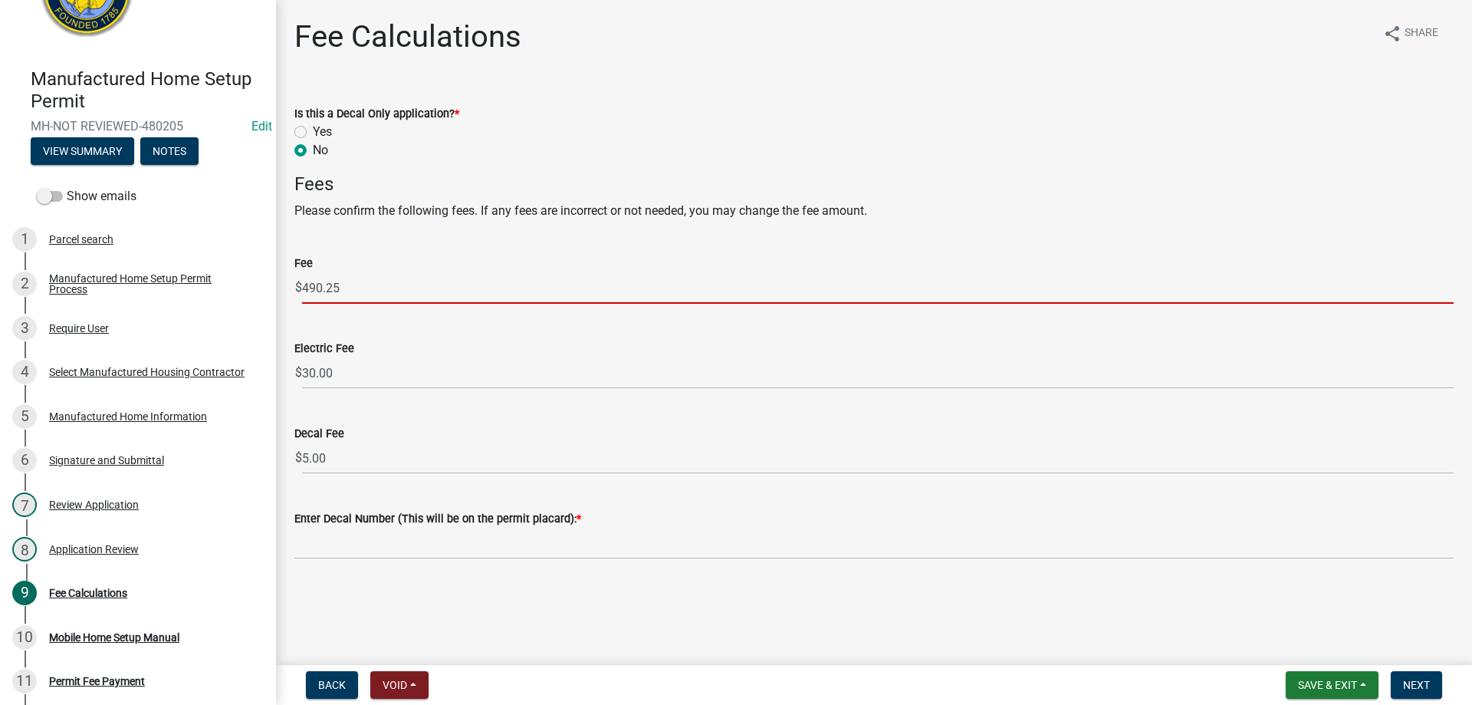
drag, startPoint x: 351, startPoint y: 286, endPoint x: 304, endPoint y: 282, distance: 46.9
click at [304, 282] on input "490.25" at bounding box center [878, 287] width 1152 height 31
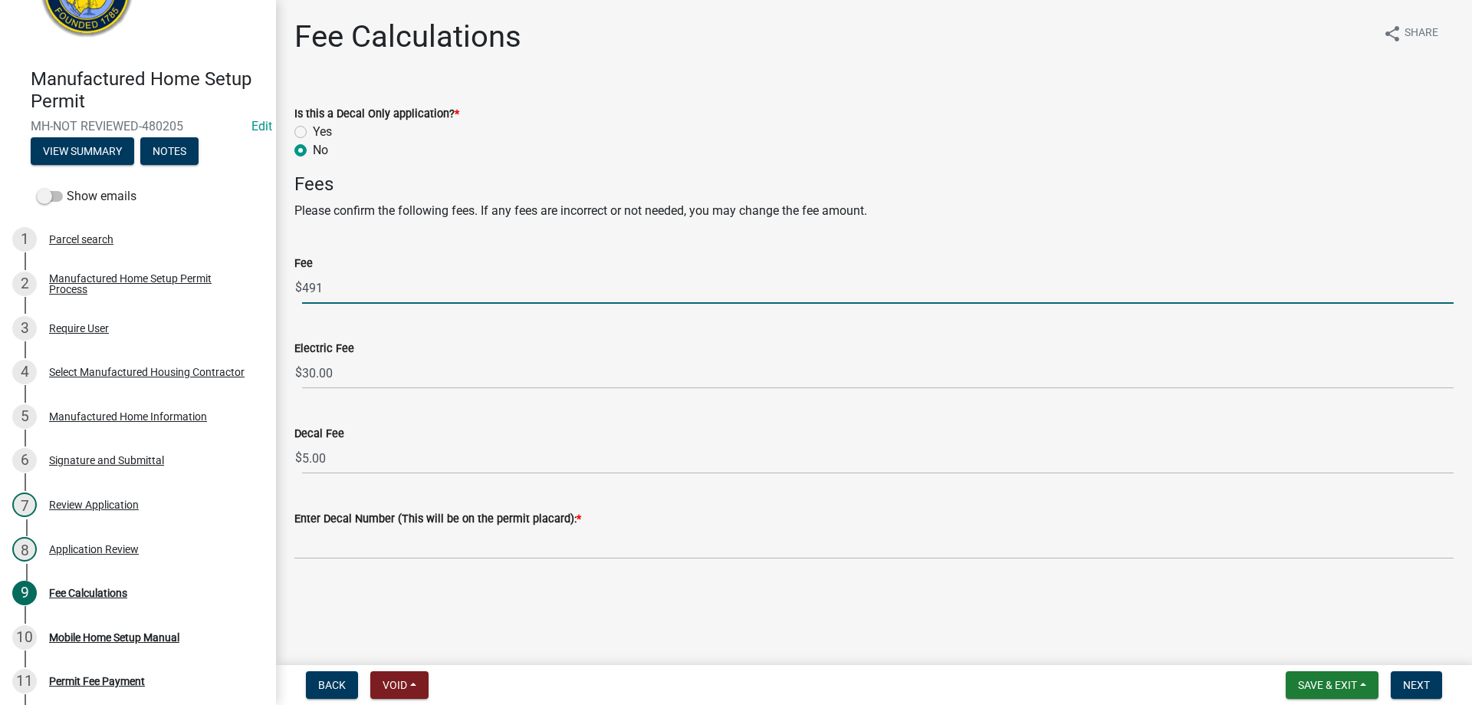
type input "491"
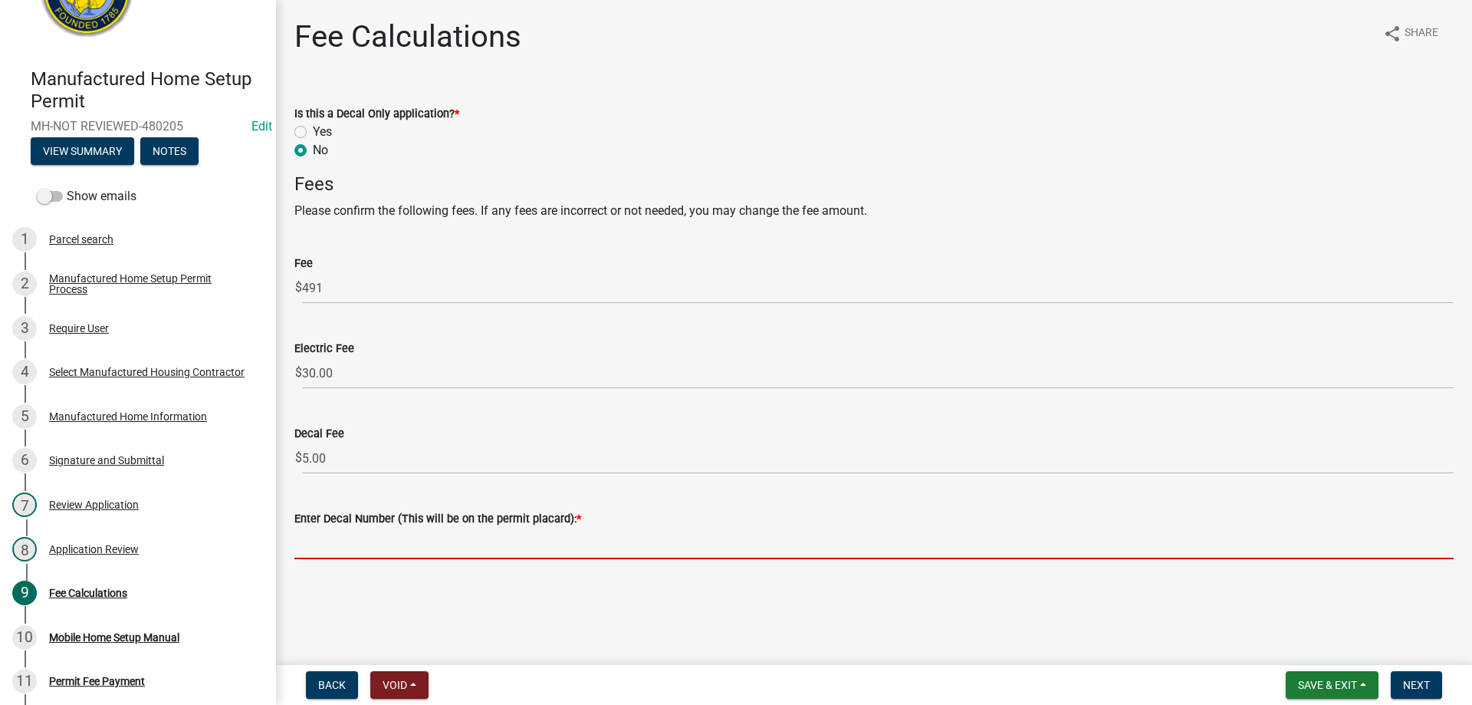
click at [376, 557] on input "Enter Decal Number (This will be on the permit placard): *" at bounding box center [873, 542] width 1159 height 31
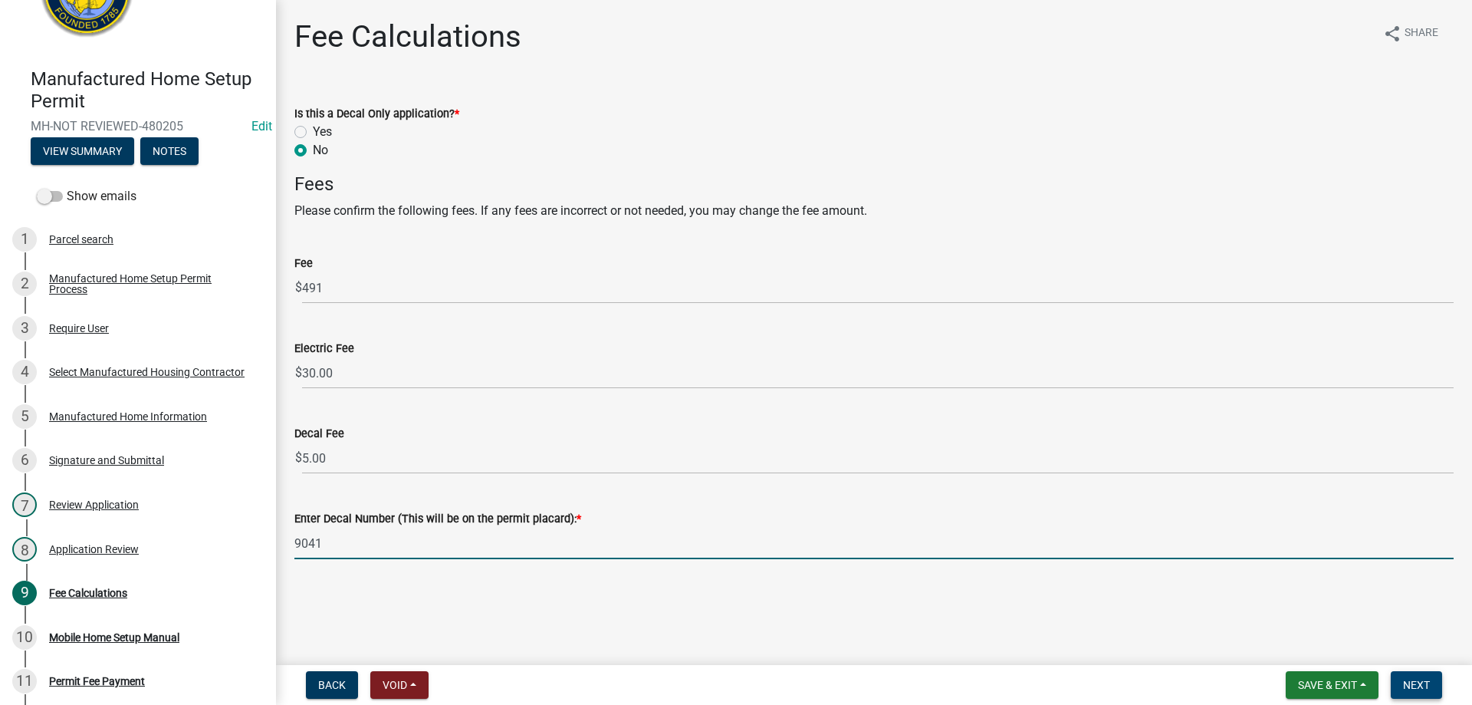
type input "9041"
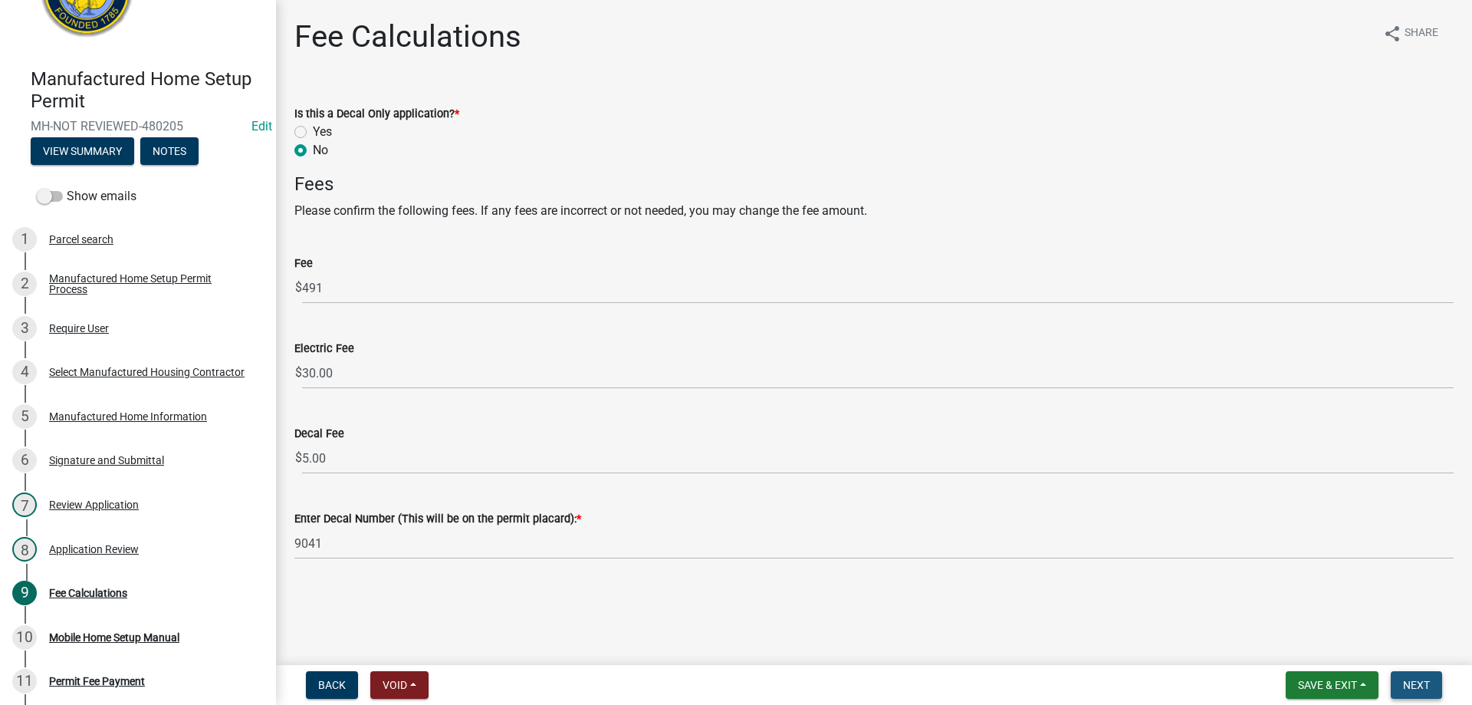
click at [1430, 677] on button "Next" at bounding box center [1416, 685] width 51 height 28
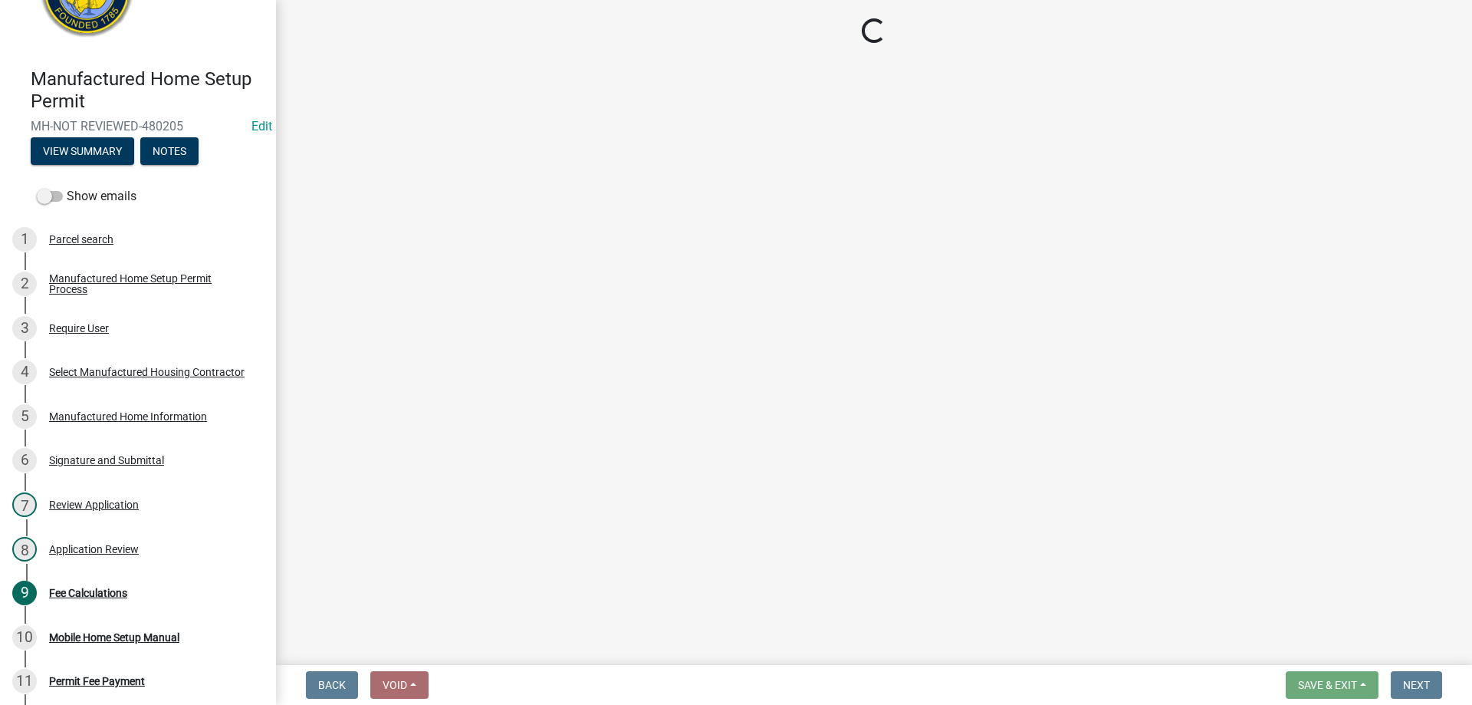
select select "3: 3"
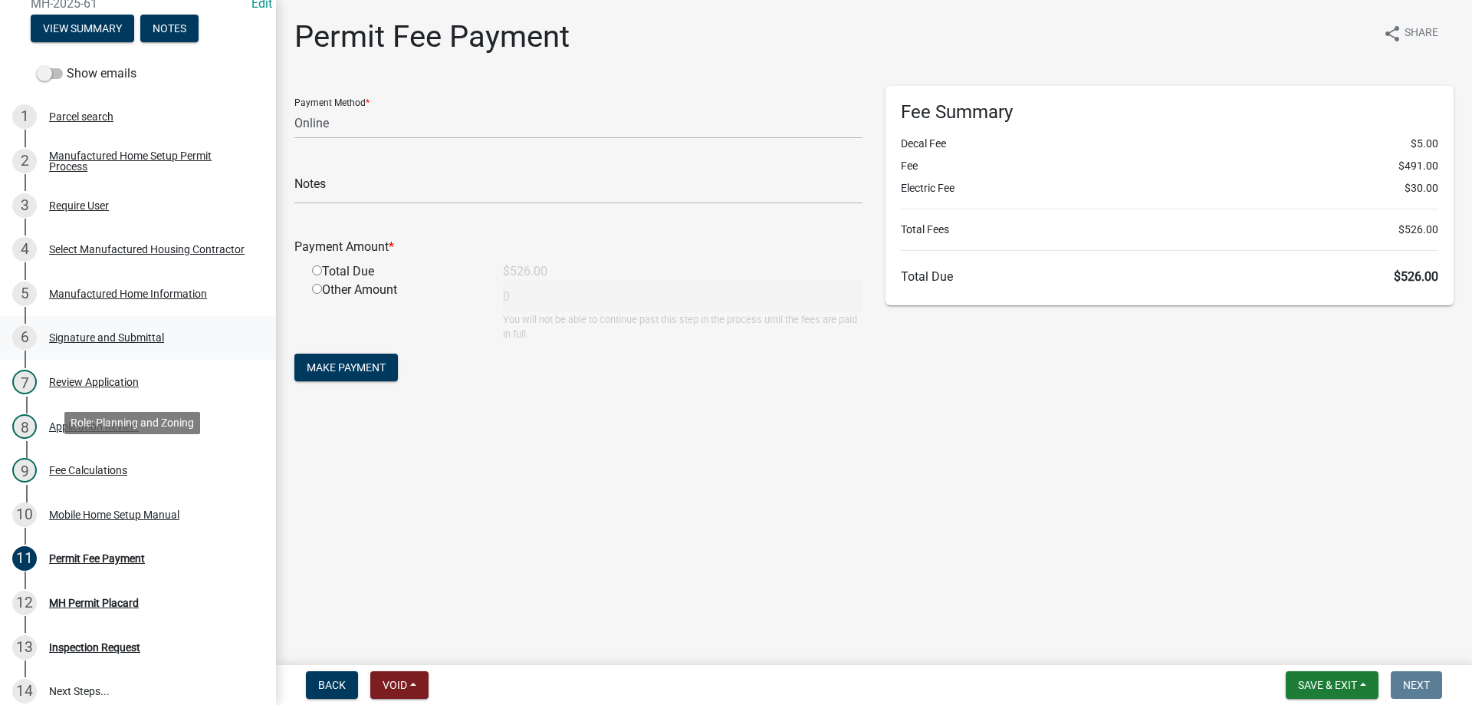
scroll to position [230, 0]
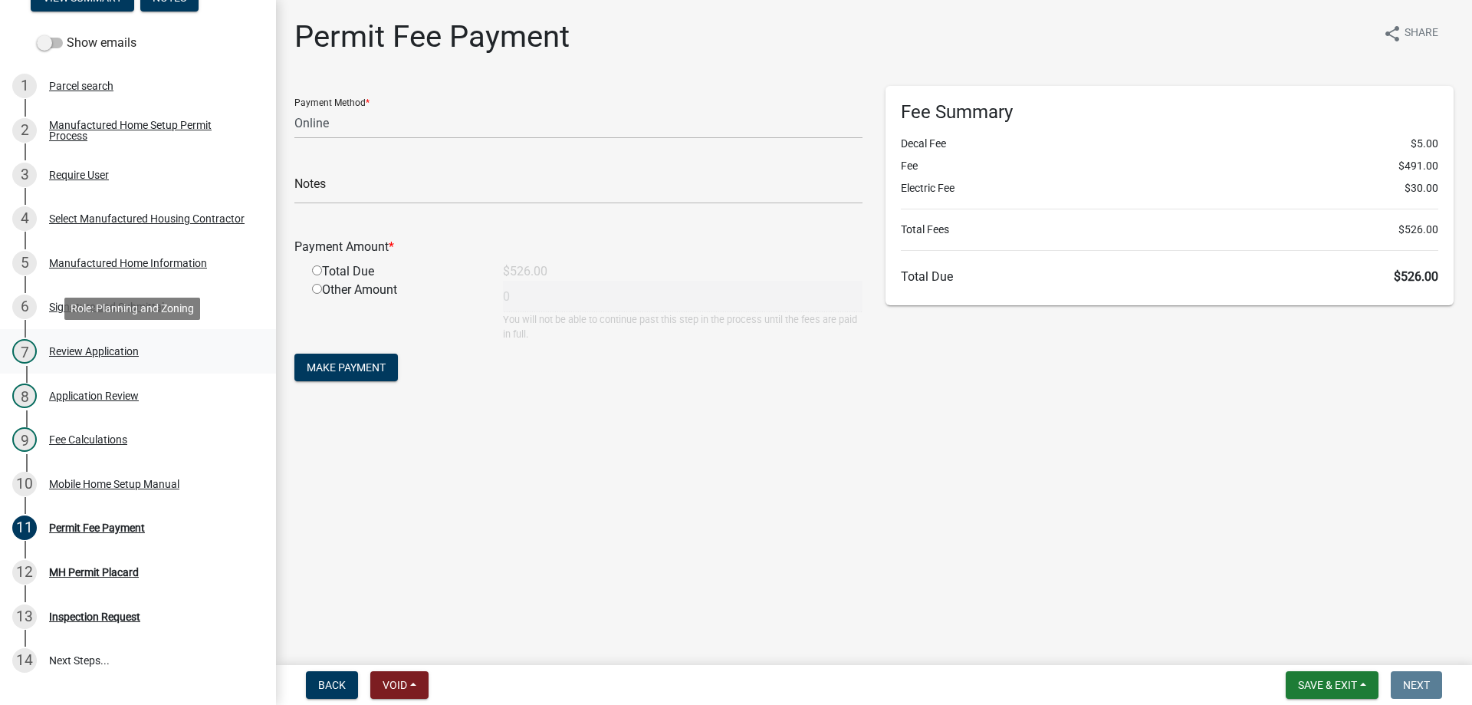
click at [67, 343] on div "7 Review Application" at bounding box center [131, 351] width 239 height 25
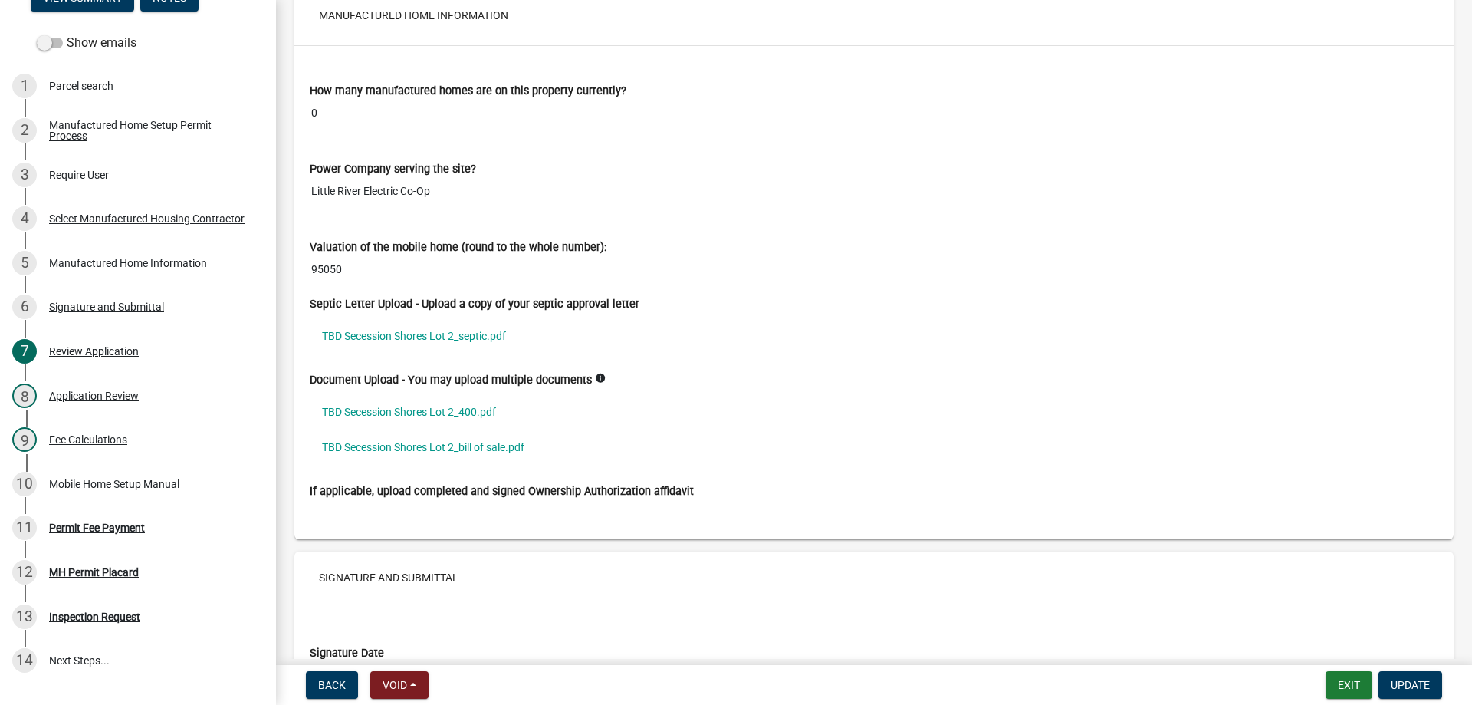
scroll to position [2607, 0]
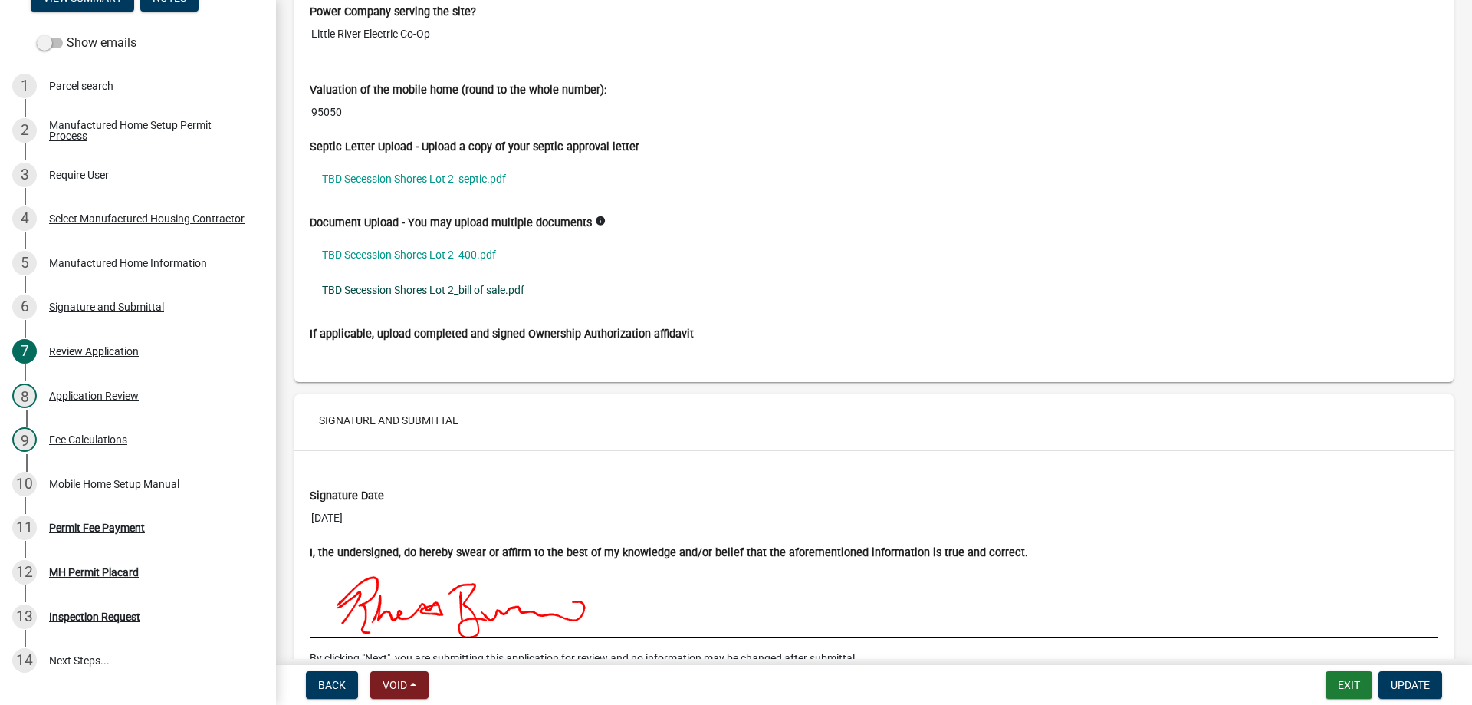
click at [431, 289] on link "TBD Secession Shores Lot 2_bill of sale.pdf" at bounding box center [874, 289] width 1129 height 35
